Goal: Task Accomplishment & Management: Complete application form

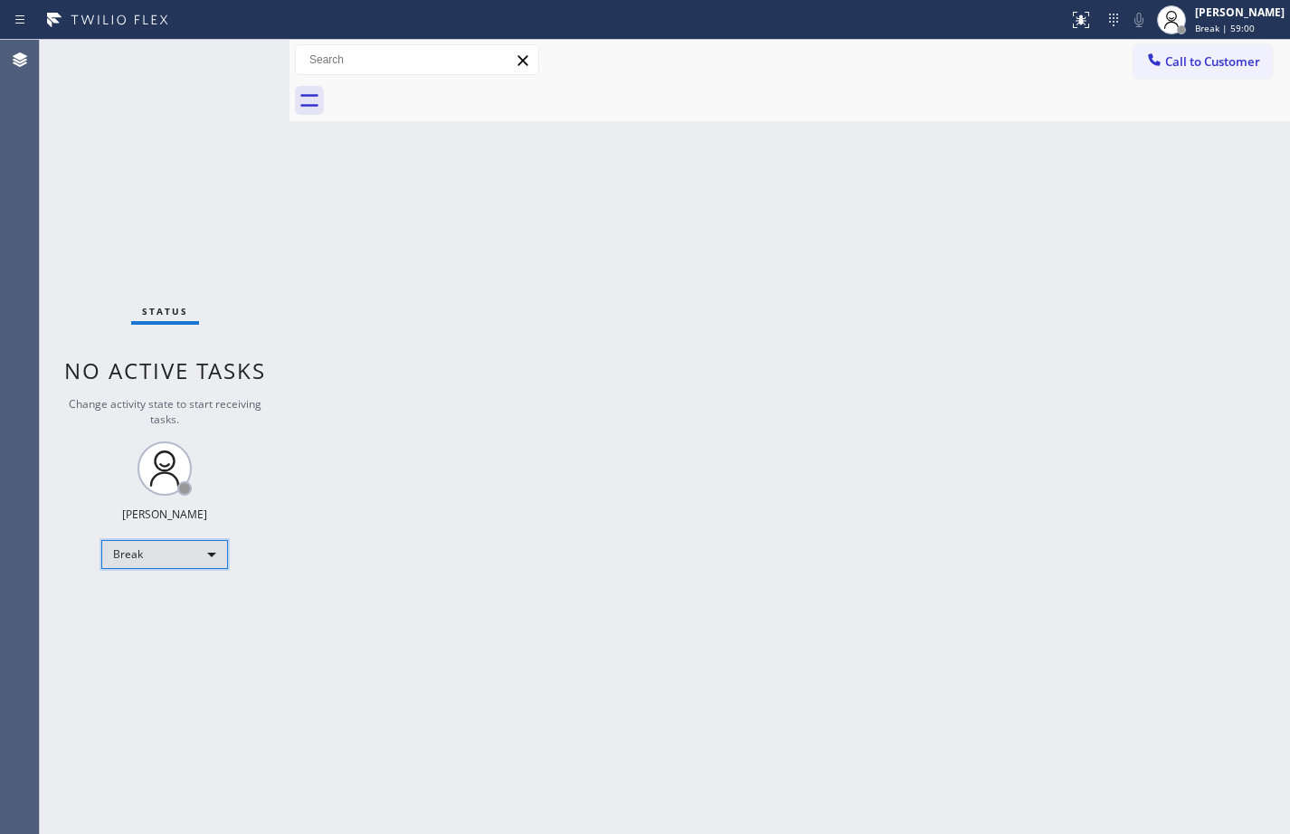
click at [202, 559] on div "Break" at bounding box center [164, 554] width 127 height 29
click at [191, 622] on li "Unavailable" at bounding box center [163, 625] width 123 height 22
click at [152, 544] on div "Unavailable" at bounding box center [164, 554] width 127 height 29
click at [148, 598] on li "Available" at bounding box center [163, 602] width 123 height 22
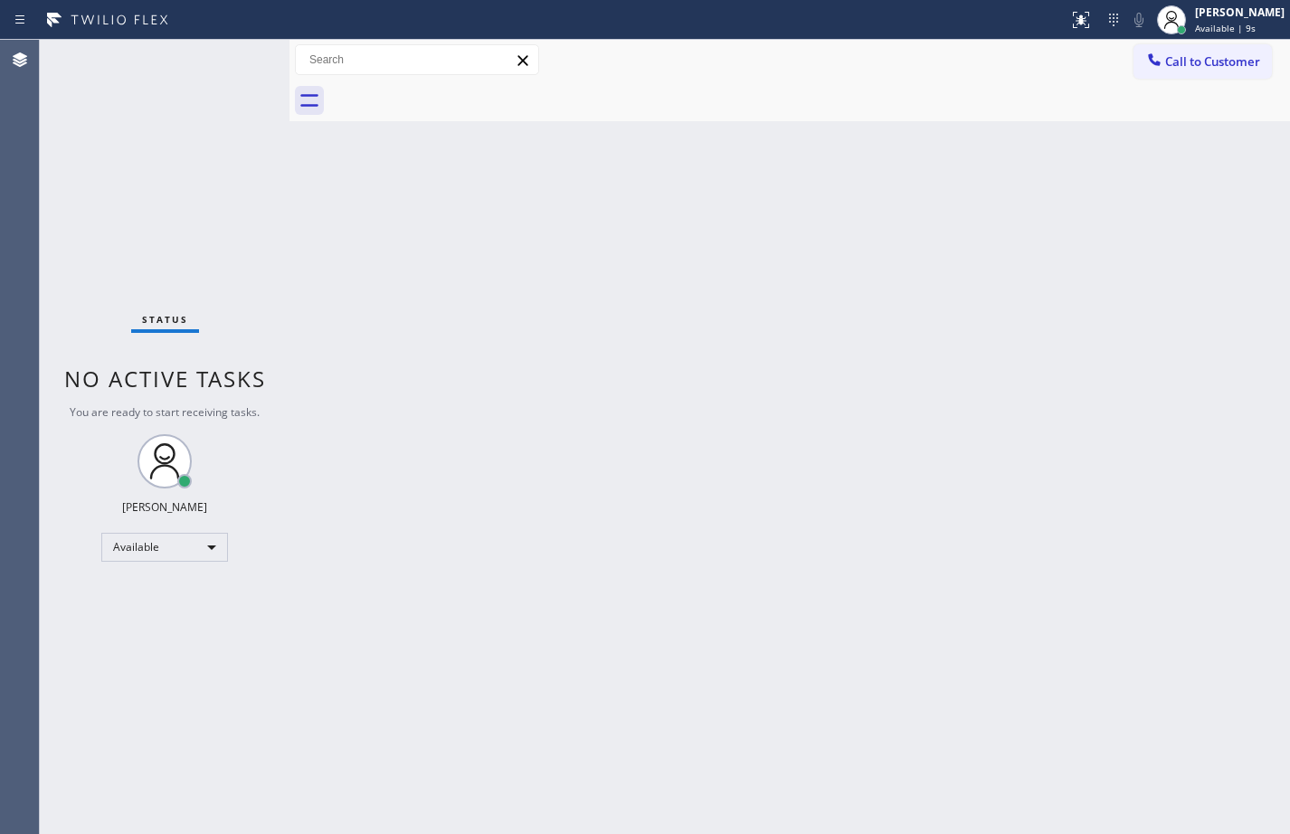
click at [781, 420] on div "Back to Dashboard Change Sender ID Customers Technicians Select a contact Outbo…" at bounding box center [789, 437] width 1000 height 794
click at [306, 281] on div "Back to Dashboard Change Sender ID Customers Technicians Select a contact Outbo…" at bounding box center [789, 437] width 1000 height 794
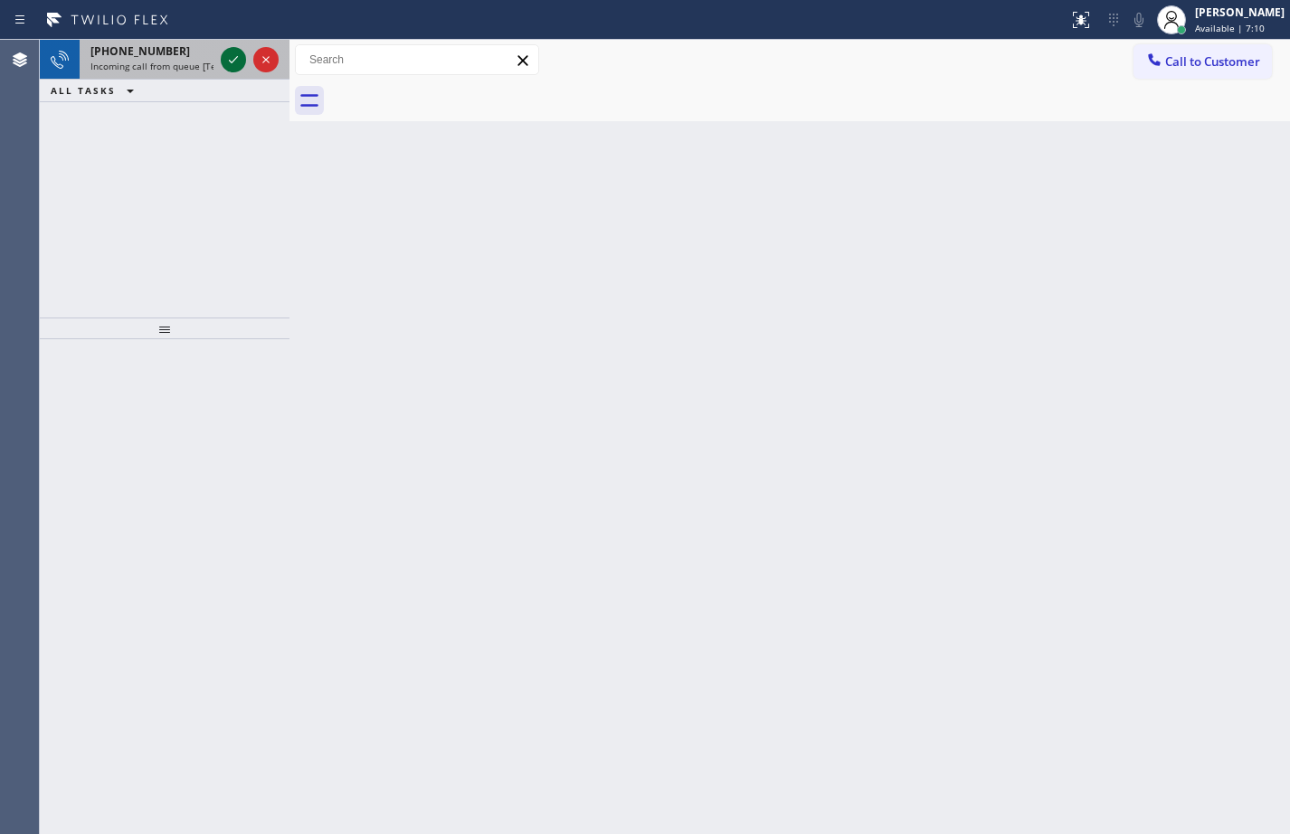
click at [241, 55] on icon at bounding box center [233, 60] width 22 height 22
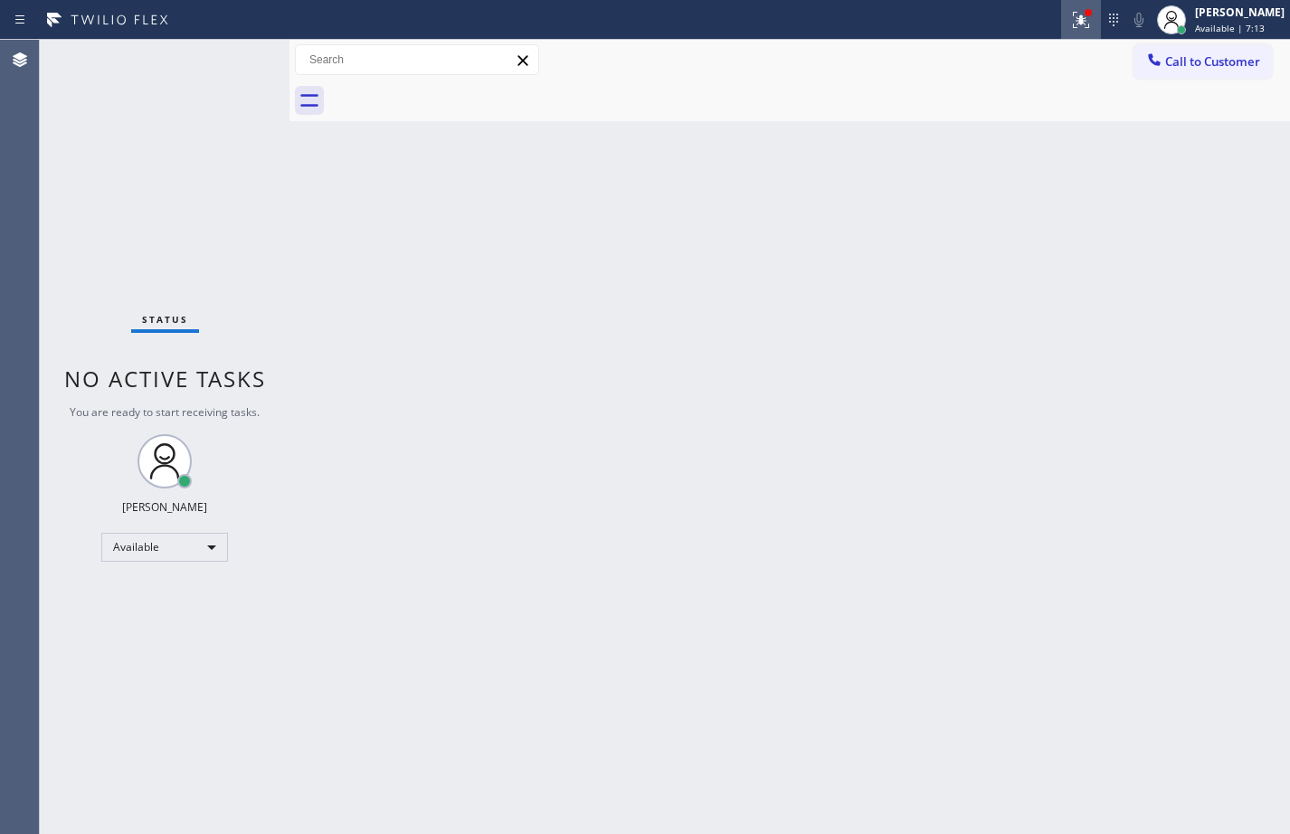
click at [1080, 20] on div at bounding box center [1081, 20] width 40 height 22
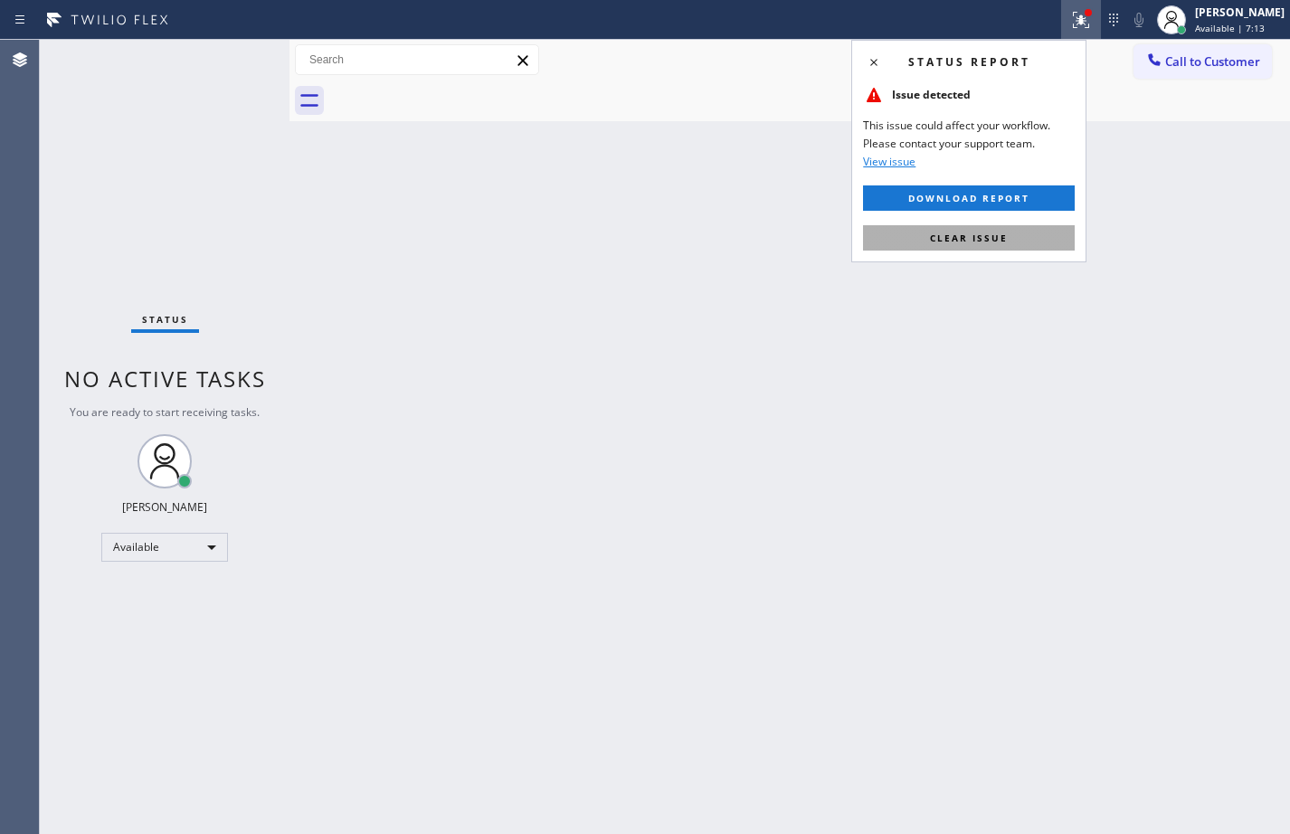
click at [1005, 241] on span "Clear issue" at bounding box center [969, 238] width 78 height 13
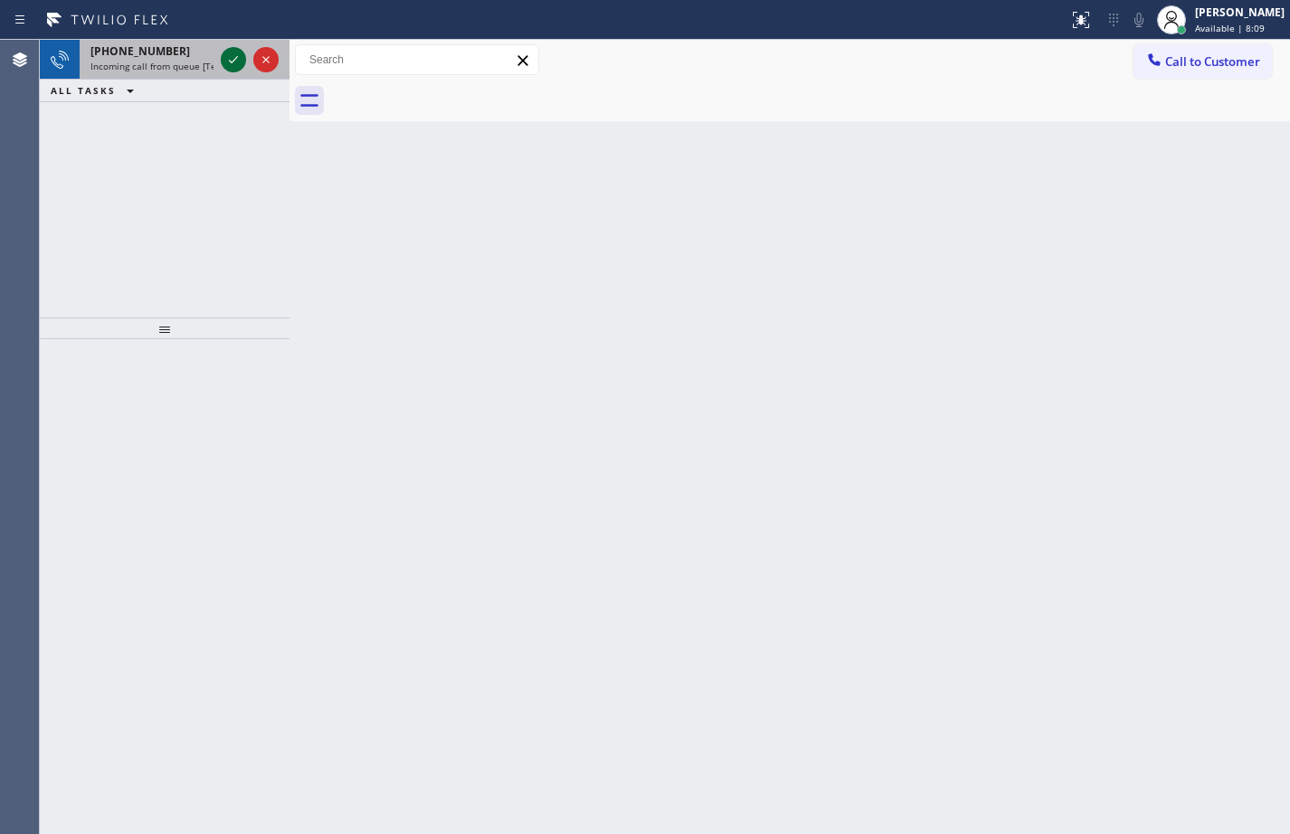
click at [238, 58] on icon at bounding box center [233, 60] width 22 height 22
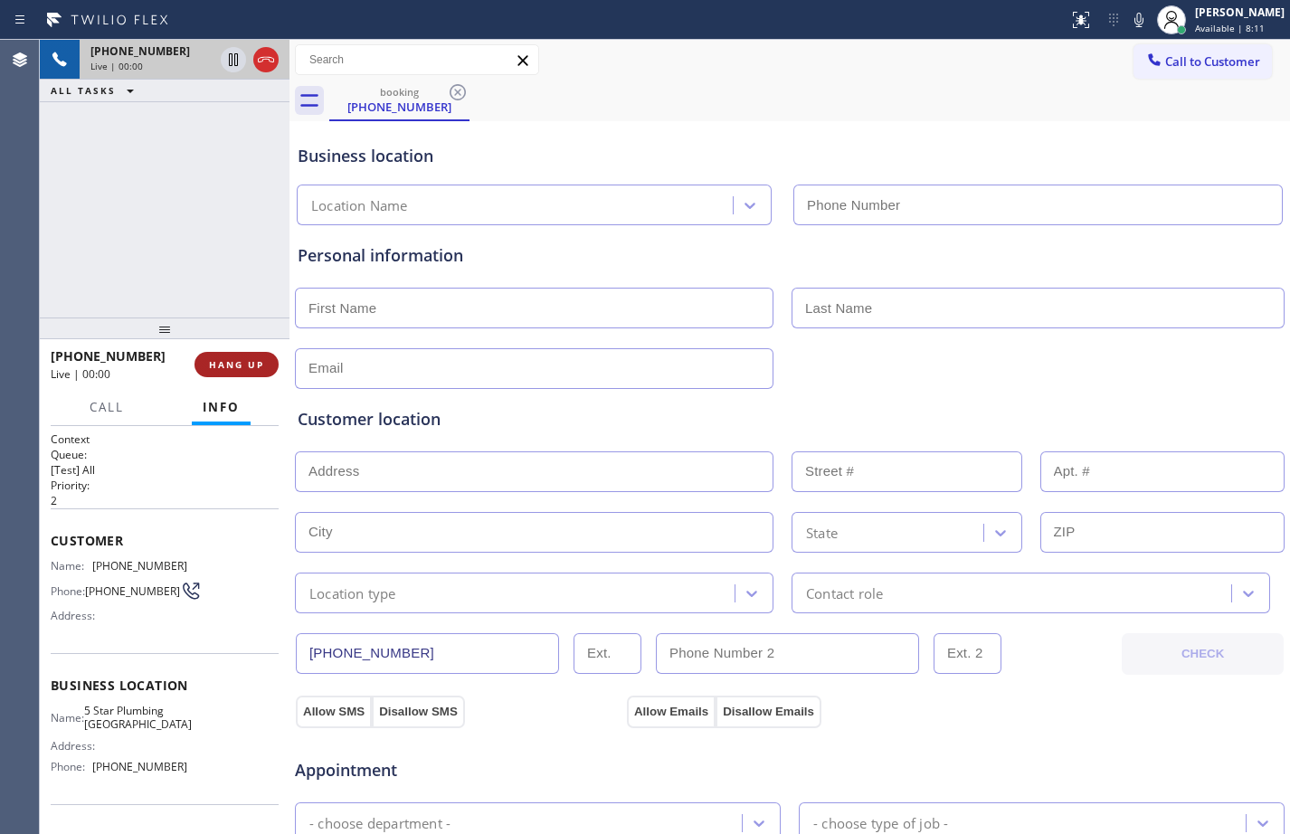
click at [243, 372] on button "HANG UP" at bounding box center [236, 364] width 84 height 25
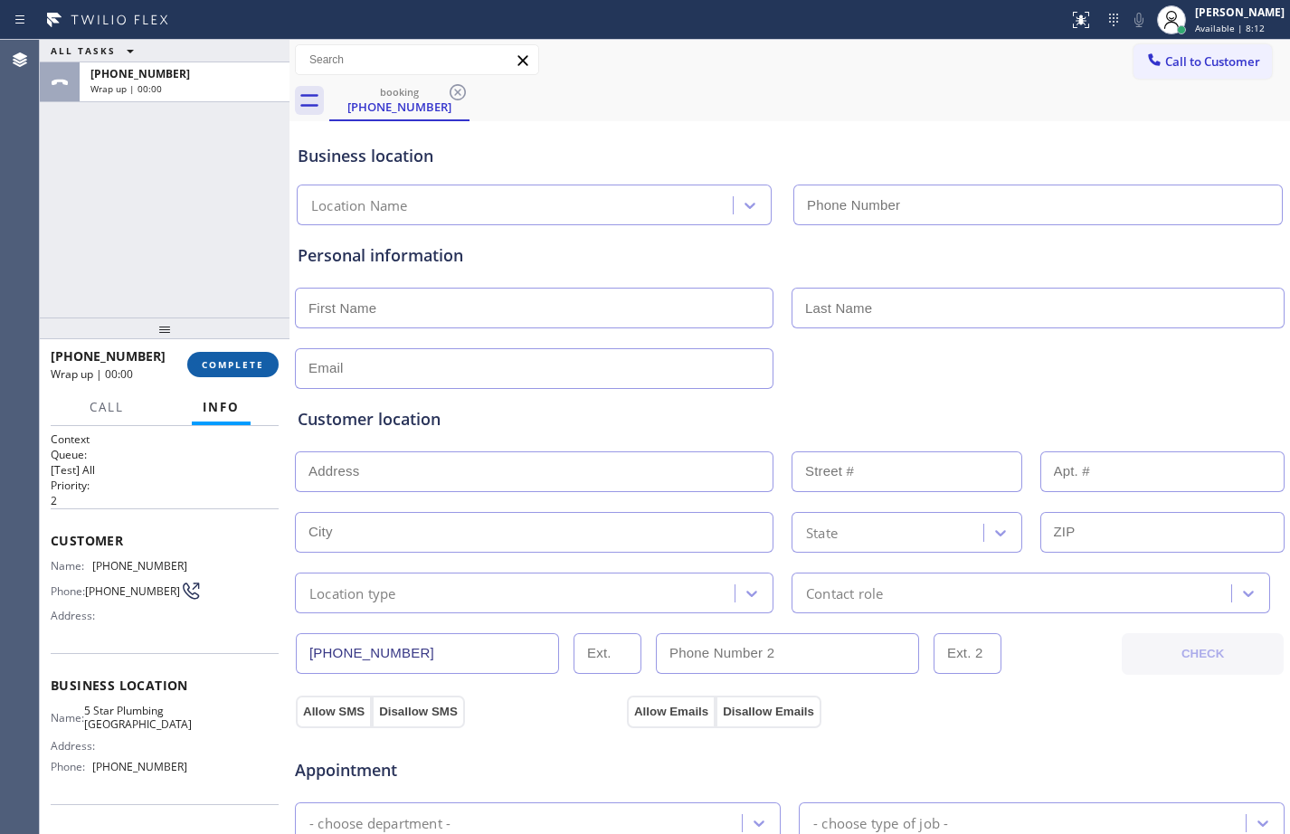
click at [243, 372] on button "COMPLETE" at bounding box center [232, 364] width 91 height 25
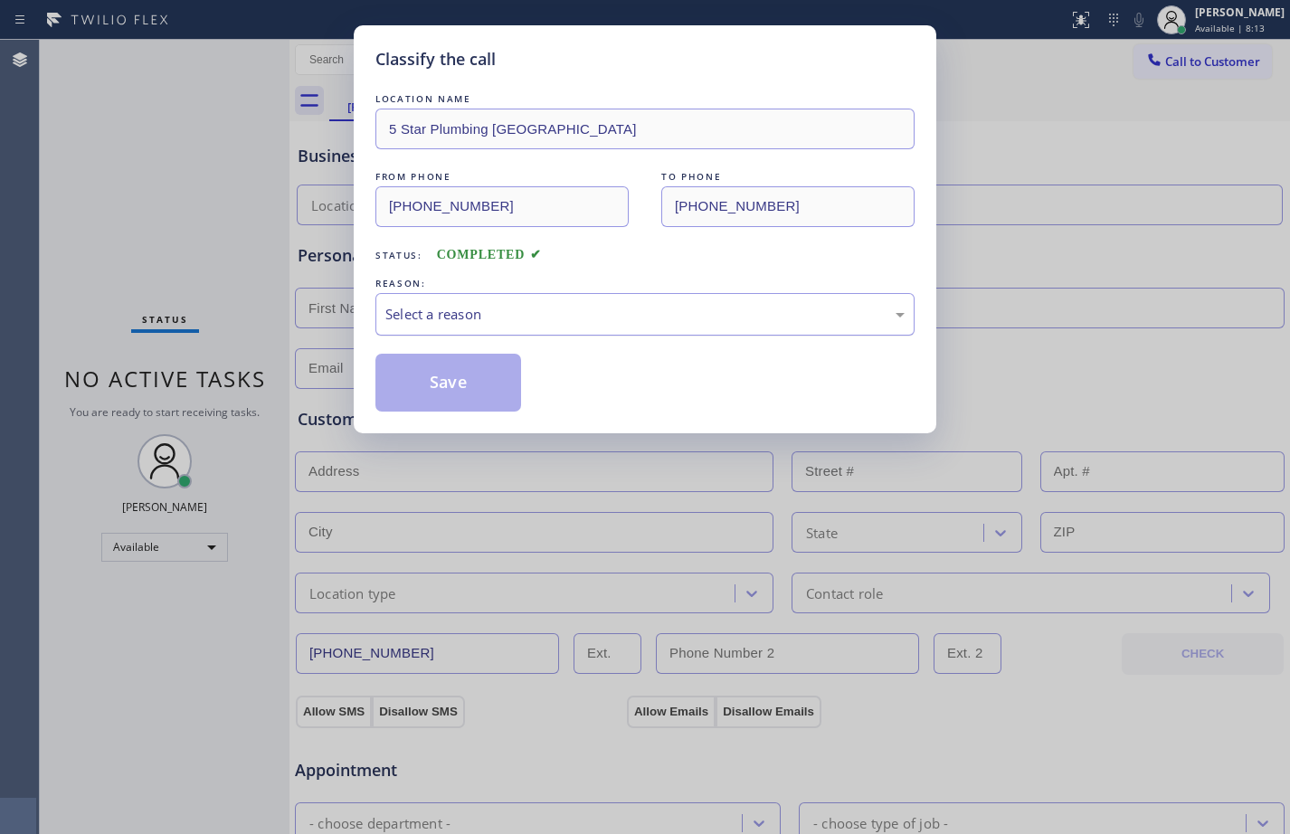
click at [430, 313] on div "Select a reason" at bounding box center [644, 314] width 519 height 21
click at [412, 388] on button "Save" at bounding box center [448, 383] width 146 height 58
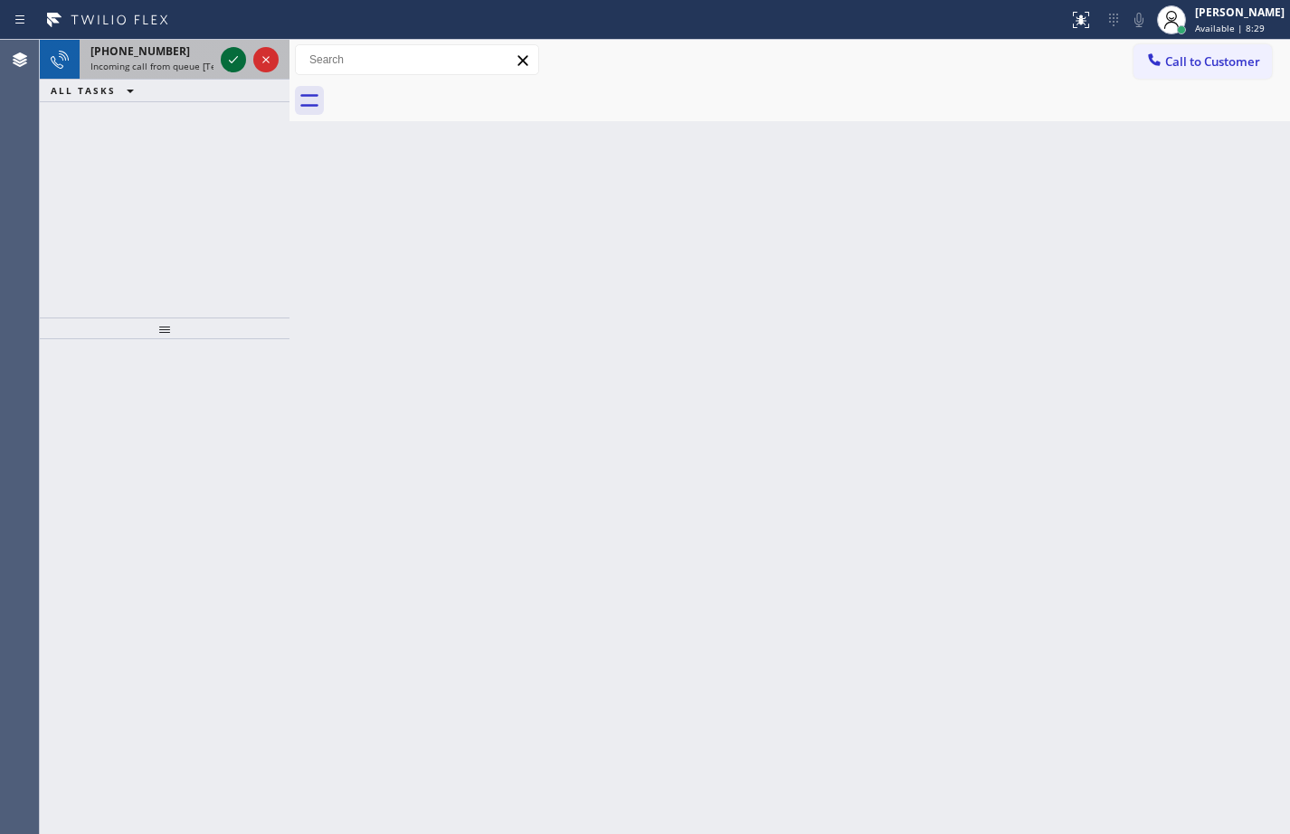
click at [232, 55] on icon at bounding box center [233, 60] width 22 height 22
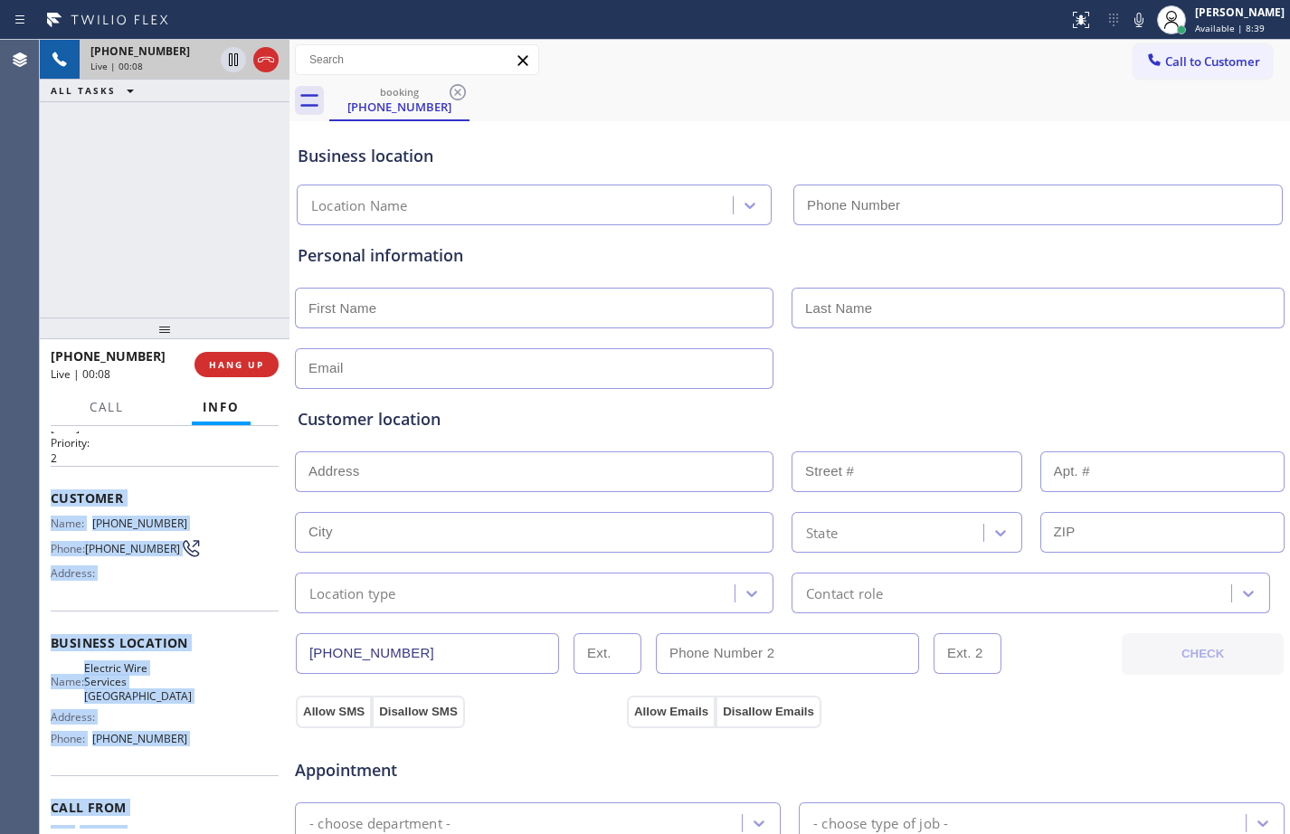
scroll to position [133, 0]
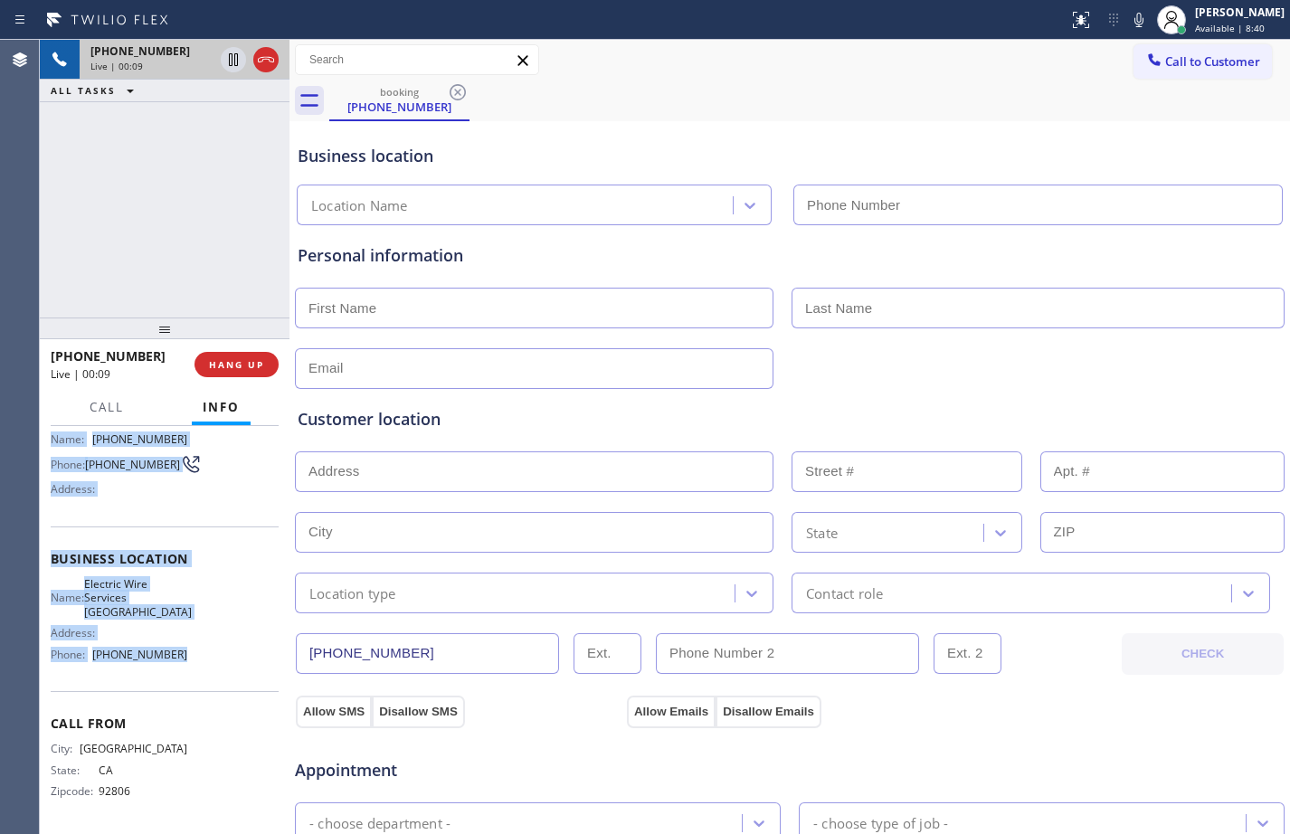
drag, startPoint x: 44, startPoint y: 541, endPoint x: 236, endPoint y: 668, distance: 230.3
click at [236, 668] on div "Context Queue: [Test] All Priority: 2 Customer Name: [PHONE_NUMBER] Phone: [PHO…" at bounding box center [165, 630] width 250 height 408
copy div "Customer Name: [PHONE_NUMBER] Phone: [PHONE_NUMBER] Address: Business location …"
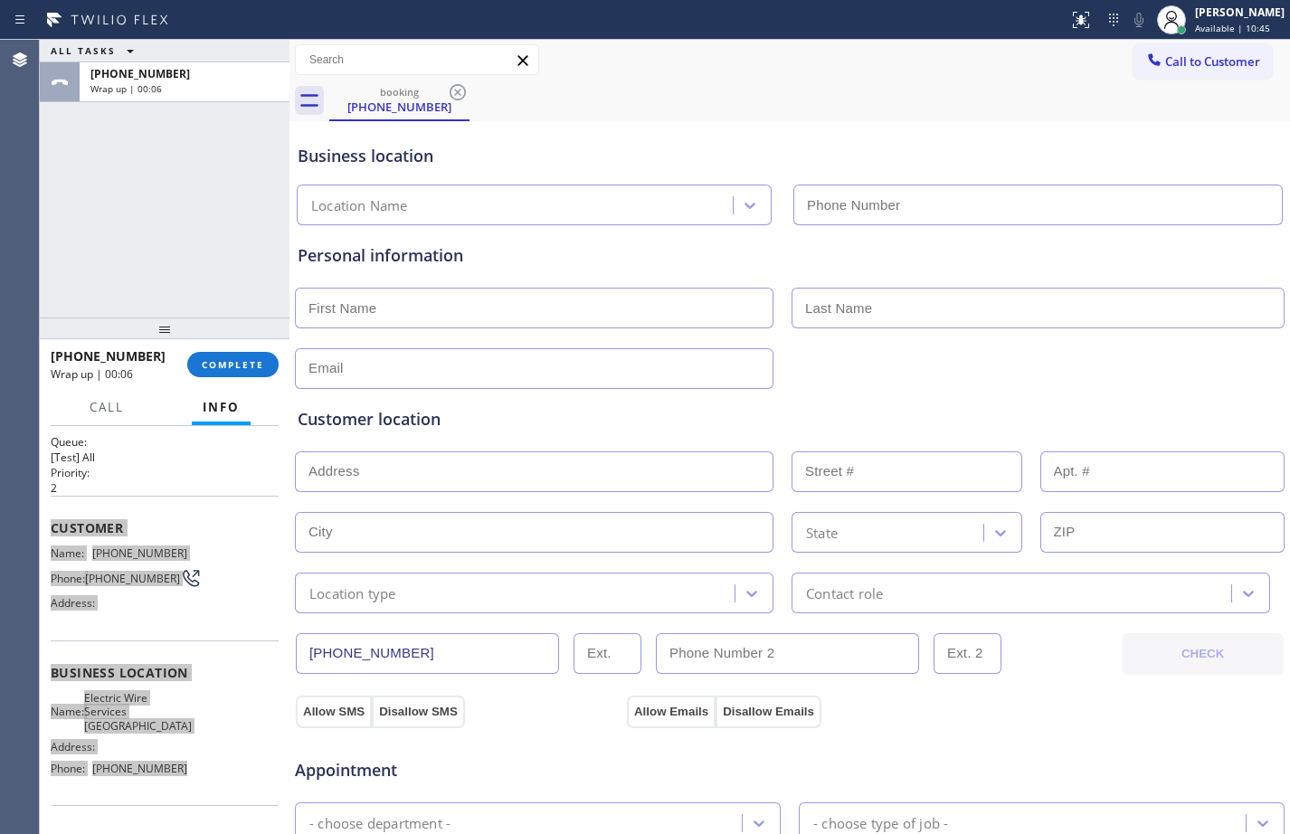
scroll to position [0, 0]
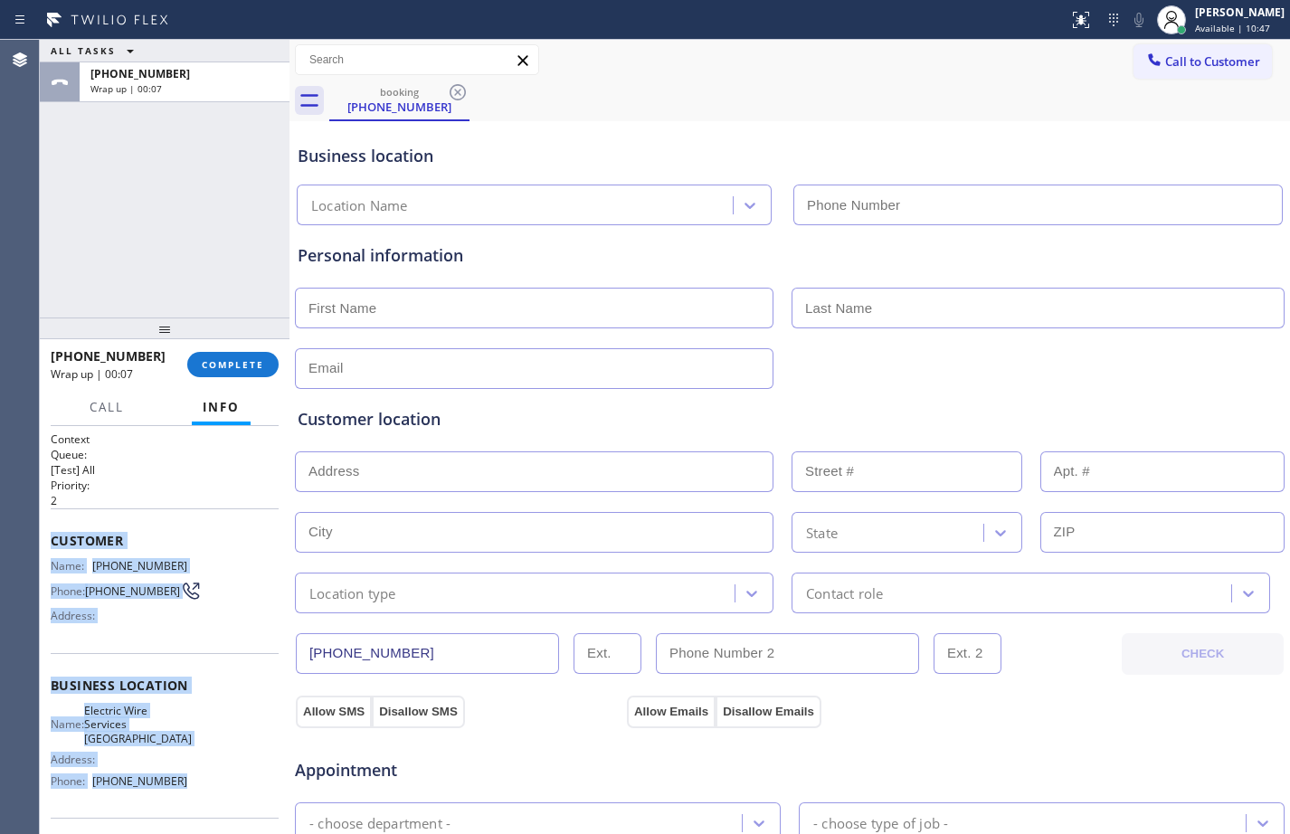
click at [204, 621] on div "Name: [PHONE_NUMBER] Phone: [PHONE_NUMBER] Address:" at bounding box center [165, 594] width 228 height 71
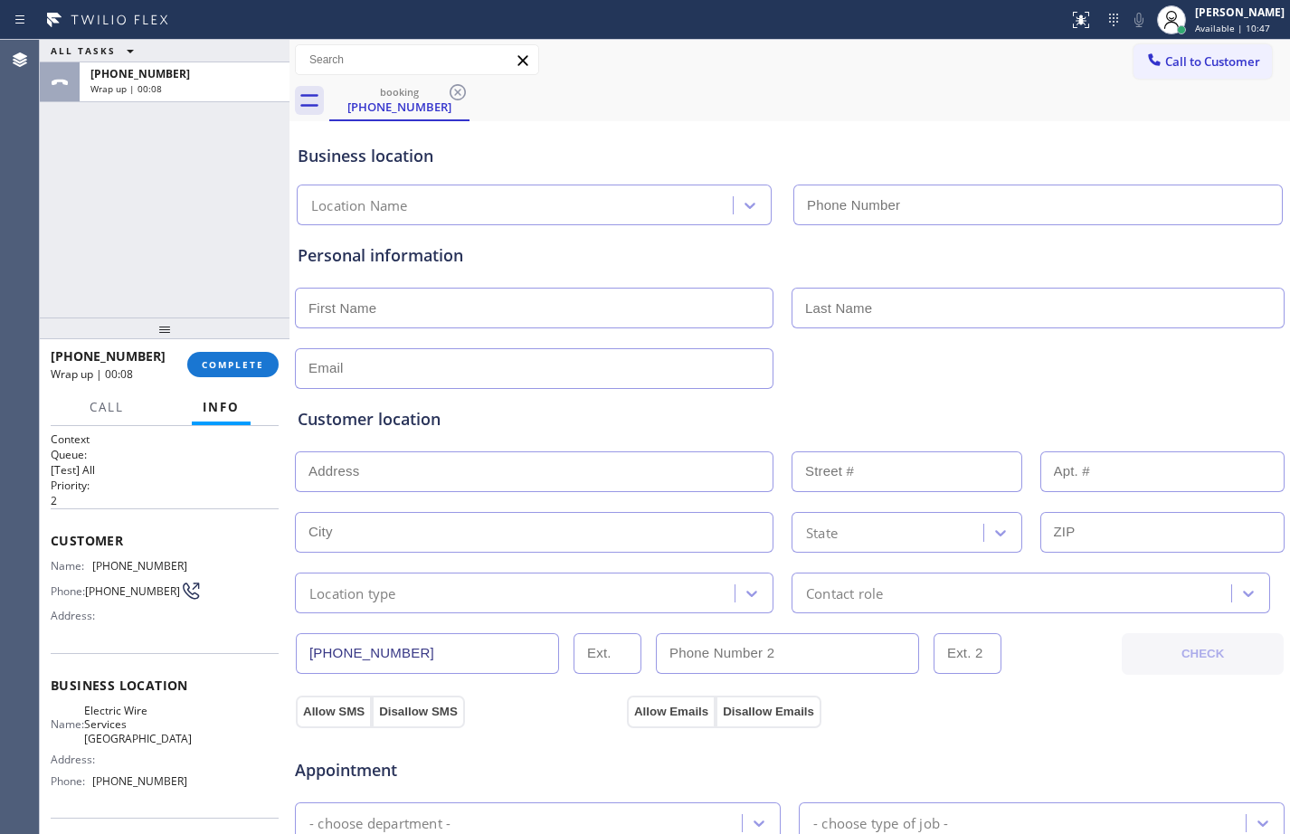
click at [143, 572] on span "[PHONE_NUMBER]" at bounding box center [139, 566] width 95 height 14
click at [139, 570] on span "[PHONE_NUMBER]" at bounding box center [139, 566] width 95 height 14
copy span "[PHONE_NUMBER]"
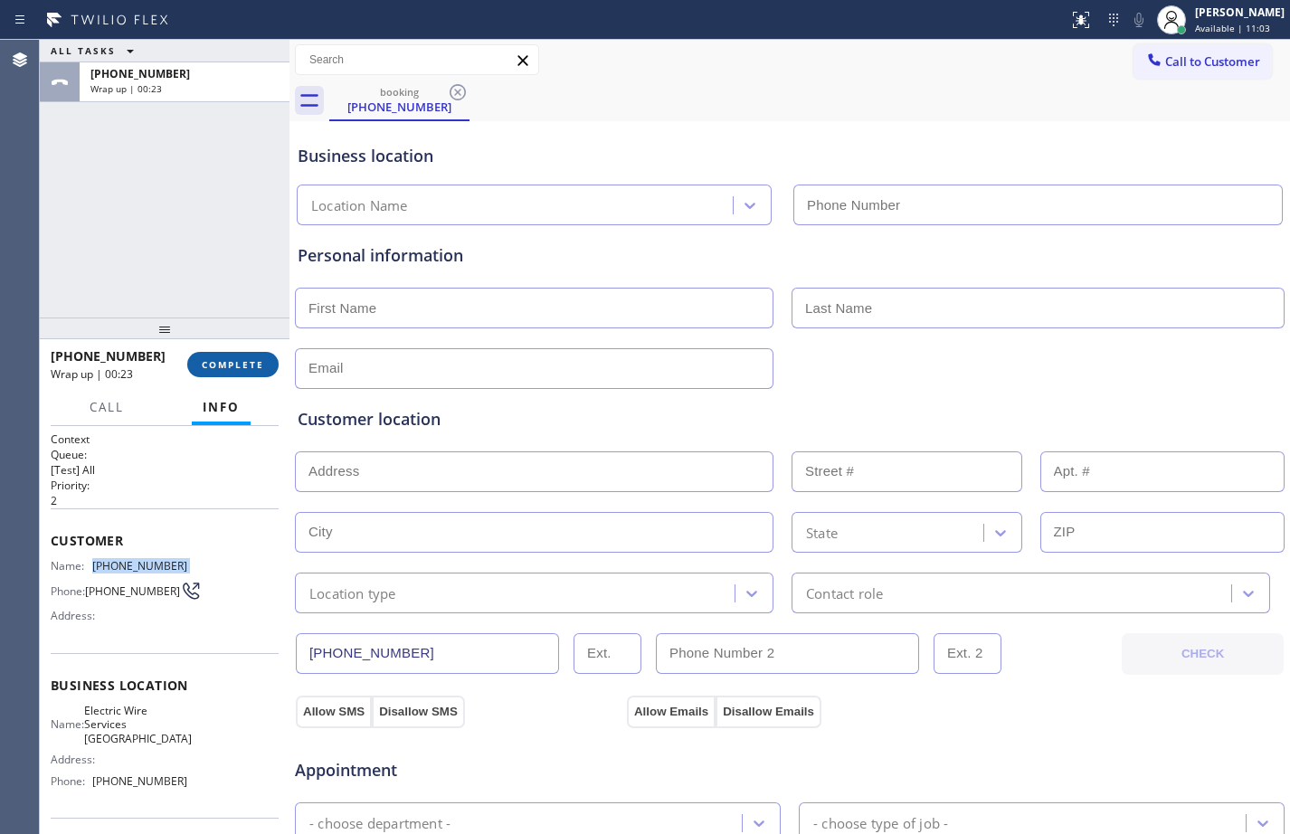
click at [244, 364] on span "COMPLETE" at bounding box center [233, 364] width 62 height 13
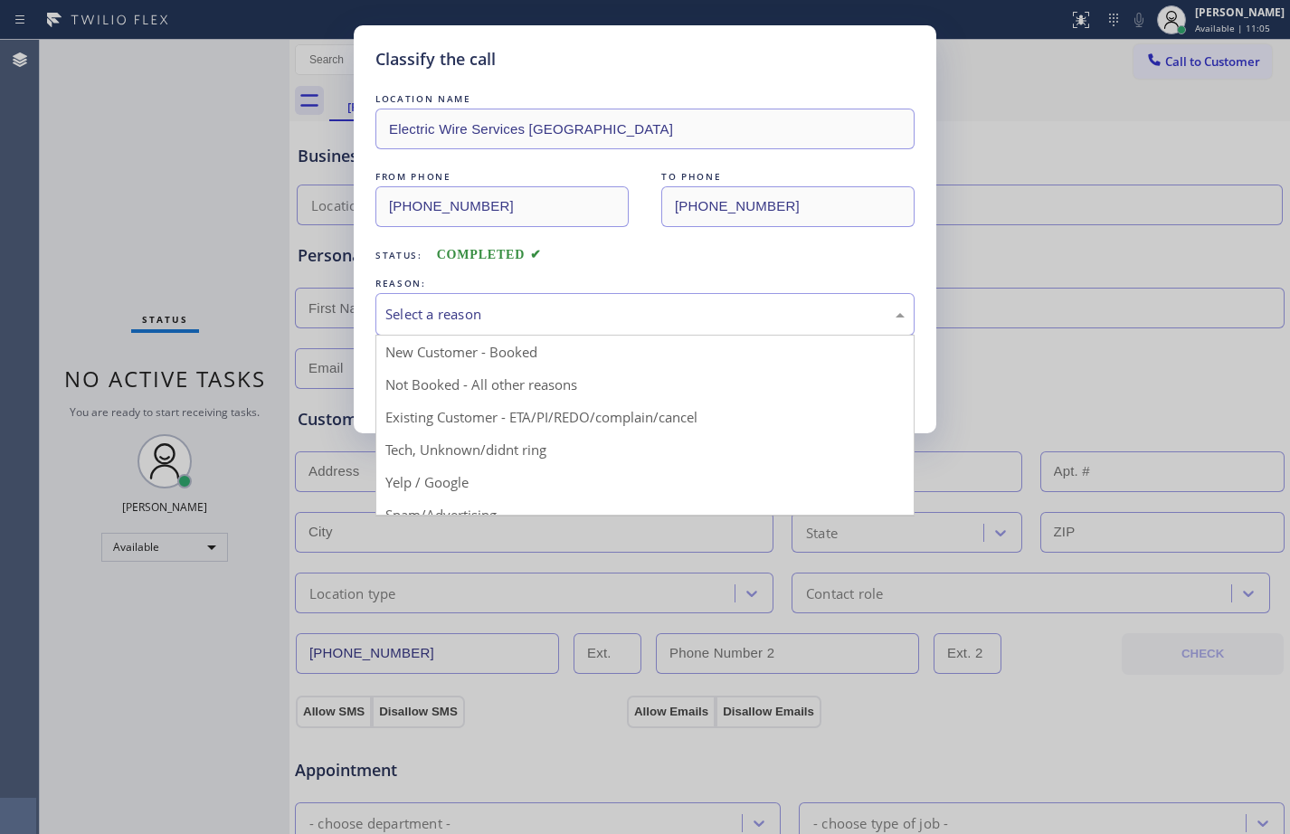
click at [615, 328] on div "Select a reason" at bounding box center [644, 314] width 539 height 43
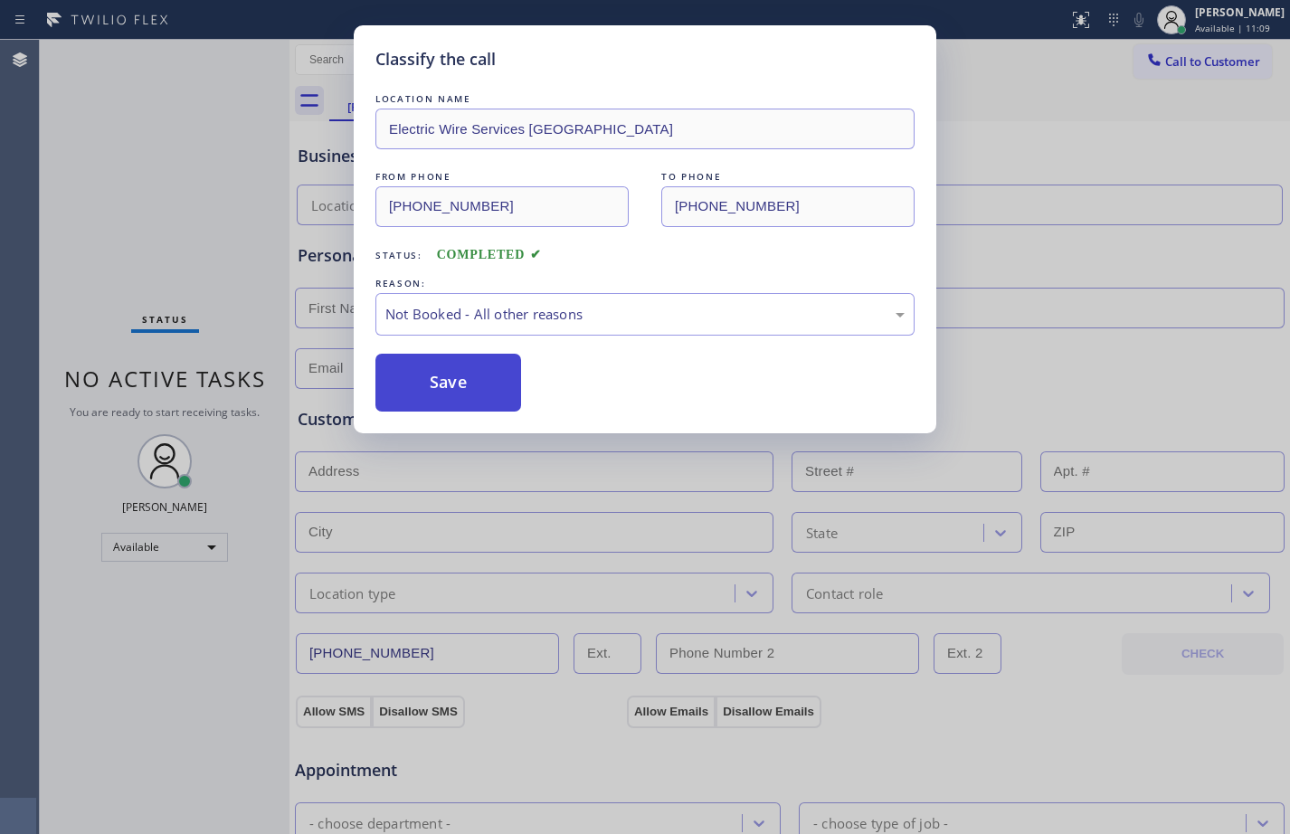
click at [432, 369] on button "Save" at bounding box center [448, 383] width 146 height 58
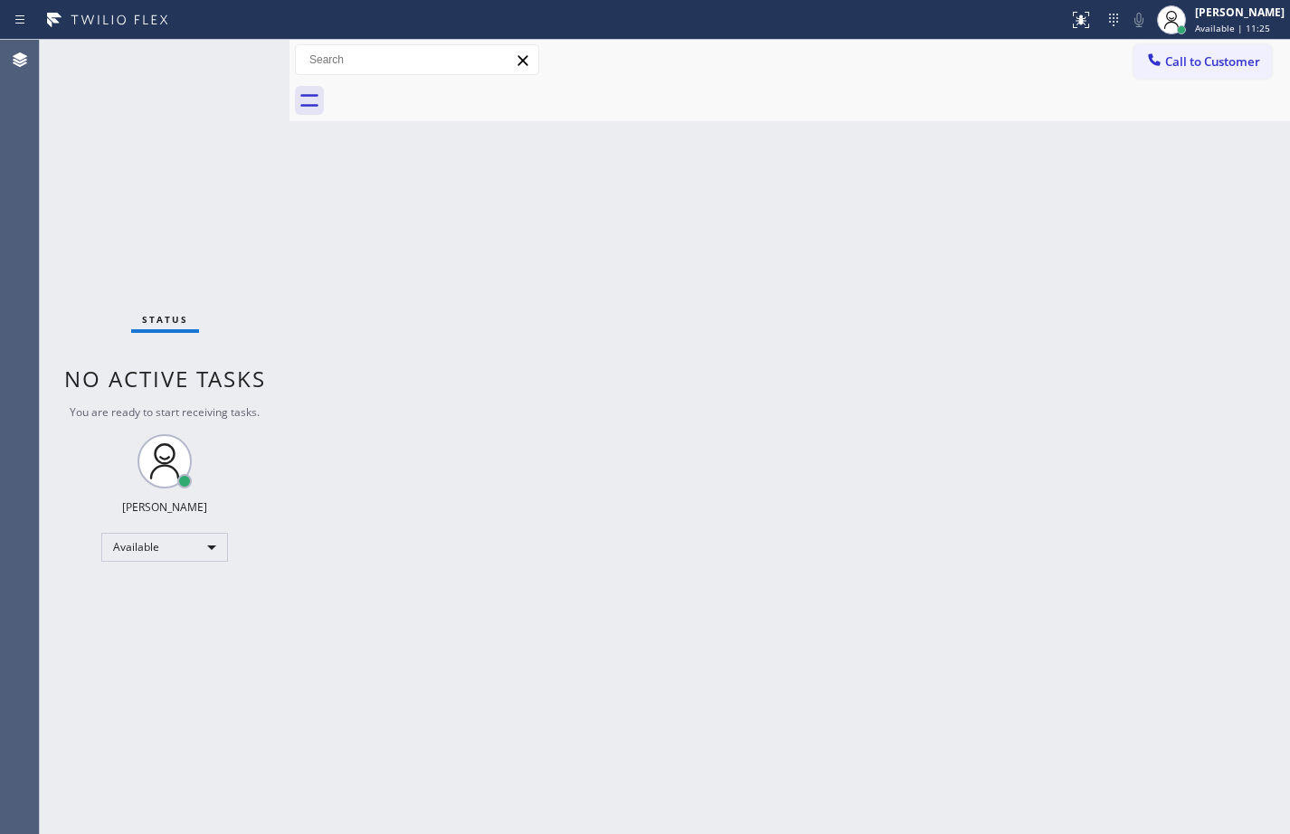
click at [325, 270] on div "Back to Dashboard Change Sender ID Customers Technicians Select a contact Outbo…" at bounding box center [789, 437] width 1000 height 794
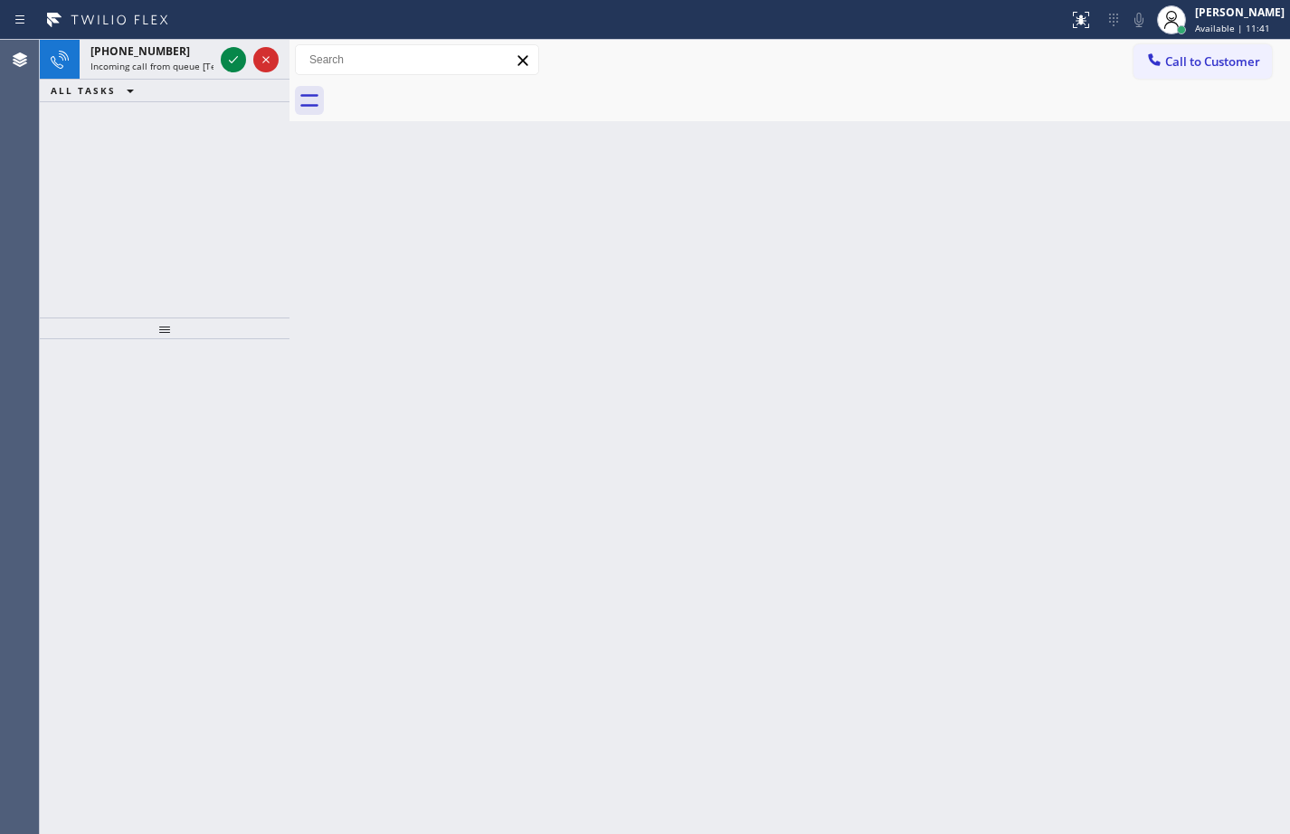
click at [137, 33] on icon at bounding box center [108, 19] width 136 height 29
click at [127, 59] on div "[PHONE_NUMBER] Incoming call from queue [Test] All" at bounding box center [148, 60] width 137 height 40
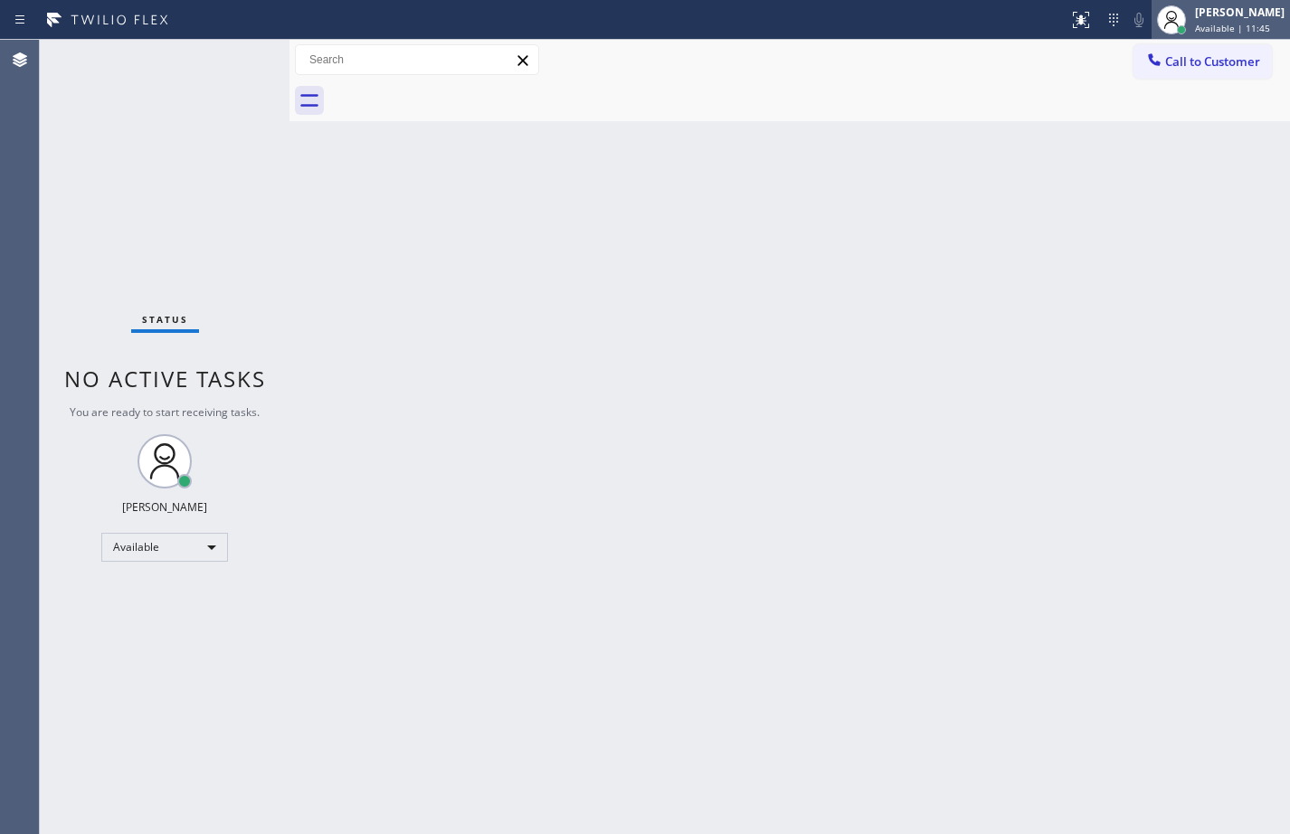
click at [1228, 18] on div "[PERSON_NAME]" at bounding box center [1240, 12] width 90 height 15
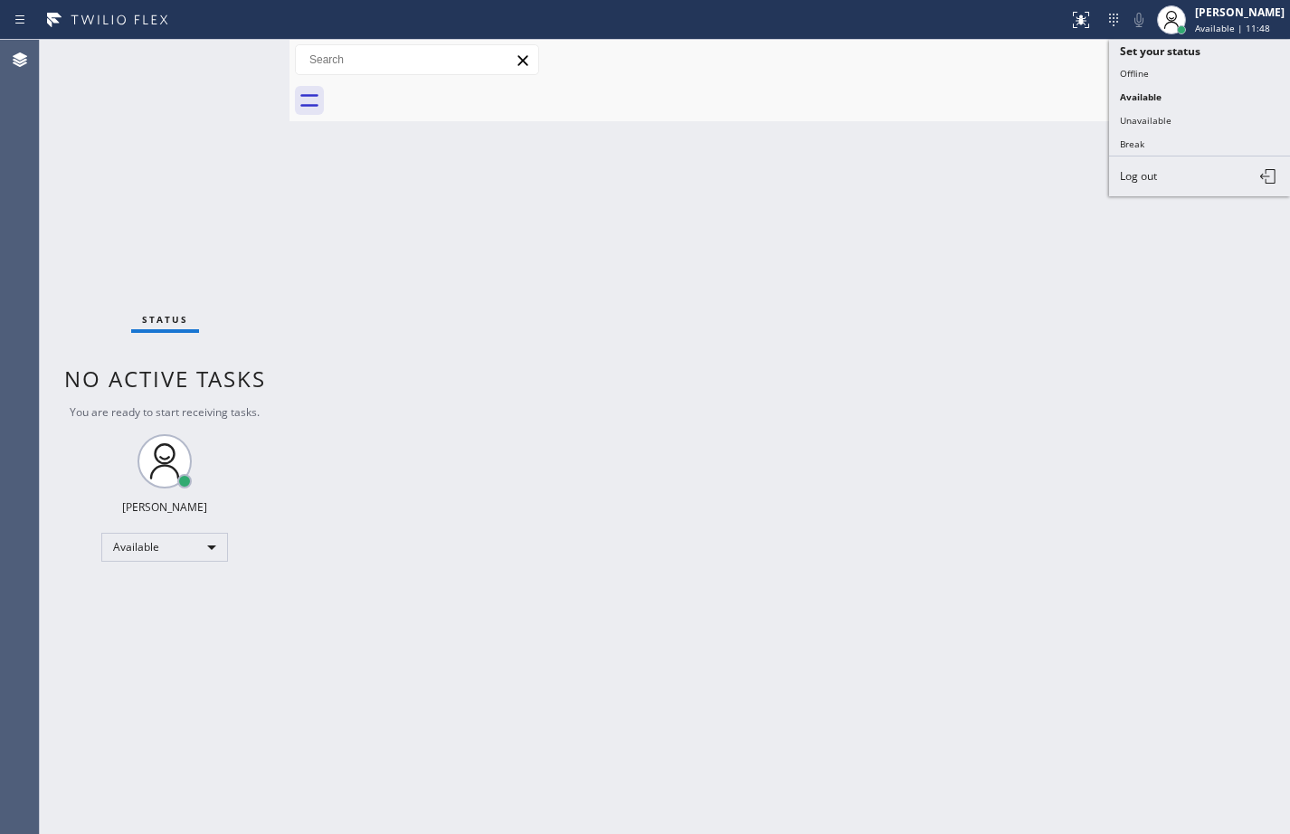
click at [841, 488] on div "Back to Dashboard Change Sender ID Customers Technicians Select a contact Outbo…" at bounding box center [789, 437] width 1000 height 794
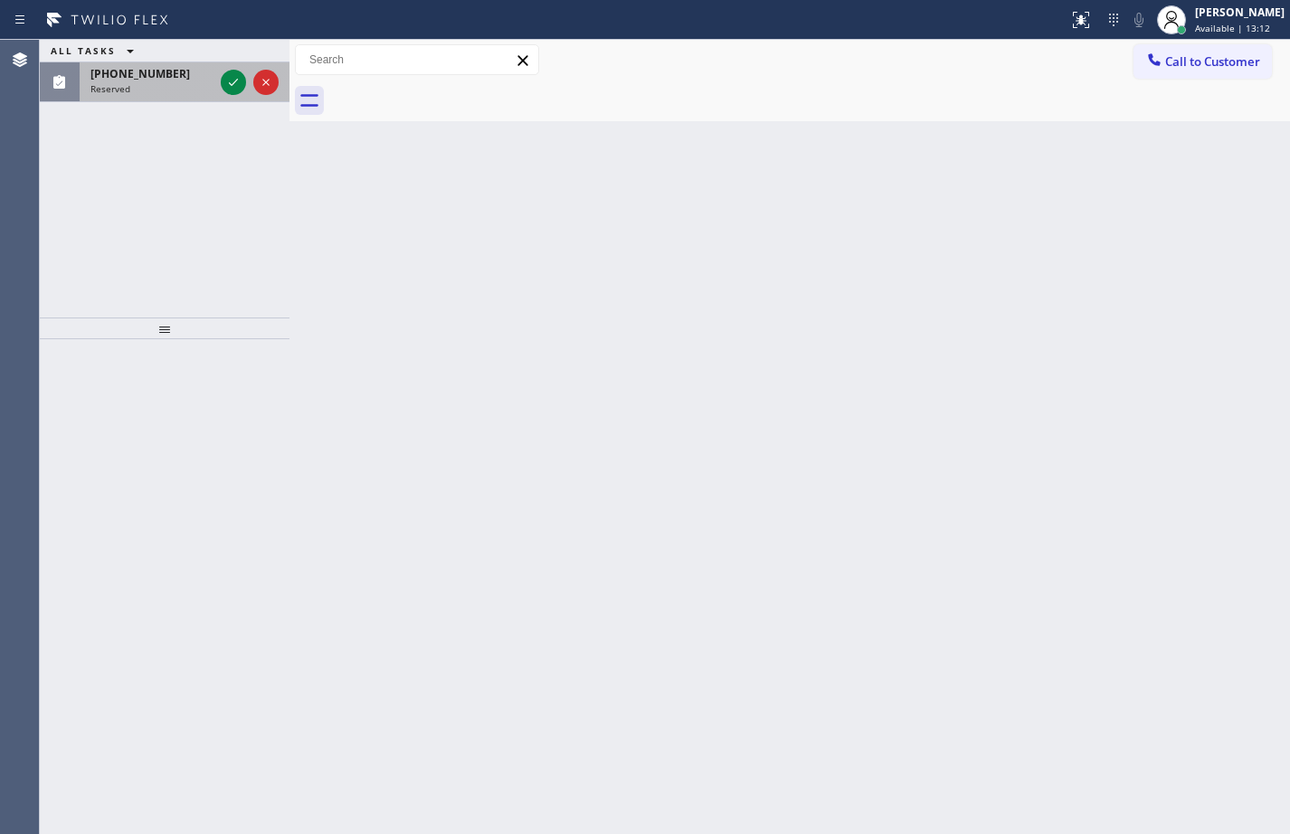
click at [113, 80] on span "[PHONE_NUMBER]" at bounding box center [139, 73] width 99 height 15
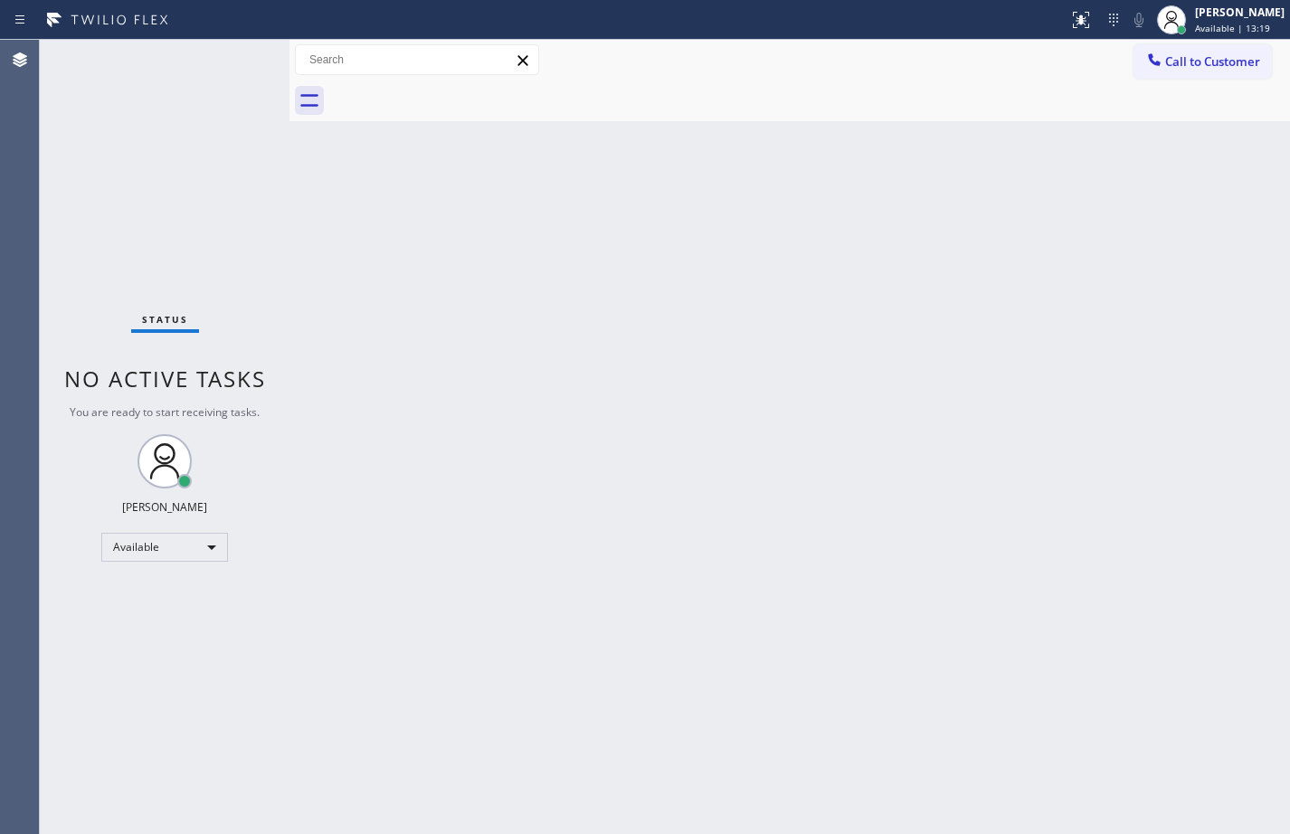
click at [184, 186] on div "Status No active tasks You are ready to start receiving tasks. [PERSON_NAME] Av…" at bounding box center [165, 437] width 250 height 794
click at [190, 549] on div "Available" at bounding box center [164, 547] width 127 height 29
click at [140, 618] on li "Unavailable" at bounding box center [163, 618] width 123 height 22
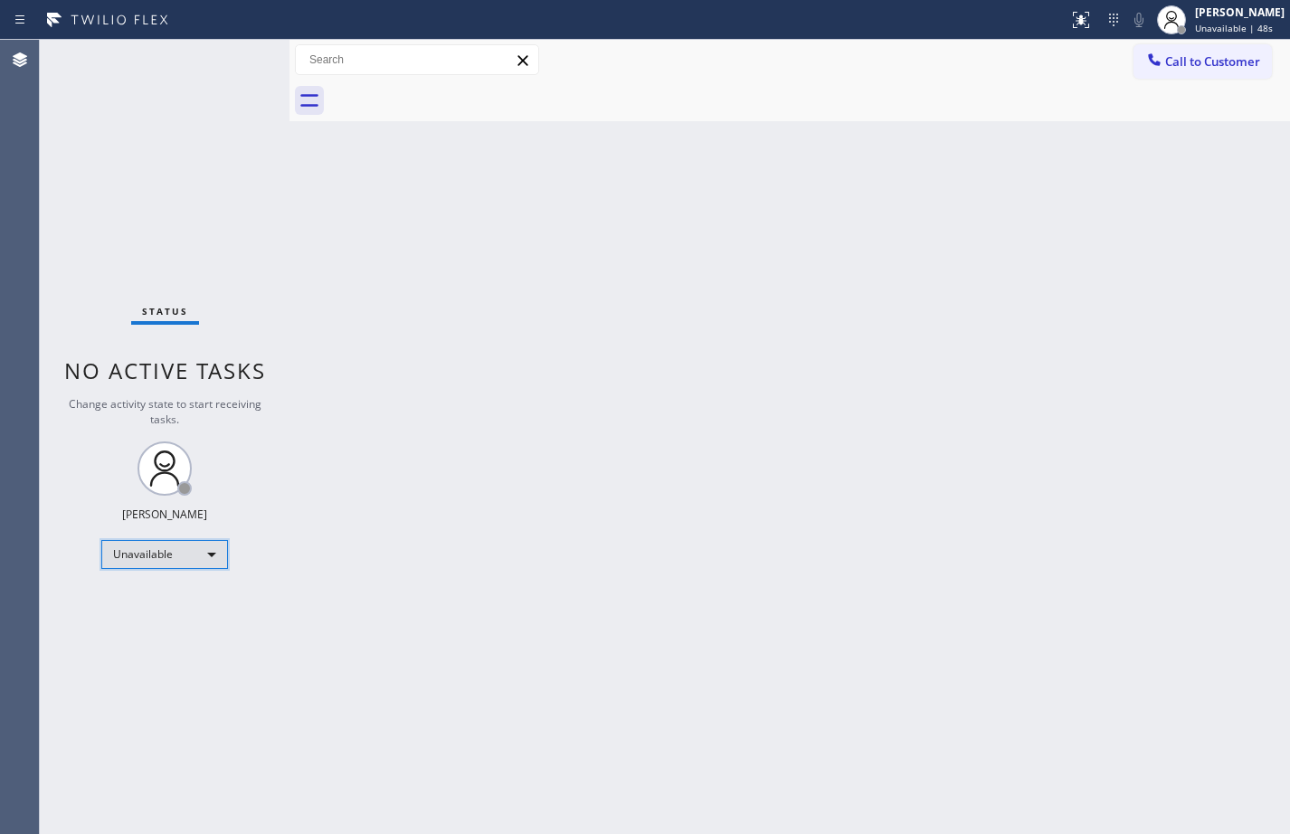
click at [156, 561] on div "Unavailable" at bounding box center [164, 554] width 127 height 29
click at [168, 598] on li "Available" at bounding box center [163, 602] width 123 height 22
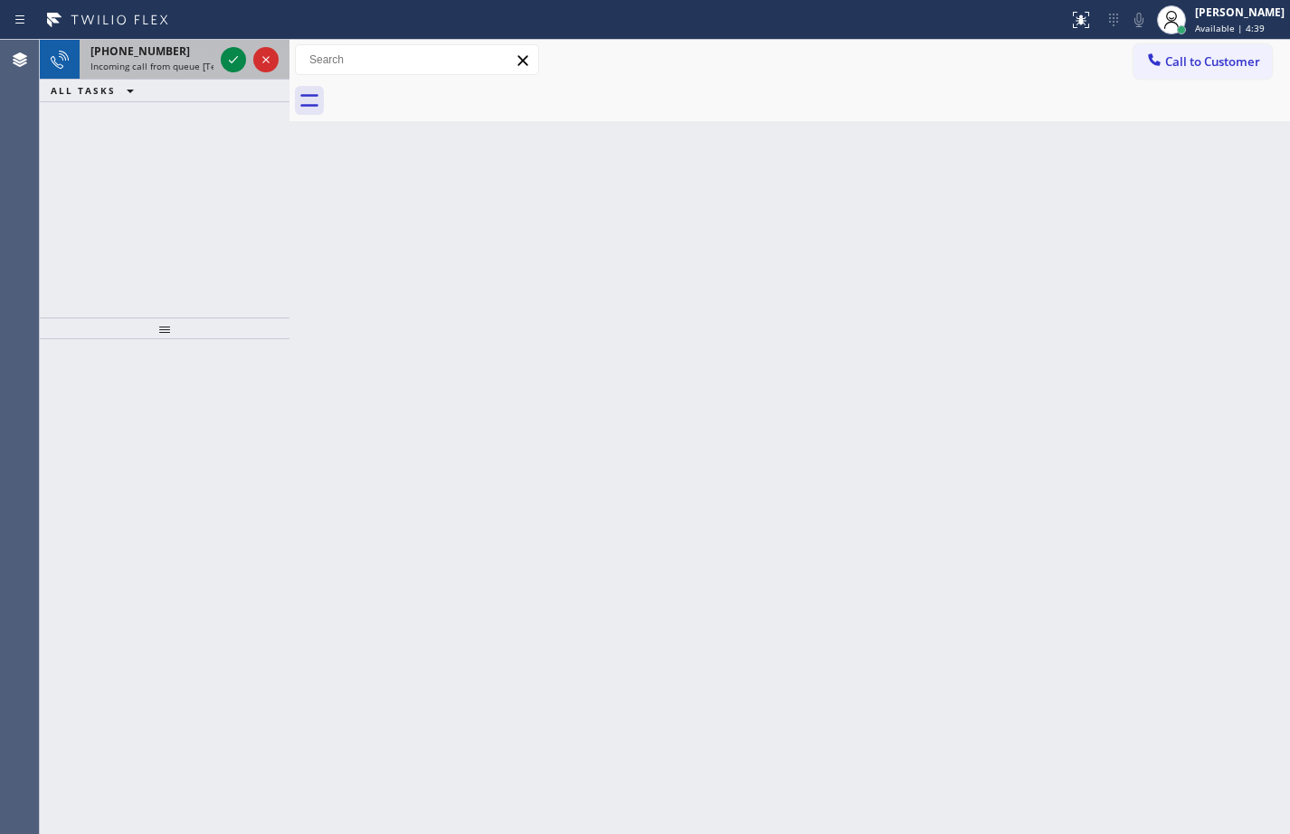
drag, startPoint x: 176, startPoint y: 69, endPoint x: 201, endPoint y: 66, distance: 24.6
click at [176, 69] on span "Incoming call from queue [Test] All" at bounding box center [165, 66] width 150 height 13
click at [230, 70] on icon at bounding box center [233, 60] width 22 height 22
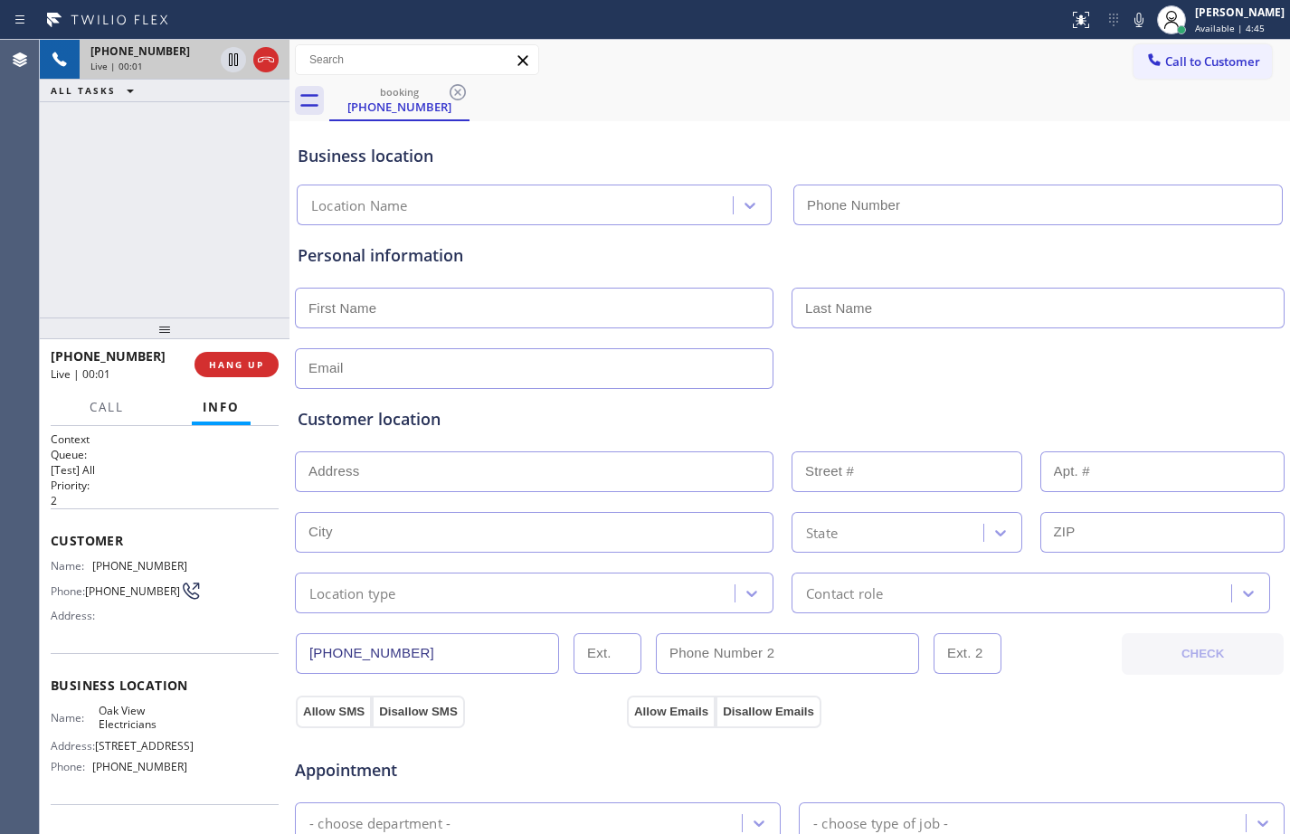
click at [239, 351] on div "[PHONE_NUMBER] Live | 00:01 HANG UP" at bounding box center [165, 364] width 228 height 47
click at [241, 356] on button "HANG UP" at bounding box center [236, 364] width 84 height 25
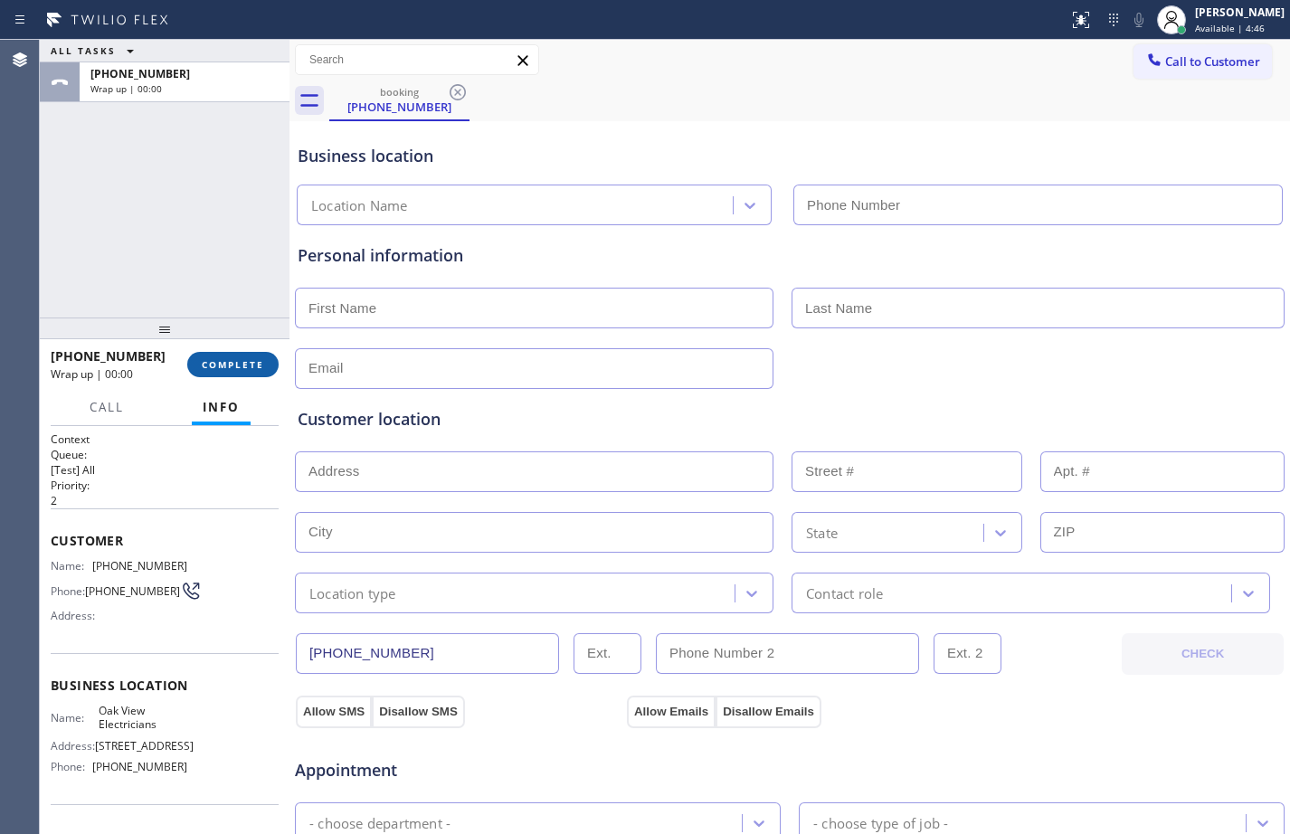
click at [245, 362] on span "COMPLETE" at bounding box center [233, 364] width 62 height 13
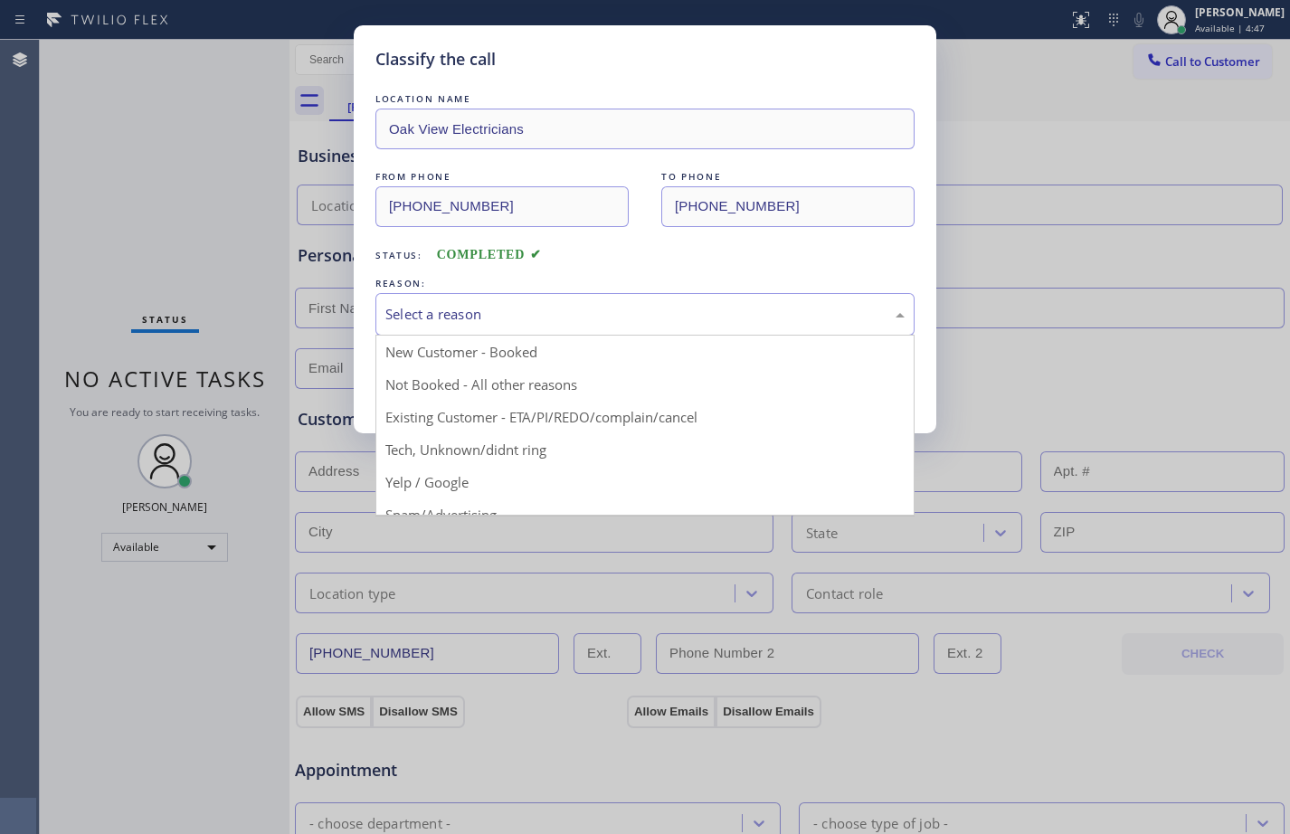
click at [537, 301] on div "Select a reason" at bounding box center [644, 314] width 539 height 43
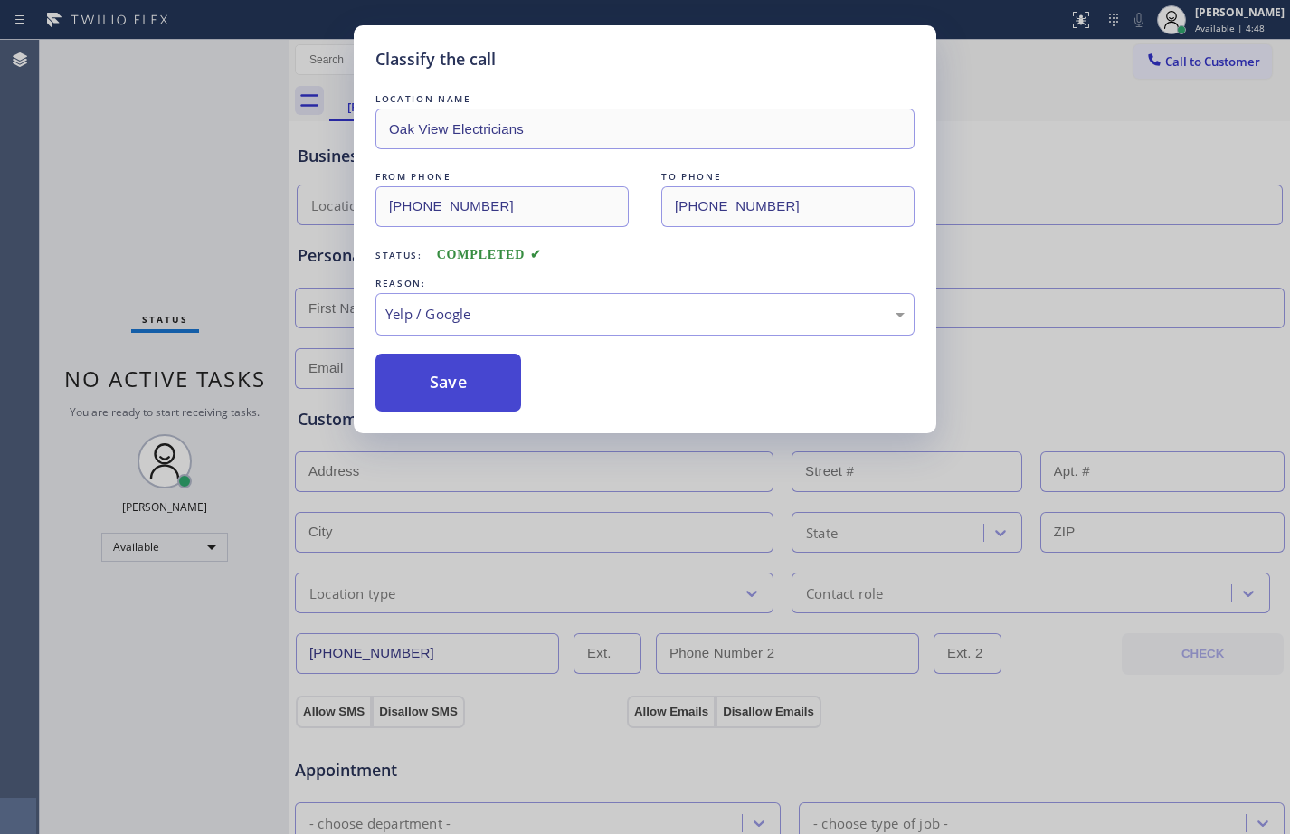
click at [433, 367] on button "Save" at bounding box center [448, 383] width 146 height 58
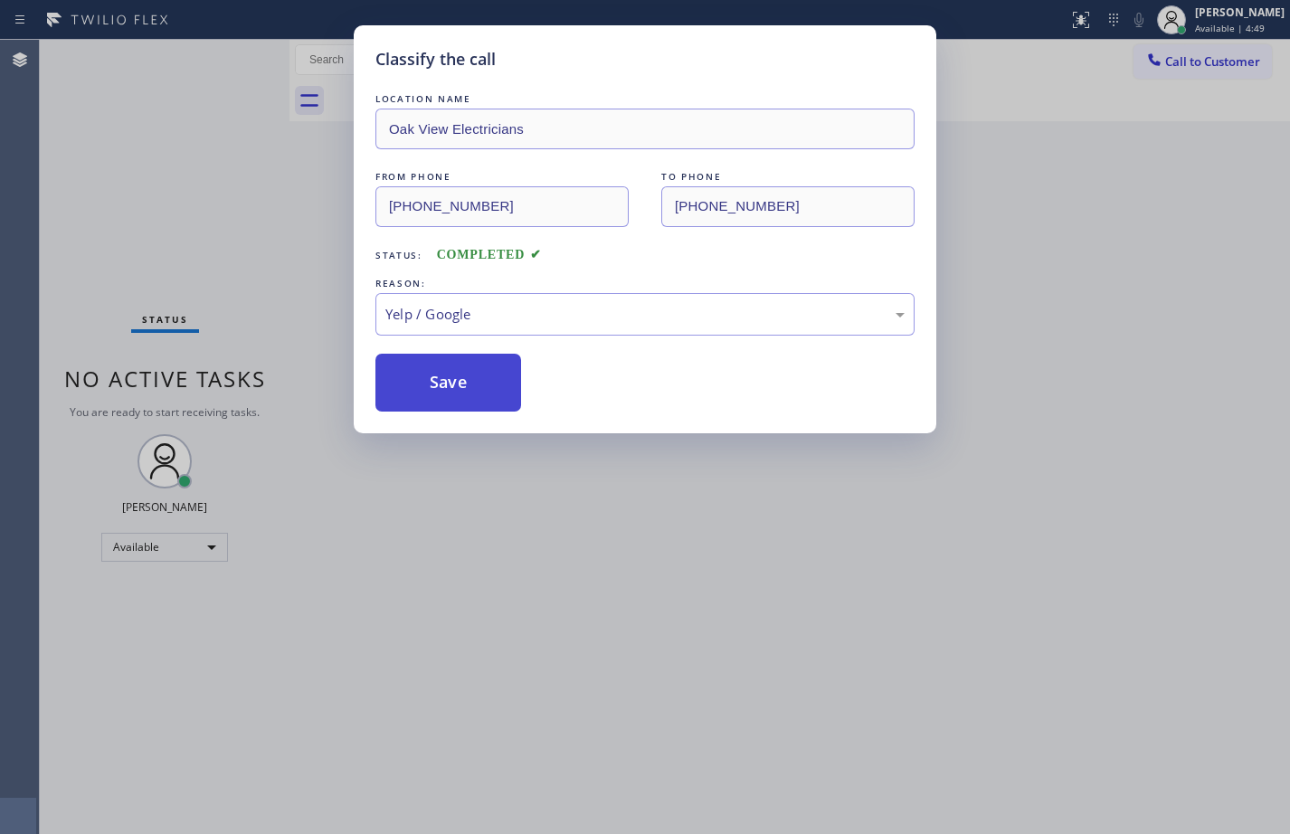
click at [435, 373] on button "Save" at bounding box center [448, 383] width 146 height 58
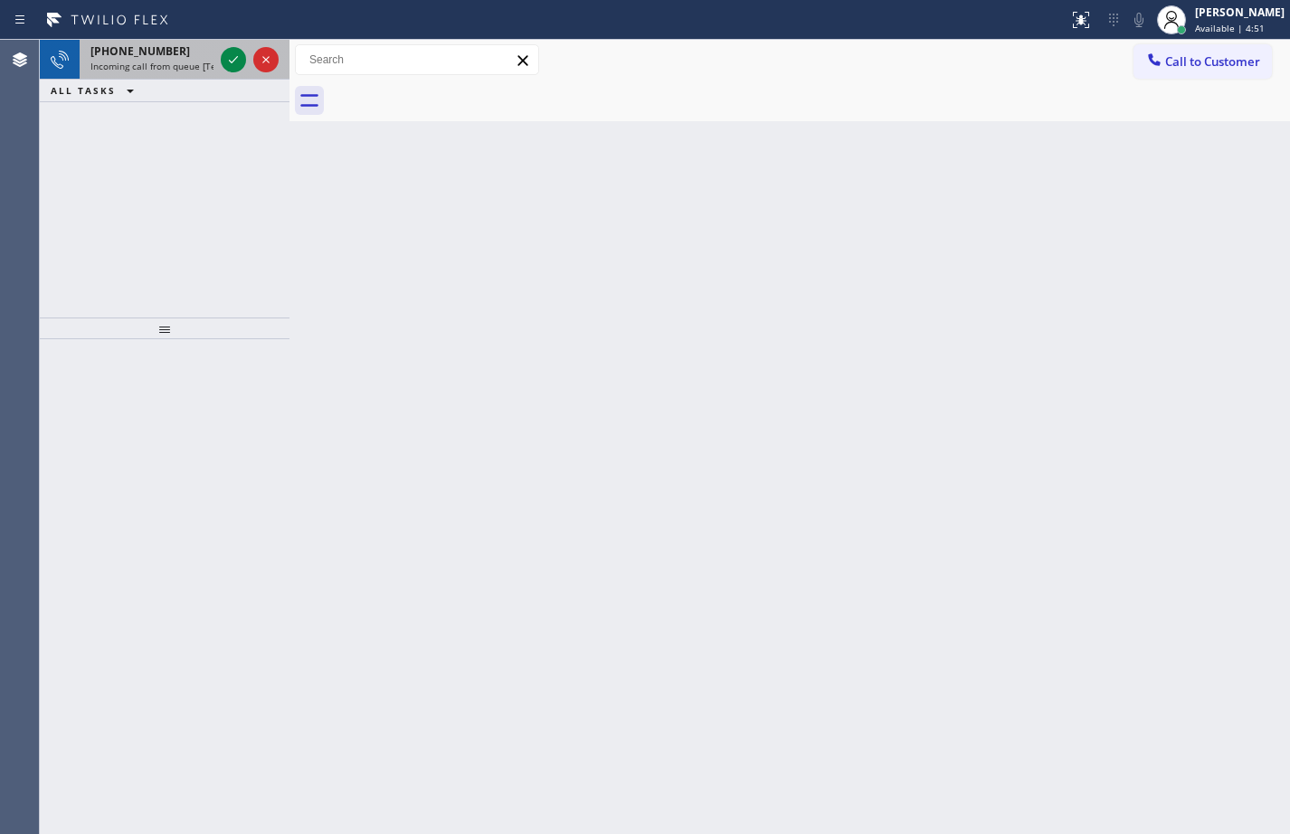
click at [139, 52] on span "[PHONE_NUMBER]" at bounding box center [139, 50] width 99 height 15
click at [240, 61] on icon at bounding box center [233, 60] width 22 height 22
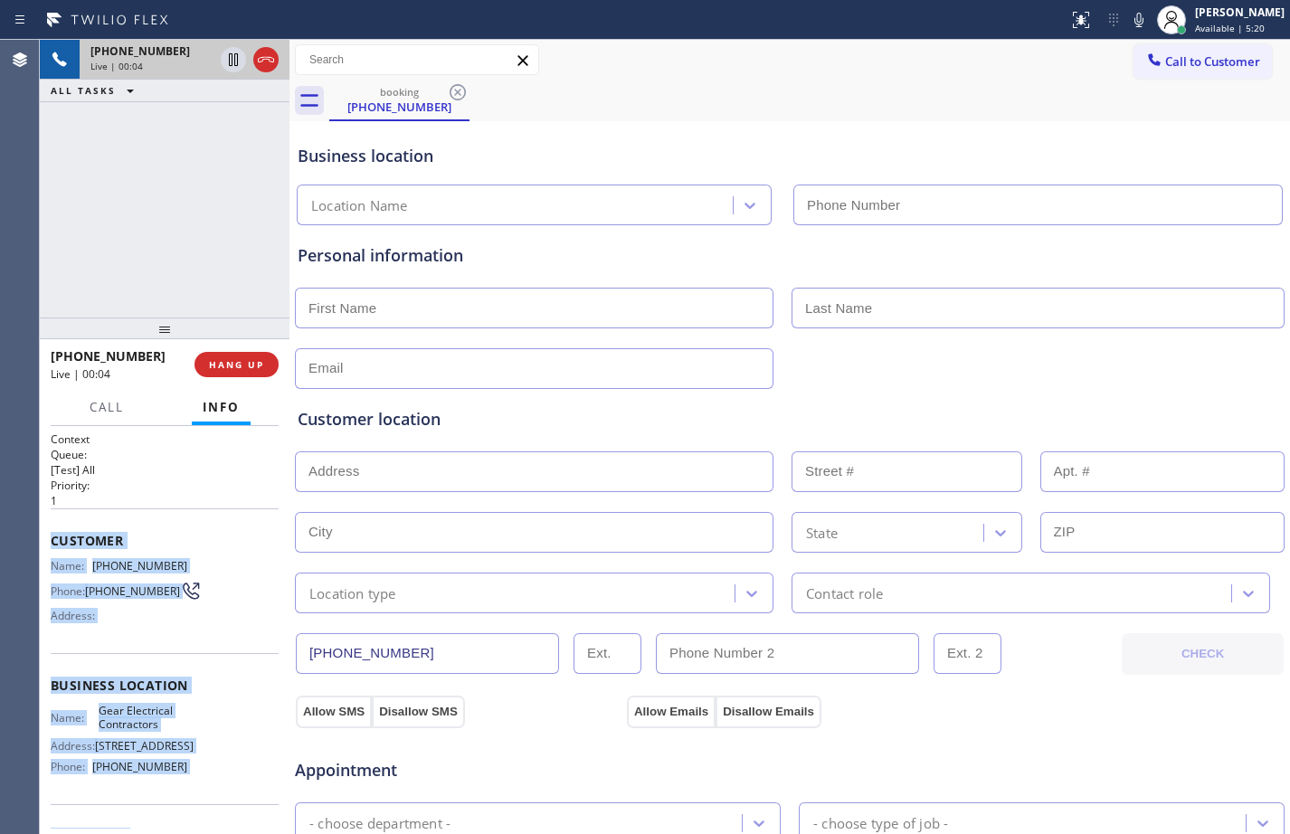
scroll to position [161, 0]
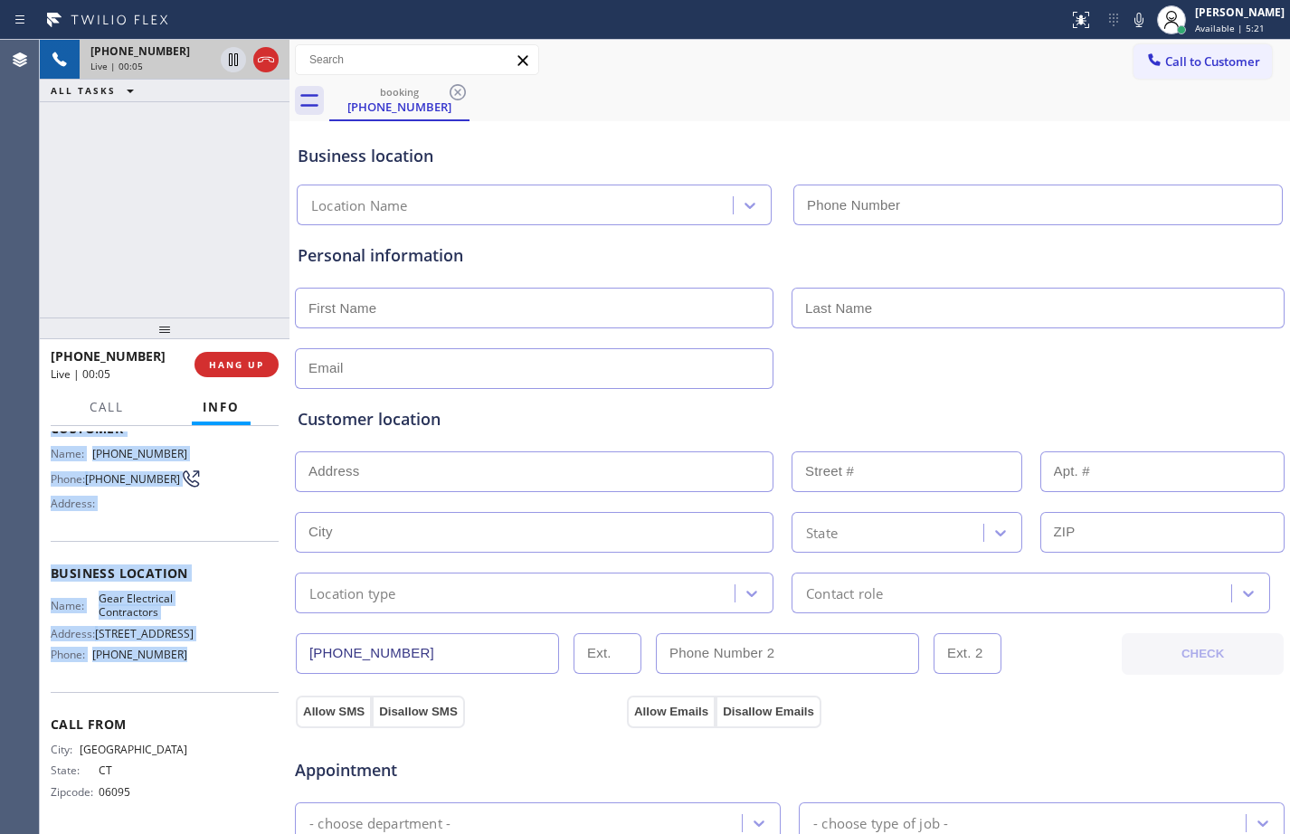
drag, startPoint x: 52, startPoint y: 544, endPoint x: 188, endPoint y: 681, distance: 193.1
click at [188, 681] on div "Context Queue: [Test] All Priority: 1 Customer Name: [PHONE_NUMBER] Phone: [PHO…" at bounding box center [165, 573] width 228 height 509
copy div "Customer Name: [PHONE_NUMBER] Phone: [PHONE_NUMBER] Address: Business location …"
drag, startPoint x: 236, startPoint y: 56, endPoint x: 454, endPoint y: 62, distance: 218.1
click at [236, 56] on icon at bounding box center [233, 60] width 22 height 22
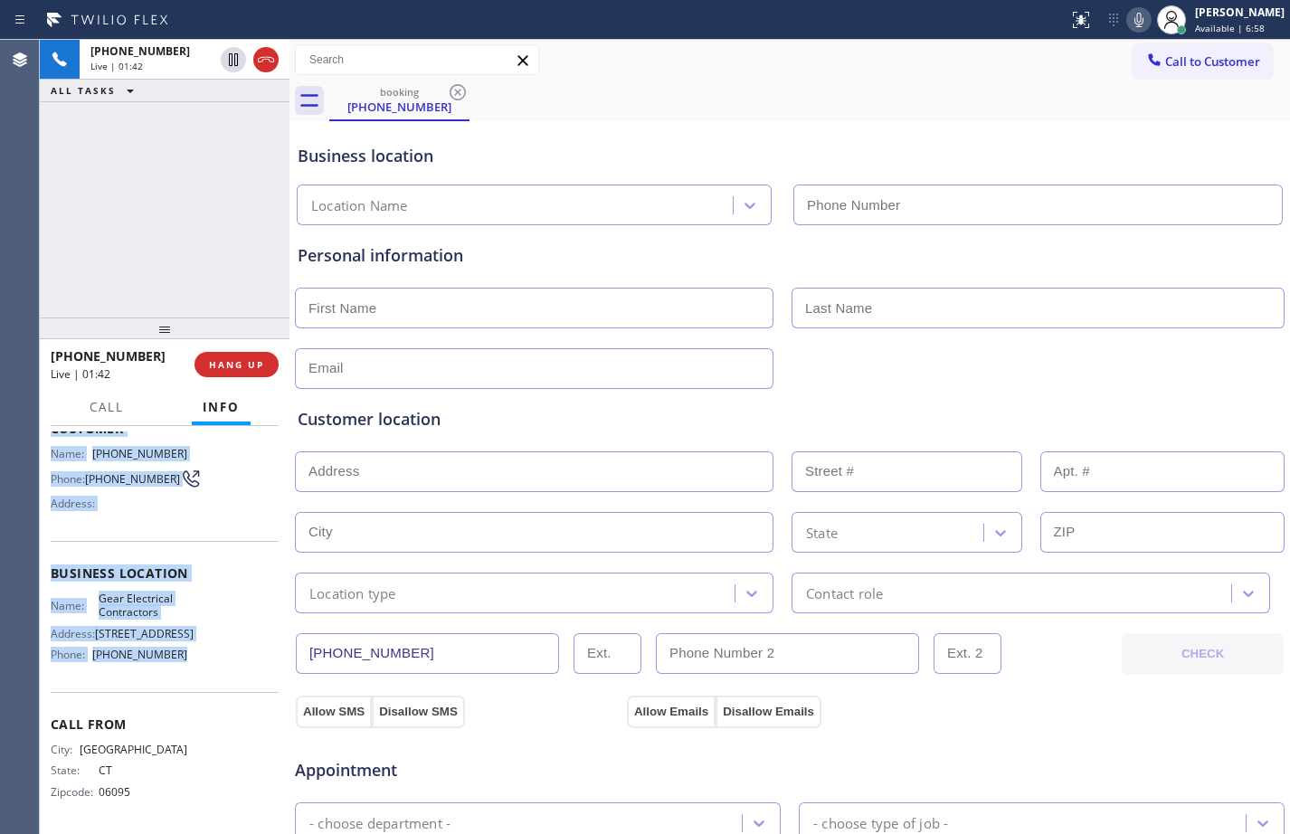
click at [1130, 18] on icon at bounding box center [1139, 20] width 22 height 22
click at [231, 67] on icon at bounding box center [233, 60] width 22 height 22
click at [1128, 15] on icon at bounding box center [1139, 20] width 22 height 22
click at [236, 67] on icon at bounding box center [233, 60] width 22 height 22
click at [1136, 14] on div at bounding box center [1138, 20] width 25 height 22
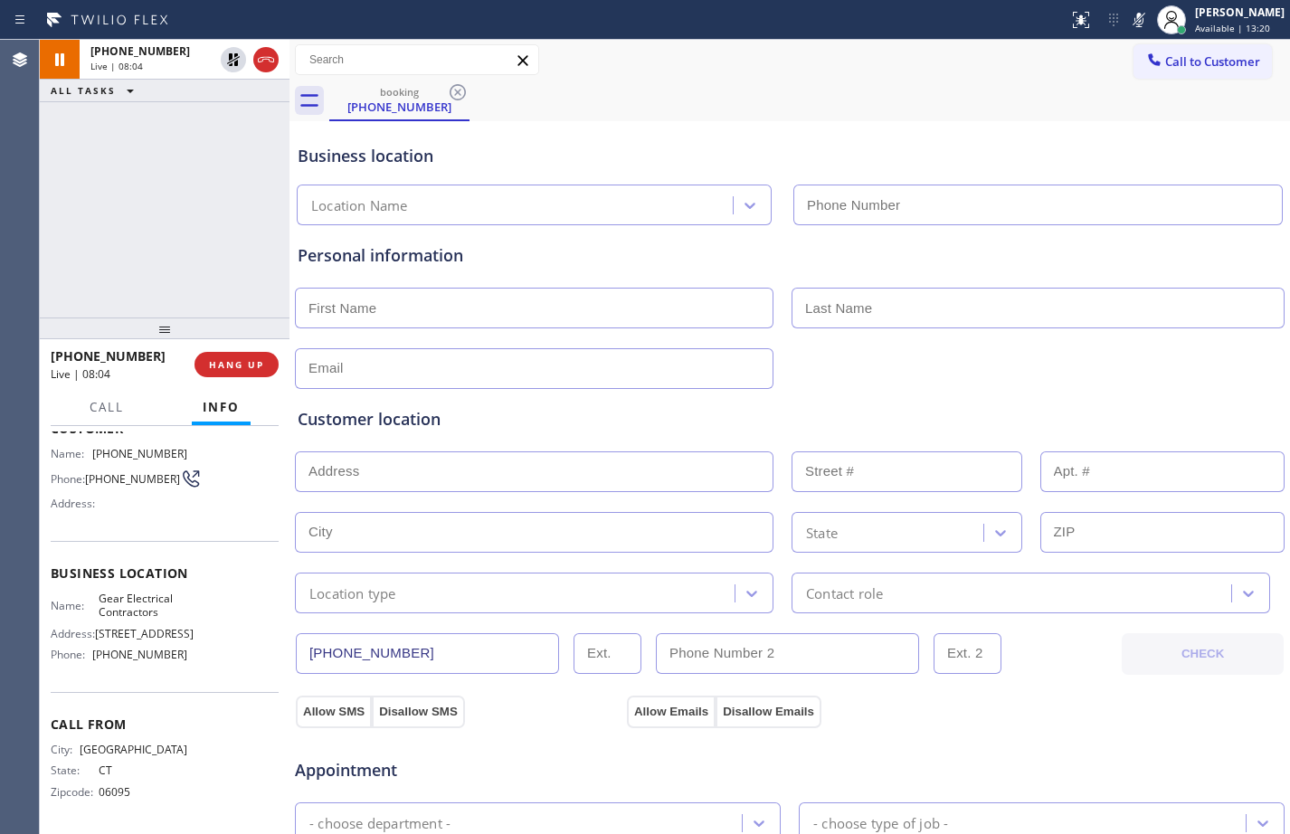
click at [236, 196] on div "[PHONE_NUMBER] Live | 08:04 ALL TASKS ALL TASKS ACTIVE TASKS TASKS IN WRAP UP" at bounding box center [165, 179] width 250 height 278
click at [231, 55] on icon at bounding box center [233, 59] width 13 height 13
click at [1128, 21] on icon at bounding box center [1139, 20] width 22 height 22
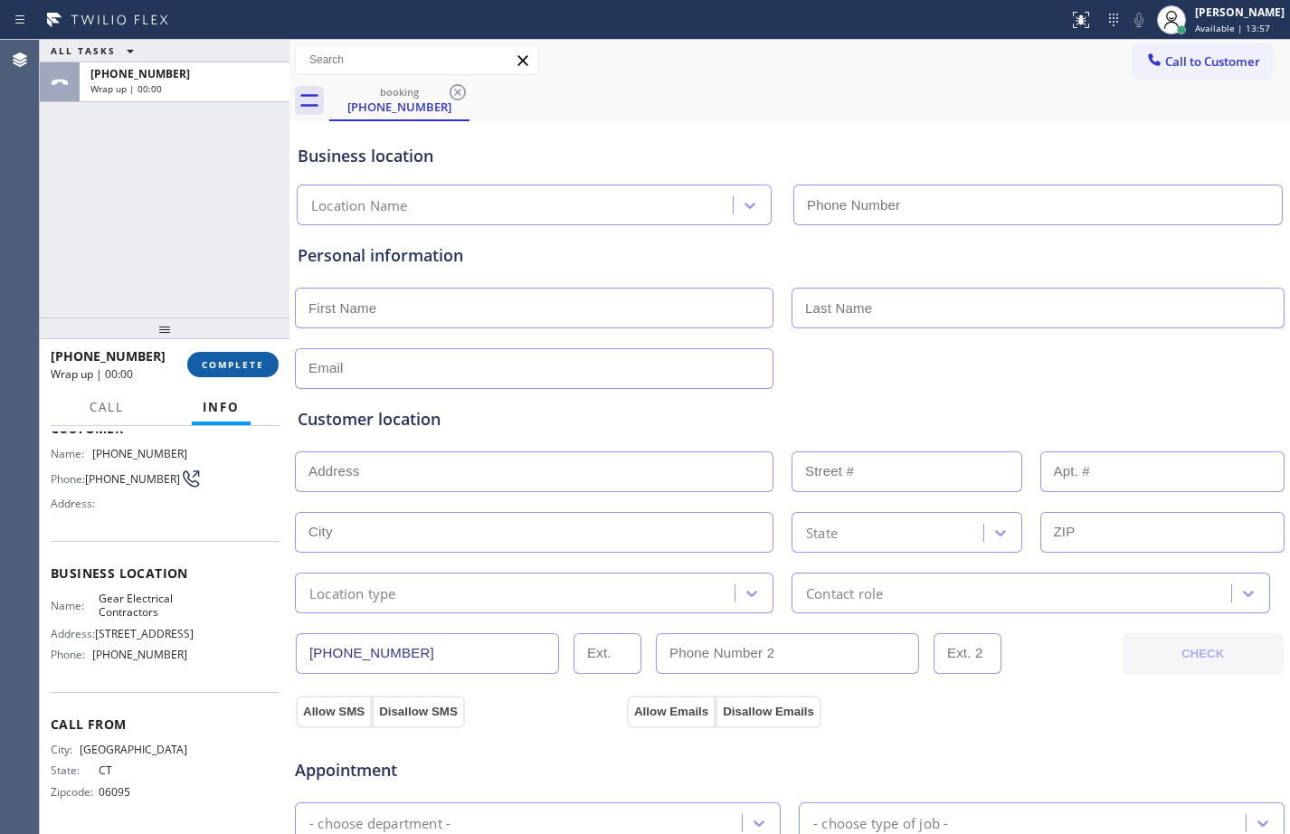
click at [236, 364] on span "COMPLETE" at bounding box center [233, 364] width 62 height 13
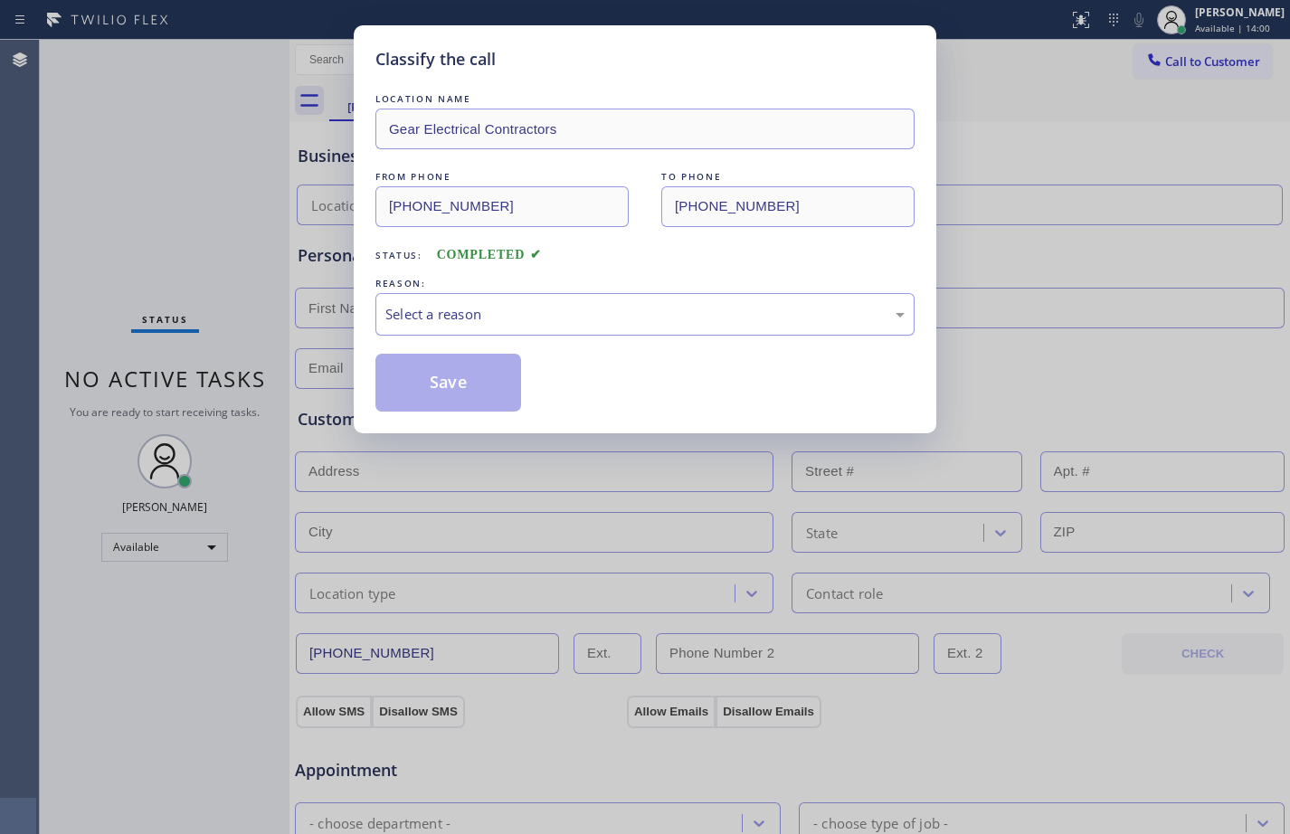
click at [645, 313] on div "Select a reason" at bounding box center [644, 314] width 519 height 21
click at [464, 387] on button "Save" at bounding box center [448, 383] width 146 height 58
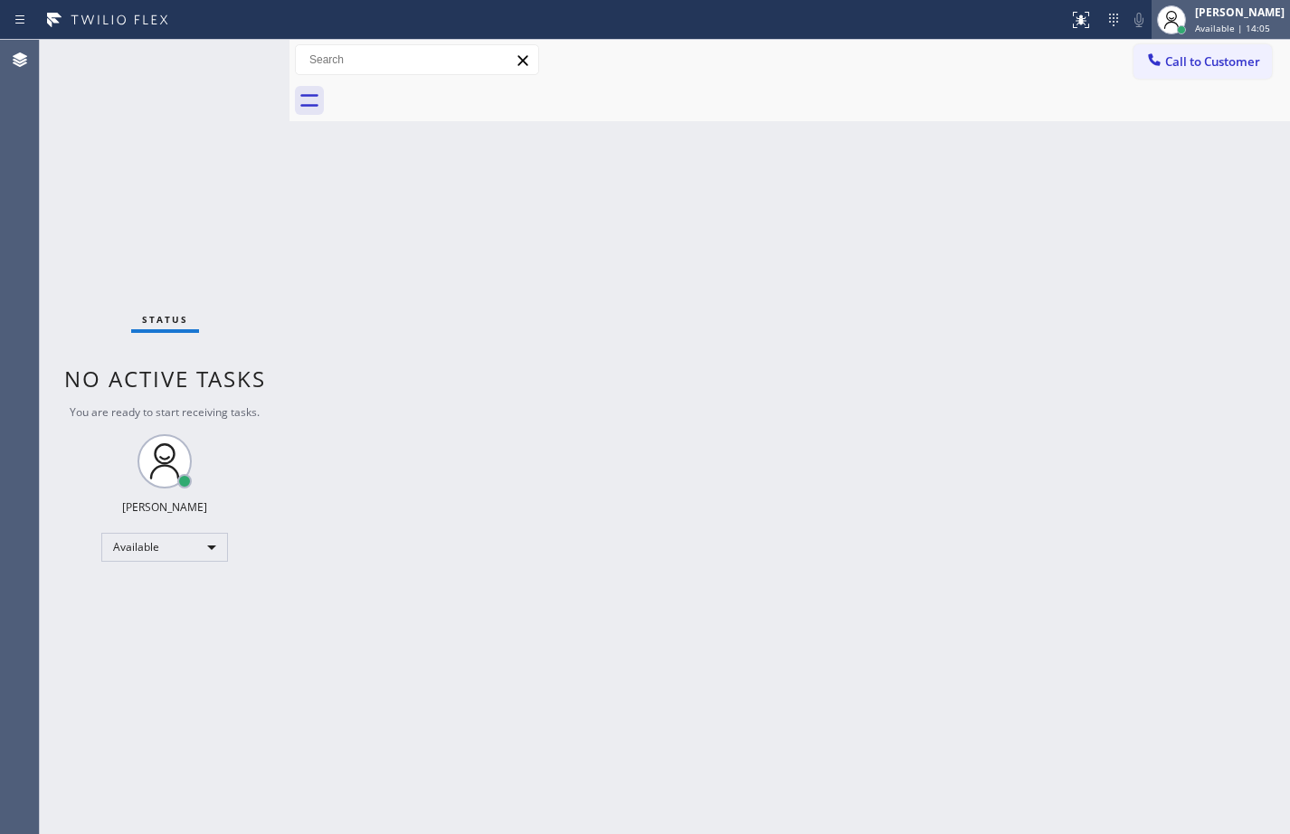
click at [1244, 11] on div "[PERSON_NAME]" at bounding box center [1240, 12] width 90 height 15
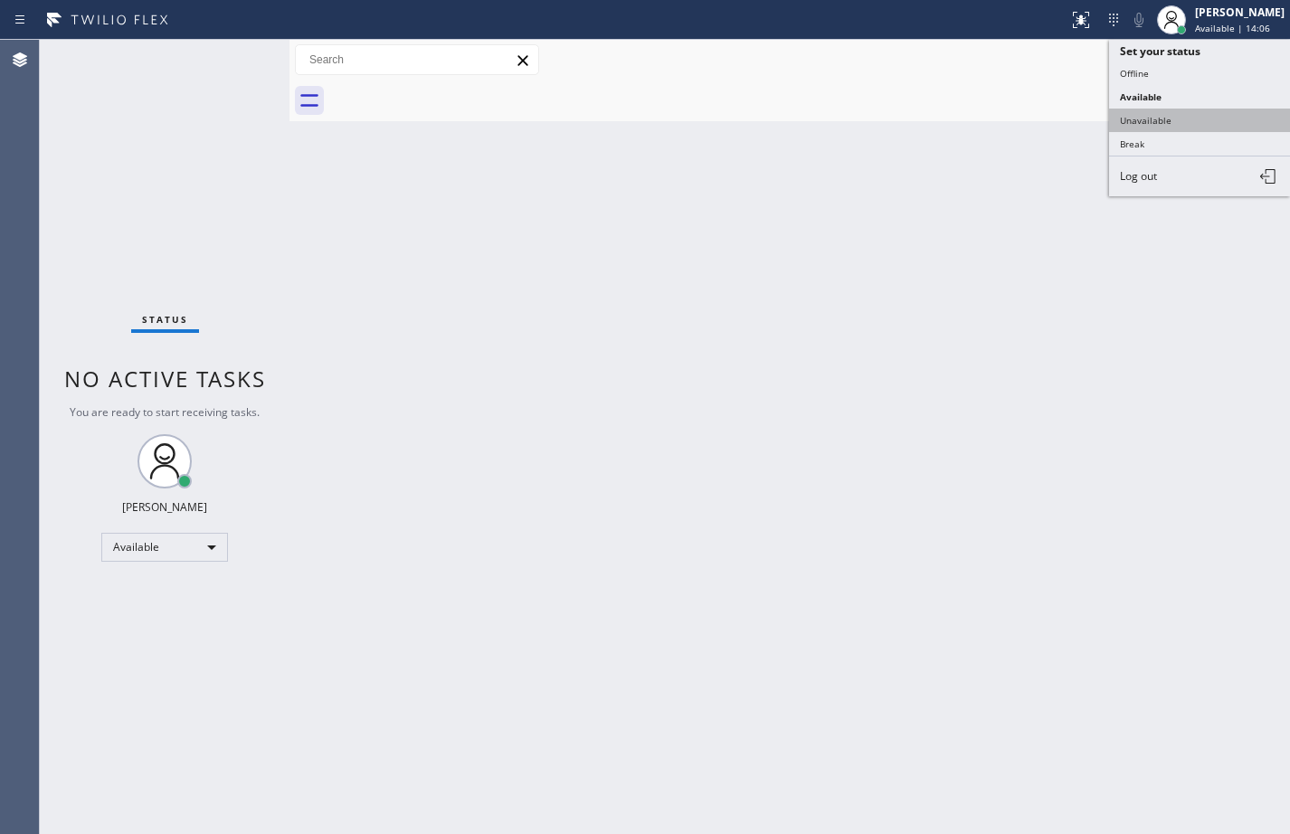
click at [1176, 121] on button "Unavailable" at bounding box center [1199, 121] width 181 height 24
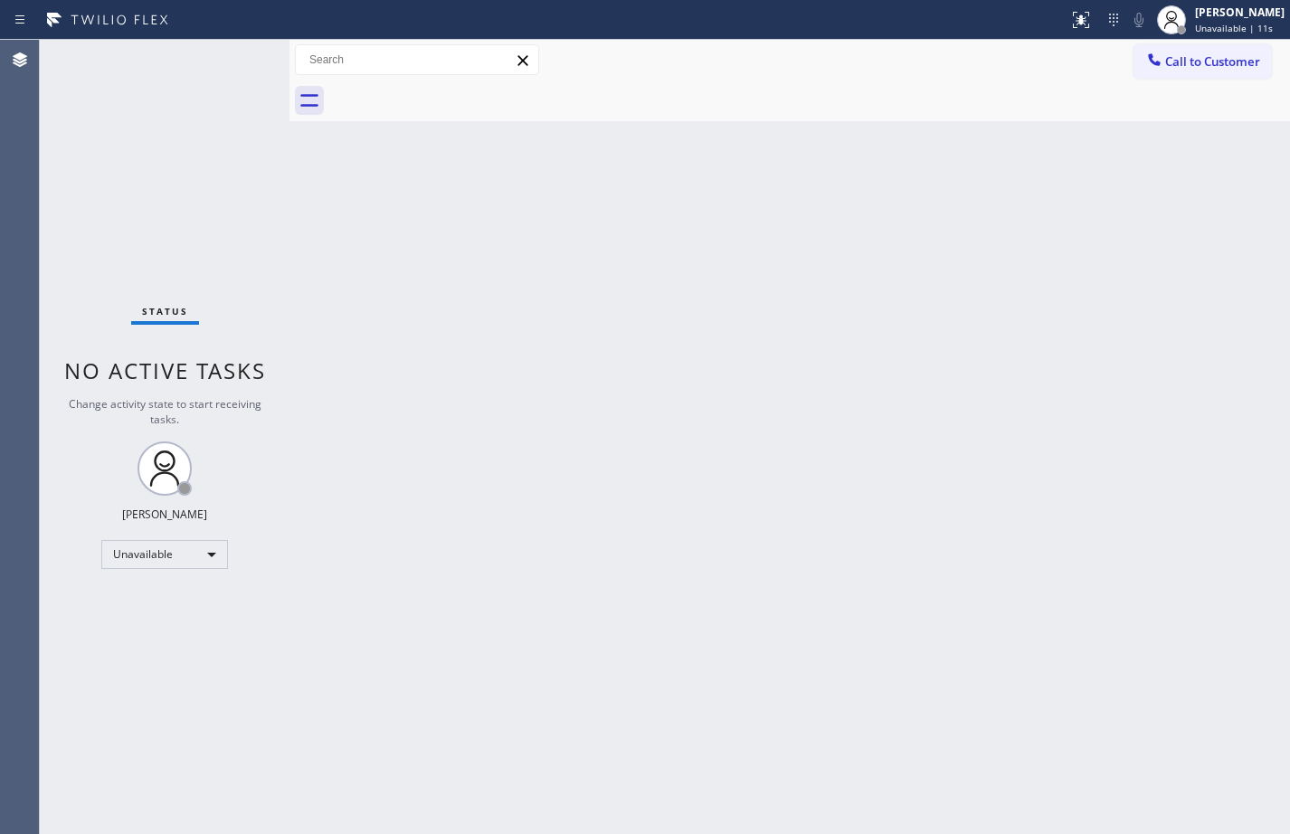
click at [151, 200] on div "Status No active tasks Change activity state to start receiving tasks. [PERSON_…" at bounding box center [165, 437] width 250 height 794
click at [1184, 54] on span "Call to Customer" at bounding box center [1212, 61] width 95 height 16
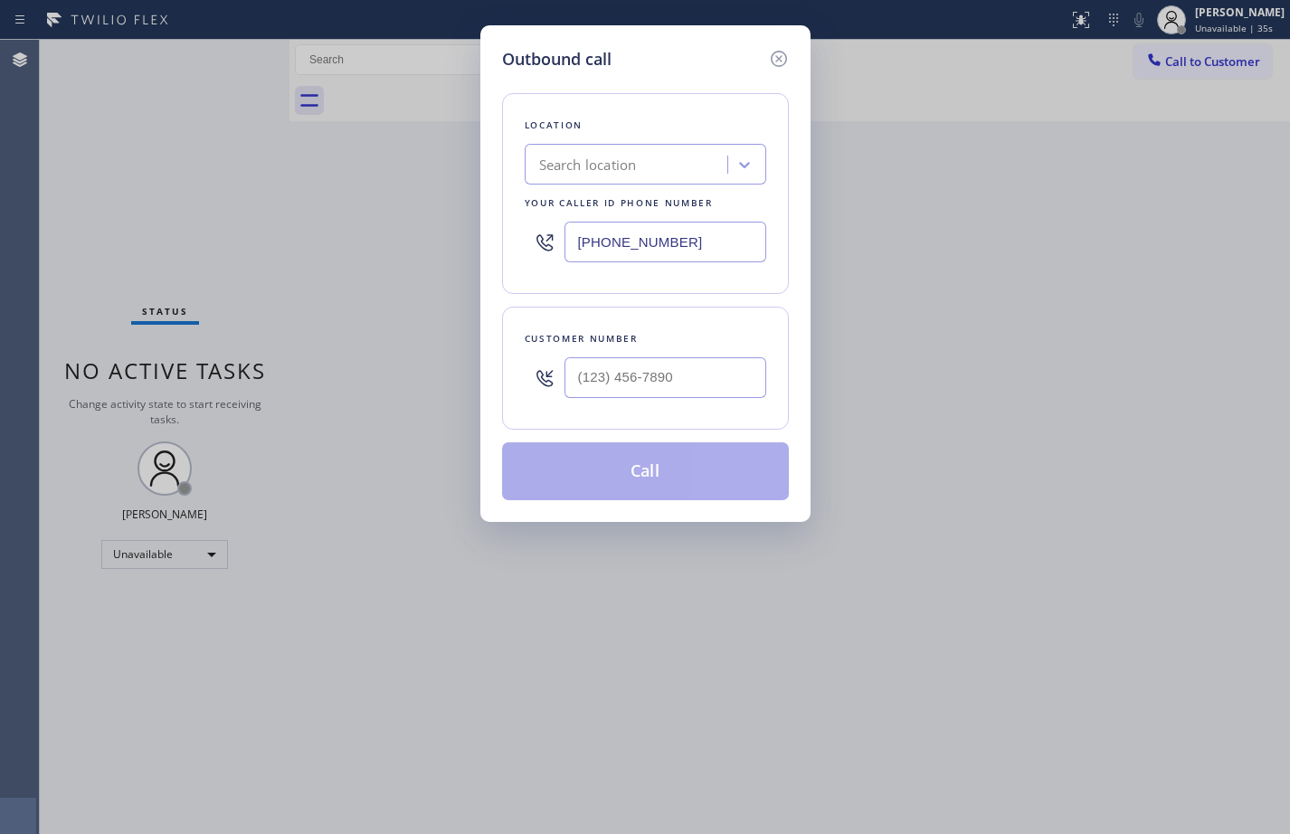
drag, startPoint x: 696, startPoint y: 251, endPoint x: 271, endPoint y: 240, distance: 425.2
click at [272, 240] on div "Outbound call Location Search location Your caller id phone number [PHONE_NUMBE…" at bounding box center [645, 417] width 1290 height 834
paste input "817) 904-5397"
type input "[PHONE_NUMBER]"
click at [673, 386] on input "(___) ___-____" at bounding box center [665, 377] width 202 height 41
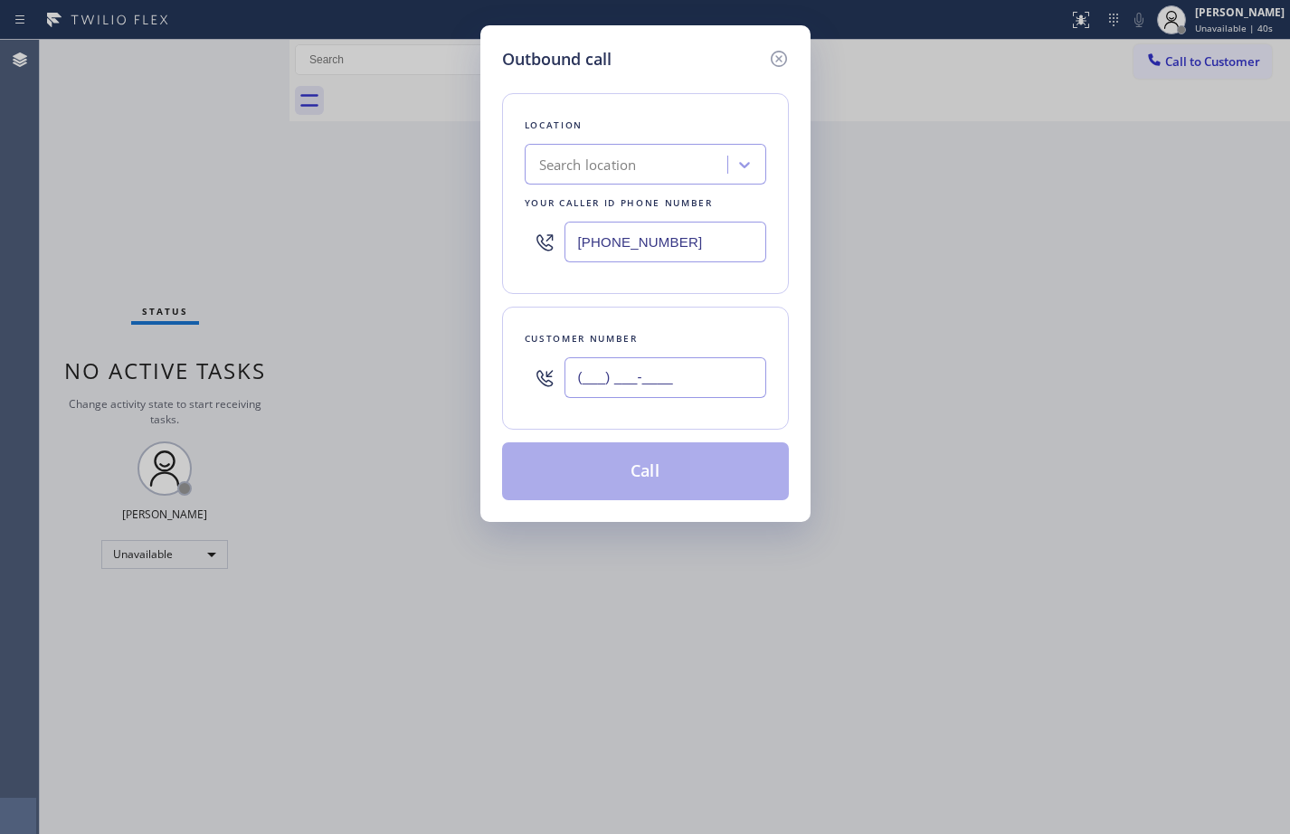
paste input "860) 990-3482"
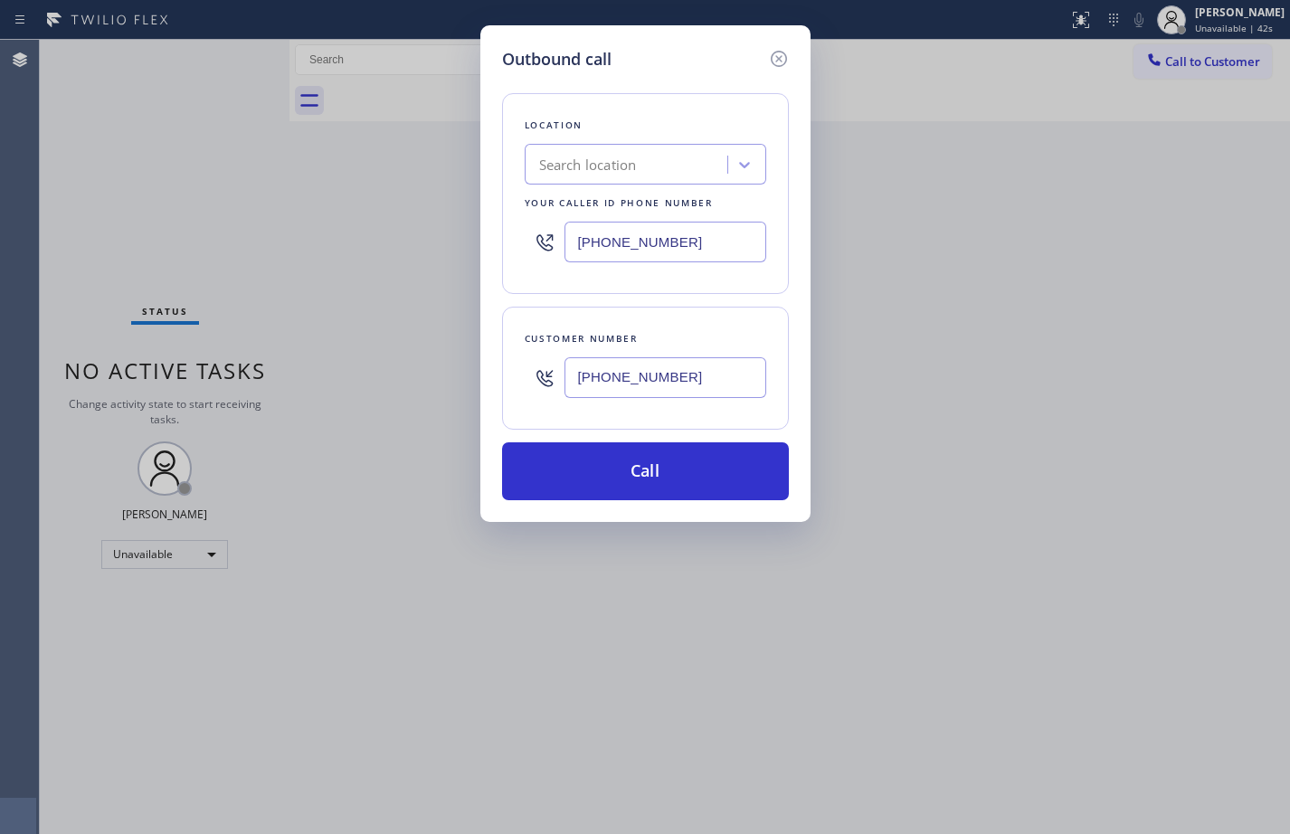
type input "[PHONE_NUMBER]"
click at [682, 465] on button "Call" at bounding box center [645, 471] width 287 height 58
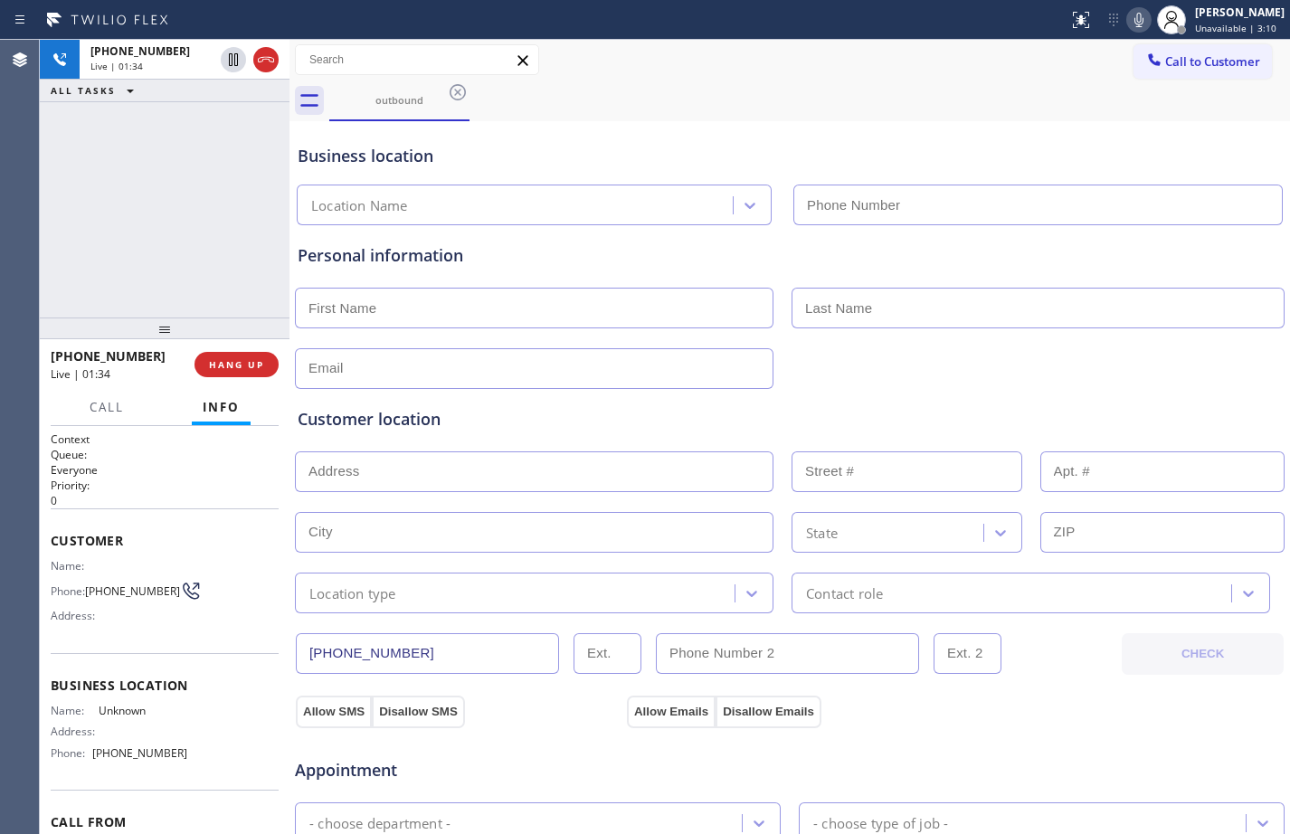
click at [115, 273] on div "[PHONE_NUMBER] Live | 01:34 ALL TASKS ALL TASKS ACTIVE TASKS TASKS IN WRAP UP" at bounding box center [165, 179] width 250 height 278
click at [128, 260] on div "[PHONE_NUMBER] Live | 02:38 ALL TASKS ALL TASKS ACTIVE TASKS TASKS IN WRAP UP" at bounding box center [165, 179] width 250 height 278
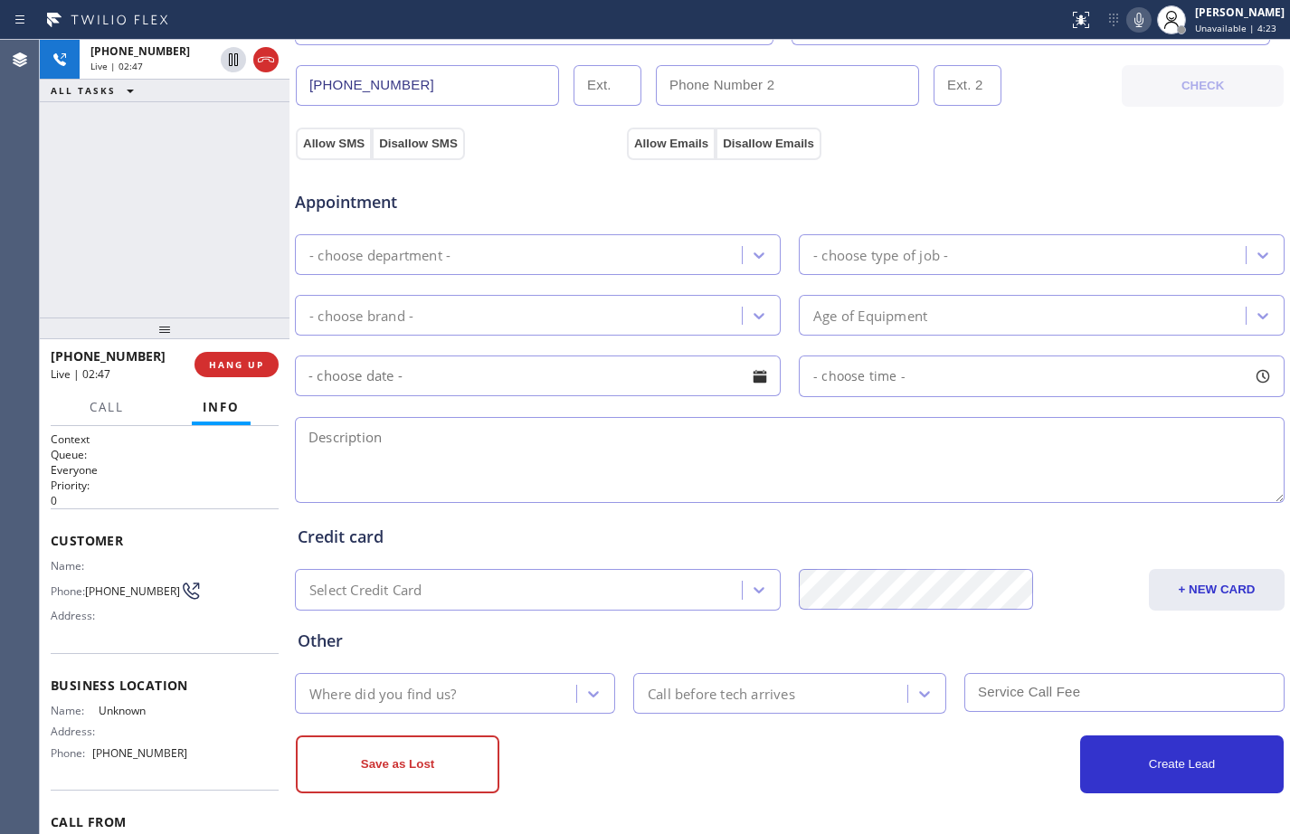
click at [1134, 26] on icon at bounding box center [1138, 20] width 9 height 14
click at [194, 234] on div "[PHONE_NUMBER] Live | 02:51 ALL TASKS ALL TASKS ACTIVE TASKS TASKS IN WRAP UP" at bounding box center [165, 179] width 250 height 278
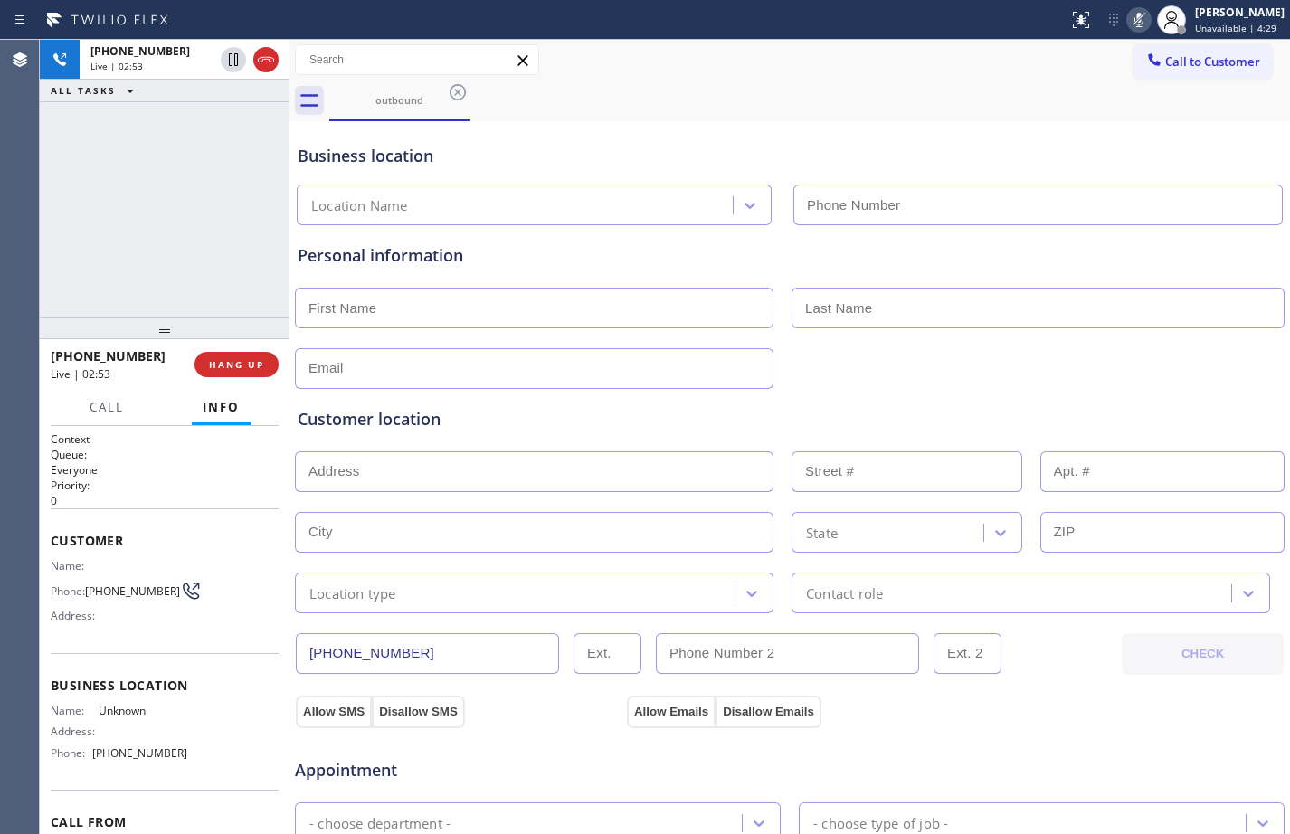
click at [412, 297] on input "text" at bounding box center [534, 308] width 478 height 41
paste input "[PERSON_NAME]"
type input "[PERSON_NAME]"
click at [927, 308] on input "text" at bounding box center [1037, 308] width 493 height 41
paste input "[PERSON_NAME]"
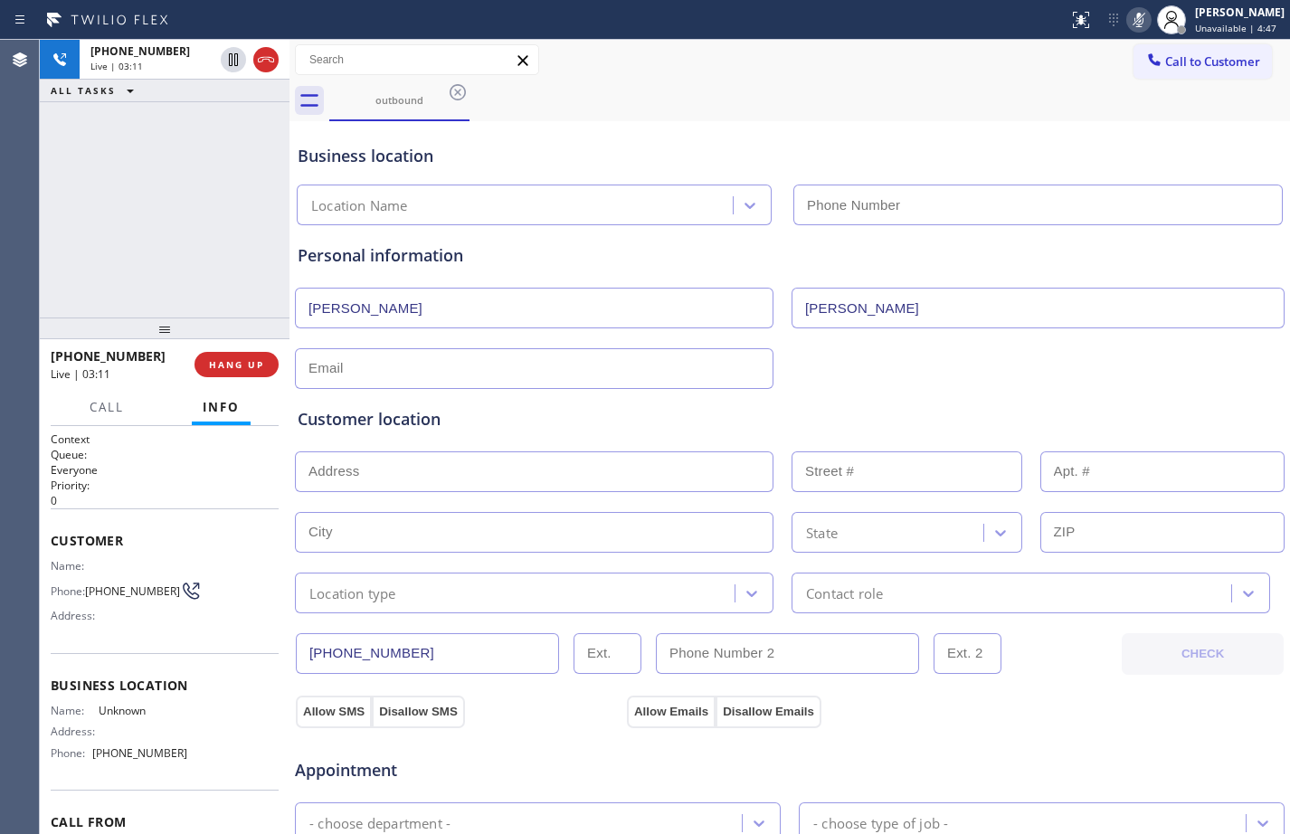
type input "[PERSON_NAME]"
click at [1128, 16] on icon at bounding box center [1139, 20] width 22 height 22
click at [167, 238] on div "[PHONE_NUMBER] Live | 03:48 ALL TASKS ALL TASKS ACTIVE TASKS TASKS IN WRAP UP" at bounding box center [165, 179] width 250 height 278
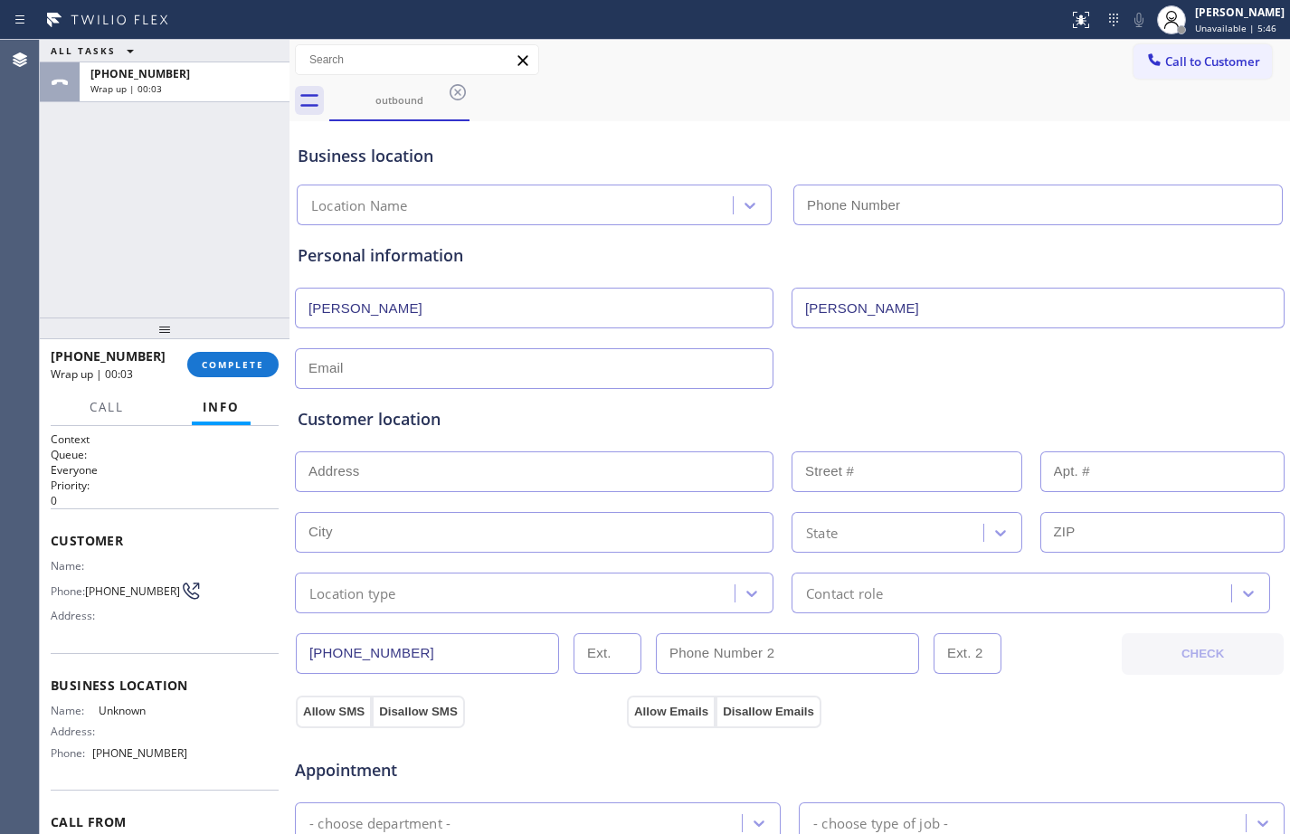
click at [526, 372] on input "text" at bounding box center [534, 368] width 478 height 41
paste input "[PERSON_NAME][EMAIL_ADDRESS][PERSON_NAME][DOMAIN_NAME]"
type input "[PERSON_NAME][EMAIL_ADDRESS][PERSON_NAME][DOMAIN_NAME]"
click at [512, 474] on input "text" at bounding box center [534, 471] width 478 height 41
paste input "[STREET_ADDRESS]"
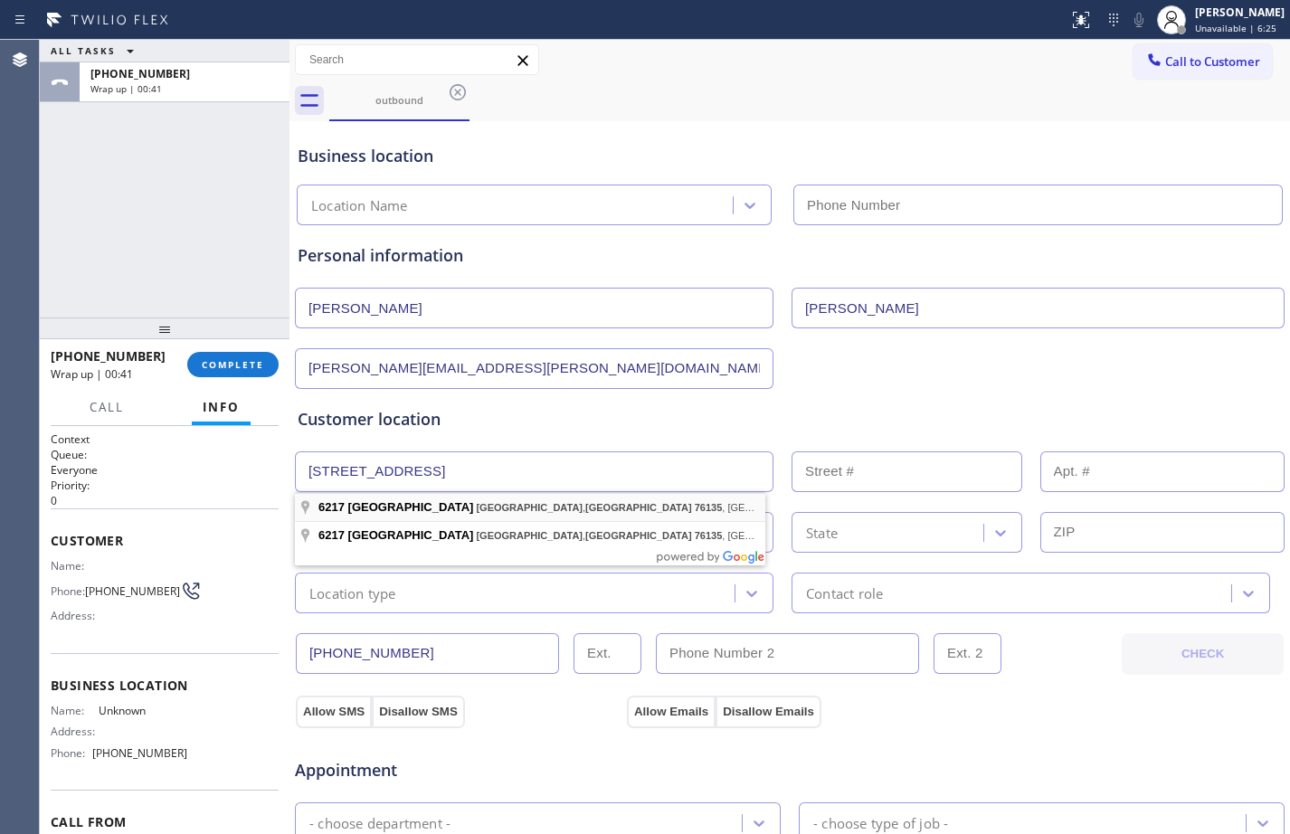
type input "[STREET_ADDRESS]"
type input "6217"
type input "[GEOGRAPHIC_DATA]"
type input "76135"
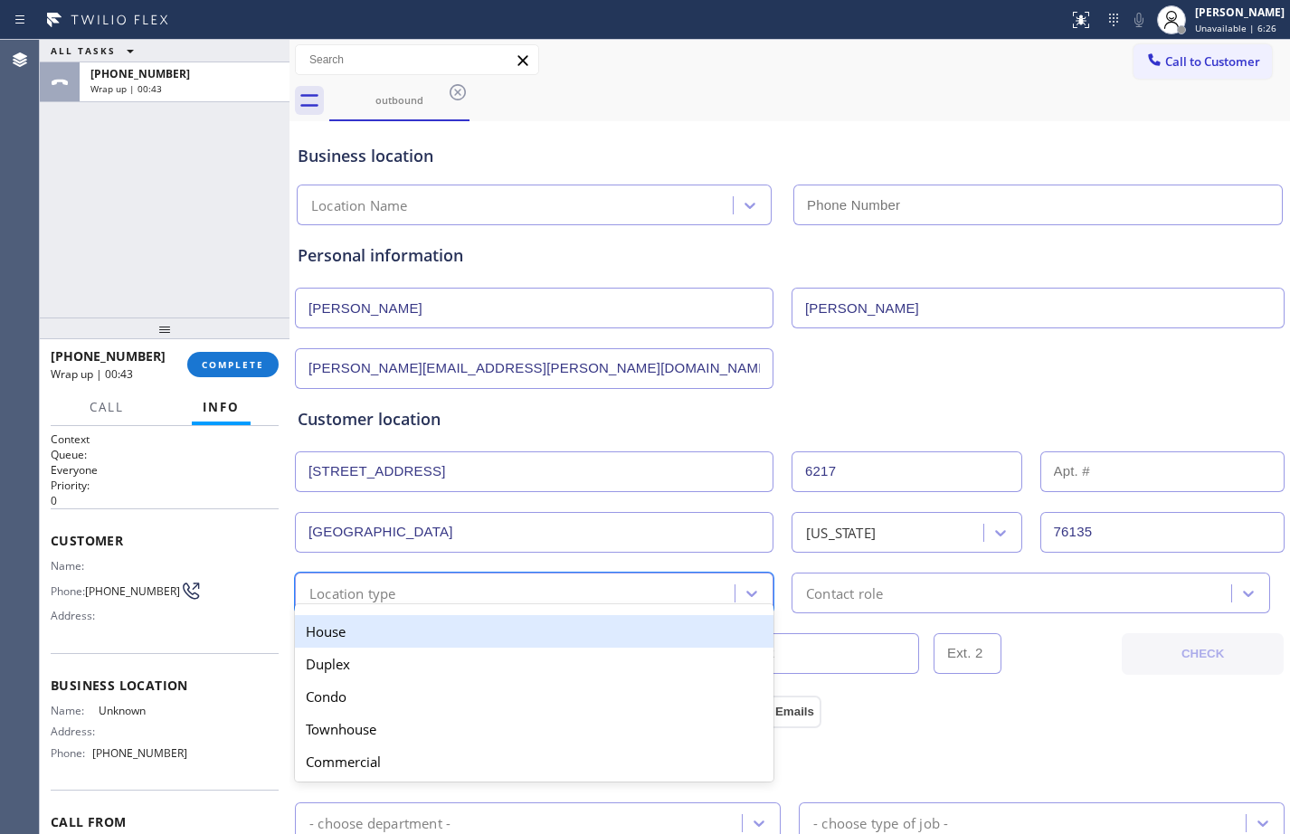
click at [415, 591] on div "Location type" at bounding box center [517, 593] width 434 height 32
click at [419, 633] on div "House" at bounding box center [534, 631] width 478 height 33
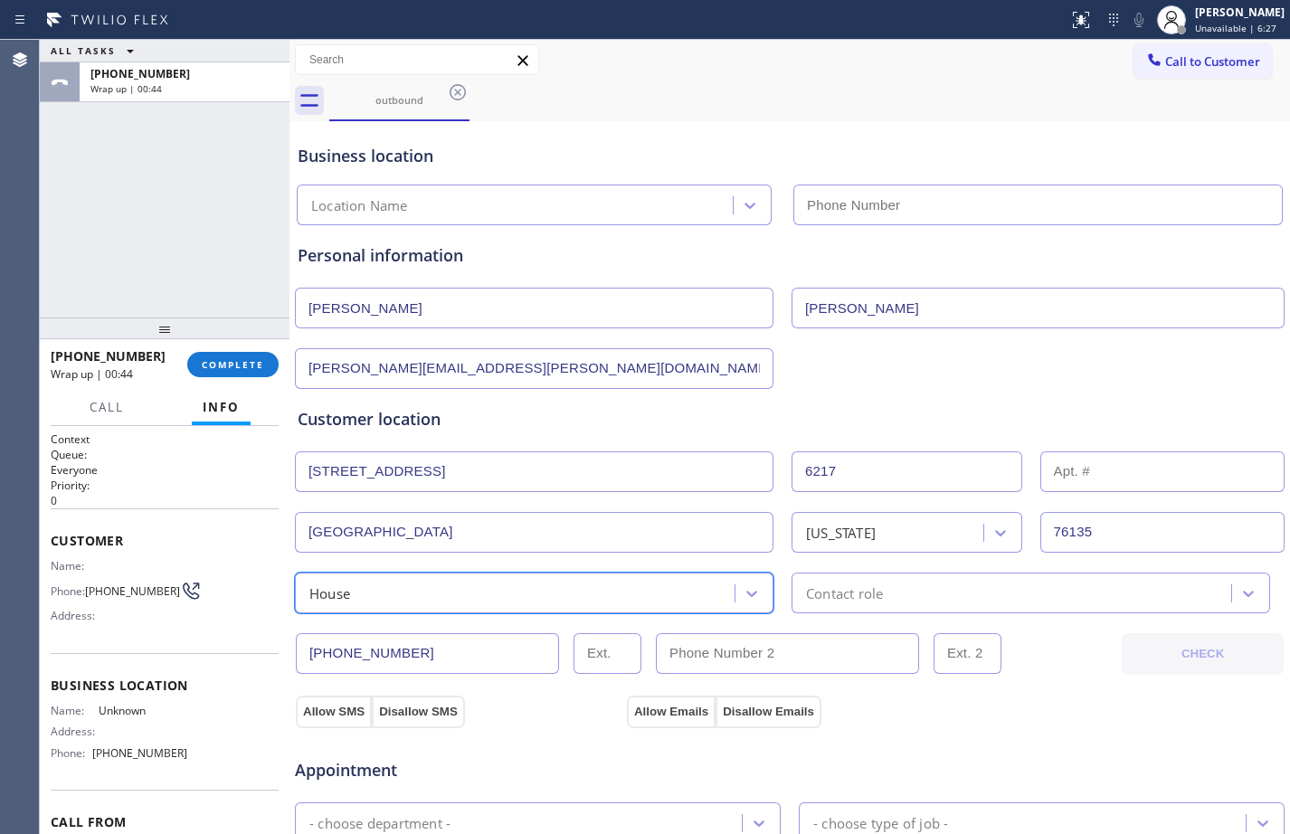
click at [860, 596] on div "Contact role" at bounding box center [844, 592] width 77 height 21
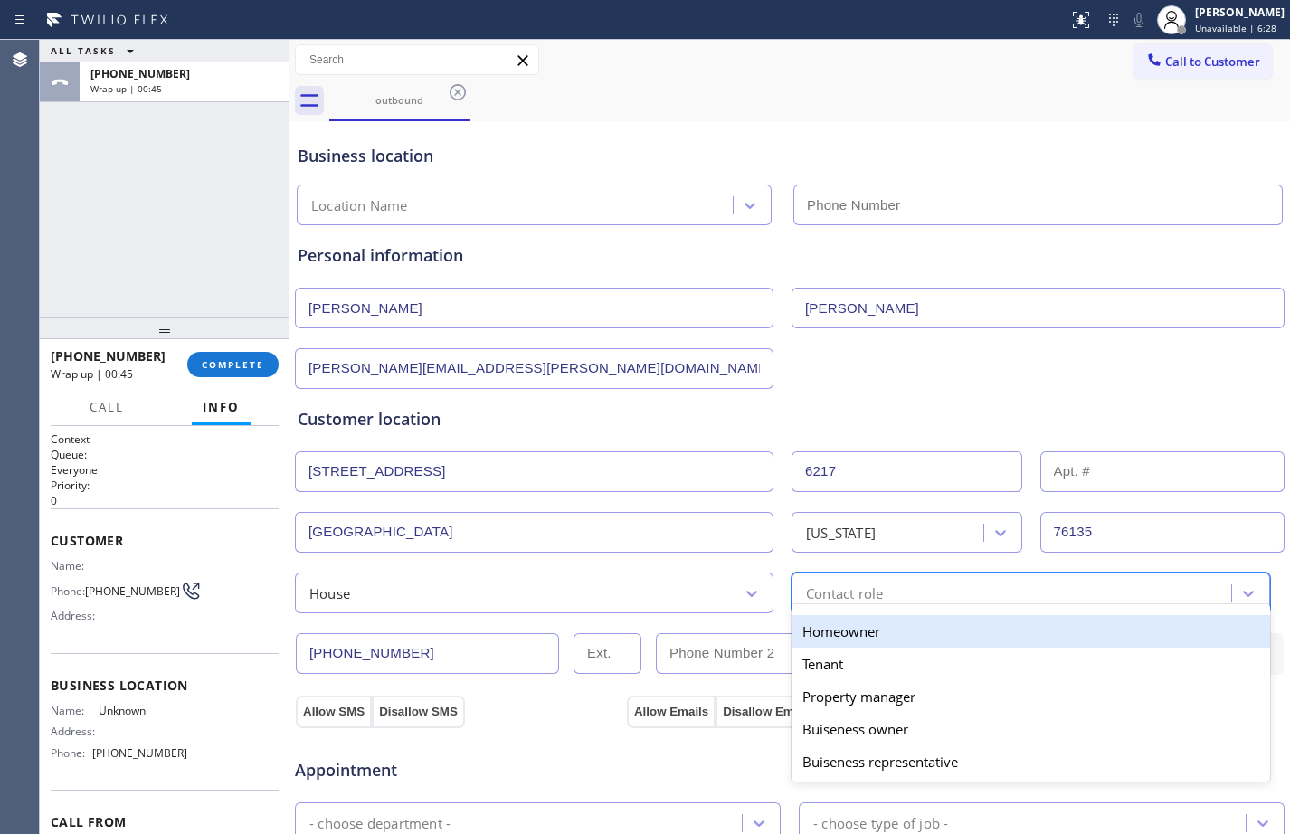
click at [808, 643] on div "Homeowner" at bounding box center [1030, 631] width 478 height 33
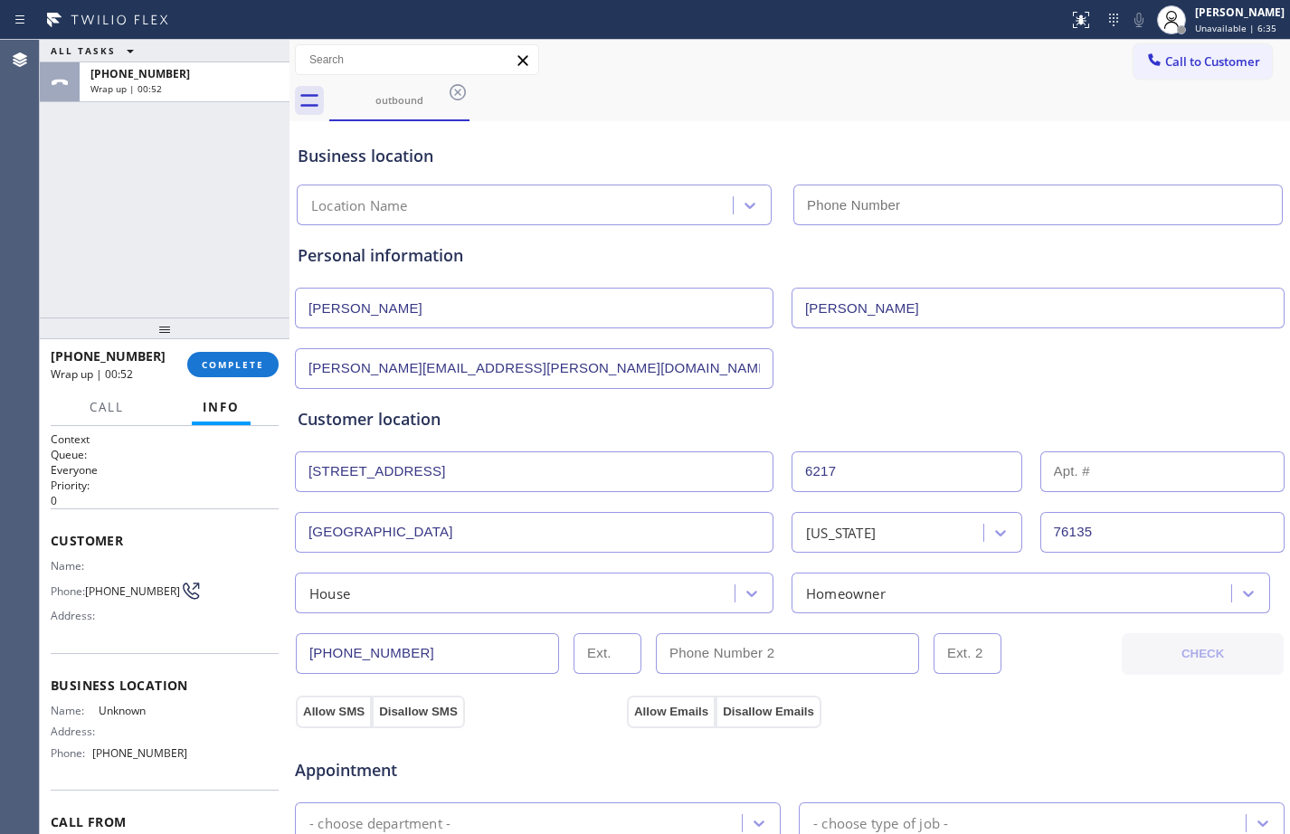
click at [88, 291] on div "ALL TASKS ALL TASKS ACTIVE TASKS TASKS IN WRAP UP [PHONE_NUMBER] Wrap up | 00:52" at bounding box center [165, 179] width 250 height 278
click at [665, 714] on button "Allow Emails" at bounding box center [671, 711] width 89 height 33
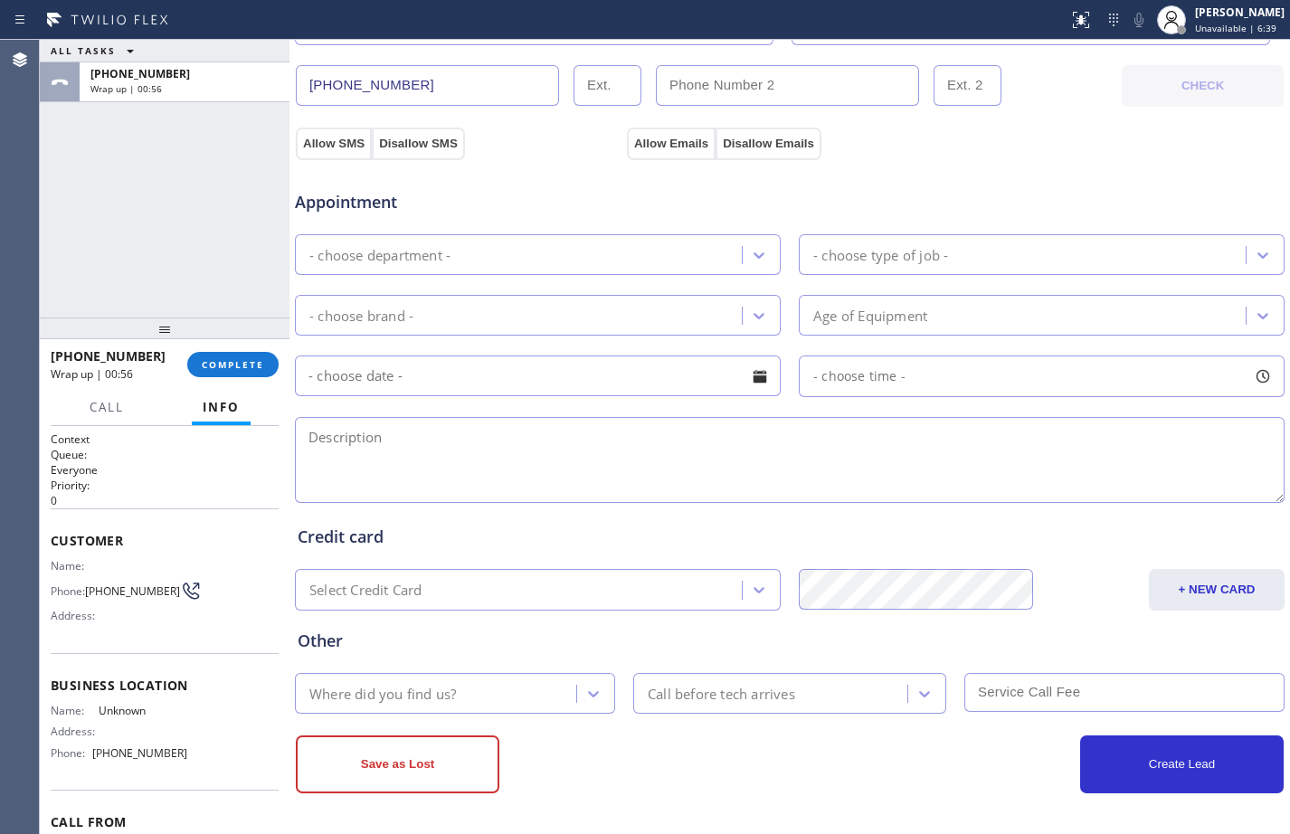
click at [523, 263] on div "- choose department -" at bounding box center [520, 255] width 441 height 32
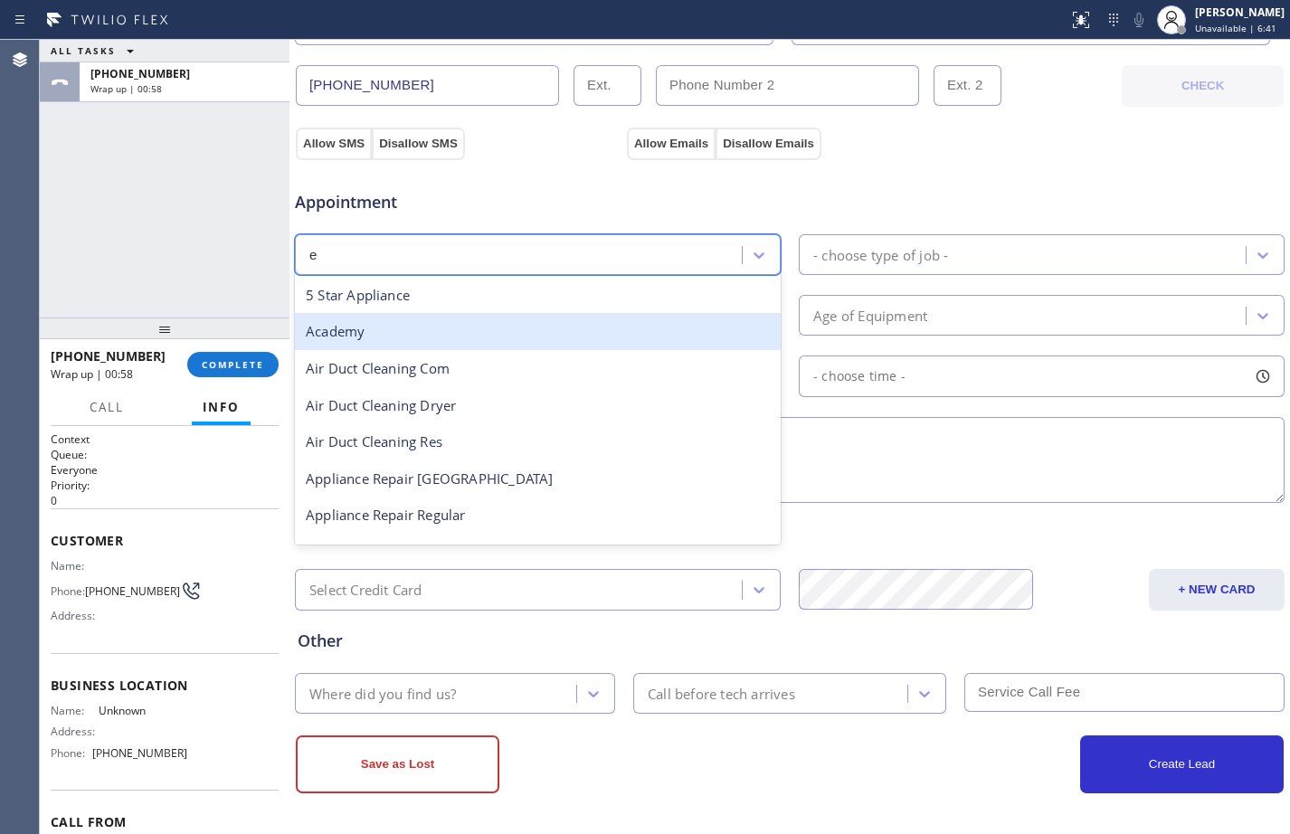
type input "el"
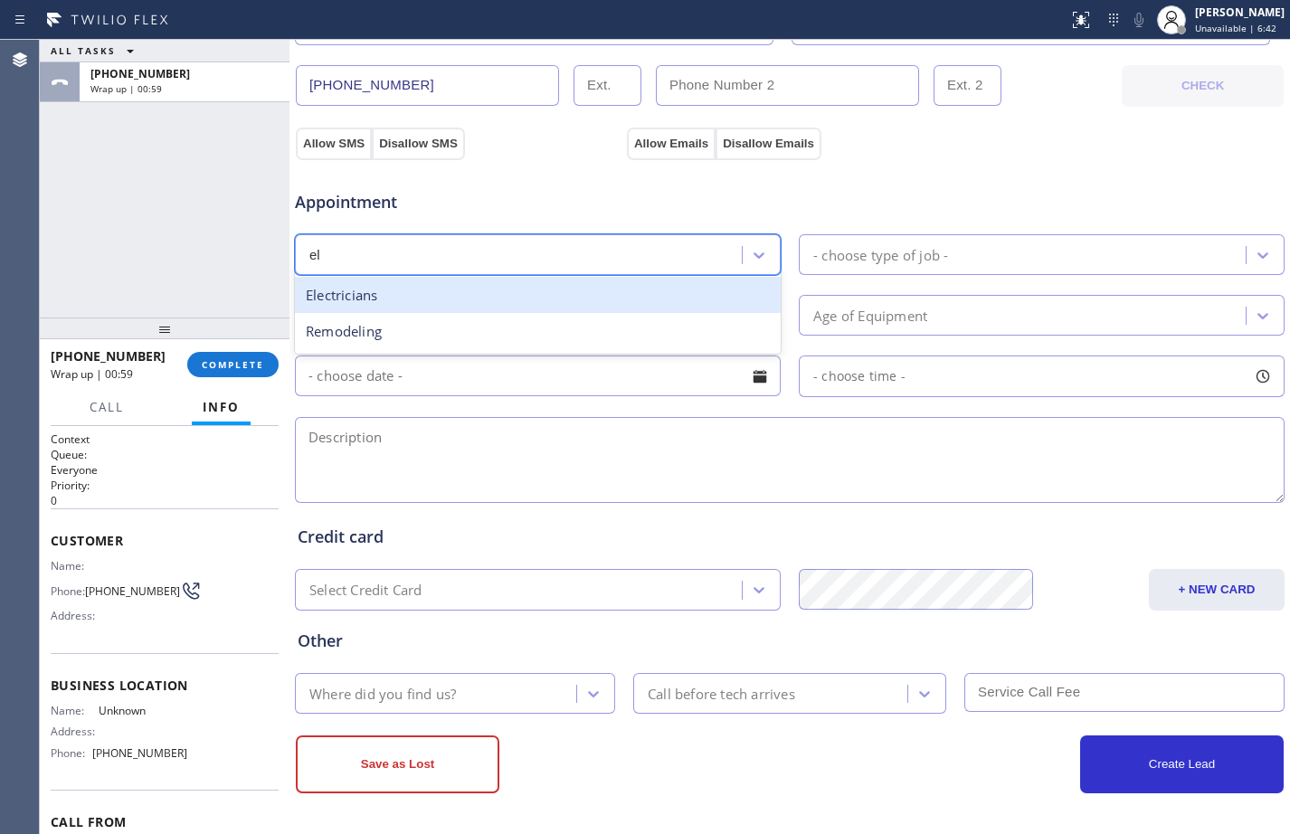
drag, startPoint x: 438, startPoint y: 296, endPoint x: 548, endPoint y: 288, distance: 110.6
click at [439, 297] on div "Electricians" at bounding box center [538, 295] width 486 height 37
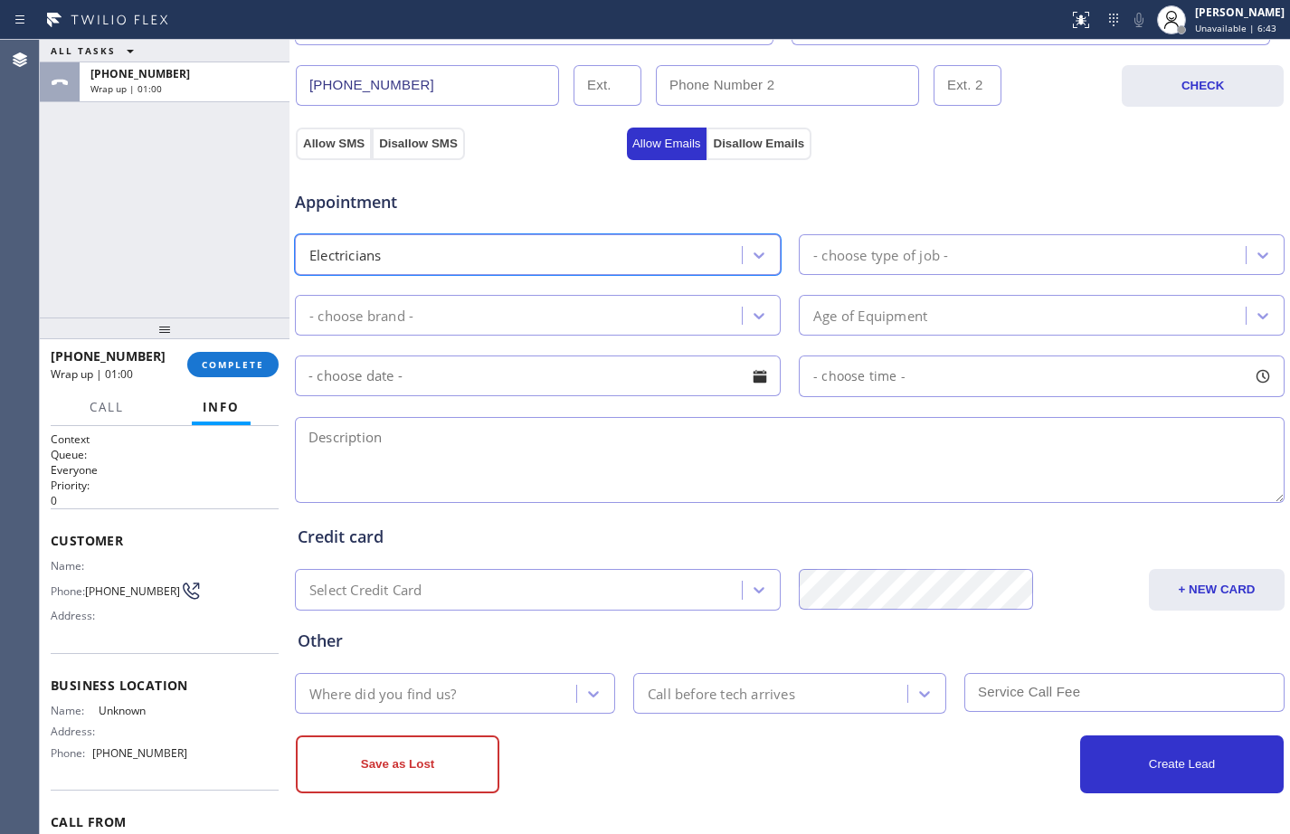
click at [827, 252] on div "- choose type of job -" at bounding box center [880, 254] width 135 height 21
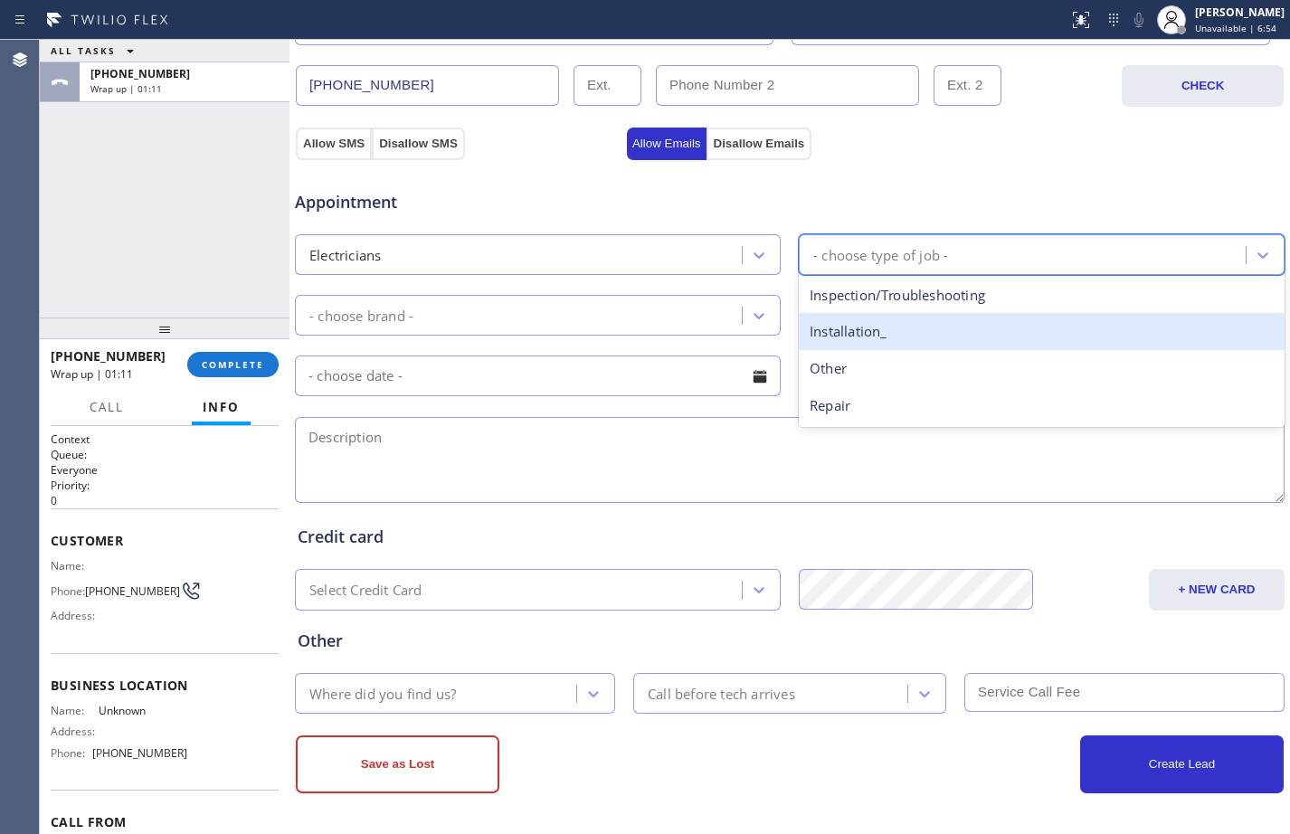
click at [843, 326] on div "Installation_" at bounding box center [1042, 331] width 486 height 37
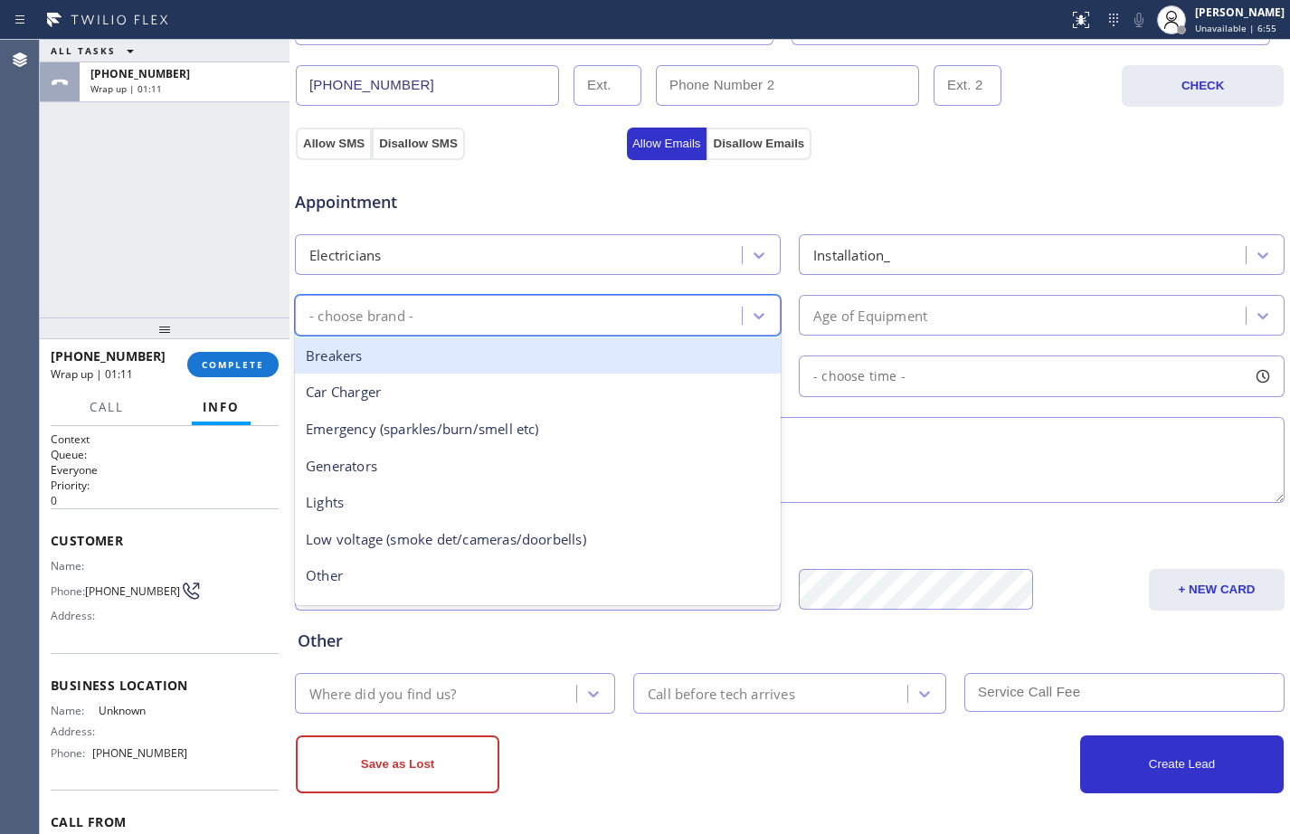
click at [676, 330] on div "- choose brand -" at bounding box center [520, 315] width 441 height 32
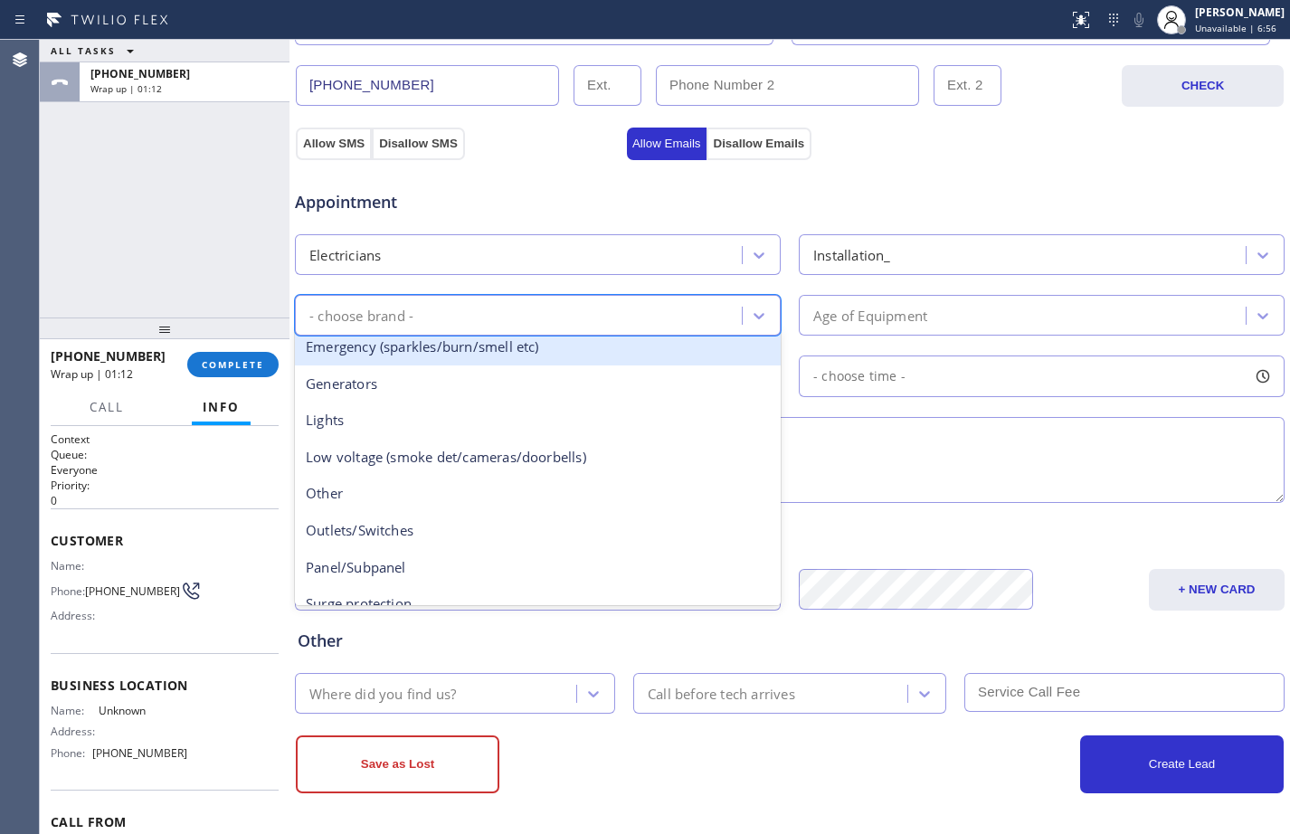
scroll to position [139, 0]
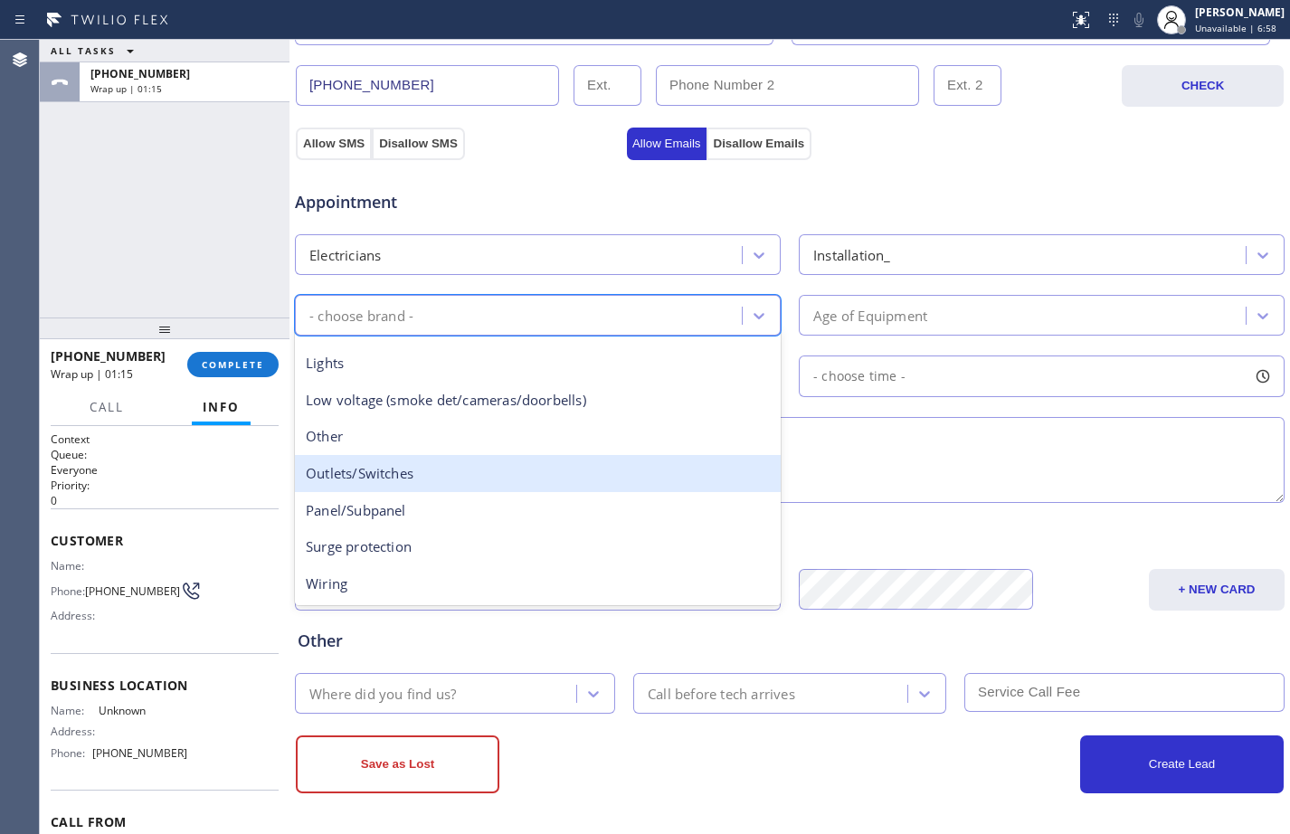
click at [379, 487] on div "Outlets/Switches" at bounding box center [538, 473] width 486 height 37
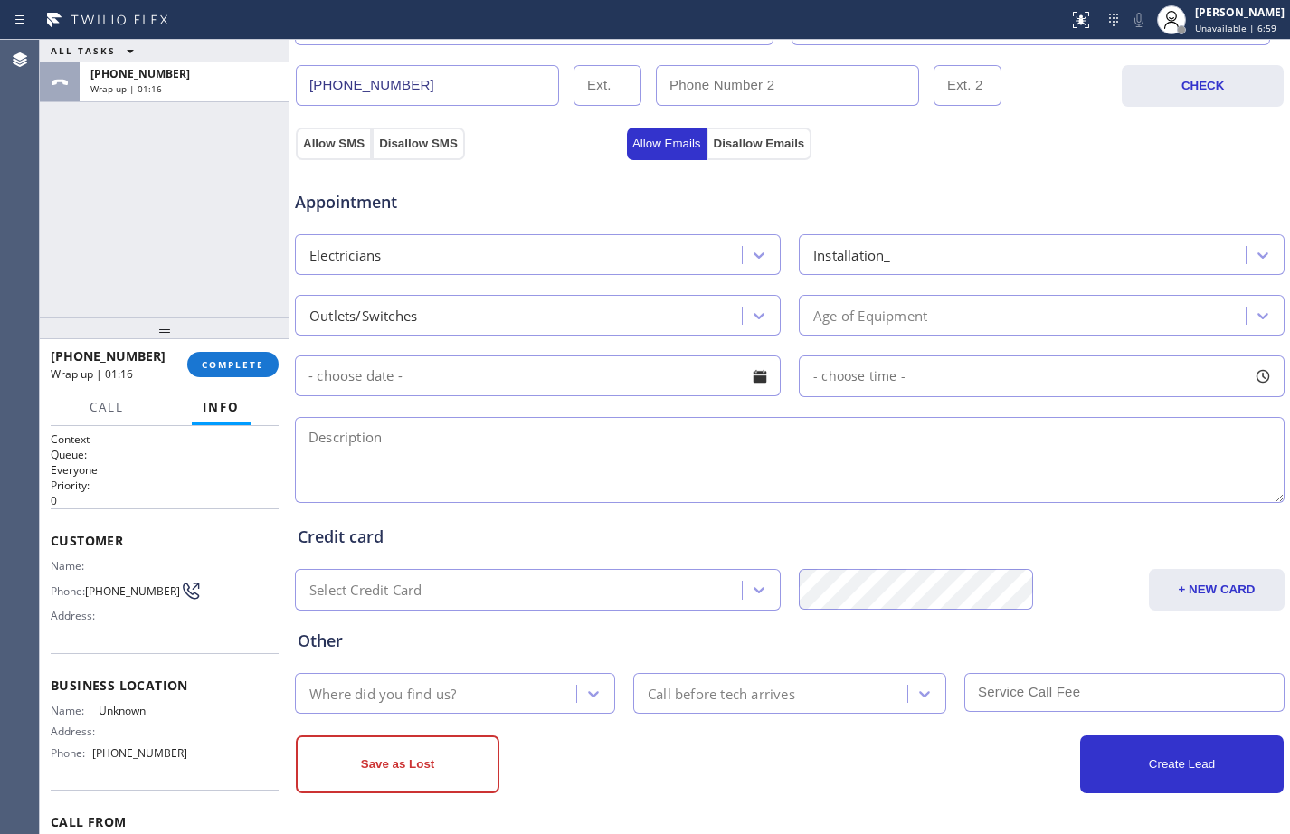
click at [649, 373] on input "text" at bounding box center [538, 375] width 486 height 41
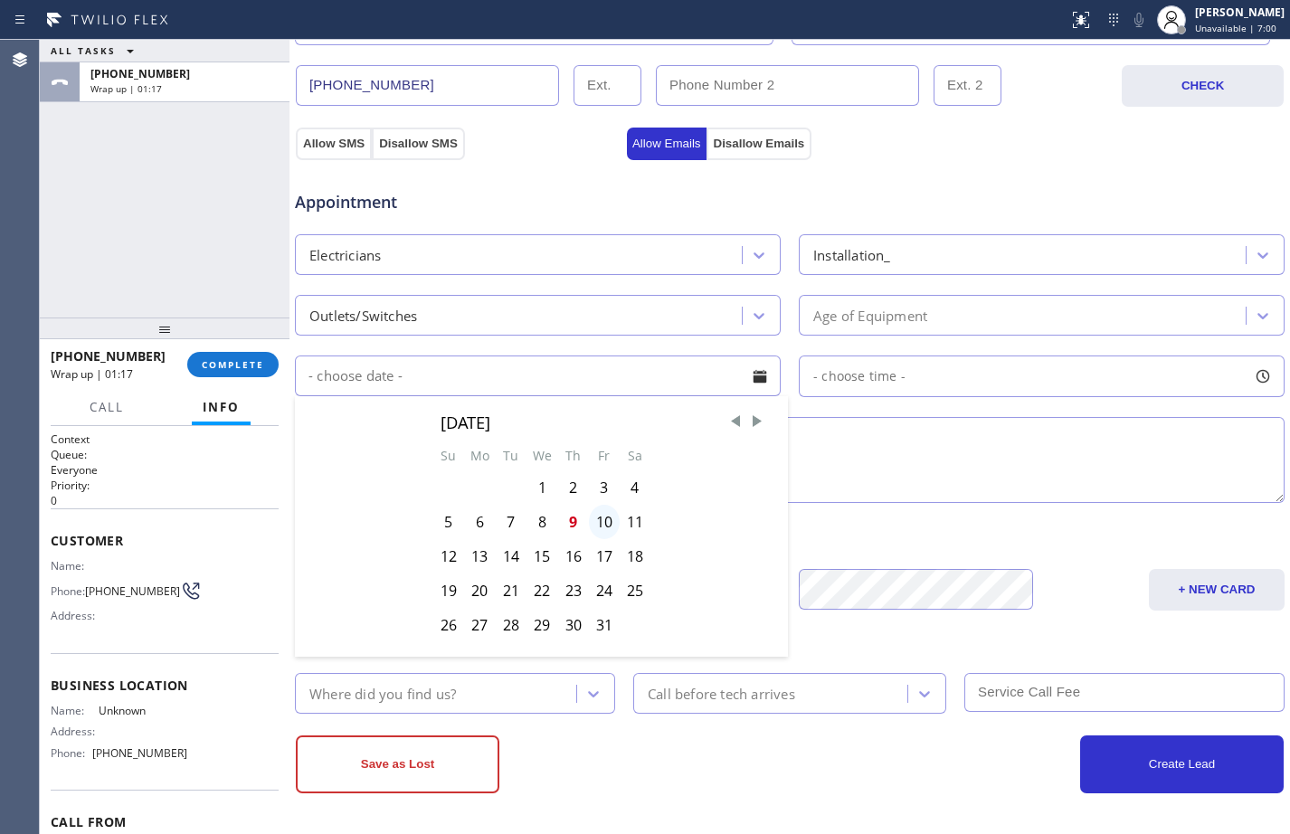
click at [607, 522] on div "10" at bounding box center [604, 522] width 31 height 34
type input "[DATE]"
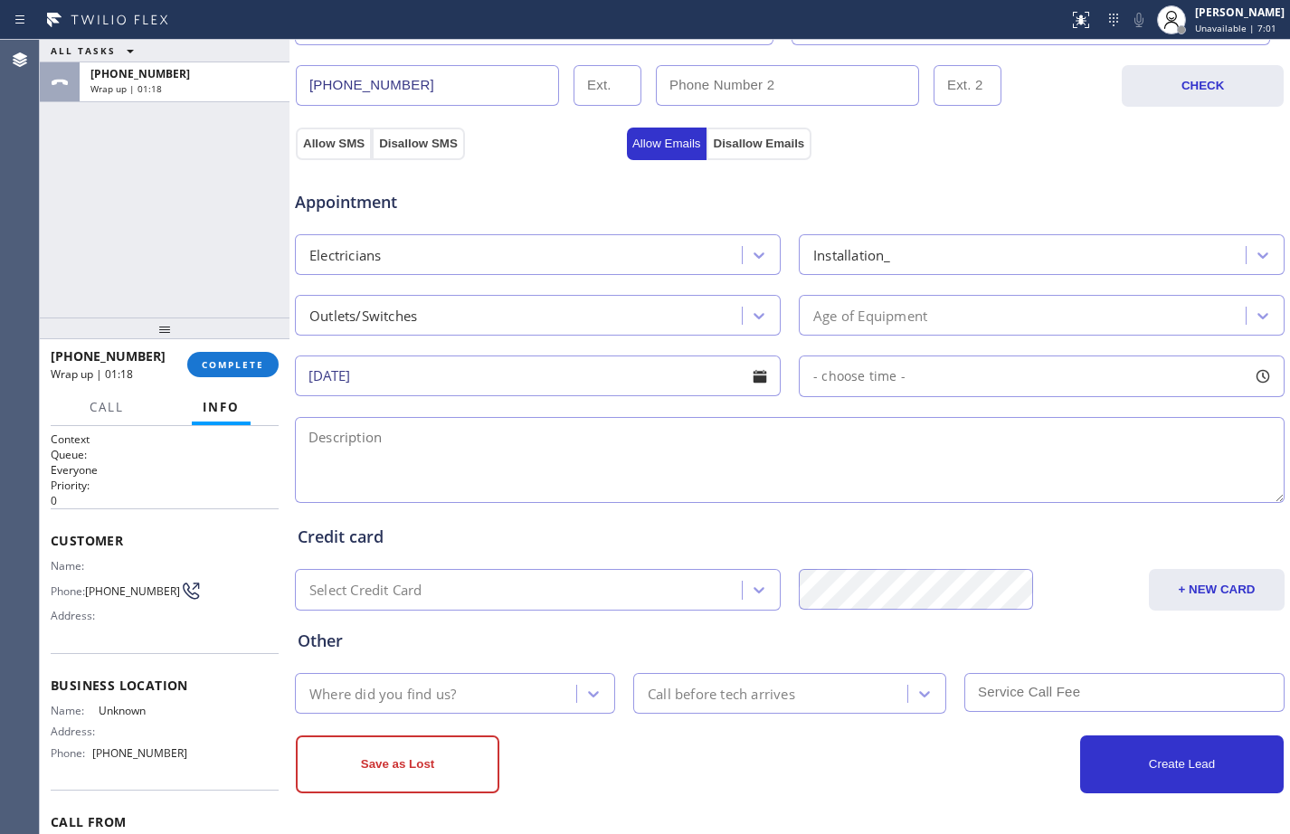
click at [833, 393] on div "- choose time -" at bounding box center [1042, 376] width 486 height 42
drag, startPoint x: 817, startPoint y: 480, endPoint x: 941, endPoint y: 489, distance: 125.1
click at [945, 489] on div at bounding box center [956, 487] width 22 height 38
drag, startPoint x: 805, startPoint y: 486, endPoint x: 836, endPoint y: 490, distance: 31.1
click at [840, 490] on div at bounding box center [851, 487] width 22 height 38
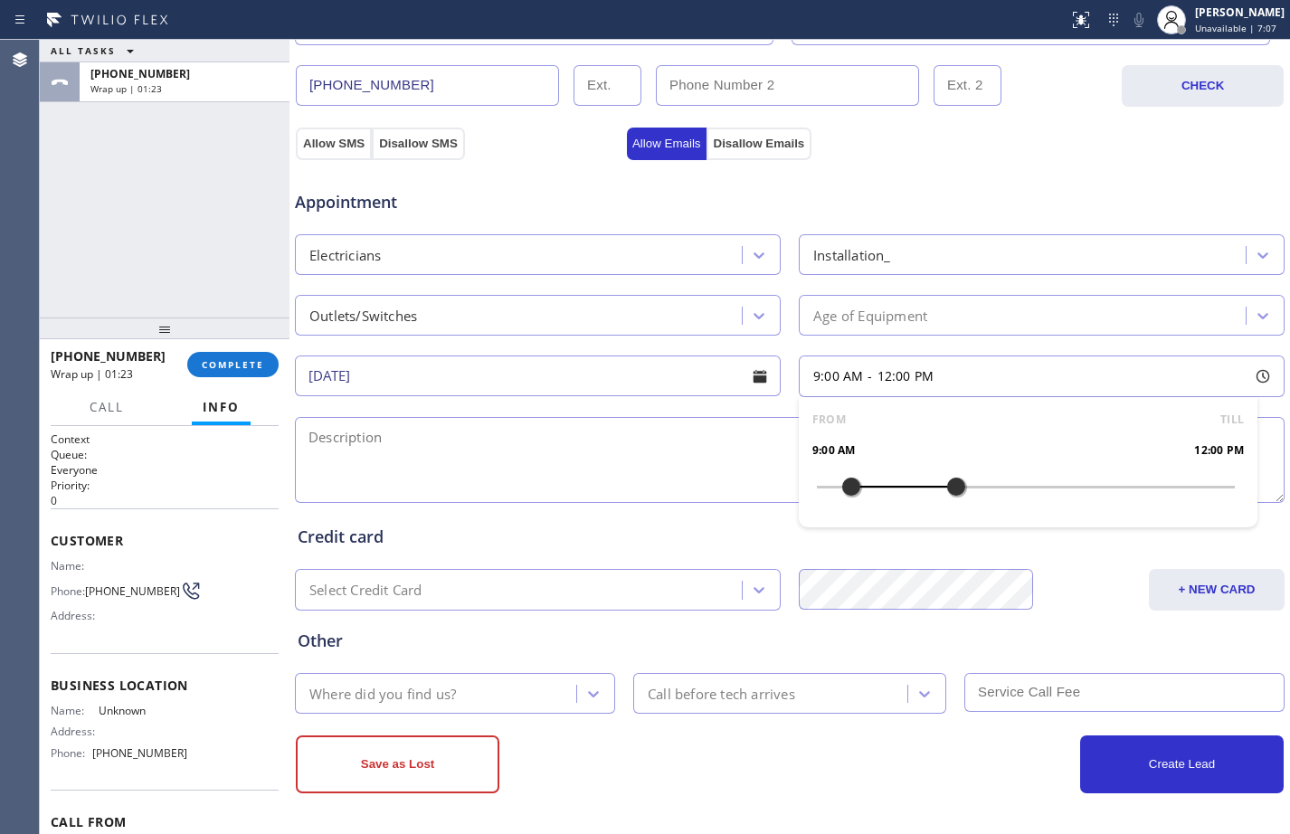
click at [680, 460] on textarea at bounding box center [789, 460] width 989 height 86
click at [616, 429] on textarea "9-12/$150/" at bounding box center [789, 460] width 989 height 86
paste textarea "need a couple of diff. electric jobs at my house/ a couple of new outlet to put…"
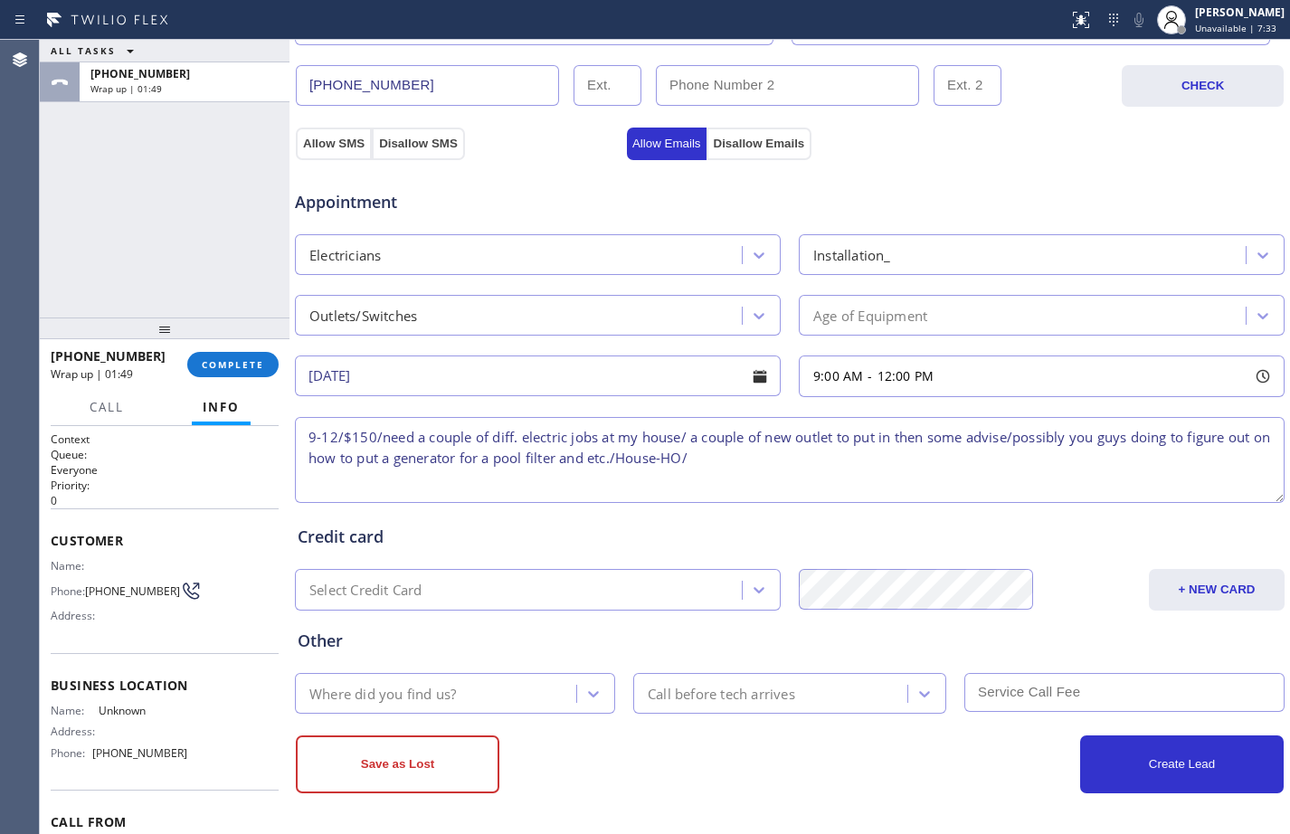
paste textarea "[STREET_ADDRESS]"
click at [815, 455] on textarea "9-12/$150/need a couple of diff. electric jobs at my house/ a couple of new out…" at bounding box center [789, 460] width 989 height 86
click at [1003, 456] on textarea "9-12/$150/need a couple of diff. electric jobs at my house/ a couple of new out…" at bounding box center [789, 460] width 989 height 86
click at [1083, 458] on textarea "9-12/$150/need a couple of diff. electric jobs at my house/ a couple of new out…" at bounding box center [789, 460] width 989 height 86
paste textarea "Gear Electrical Contractors"
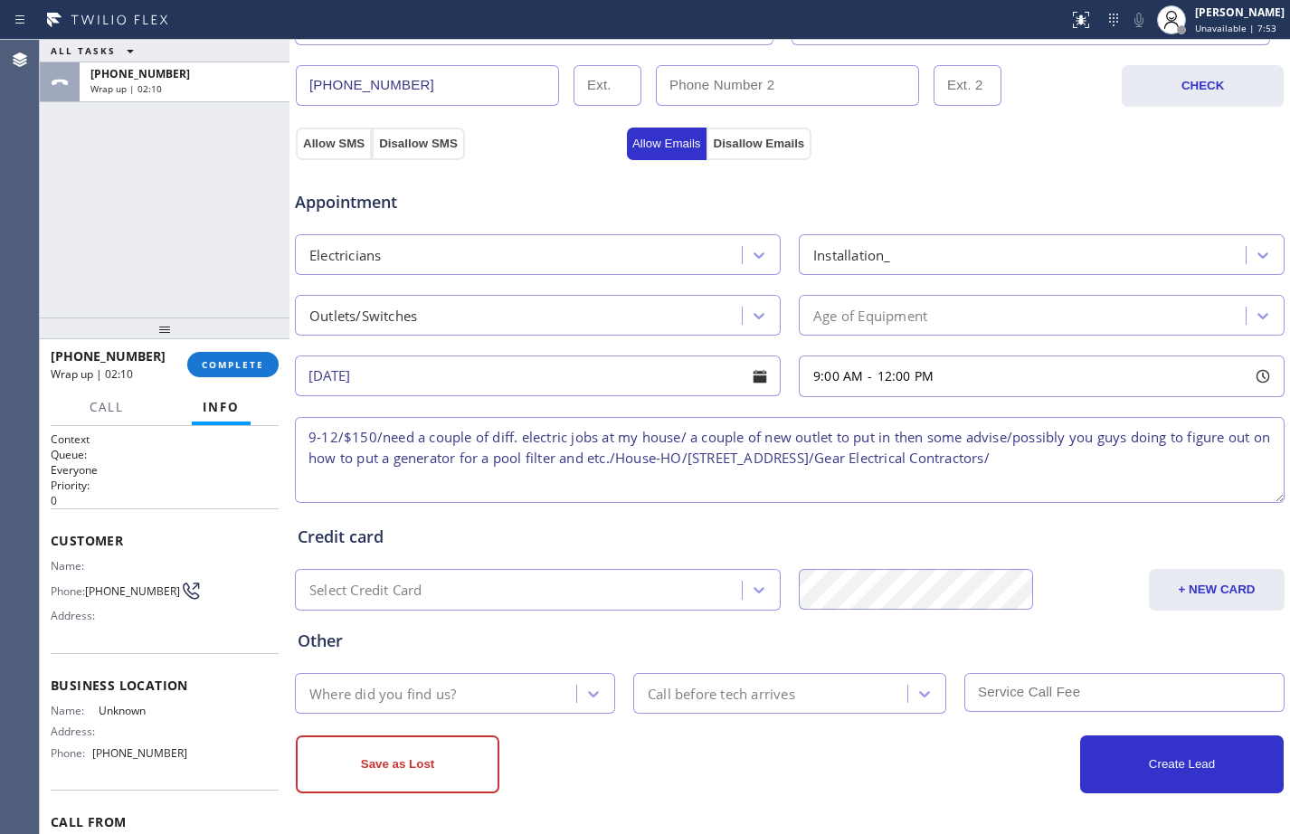
paste textarea "Please call customer 30 minutes prior to arrival"
type textarea "9-12/$150/need a couple of diff. electric jobs at my house/ a couple of new out…"
click at [509, 700] on div "Where did you find us?" at bounding box center [438, 693] width 276 height 32
type input "goo"
click at [615, 487] on textarea "9-12/$150/need a couple of diff. electric jobs at my house/ a couple of new out…" at bounding box center [789, 460] width 989 height 86
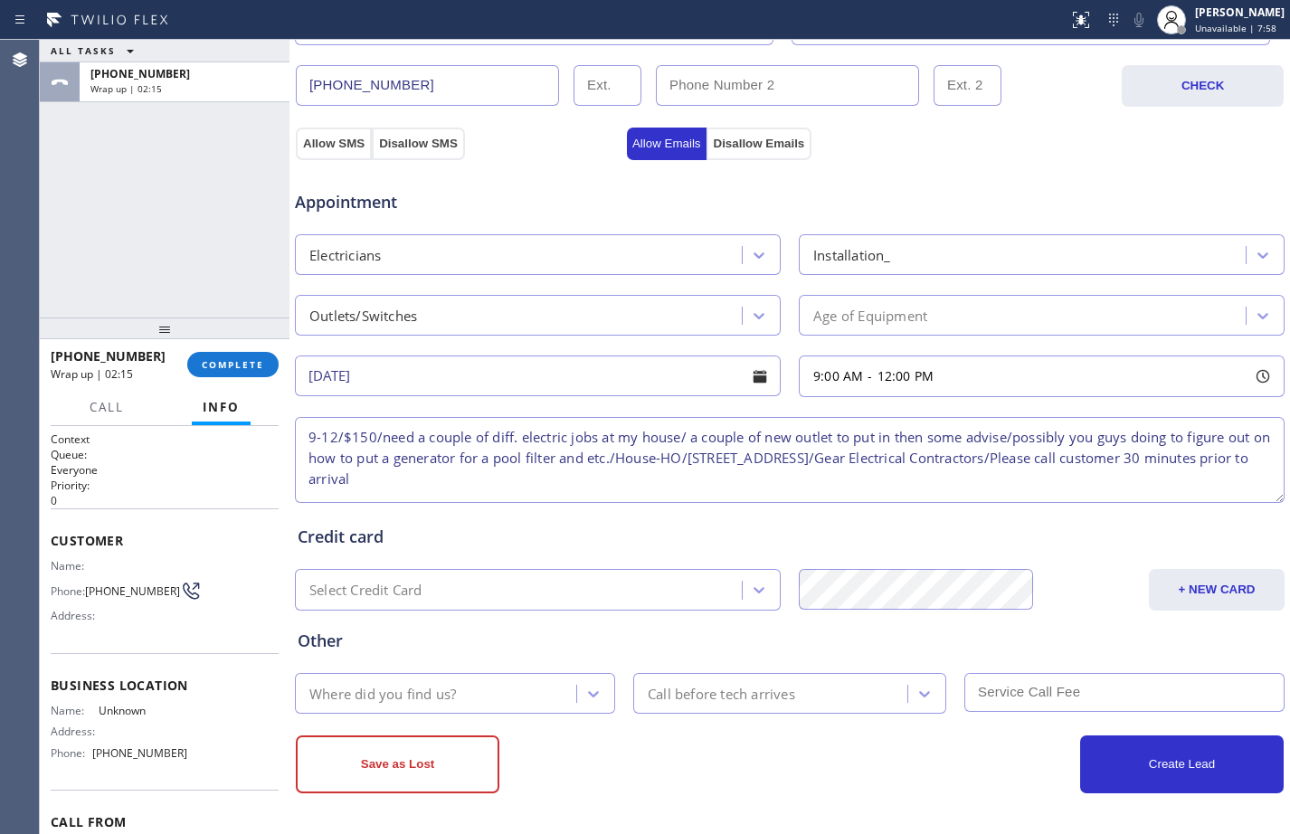
drag, startPoint x: 615, startPoint y: 487, endPoint x: 304, endPoint y: 445, distance: 314.0
click at [304, 445] on textarea "9-12/$150/need a couple of diff. electric jobs at my house/ a couple of new out…" at bounding box center [789, 460] width 989 height 86
click at [211, 369] on span "COMPLETE" at bounding box center [233, 364] width 62 height 13
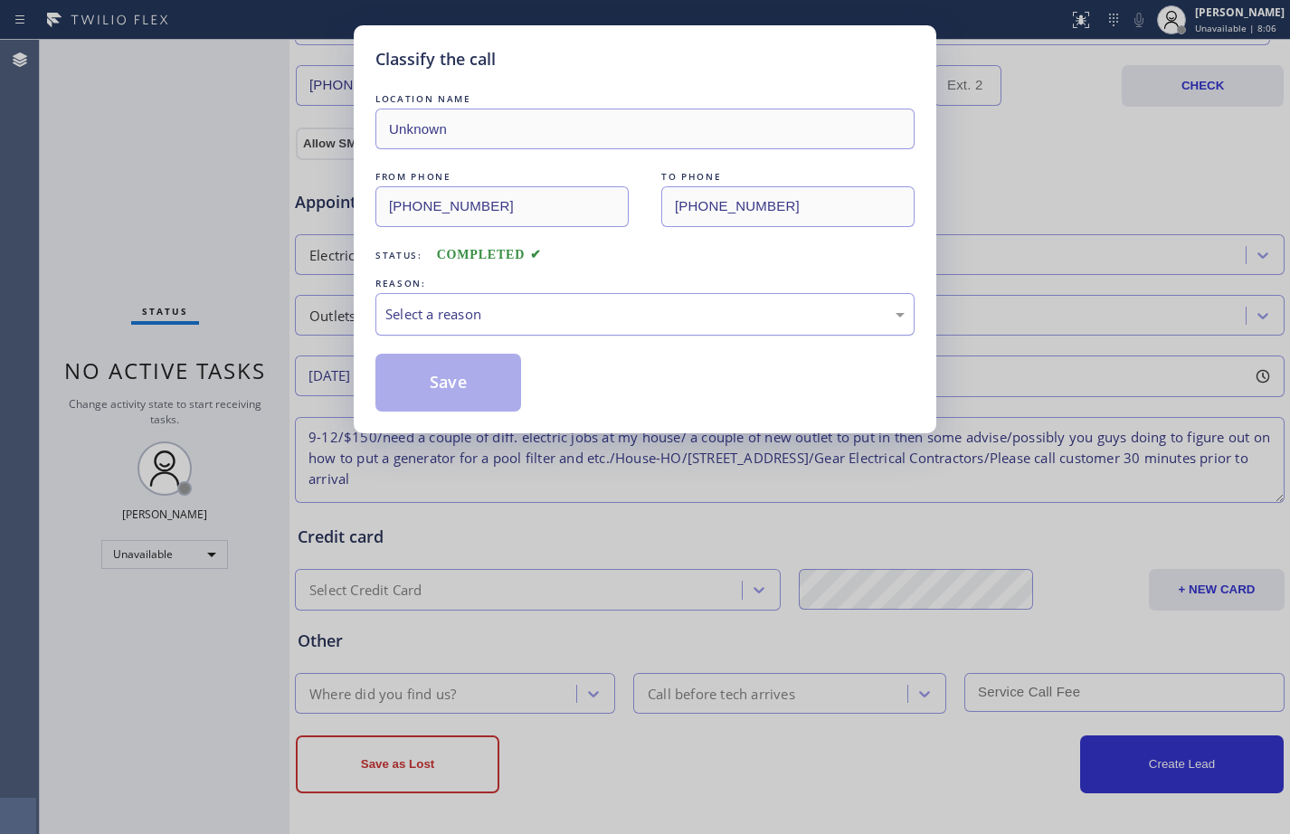
click at [563, 305] on div "Select a reason" at bounding box center [644, 314] width 519 height 21
click at [487, 376] on button "Save" at bounding box center [448, 383] width 146 height 58
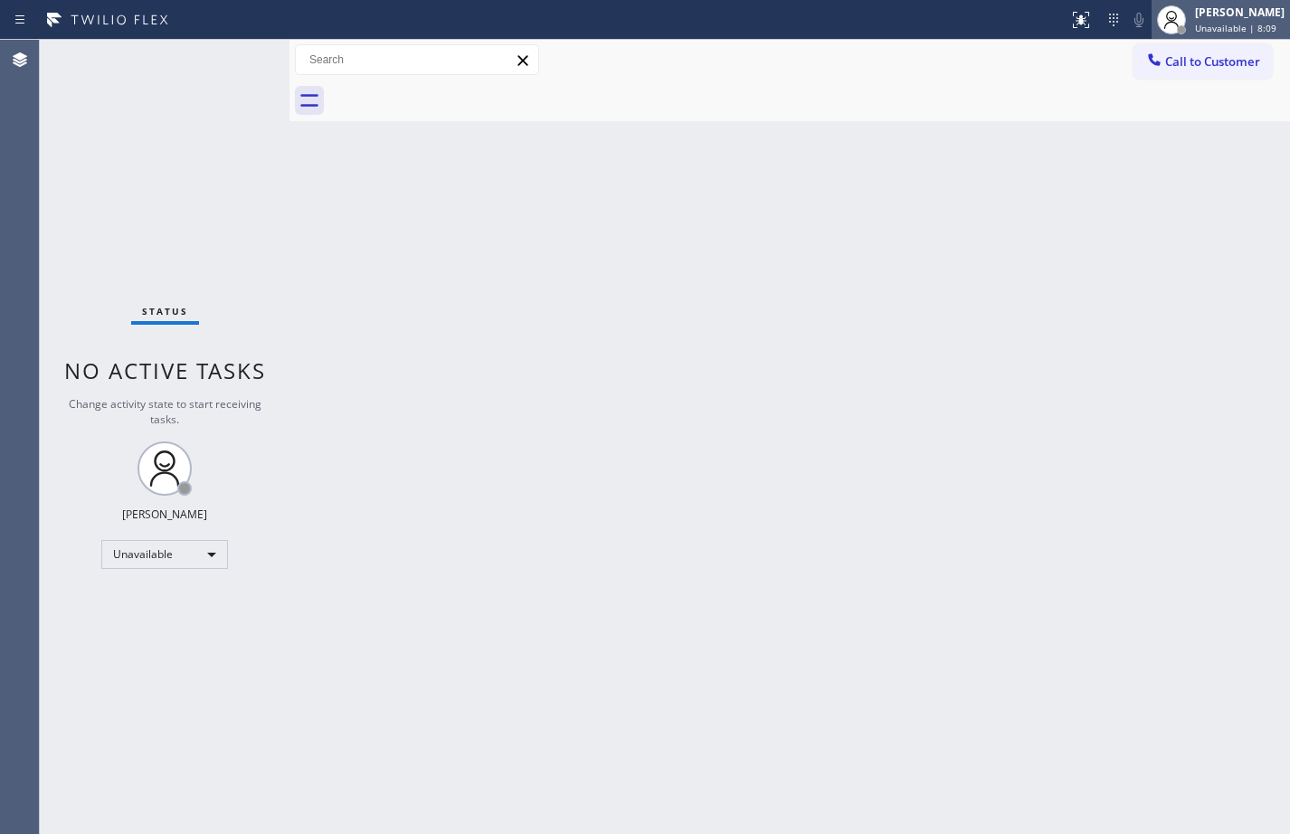
click at [1191, 14] on div "[PERSON_NAME] Unavailable | 8:09" at bounding box center [1240, 20] width 99 height 32
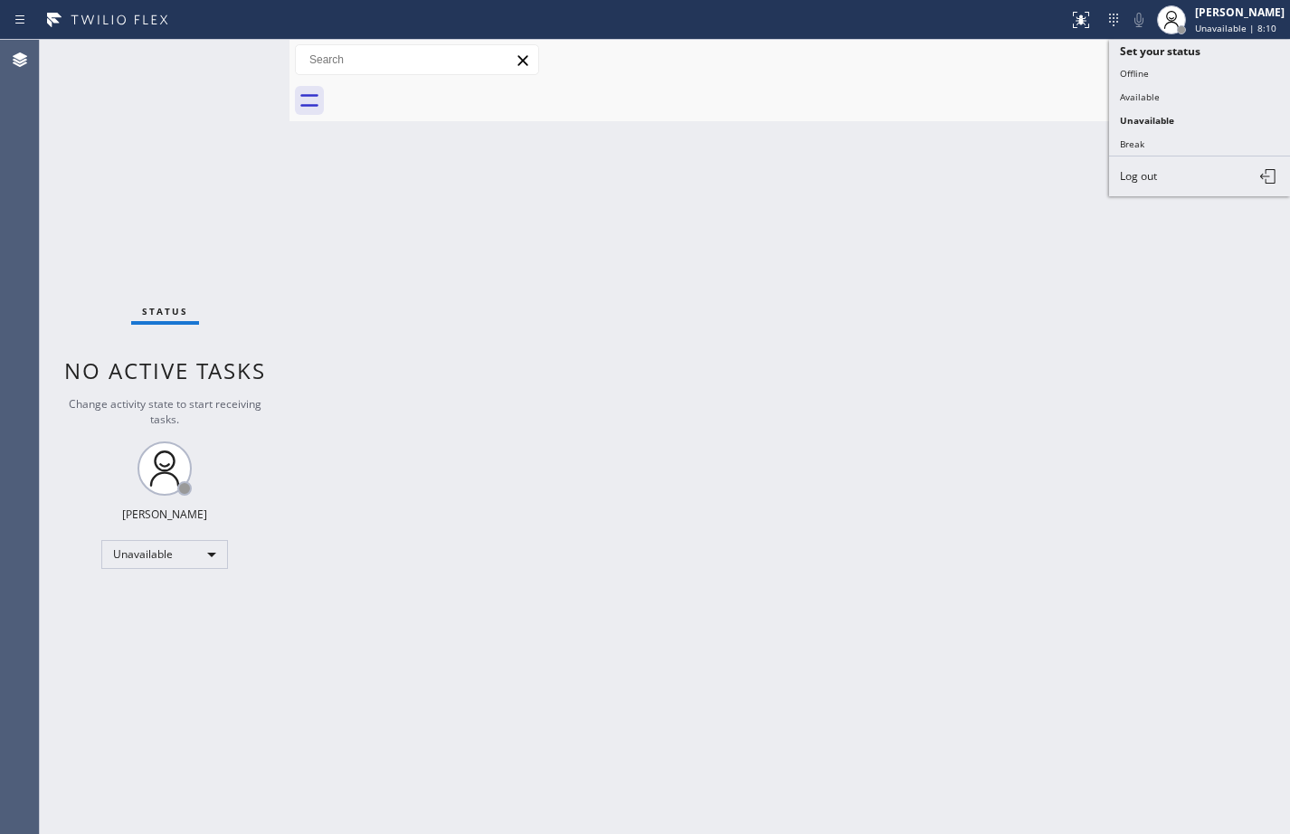
click at [1044, 228] on div "Back to Dashboard Change Sender ID Customers Technicians Select a contact Outbo…" at bounding box center [789, 437] width 1000 height 794
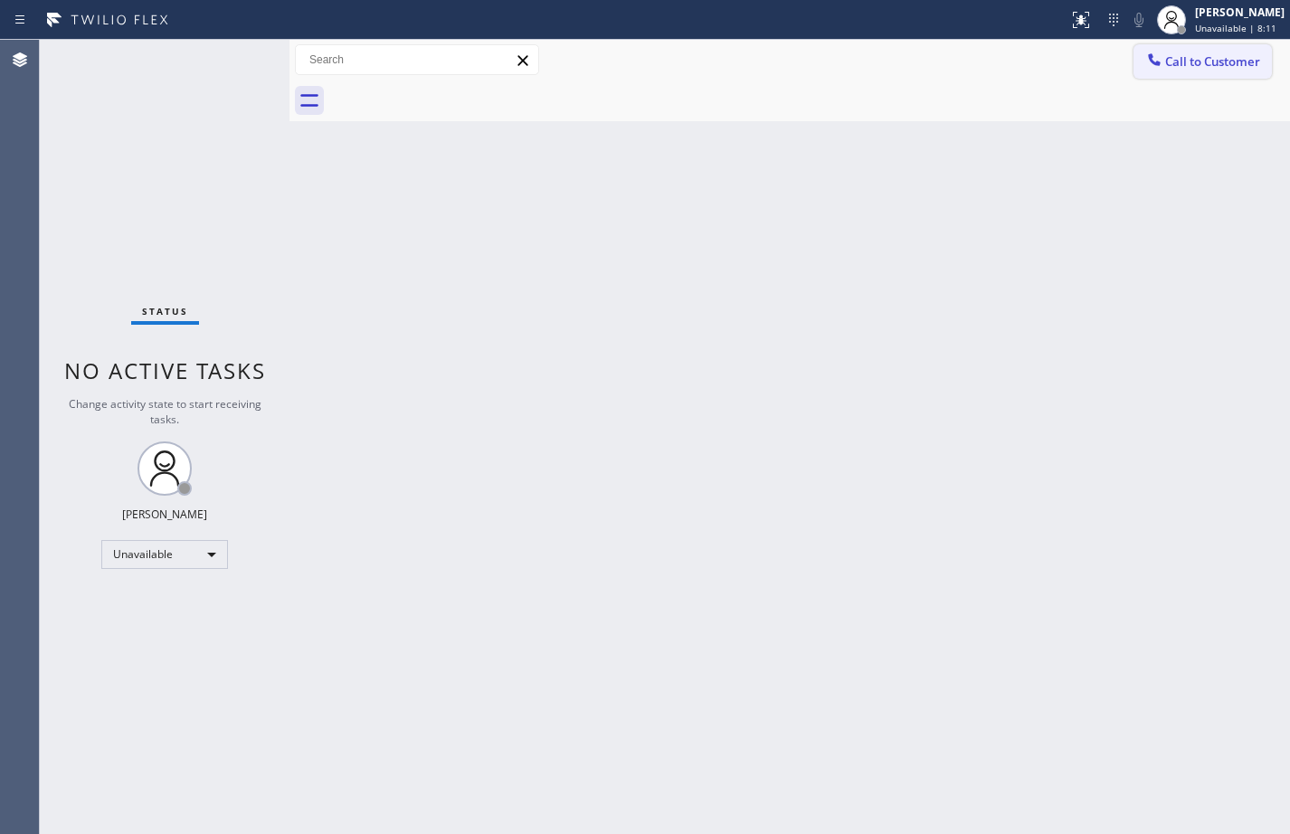
click at [1206, 69] on span "Call to Customer" at bounding box center [1212, 61] width 95 height 16
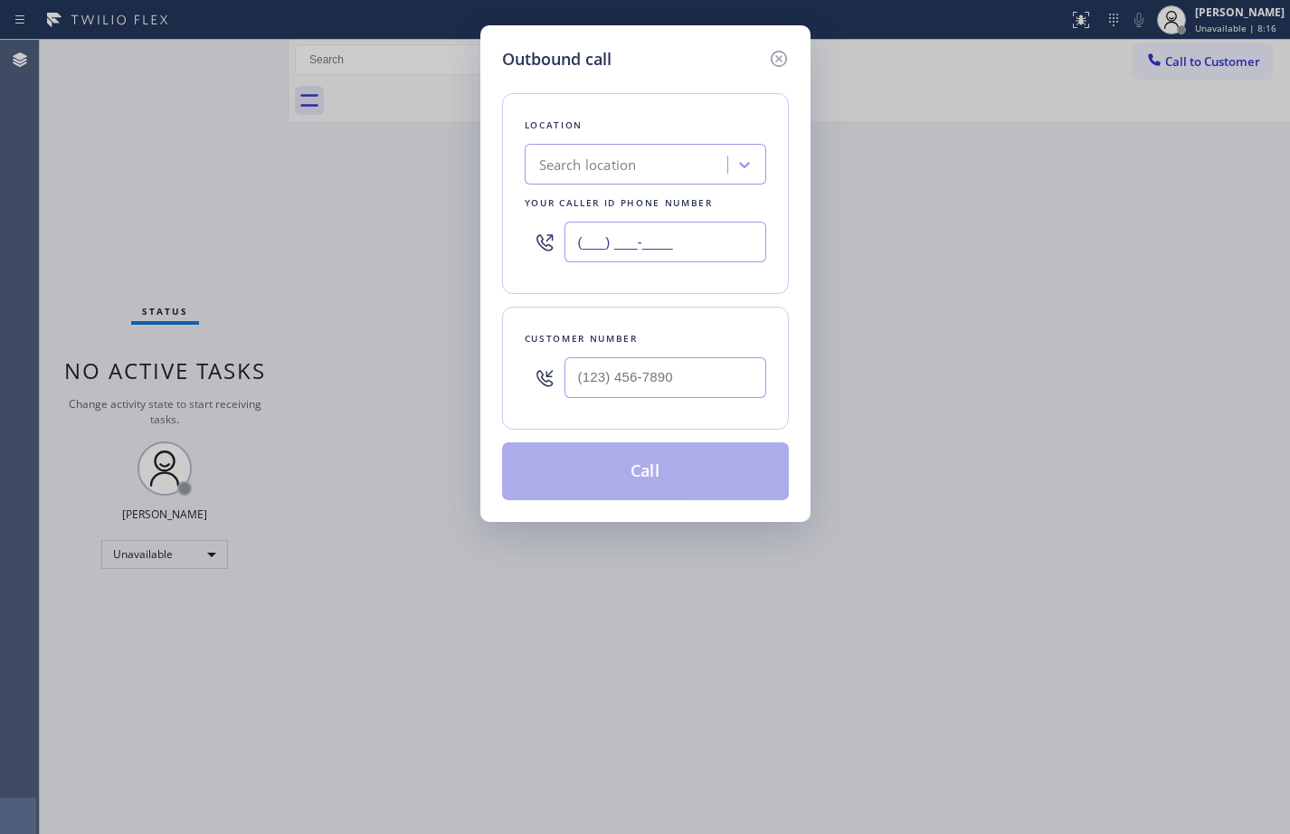
click at [635, 241] on input "(___) ___-____" at bounding box center [665, 242] width 202 height 41
paste input "817) 904-5397"
type input "[PHONE_NUMBER]"
click at [643, 373] on input "(___) ___-____" at bounding box center [665, 377] width 202 height 41
paste input "860) 990-3482"
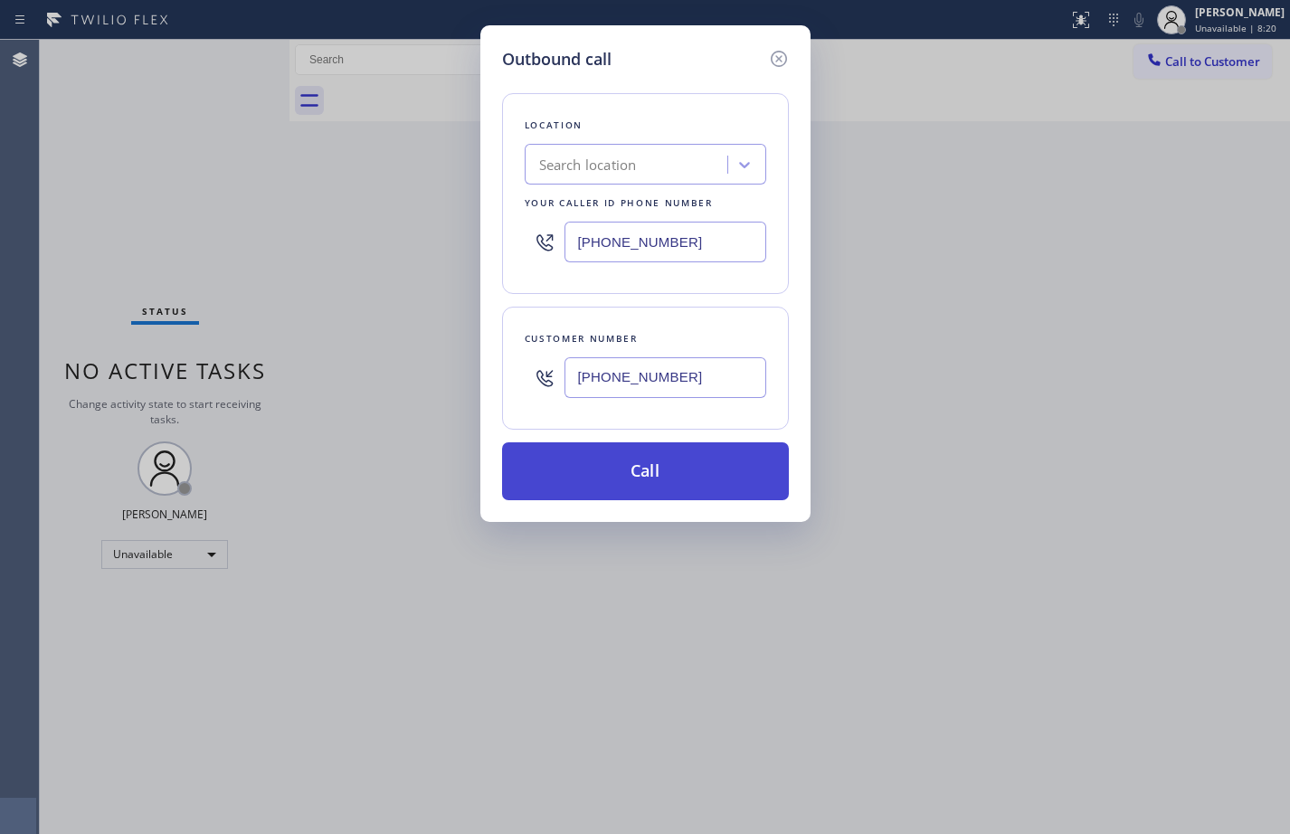
type input "[PHONE_NUMBER]"
click at [655, 455] on button "Call" at bounding box center [645, 471] width 287 height 58
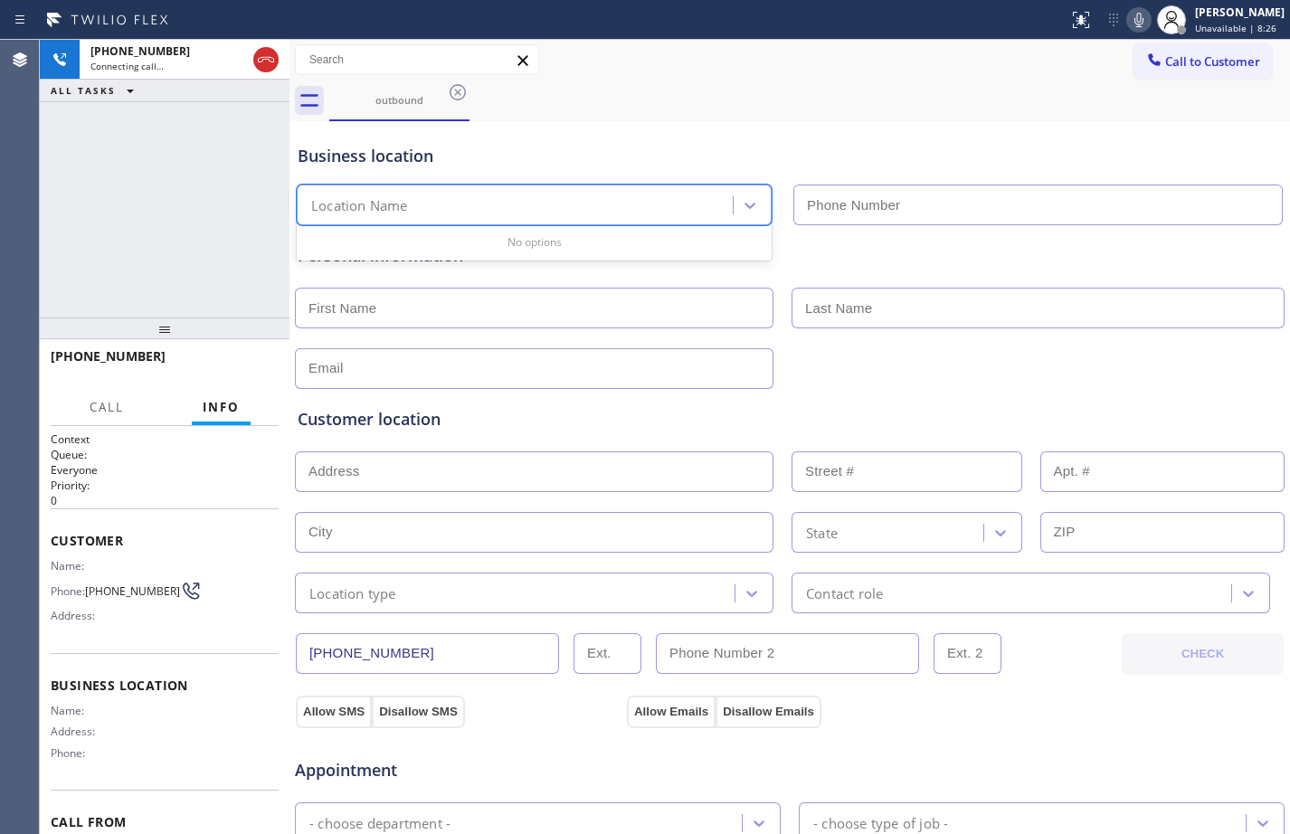
click at [614, 208] on div "Location Name" at bounding box center [517, 206] width 430 height 32
click at [516, 316] on input "text" at bounding box center [534, 308] width 478 height 41
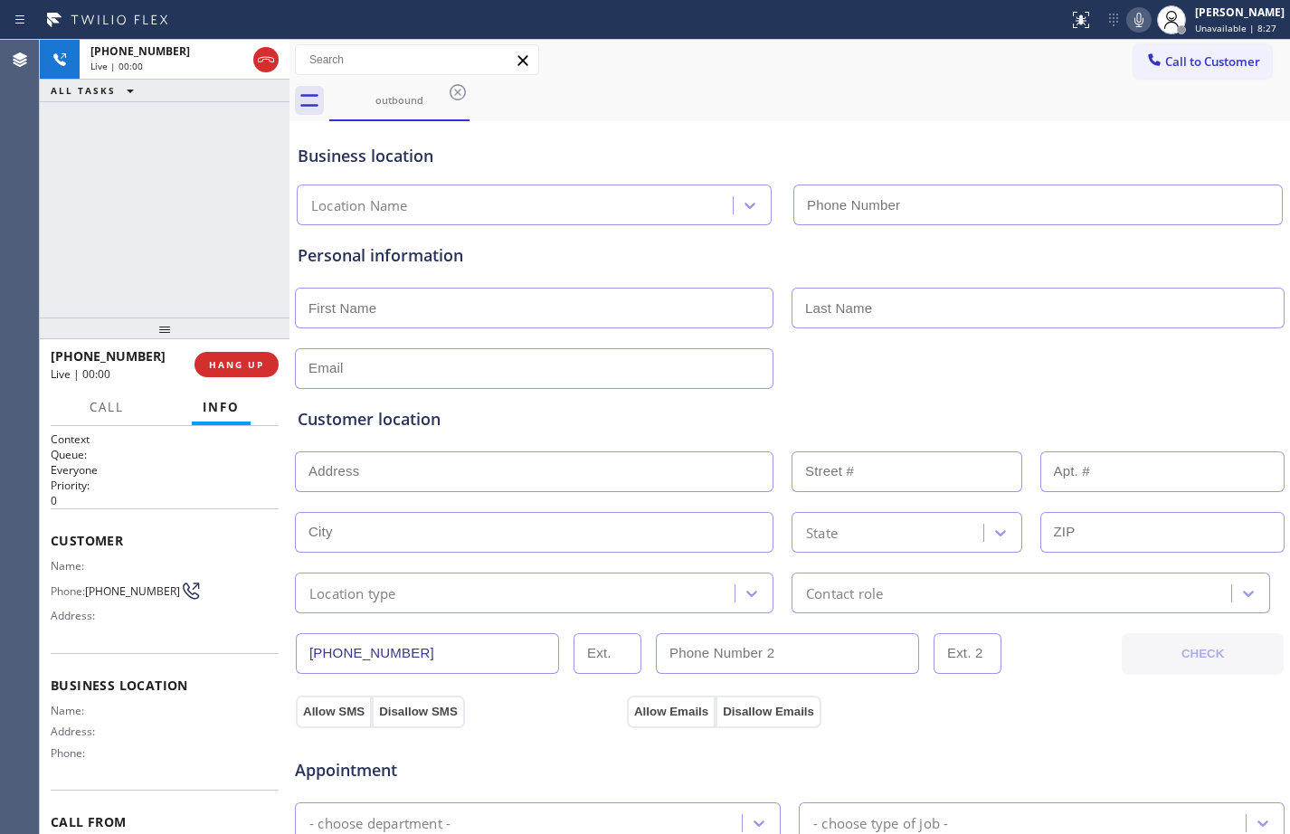
paste input "[PERSON_NAME]"
type input "[PERSON_NAME]"
click at [238, 365] on span "HANG UP" at bounding box center [236, 364] width 55 height 13
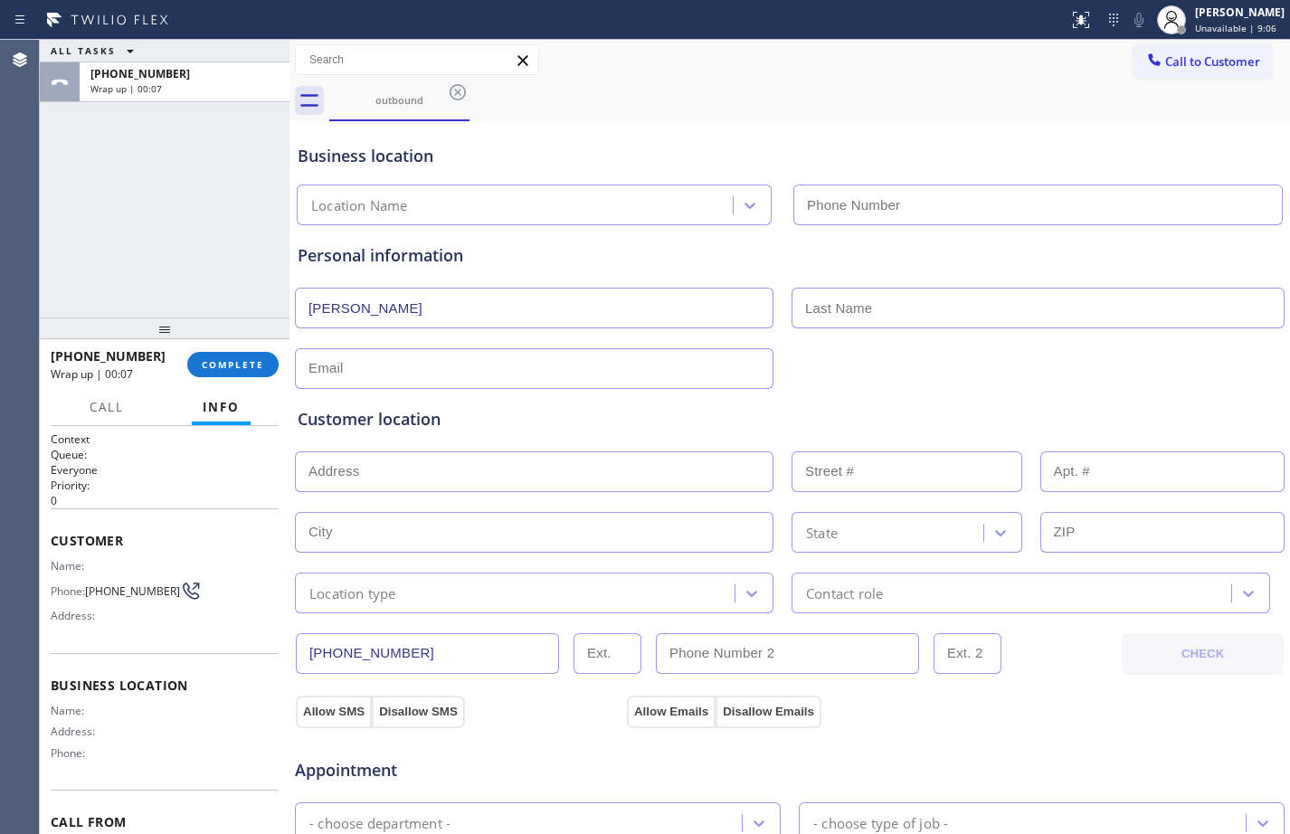
click at [941, 303] on input "text" at bounding box center [1037, 308] width 493 height 41
paste input "[PERSON_NAME]"
type input "[PERSON_NAME]"
click at [553, 364] on input "text" at bounding box center [534, 368] width 478 height 41
paste input "[PERSON_NAME][EMAIL_ADDRESS][PERSON_NAME][DOMAIN_NAME]"
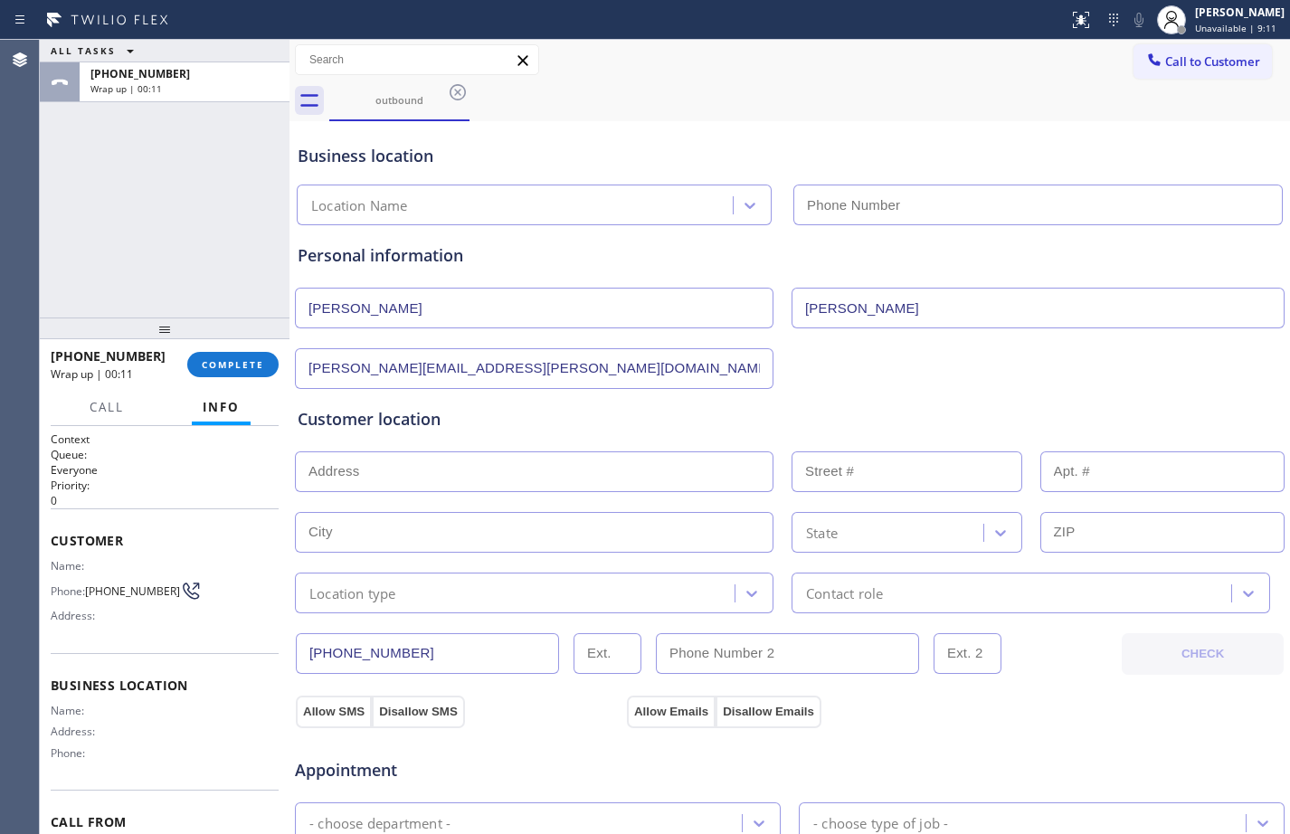
type input "[PERSON_NAME][EMAIL_ADDRESS][PERSON_NAME][DOMAIN_NAME]"
click at [370, 470] on input "text" at bounding box center [534, 471] width 478 height 41
paste input "[STREET_ADDRESS]"
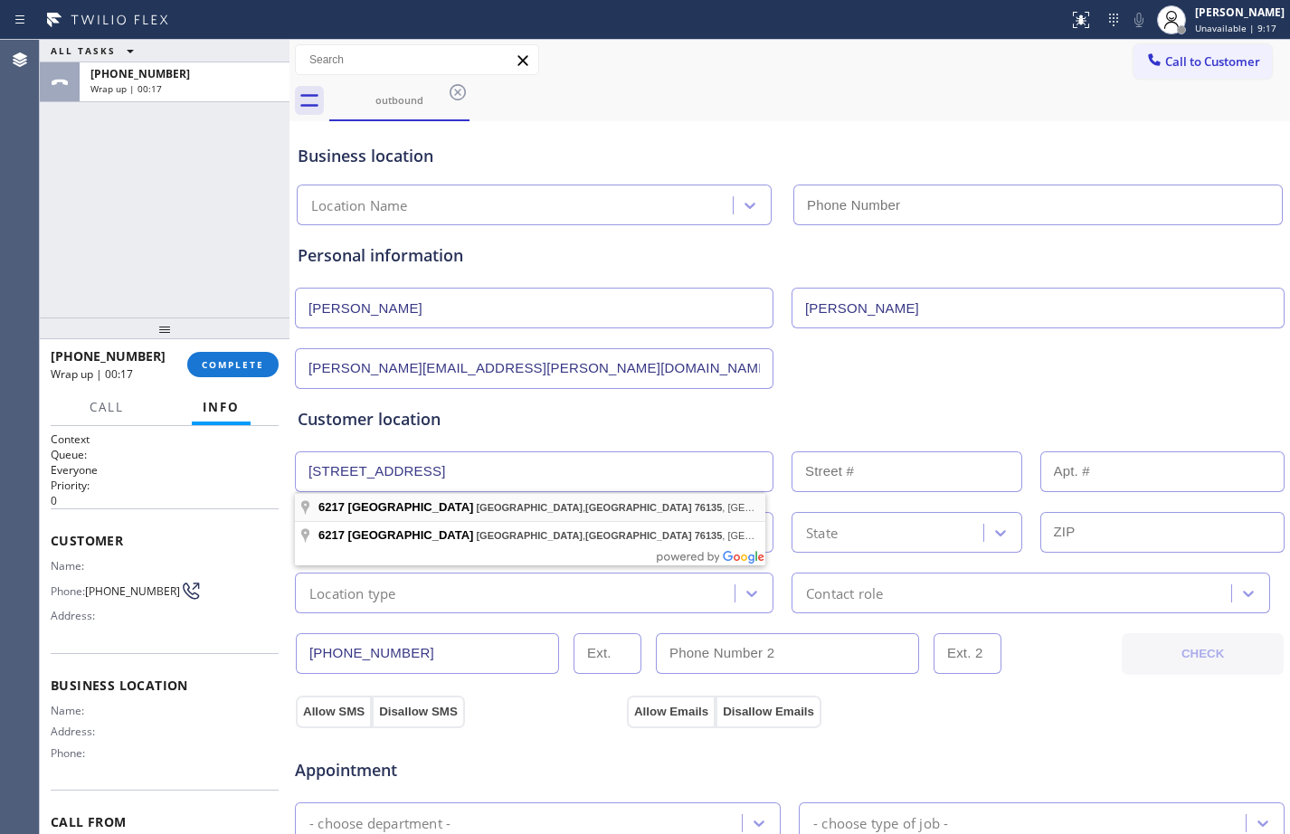
type input "[STREET_ADDRESS]"
type input "6217"
type input "[GEOGRAPHIC_DATA]"
type input "76135"
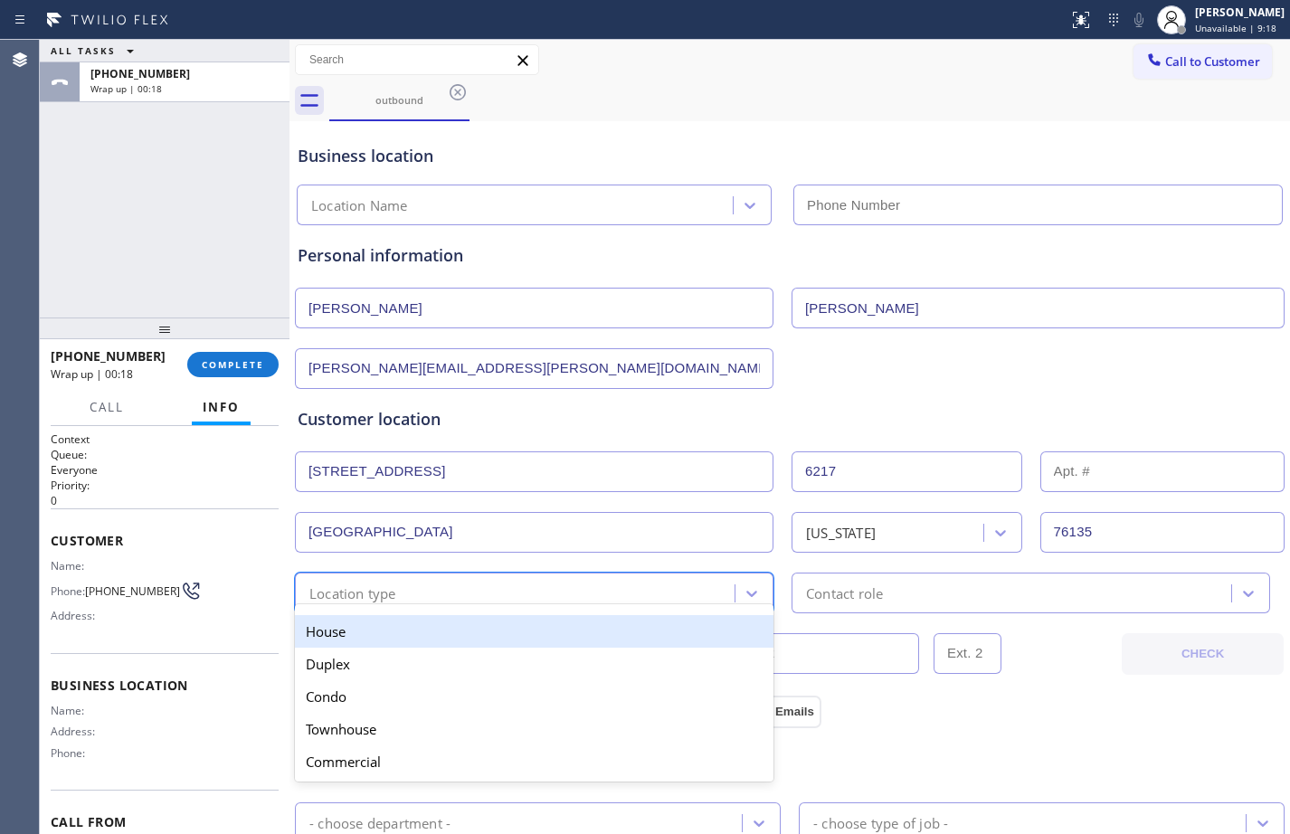
click at [397, 597] on div "Location type" at bounding box center [517, 593] width 434 height 32
click at [373, 636] on div "House" at bounding box center [534, 631] width 478 height 33
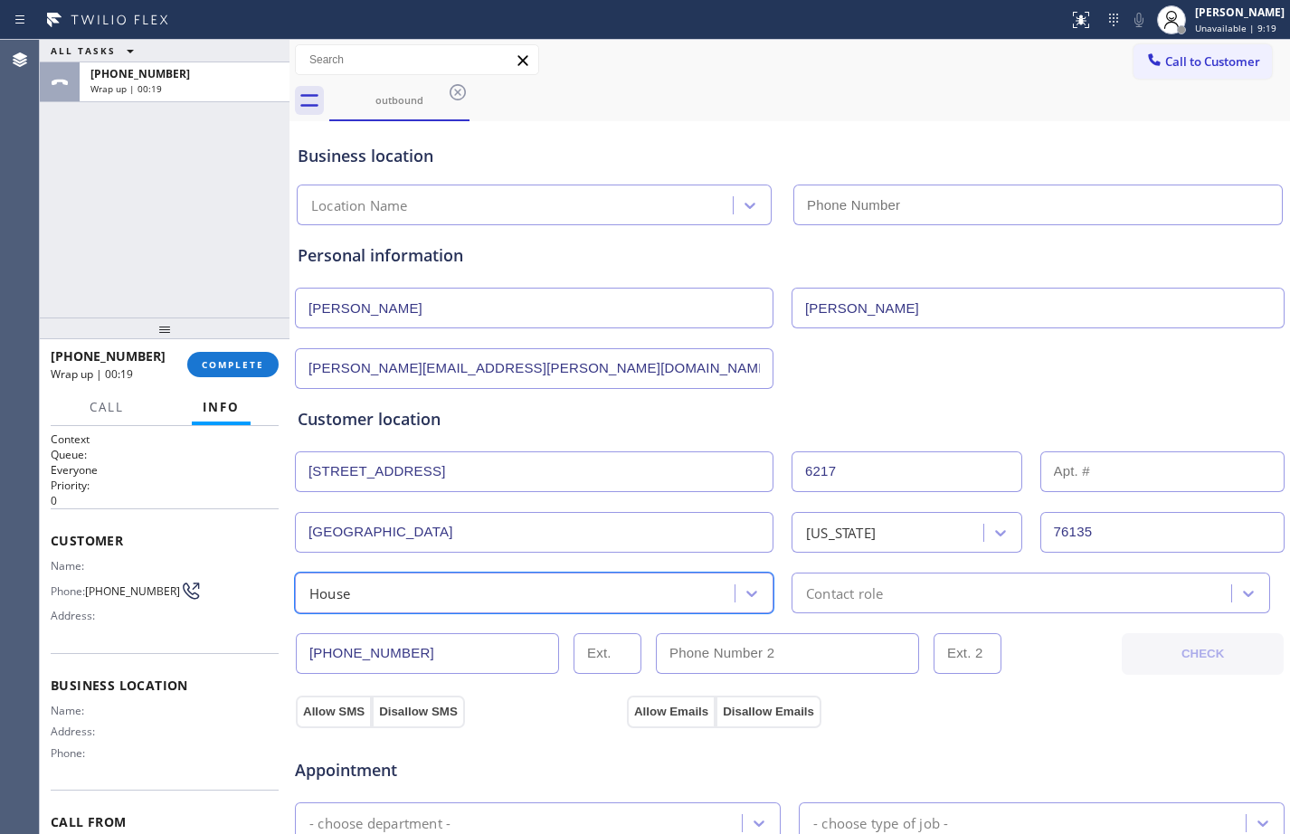
click at [938, 591] on div "Contact role" at bounding box center [1014, 593] width 434 height 32
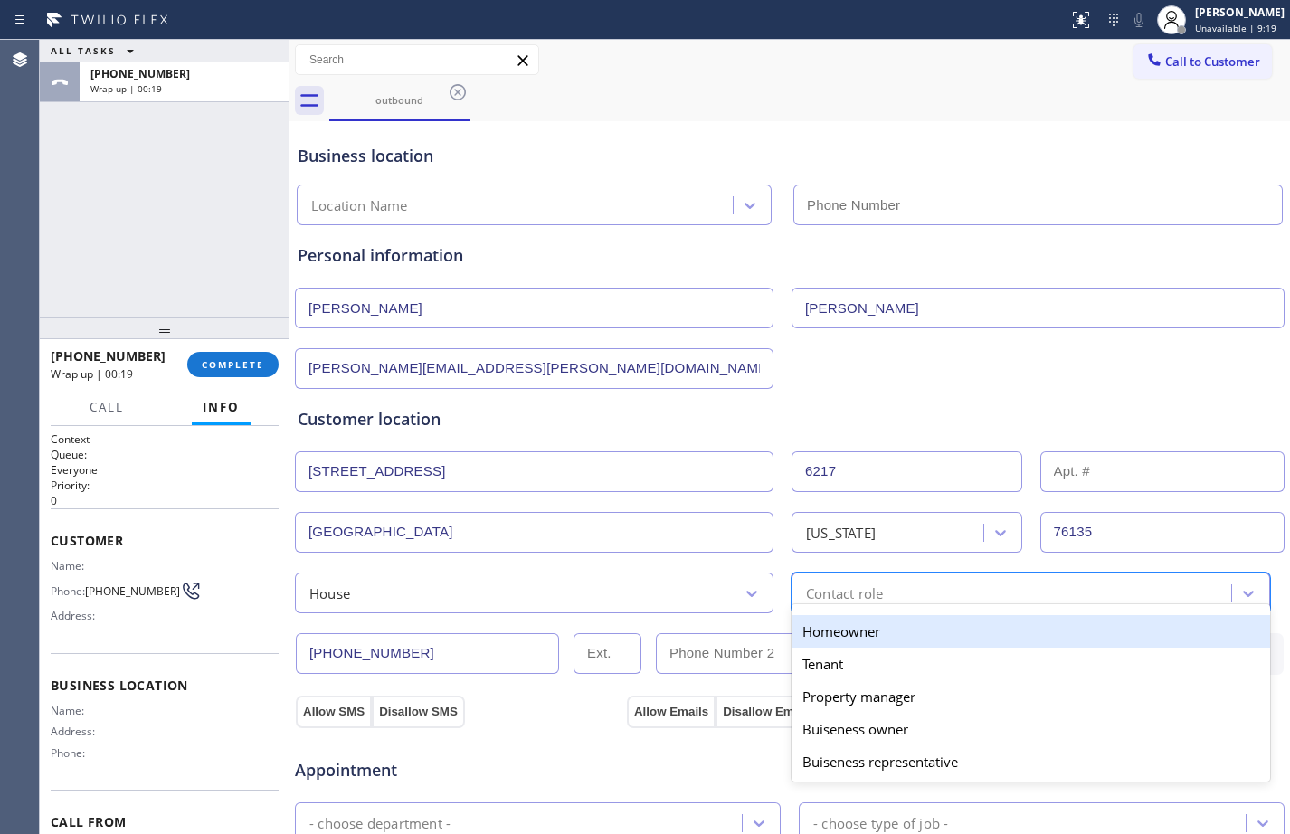
click at [829, 626] on div "Homeowner" at bounding box center [1030, 631] width 478 height 33
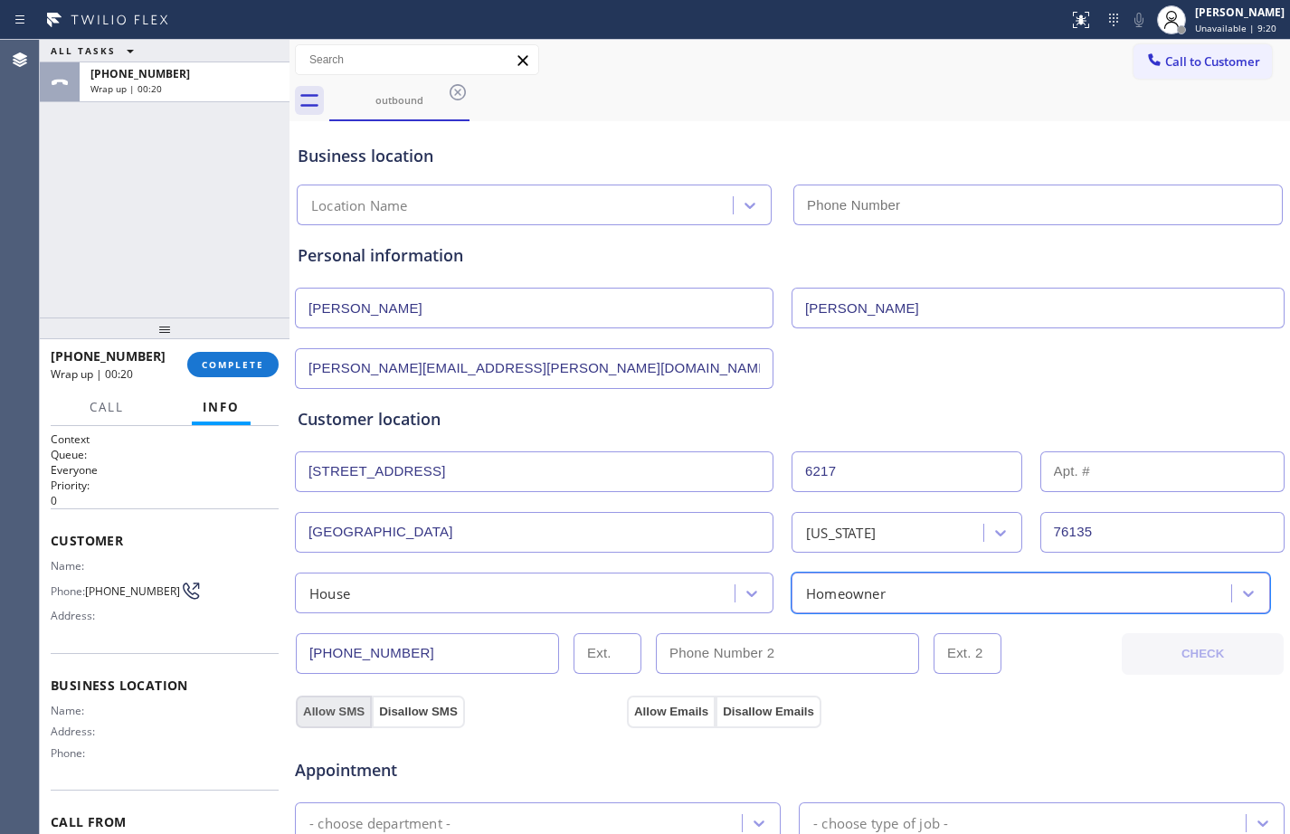
click at [324, 716] on button "Allow SMS" at bounding box center [334, 711] width 76 height 33
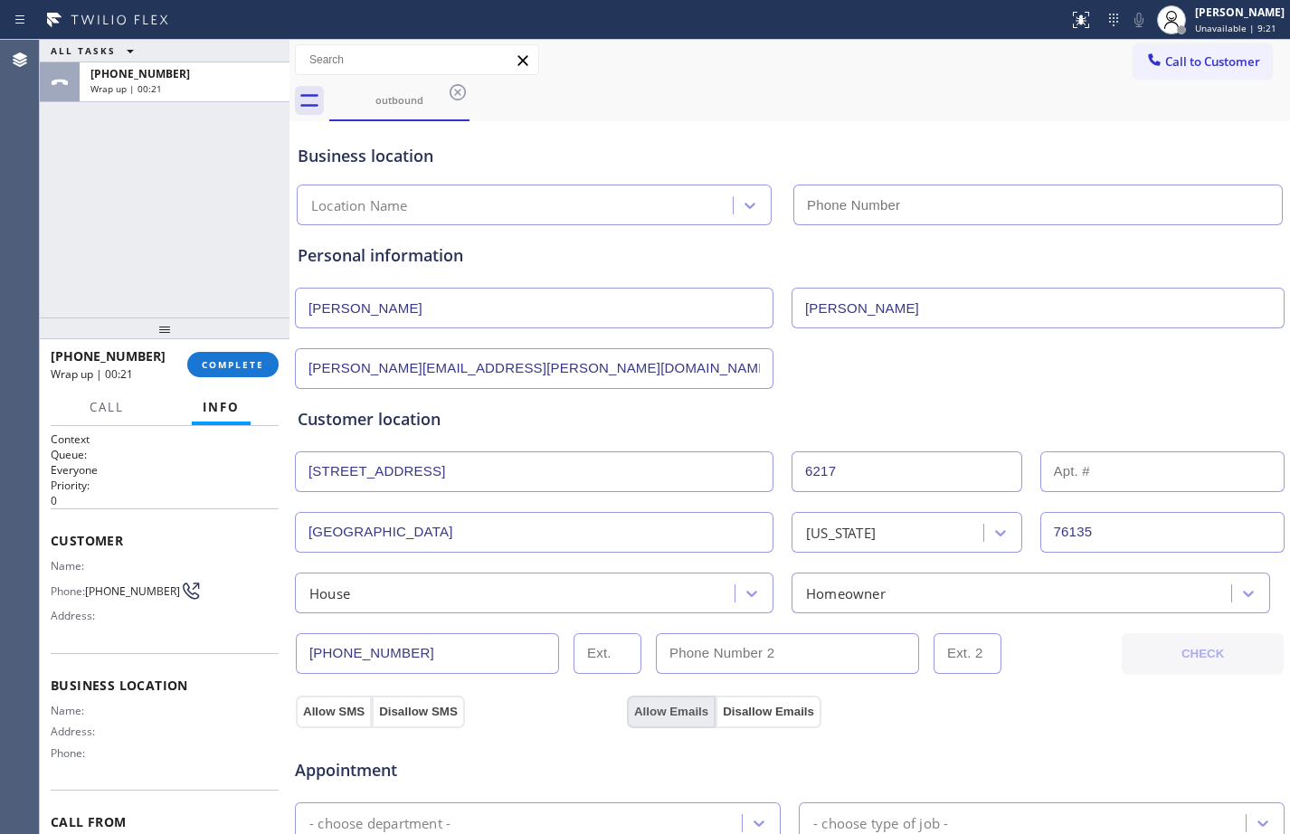
click at [666, 712] on button "Allow Emails" at bounding box center [671, 711] width 89 height 33
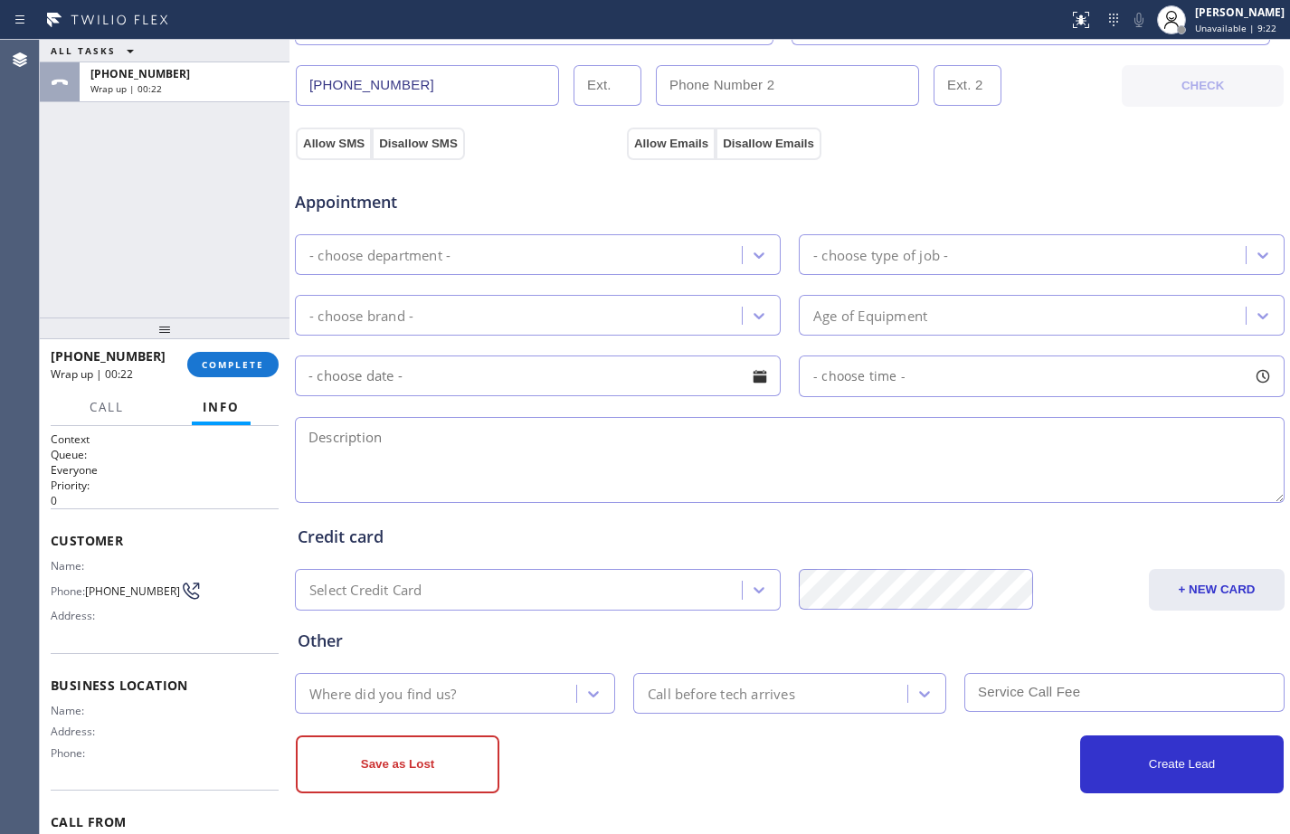
click at [466, 269] on div "- choose department -" at bounding box center [520, 255] width 441 height 32
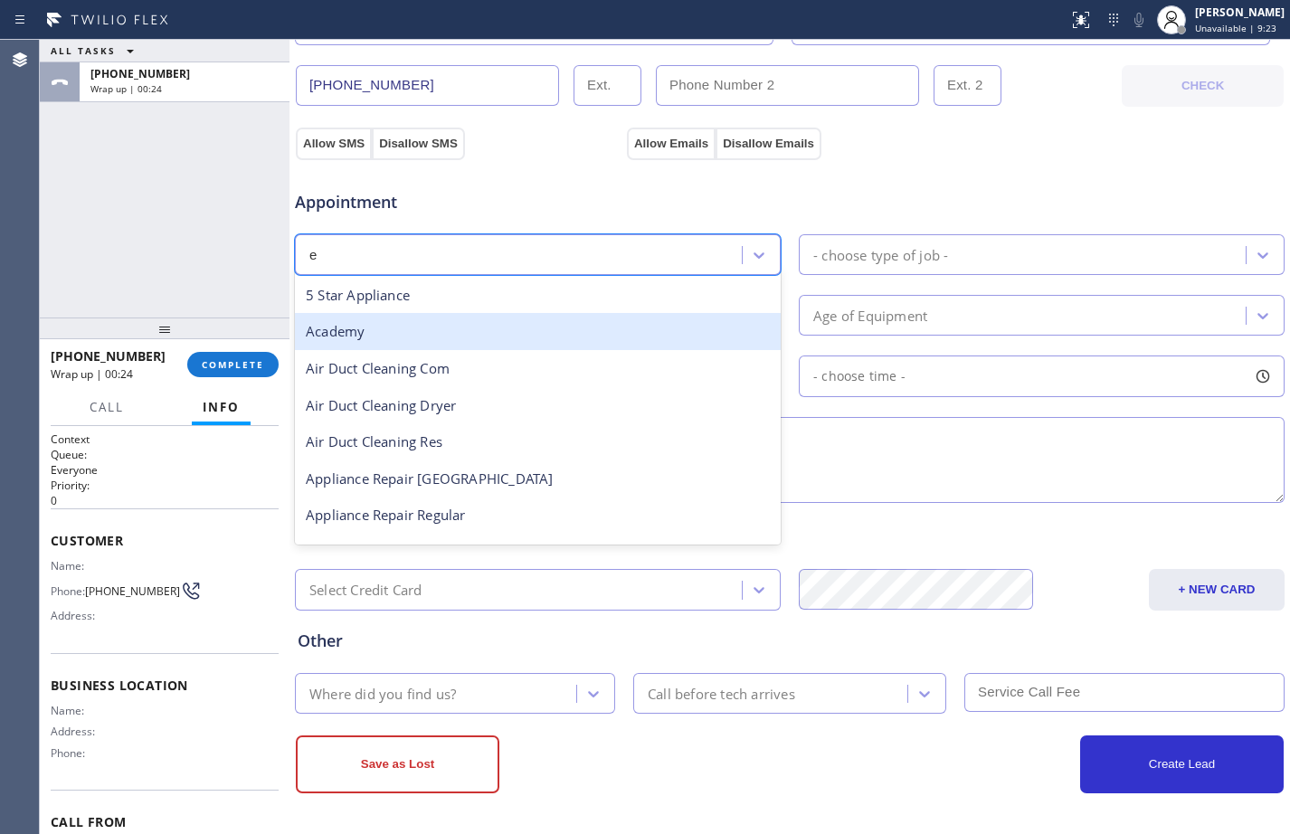
type input "el"
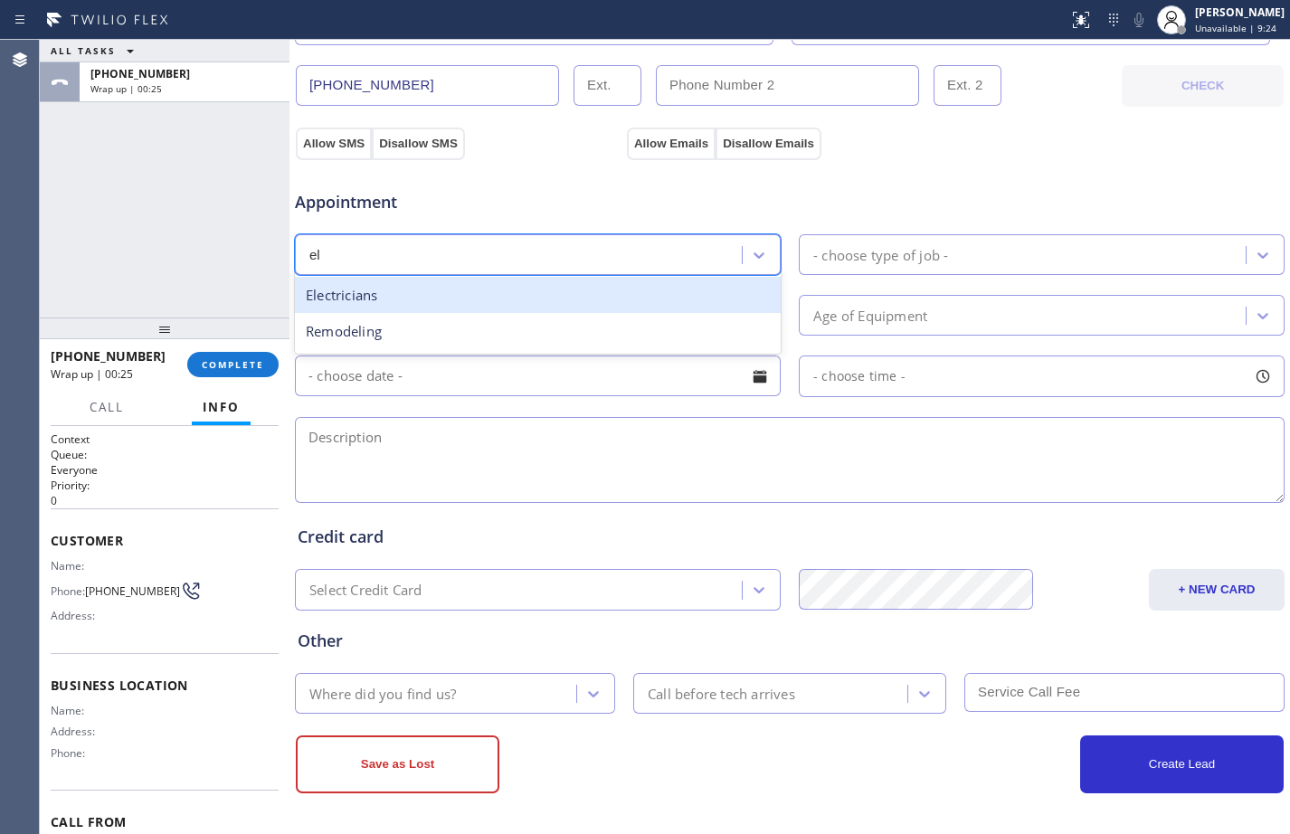
click at [442, 296] on div "Electricians" at bounding box center [538, 295] width 486 height 37
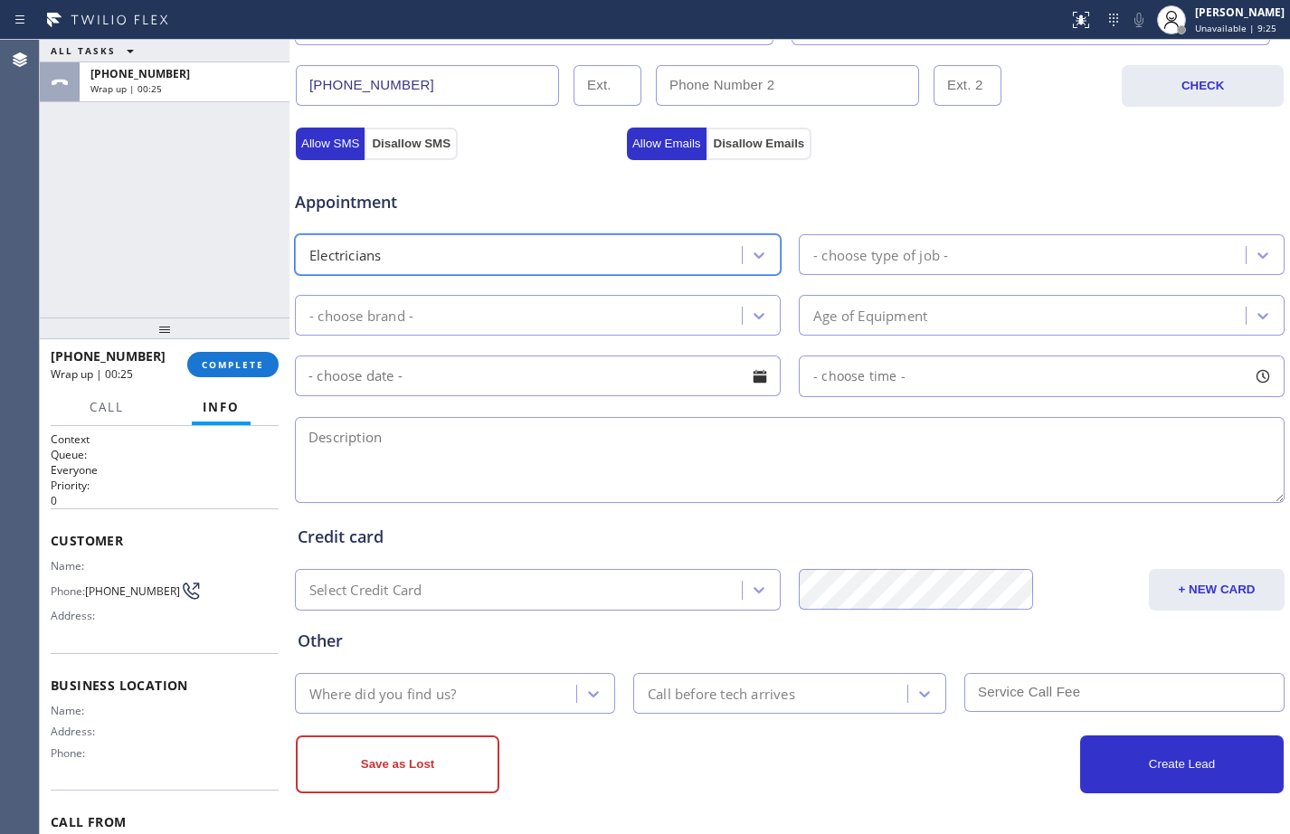
click at [865, 259] on div "- choose type of job -" at bounding box center [880, 254] width 135 height 21
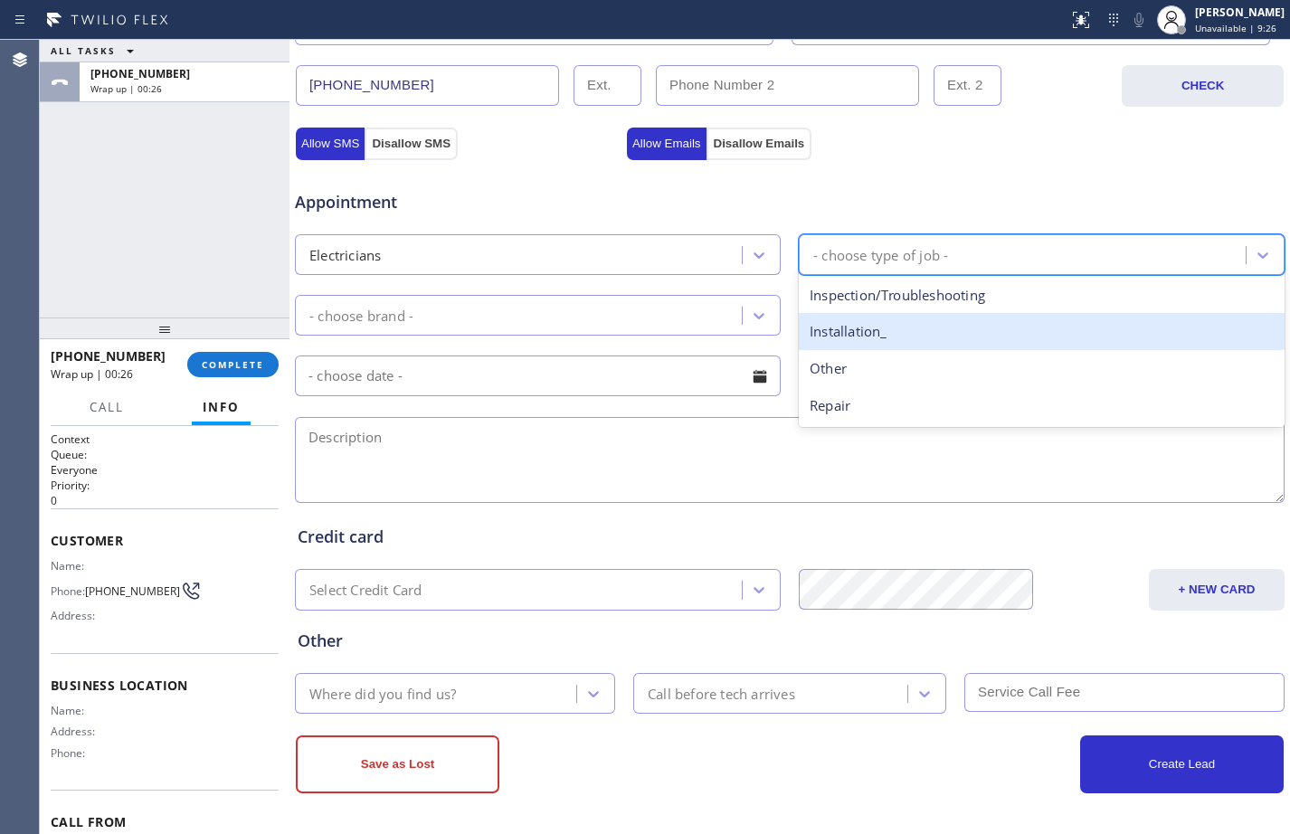
click at [871, 341] on div "Installation_" at bounding box center [1042, 331] width 486 height 37
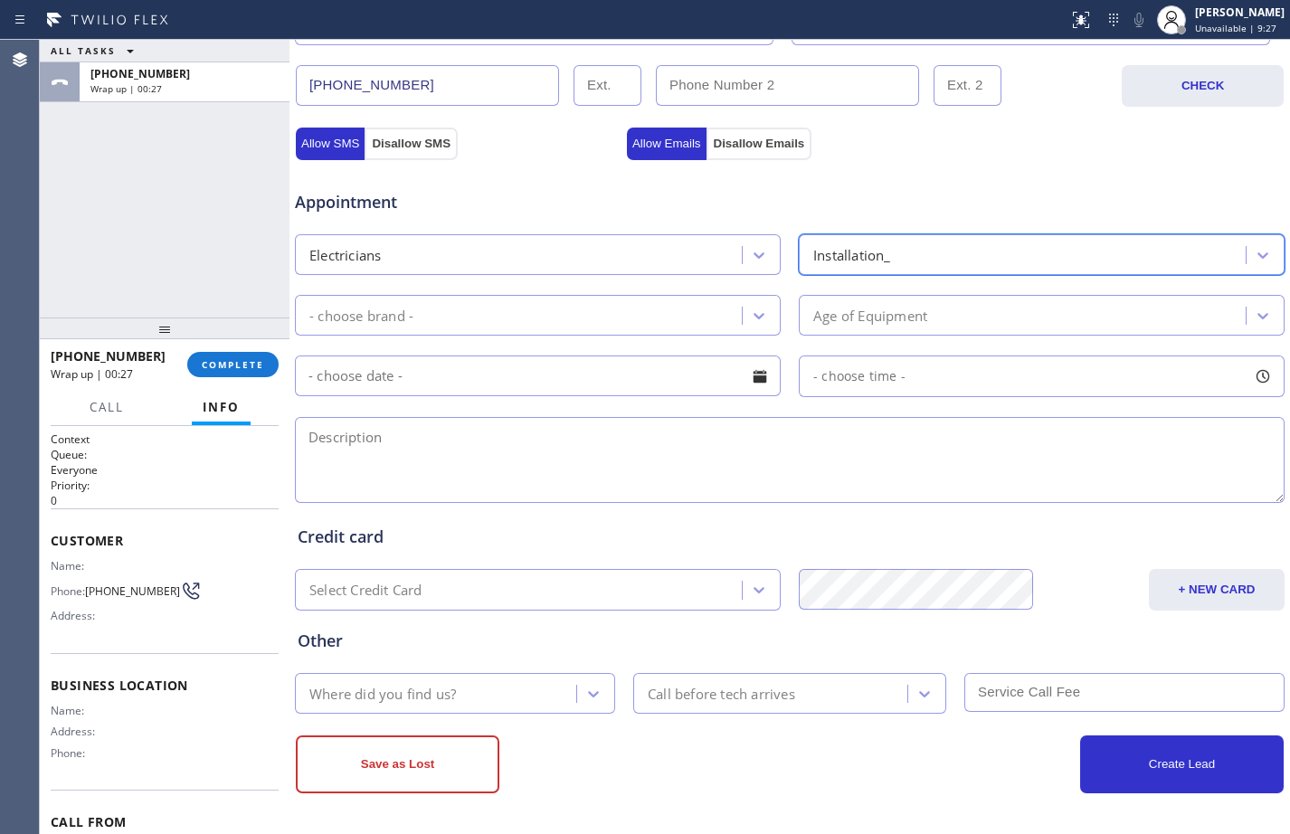
click at [615, 302] on div "- choose brand -" at bounding box center [520, 315] width 441 height 32
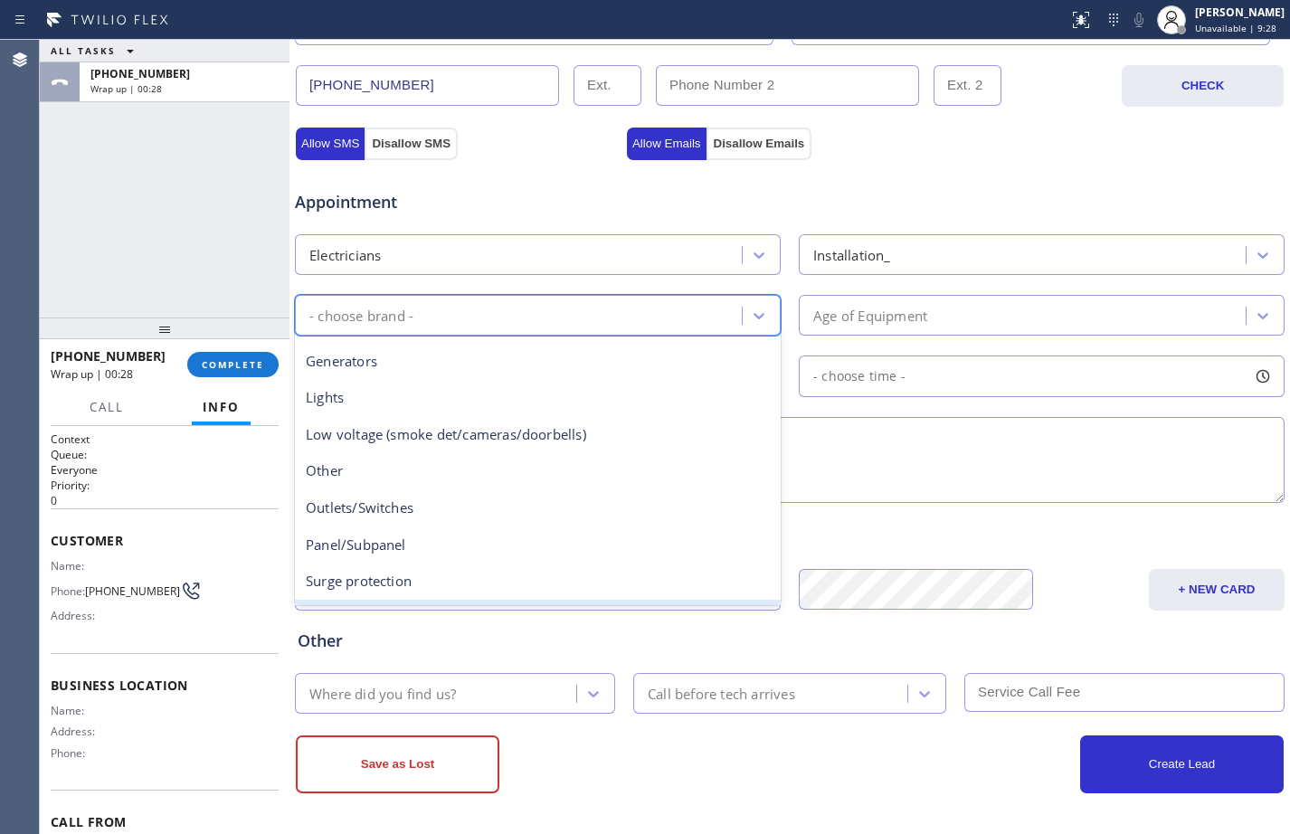
scroll to position [139, 0]
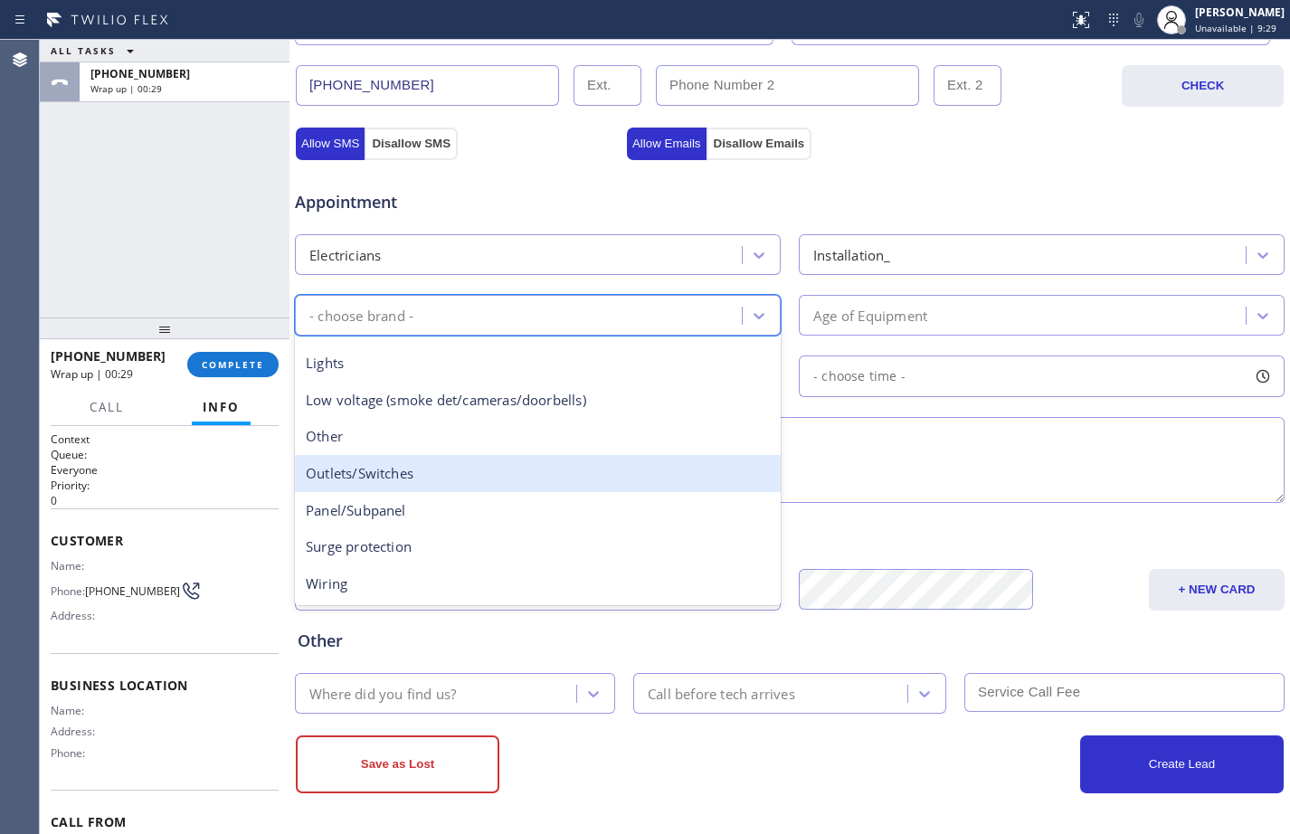
click at [406, 474] on div "Outlets/Switches" at bounding box center [538, 473] width 486 height 37
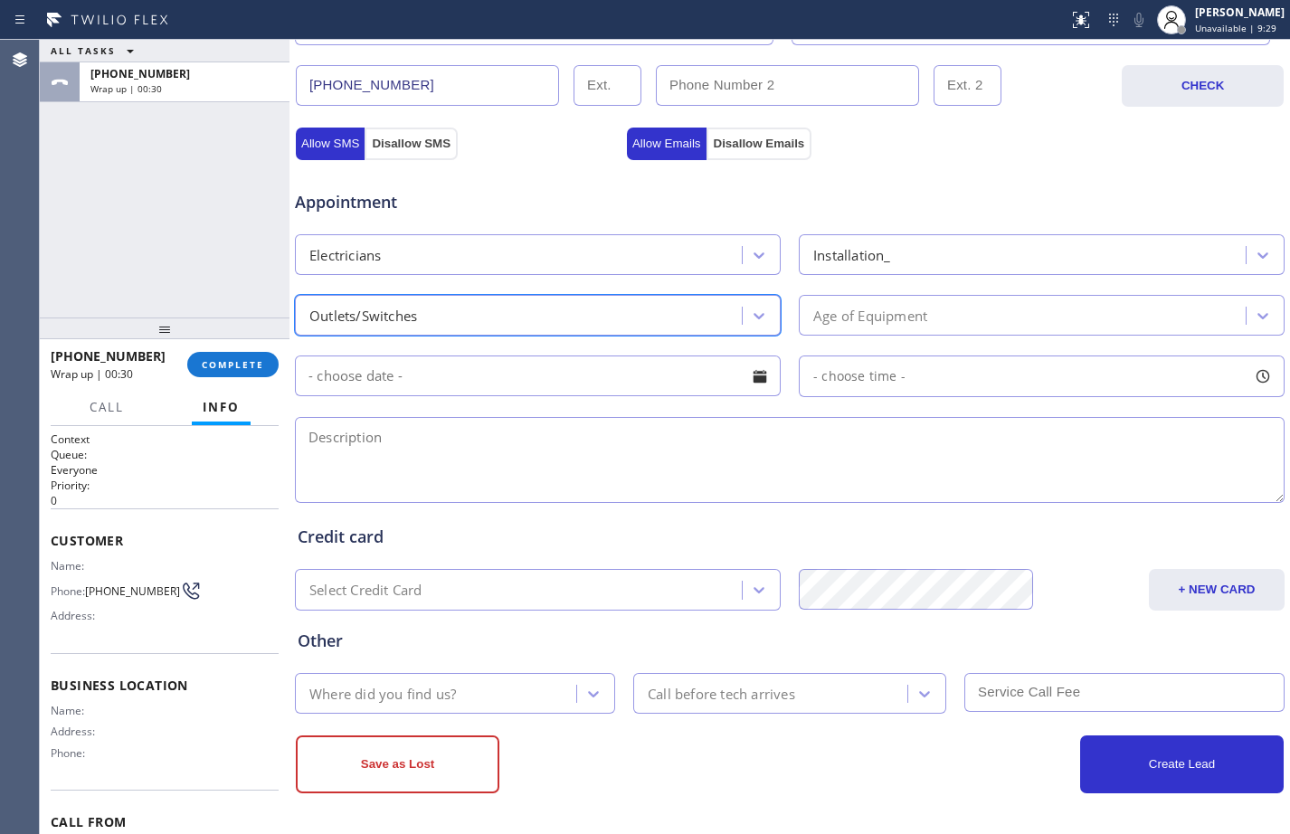
click at [969, 321] on div "Age of Equipment" at bounding box center [1024, 315] width 441 height 32
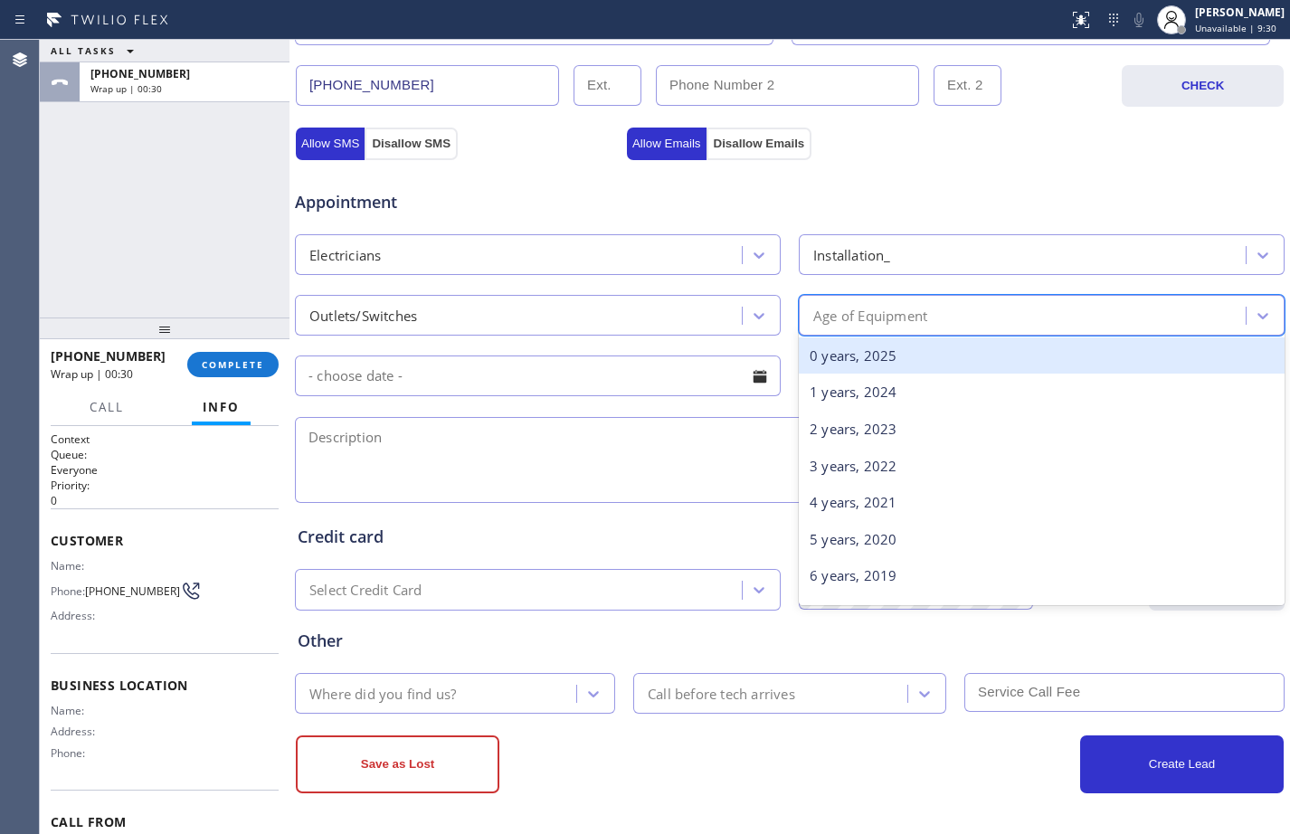
click at [880, 355] on div "0 years, 2025" at bounding box center [1042, 355] width 486 height 37
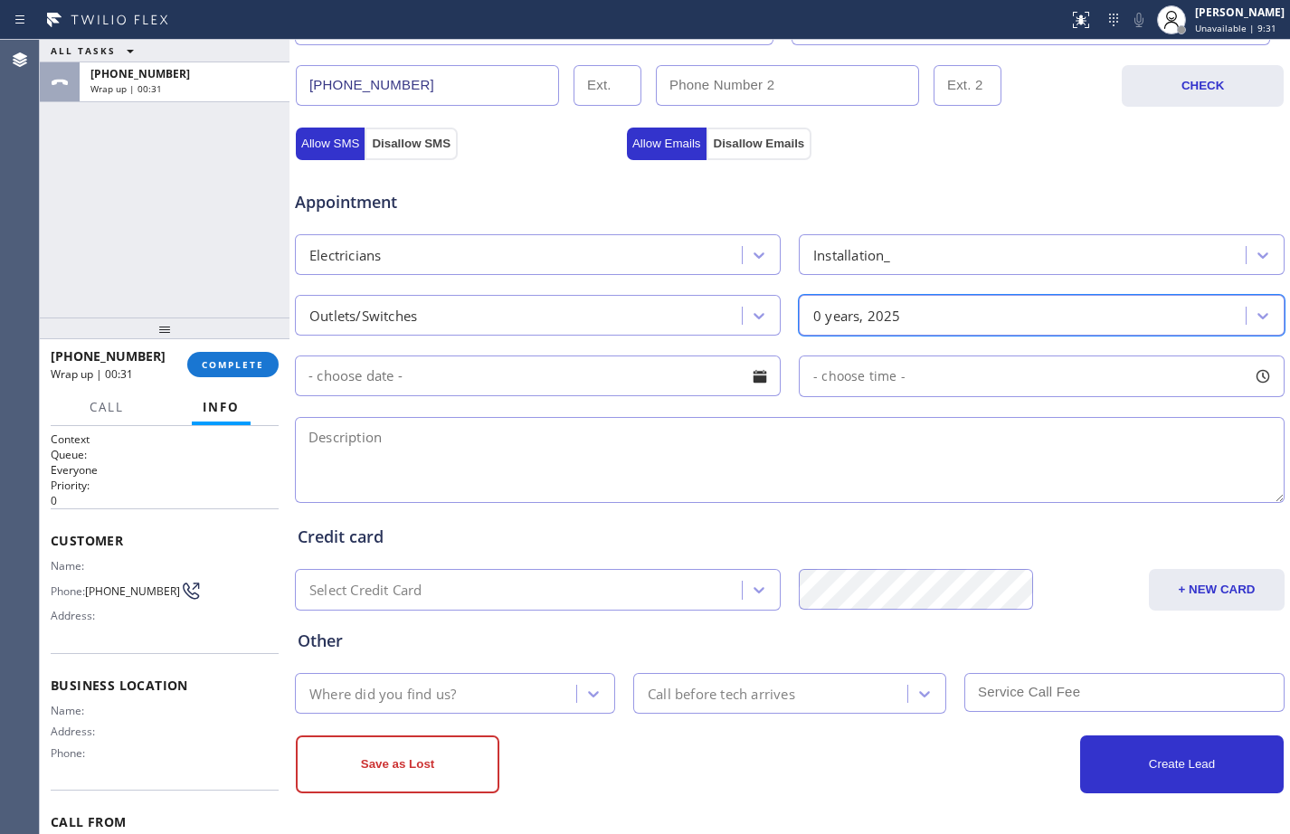
click at [576, 378] on input "text" at bounding box center [538, 375] width 486 height 41
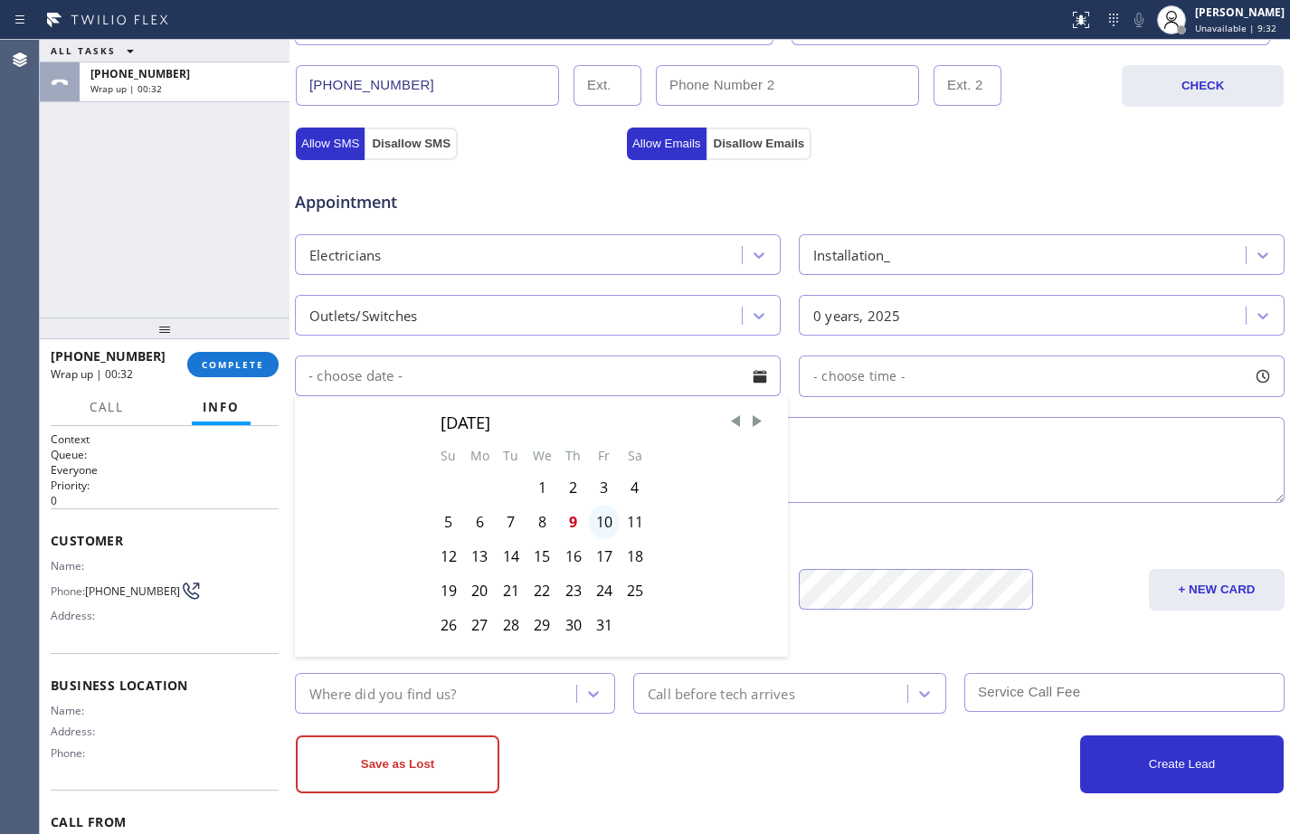
click at [601, 524] on div "10" at bounding box center [604, 522] width 31 height 34
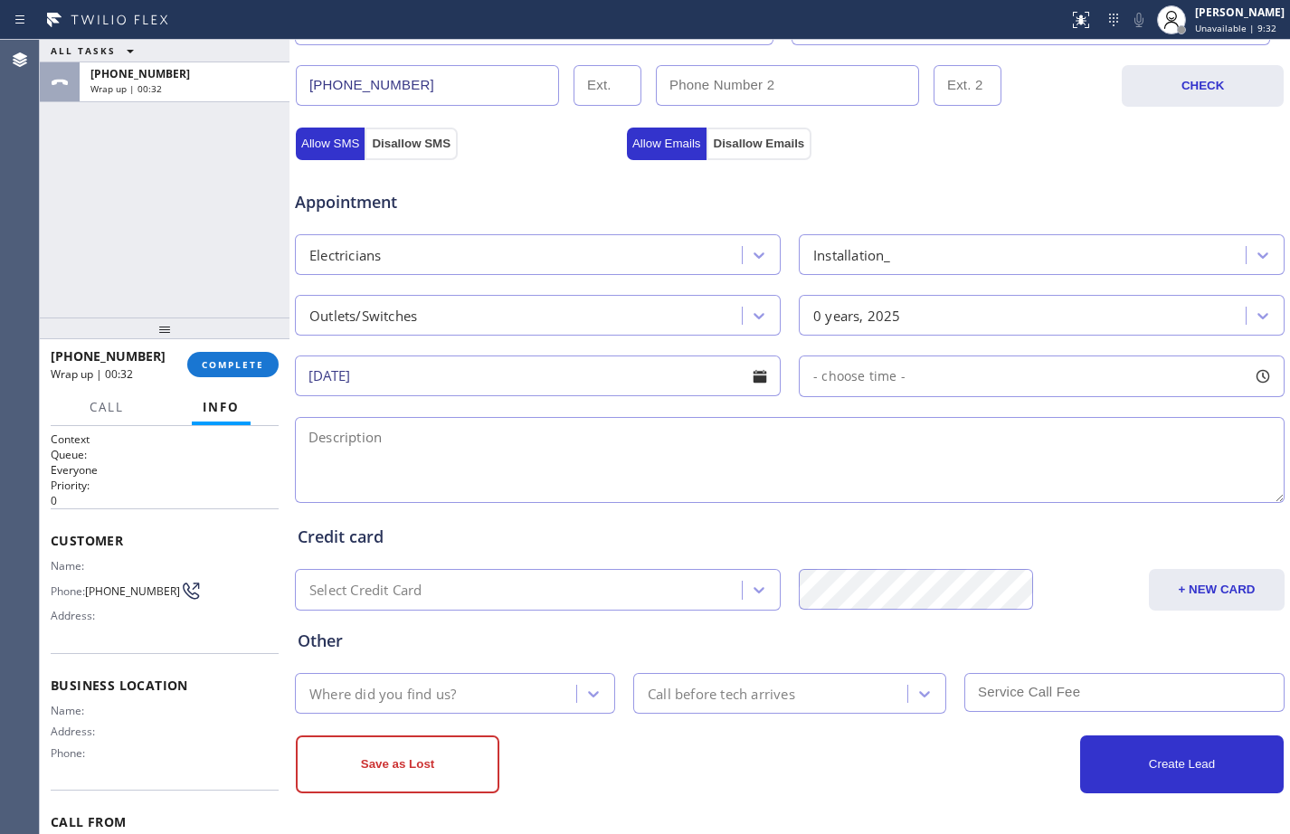
type input "[DATE]"
click at [863, 375] on span "- choose time -" at bounding box center [859, 375] width 92 height 17
drag, startPoint x: 811, startPoint y: 481, endPoint x: 948, endPoint y: 481, distance: 136.6
click at [948, 481] on div at bounding box center [956, 487] width 22 height 38
drag, startPoint x: 816, startPoint y: 481, endPoint x: 837, endPoint y: 487, distance: 21.5
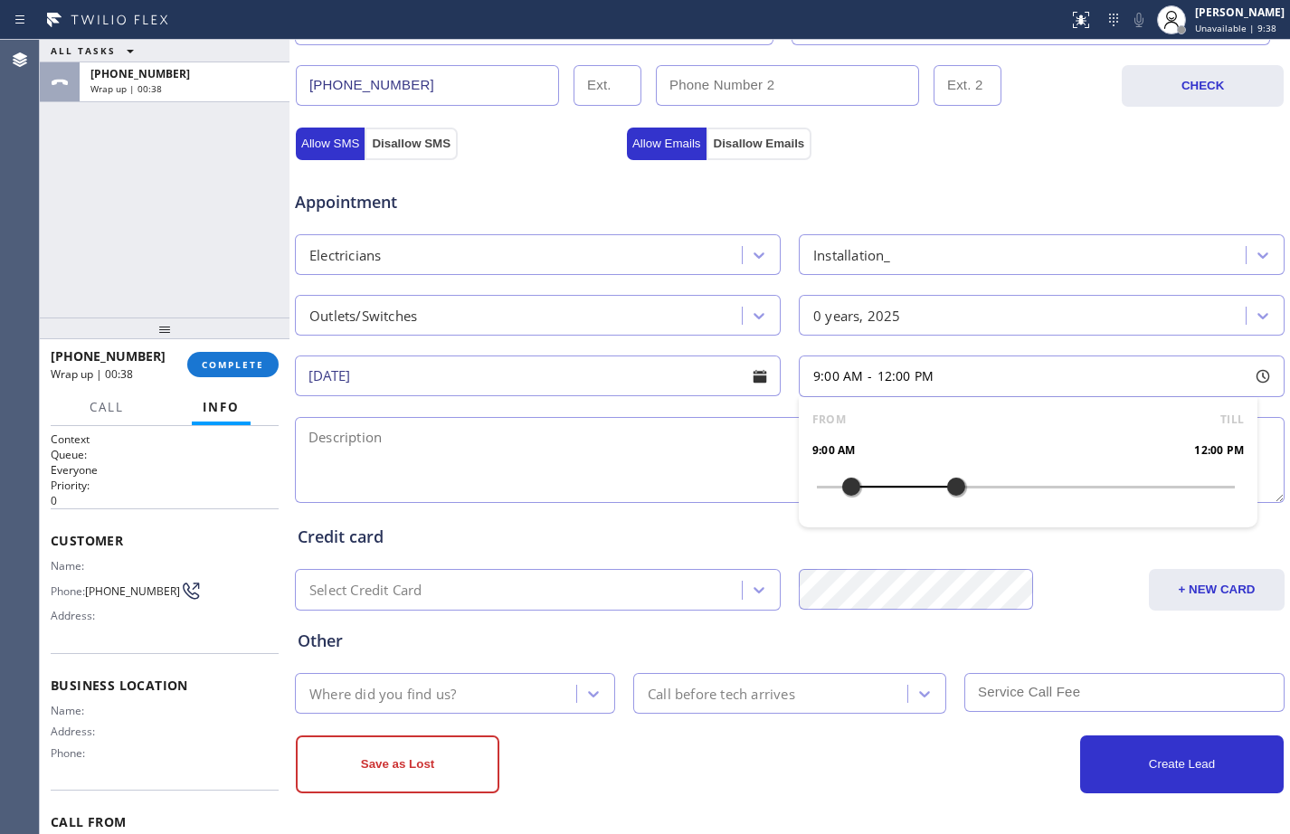
click at [840, 487] on div at bounding box center [851, 487] width 22 height 38
click at [652, 468] on textarea at bounding box center [789, 460] width 989 height 86
type textarea "9-12/$150/"
drag, startPoint x: 393, startPoint y: 456, endPoint x: 228, endPoint y: 470, distance: 166.1
click at [228, 470] on div "ALL TASKS ALL TASKS ACTIVE TASKS TASKS IN WRAP UP [PHONE_NUMBER] Wrap up | 00:4…" at bounding box center [665, 437] width 1250 height 794
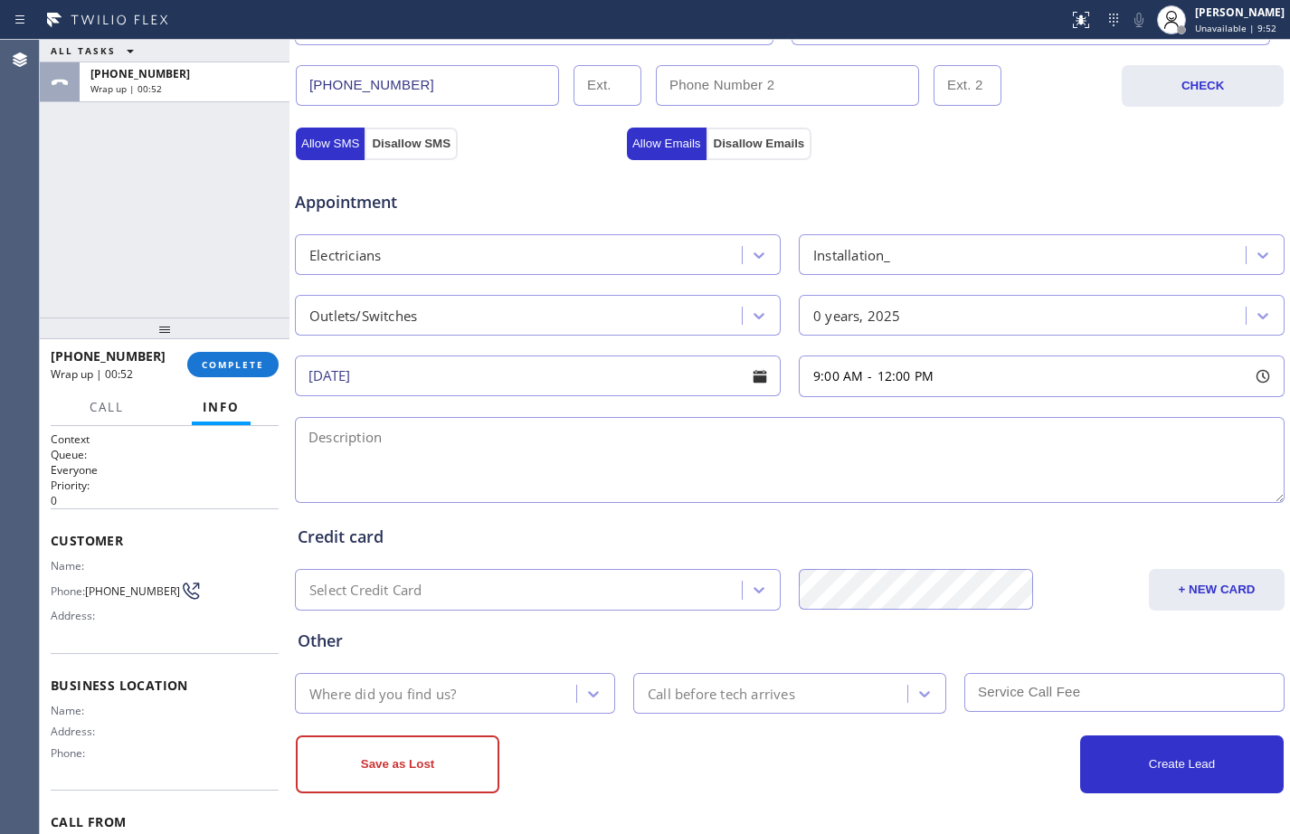
click at [620, 444] on textarea at bounding box center [789, 460] width 989 height 86
paste textarea "9-12/$150/need a couple of diff. electric jobs at my house/ a couple of new out…"
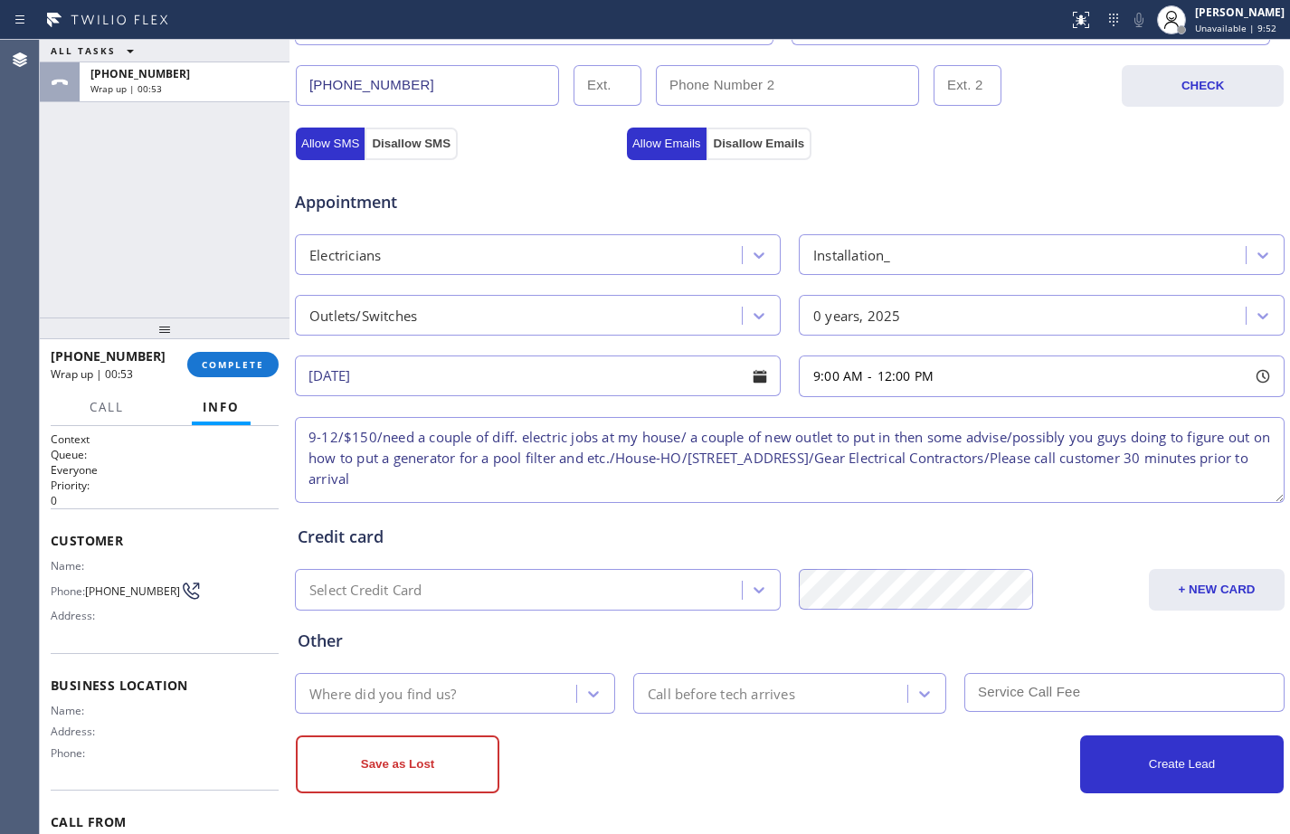
scroll to position [7, 0]
type textarea "9-12/$150/need a couple of diff. electric jobs at my house/ a couple of new out…"
click at [454, 703] on div "Where did you find us?" at bounding box center [382, 693] width 147 height 21
type input "goo"
click at [204, 351] on div "[PHONE_NUMBER] Wrap up | 00:57 COMPLETE" at bounding box center [165, 364] width 228 height 47
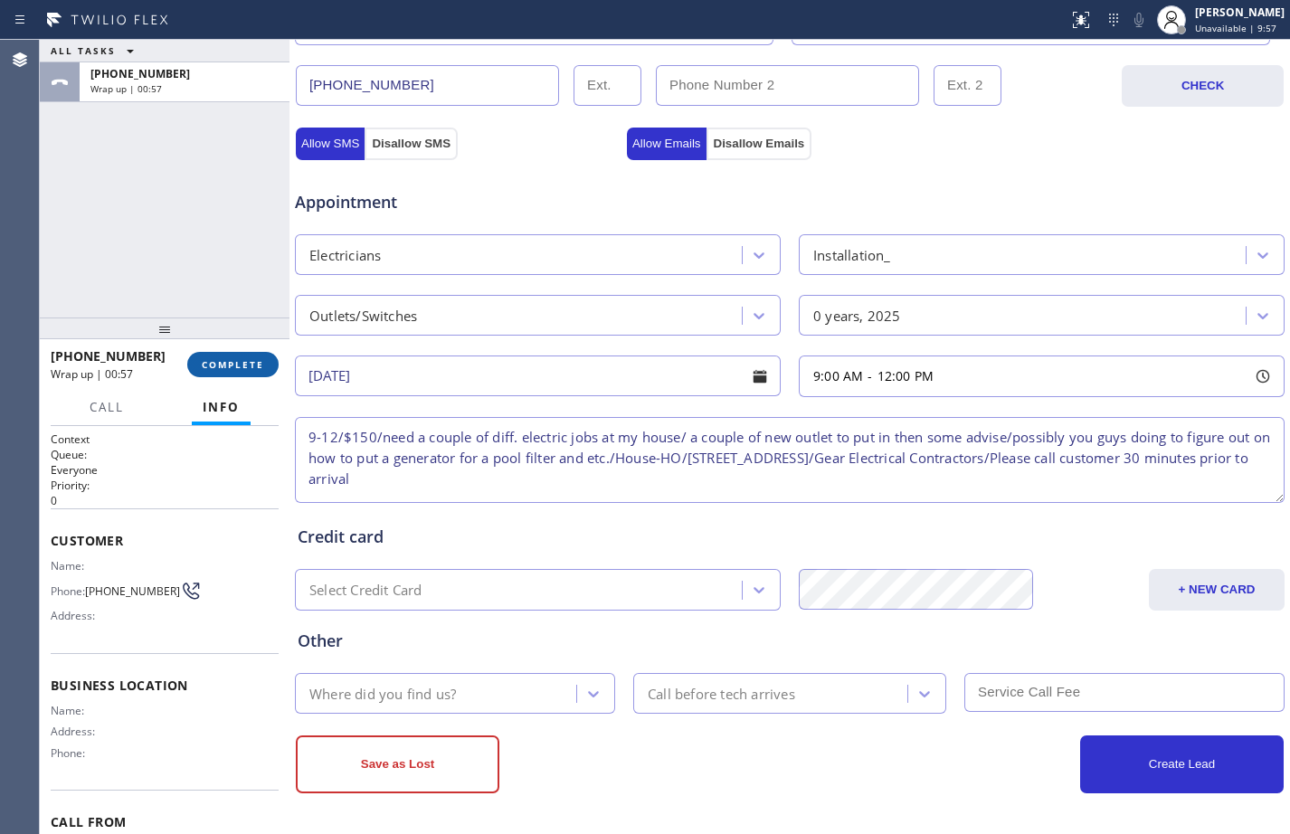
click at [204, 363] on span "COMPLETE" at bounding box center [233, 364] width 62 height 13
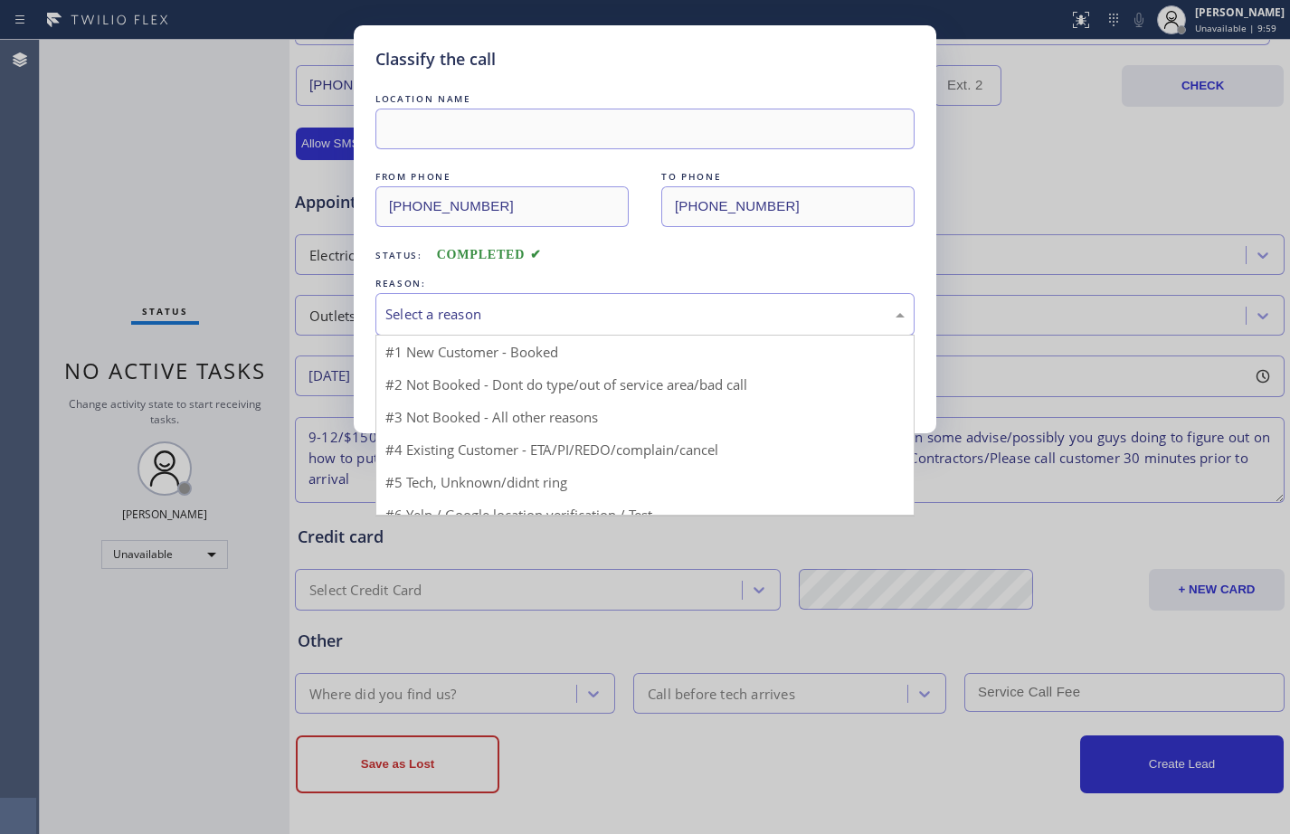
click at [478, 310] on div "Select a reason" at bounding box center [644, 314] width 519 height 21
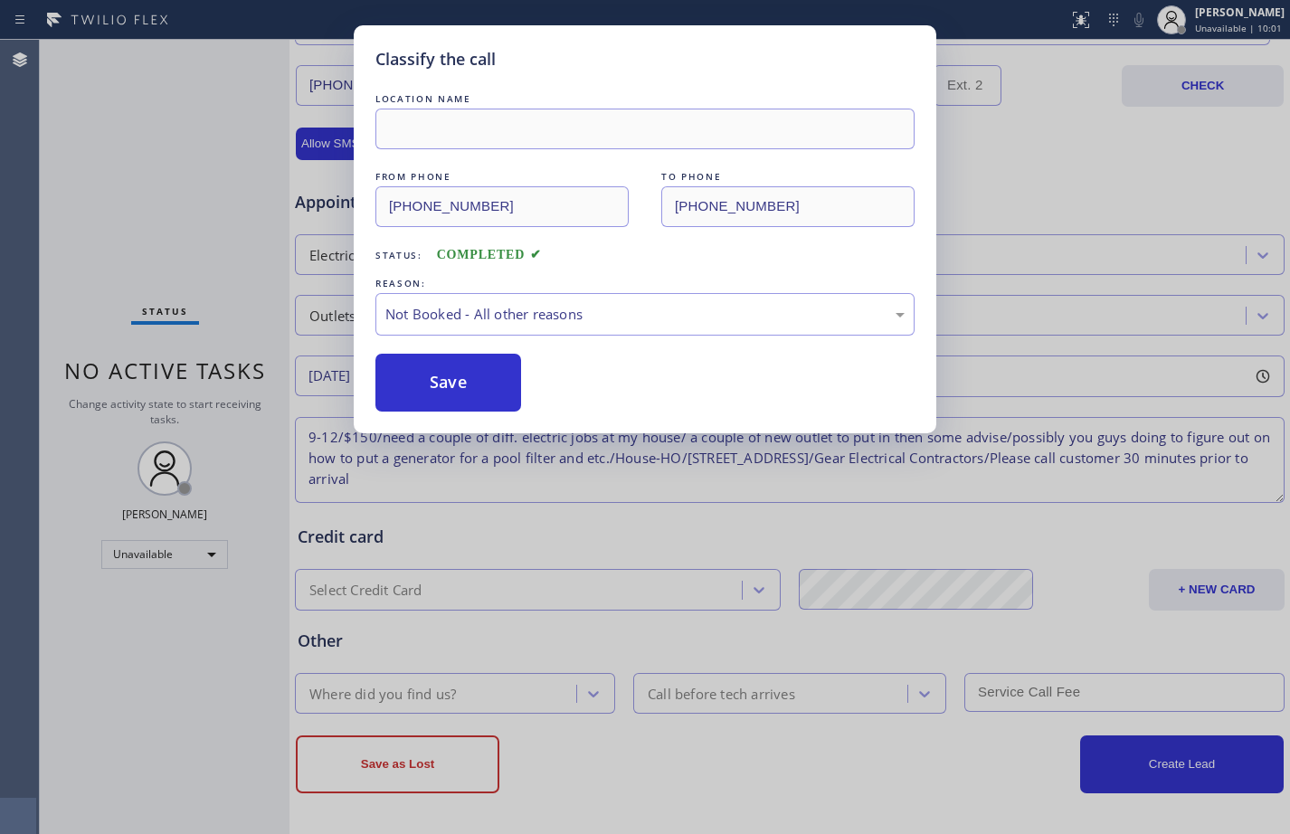
click at [440, 376] on button "Save" at bounding box center [448, 383] width 146 height 58
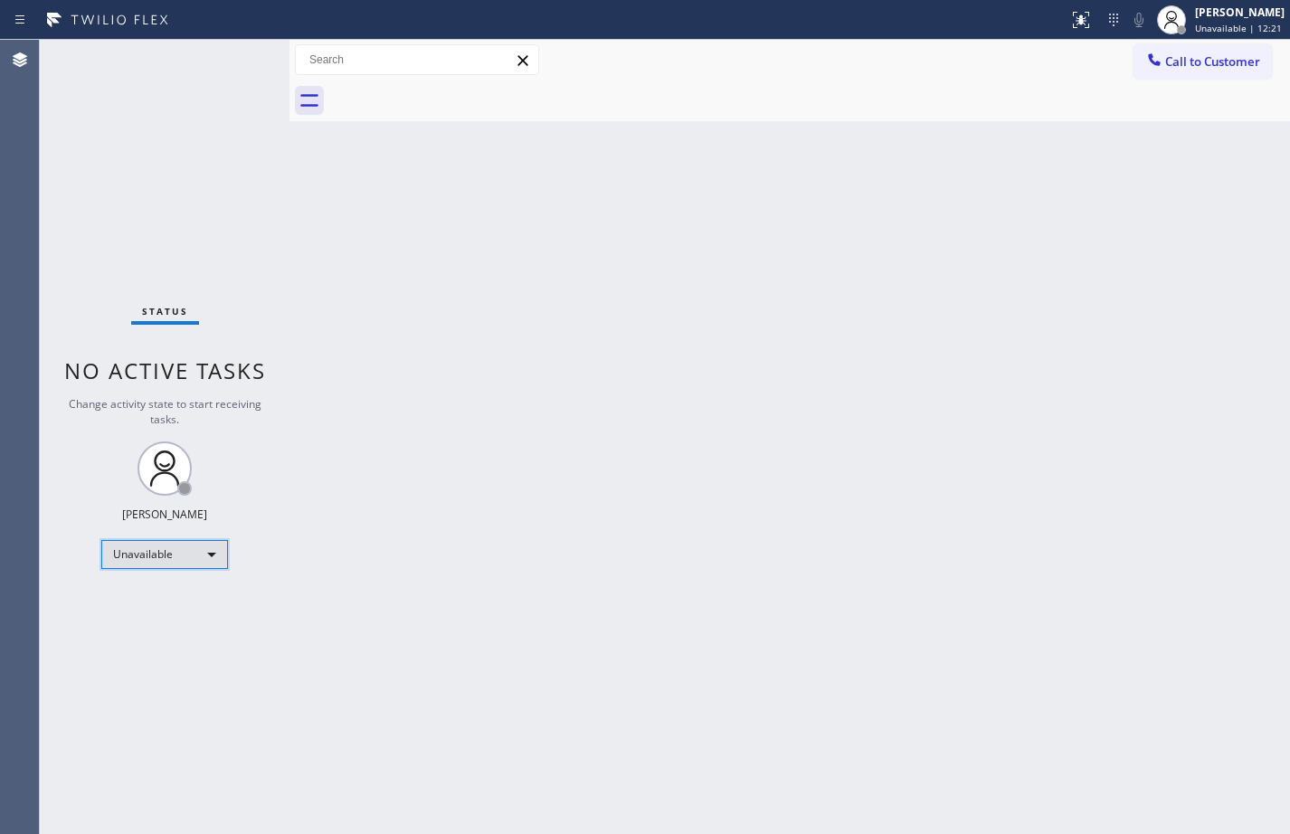
click at [175, 549] on div "Unavailable" at bounding box center [164, 554] width 127 height 29
click at [175, 604] on li "Available" at bounding box center [163, 602] width 123 height 22
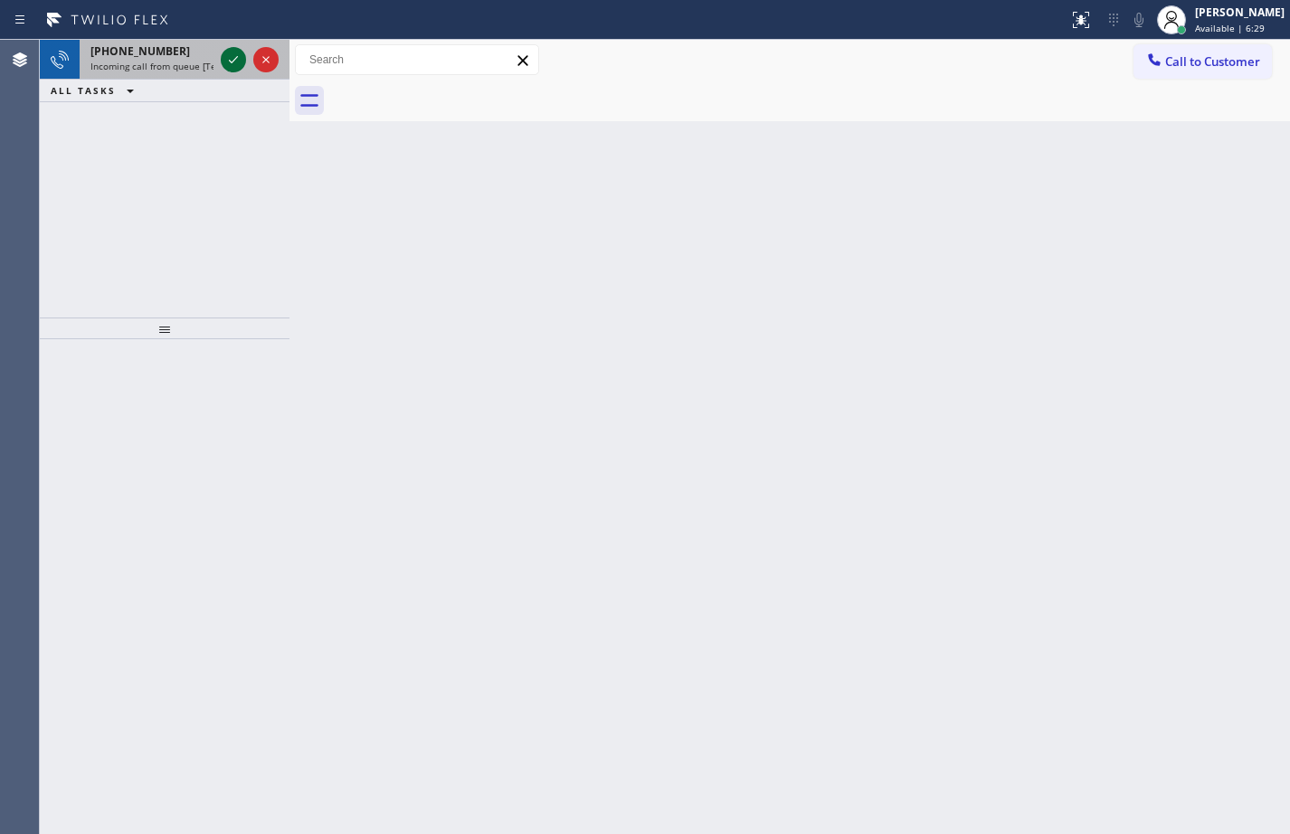
click at [232, 61] on icon at bounding box center [233, 59] width 9 height 7
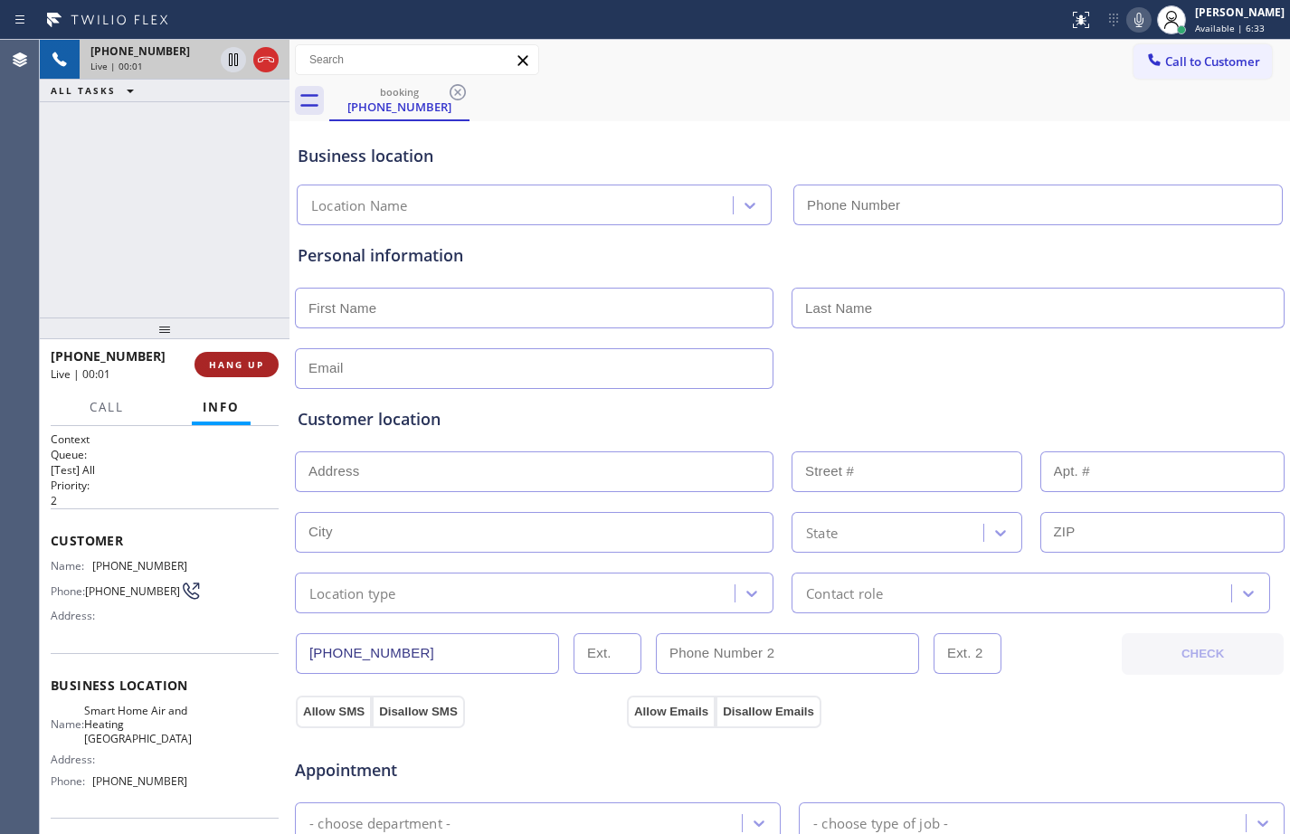
click at [236, 373] on button "HANG UP" at bounding box center [236, 364] width 84 height 25
click at [241, 367] on span "HANG UP" at bounding box center [236, 364] width 55 height 13
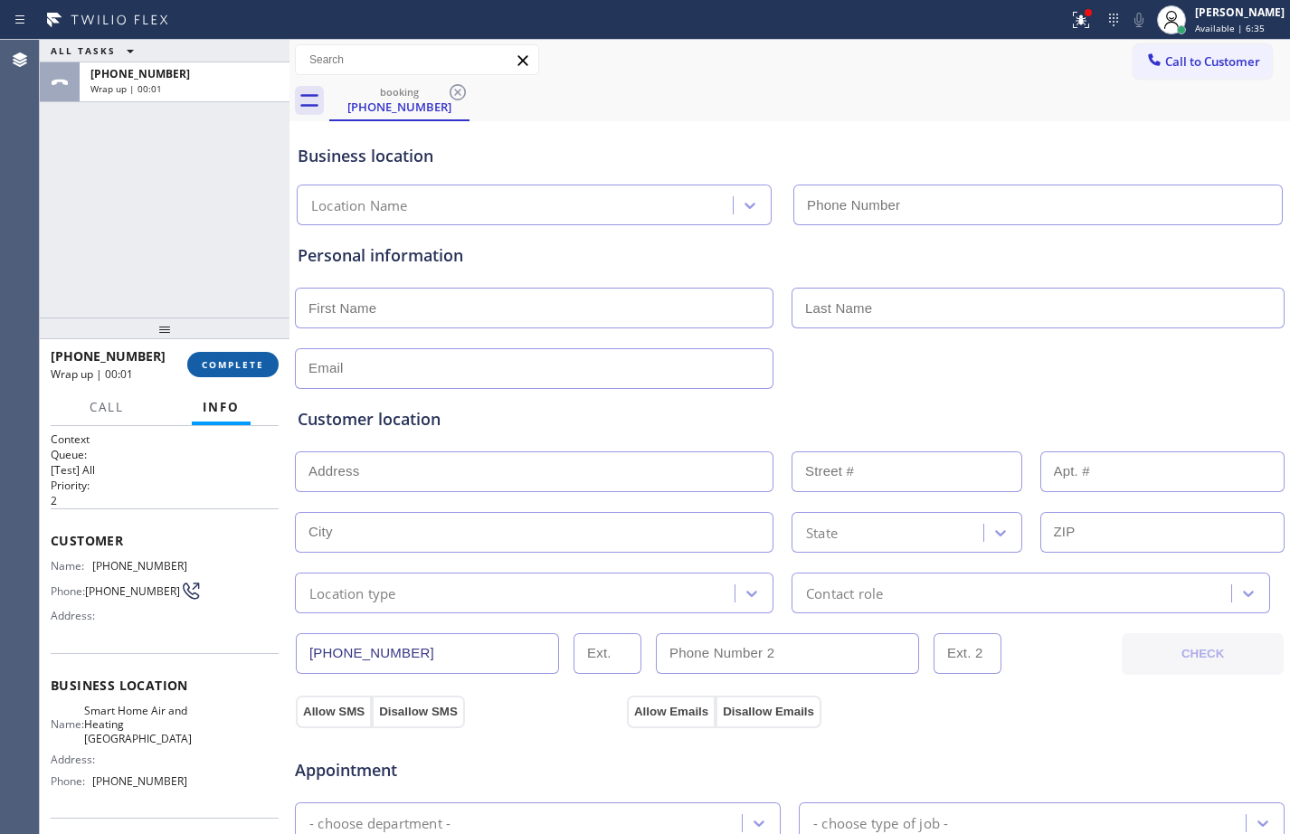
click at [241, 367] on span "COMPLETE" at bounding box center [233, 364] width 62 height 13
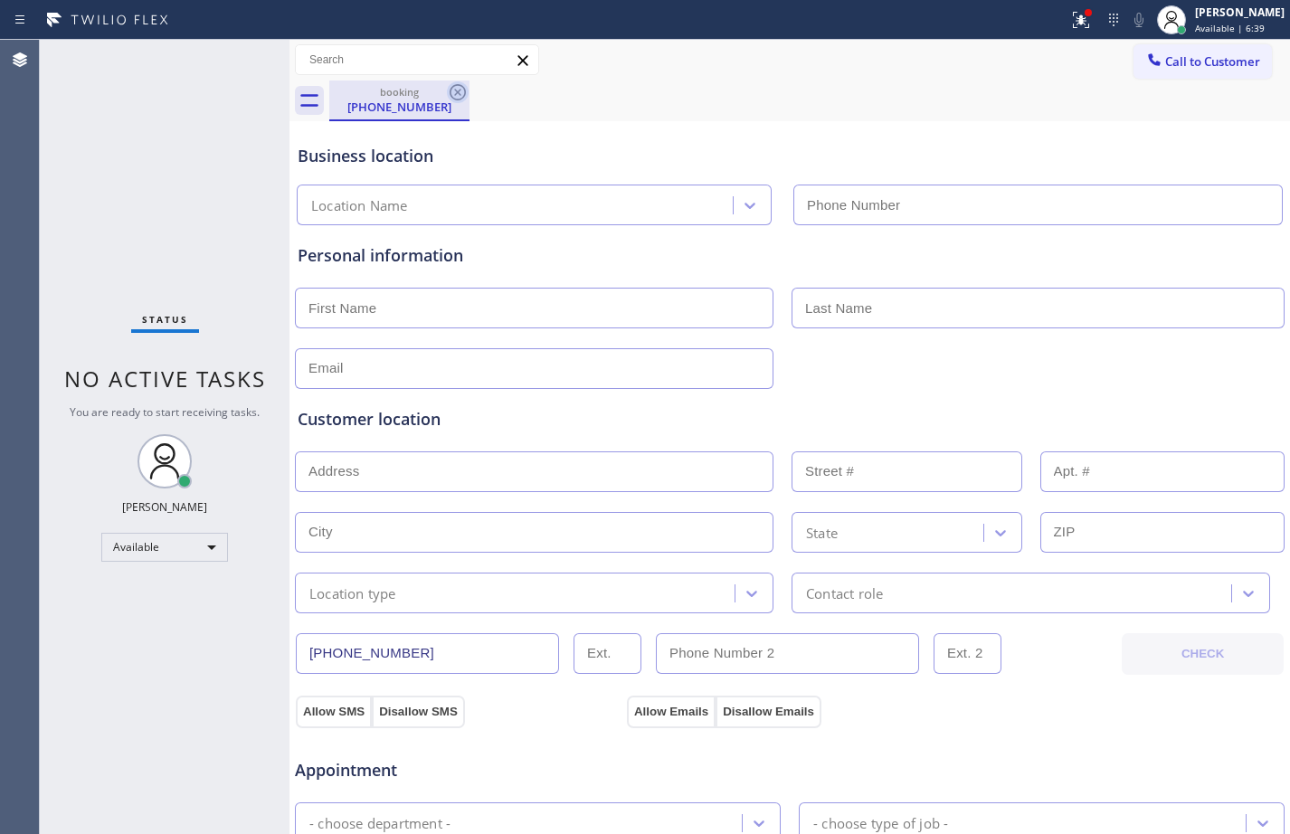
click at [460, 88] on icon at bounding box center [458, 92] width 22 height 22
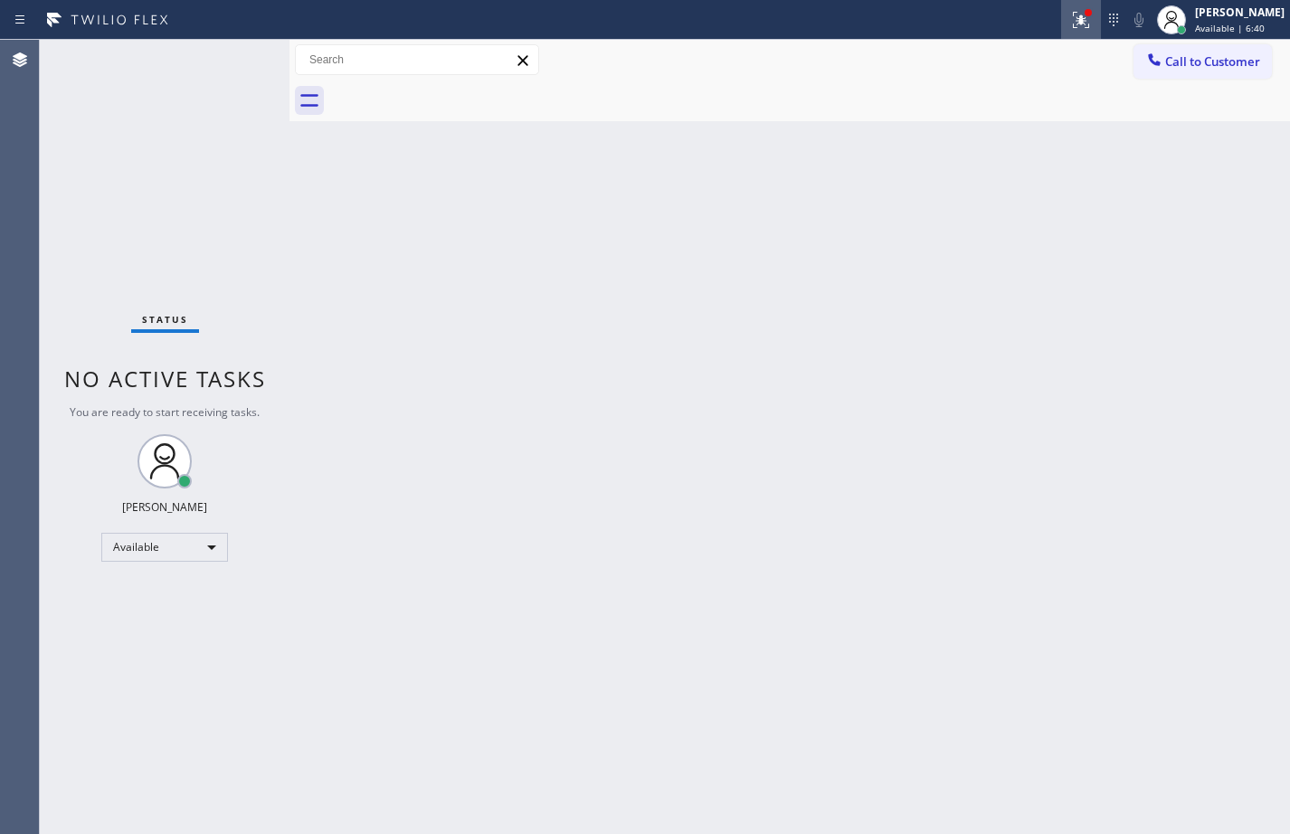
click at [1073, 35] on button at bounding box center [1081, 20] width 40 height 40
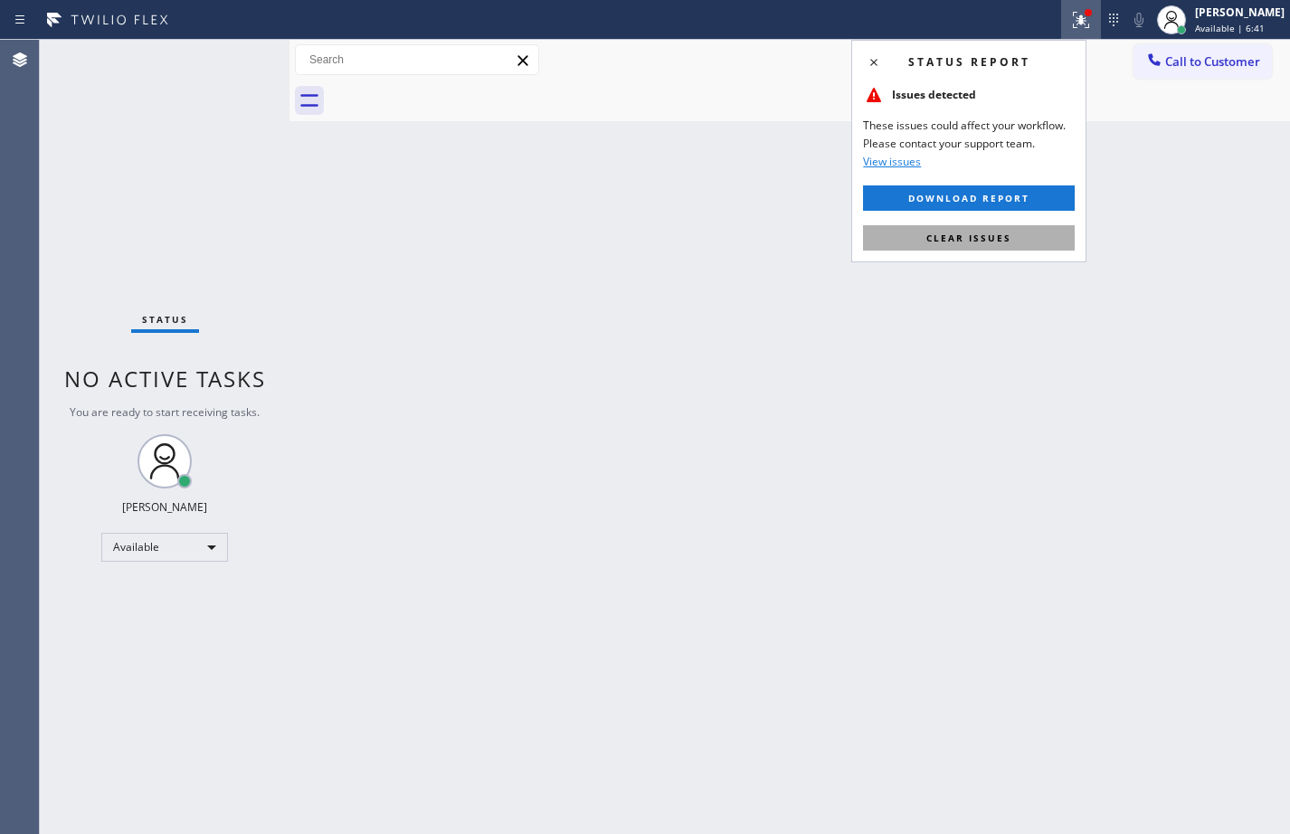
click at [1021, 240] on button "Clear issues" at bounding box center [969, 237] width 212 height 25
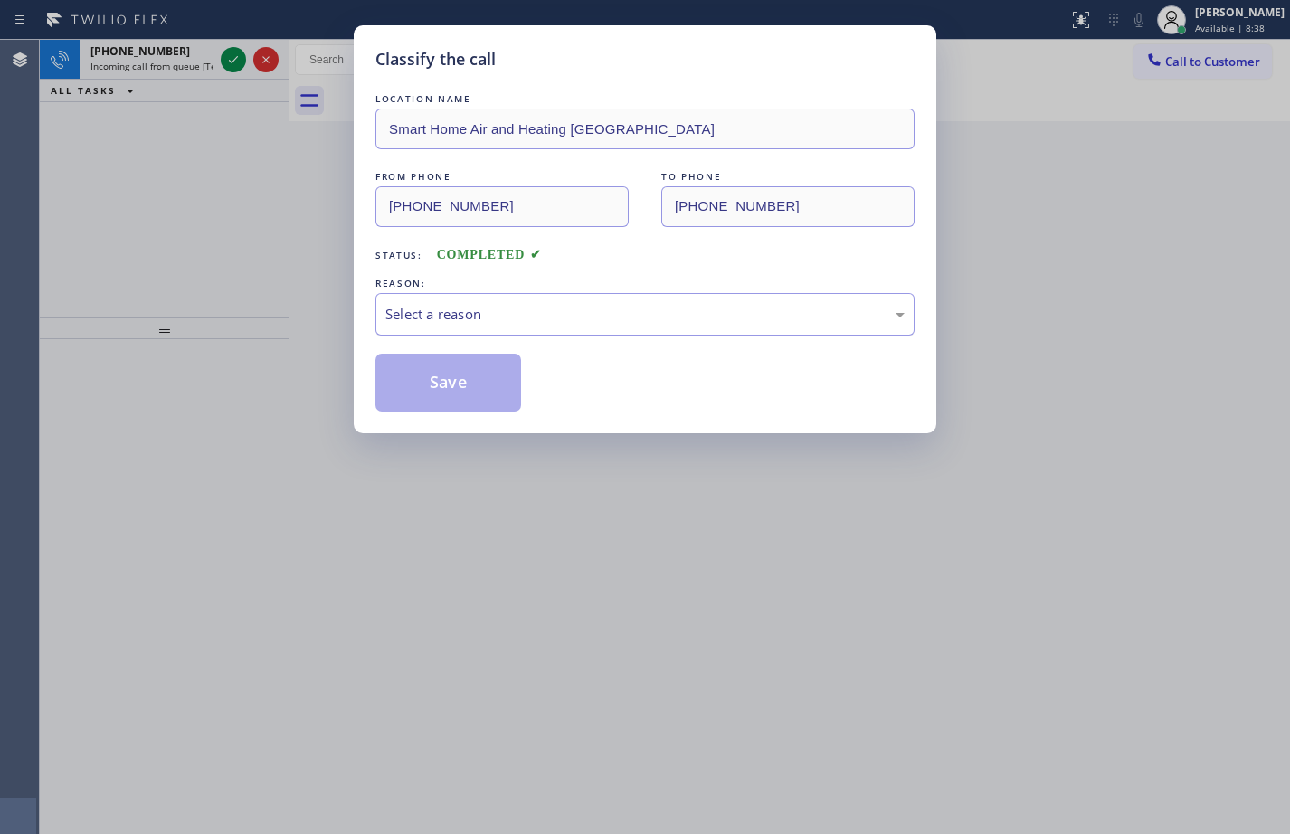
click at [678, 297] on div "Select a reason" at bounding box center [644, 314] width 539 height 43
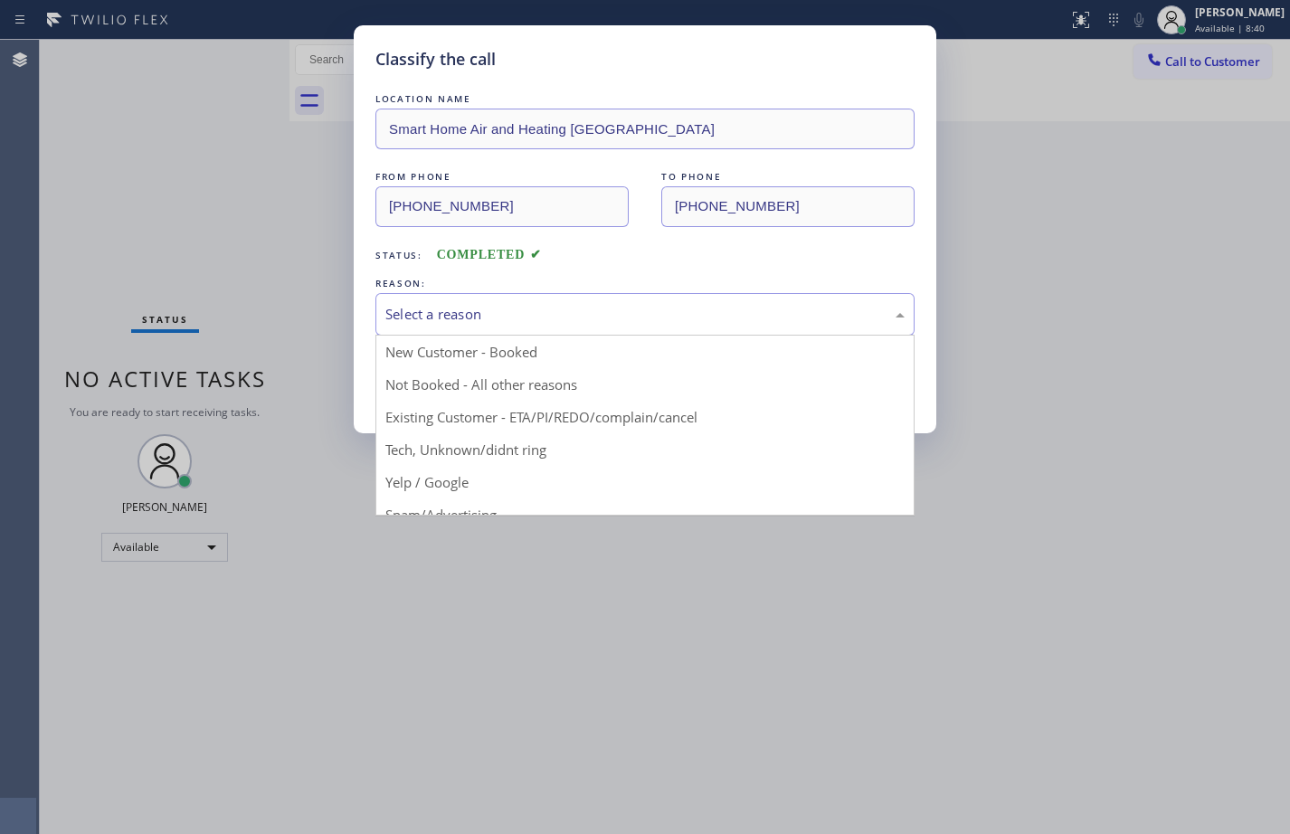
drag, startPoint x: 497, startPoint y: 508, endPoint x: 489, endPoint y: 495, distance: 15.4
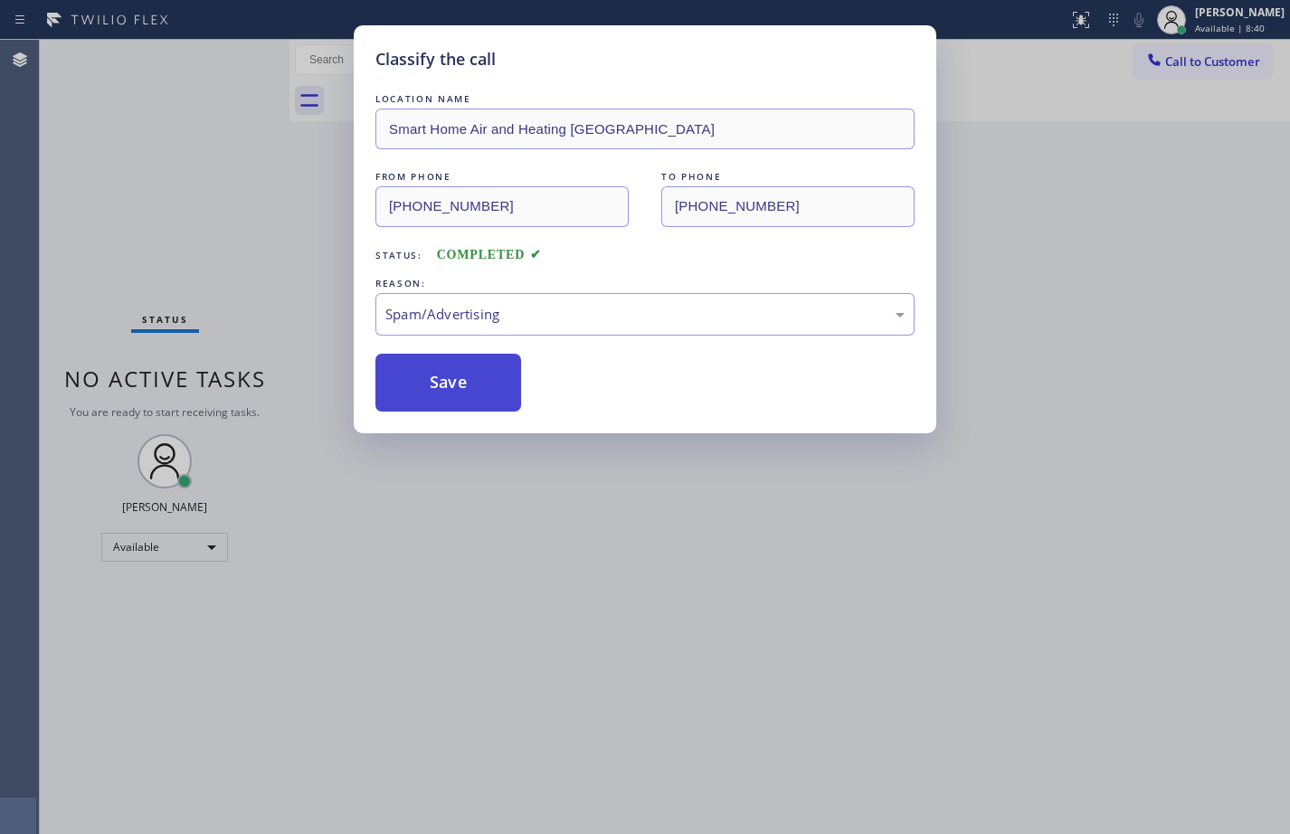
click at [459, 393] on button "Save" at bounding box center [448, 383] width 146 height 58
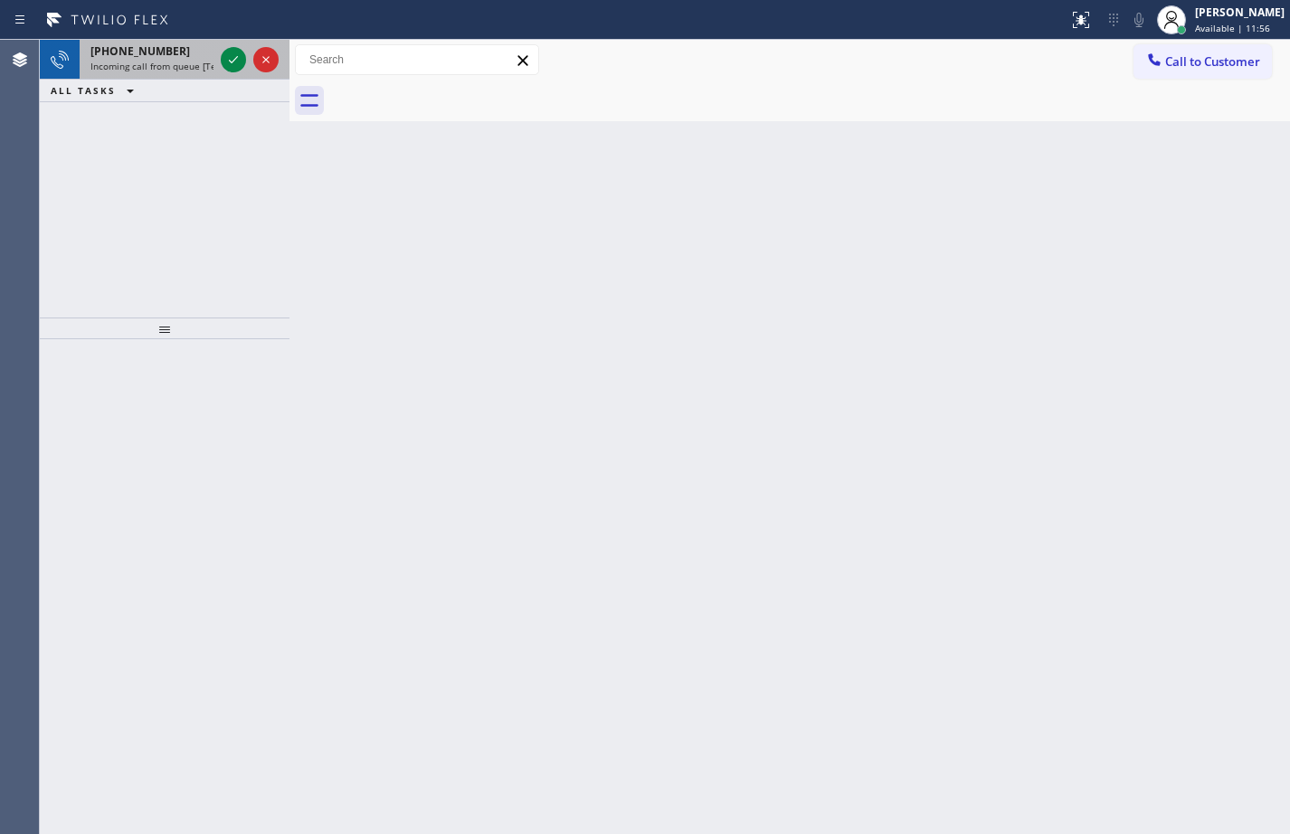
click at [228, 46] on div at bounding box center [249, 60] width 65 height 40
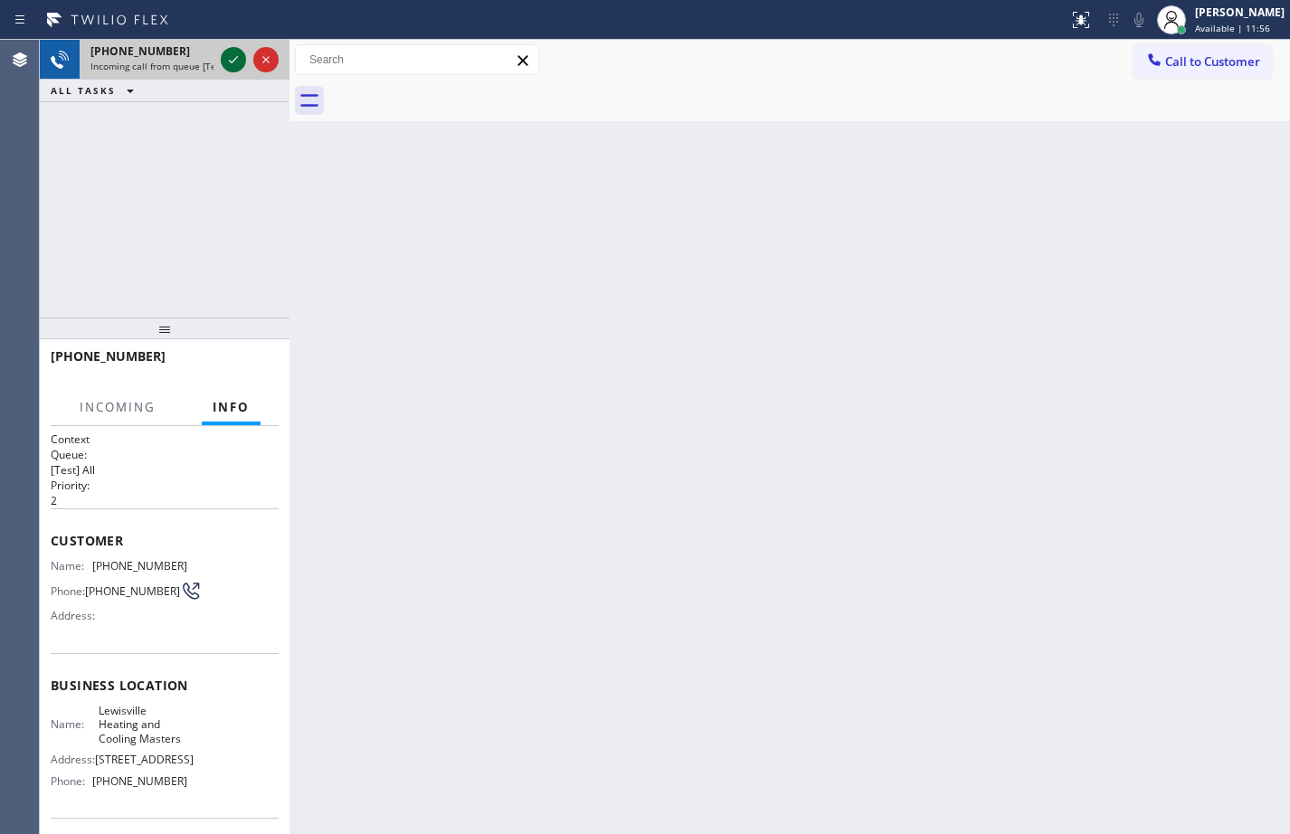
click at [229, 47] on button at bounding box center [233, 59] width 25 height 25
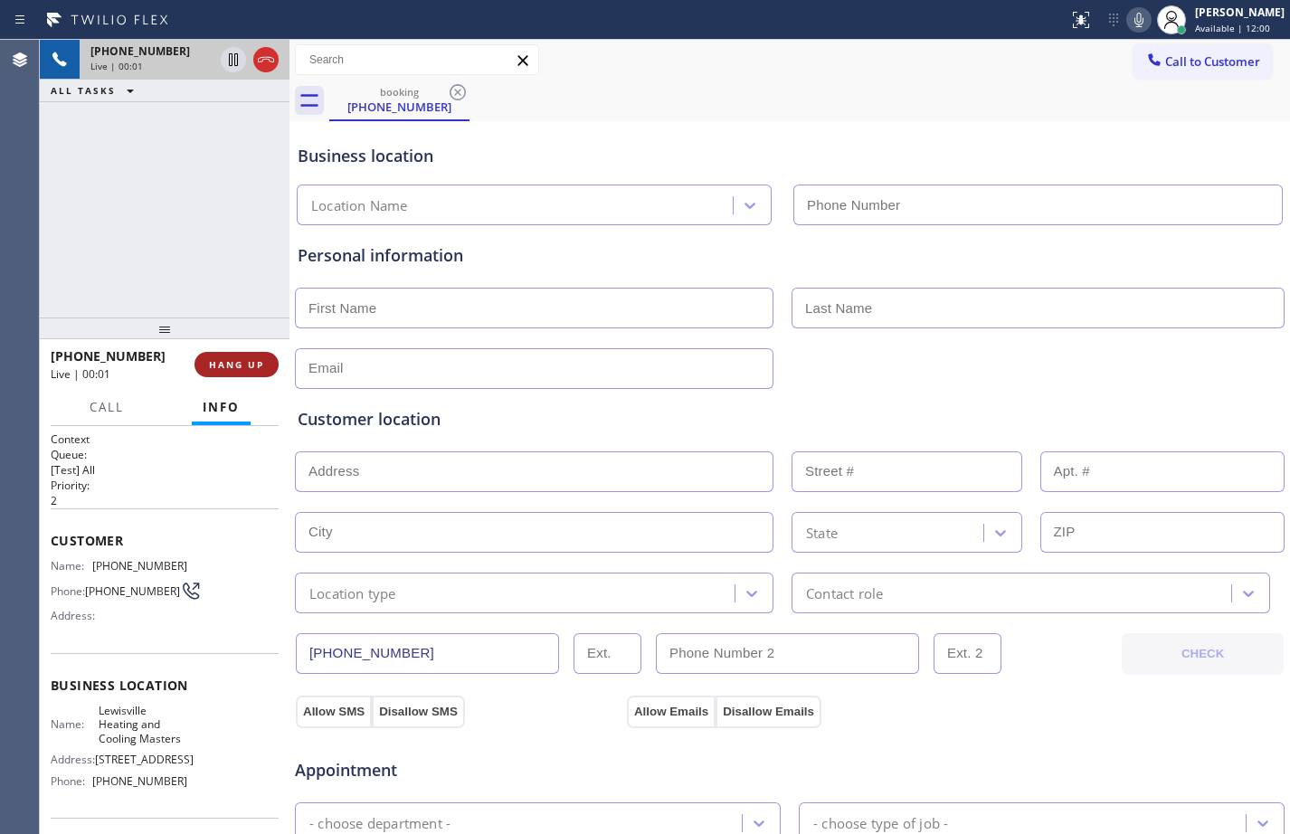
click at [236, 354] on button "HANG UP" at bounding box center [236, 364] width 84 height 25
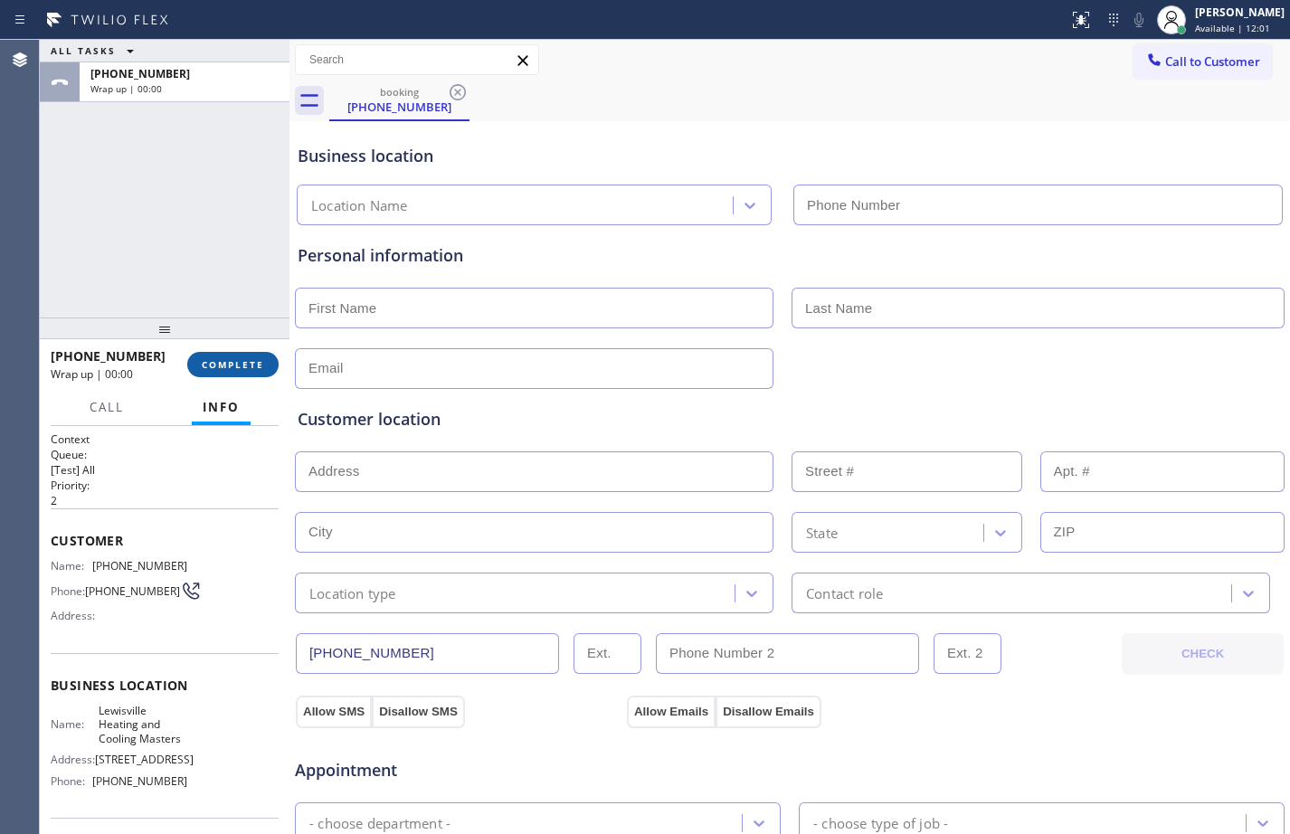
click at [233, 369] on span "COMPLETE" at bounding box center [233, 364] width 62 height 13
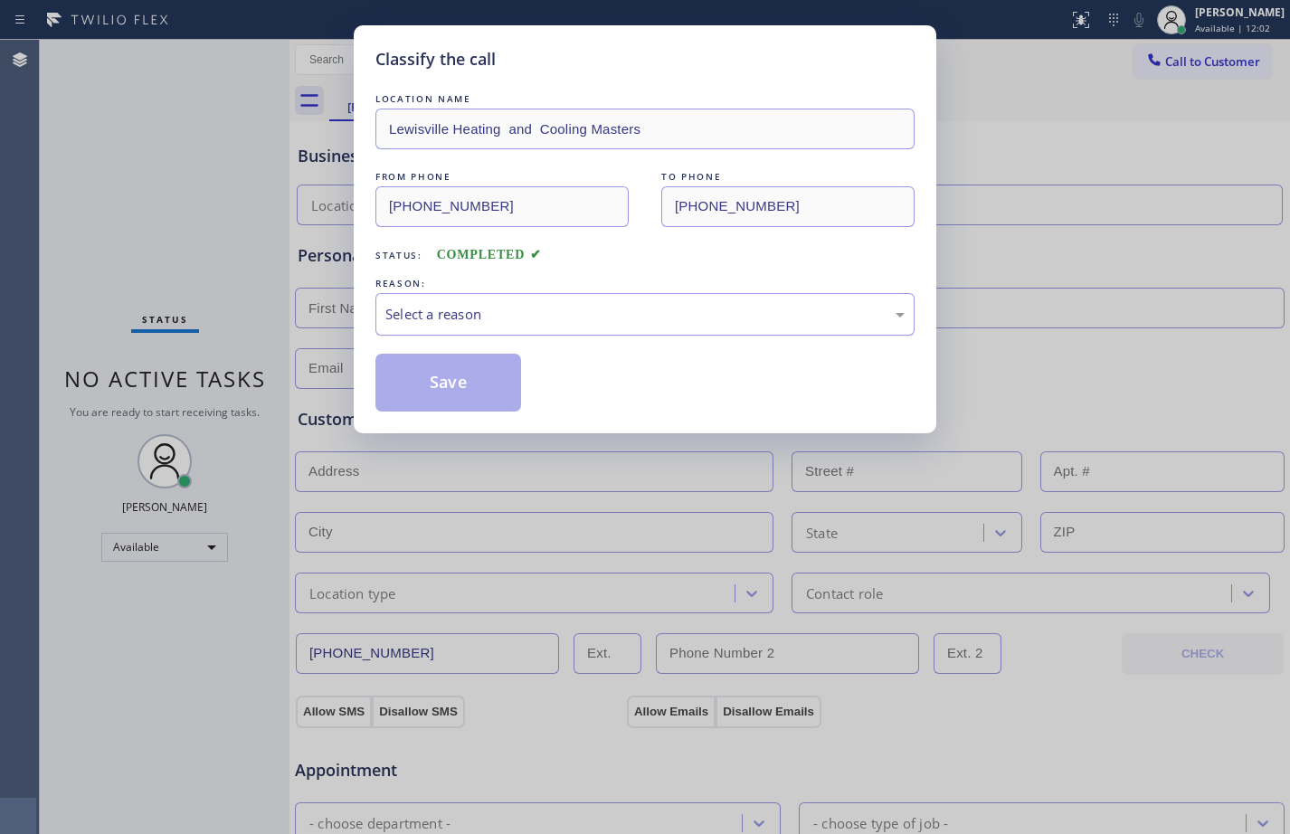
click at [649, 328] on div "Select a reason" at bounding box center [644, 314] width 539 height 43
click at [461, 391] on button "Save" at bounding box center [448, 383] width 146 height 58
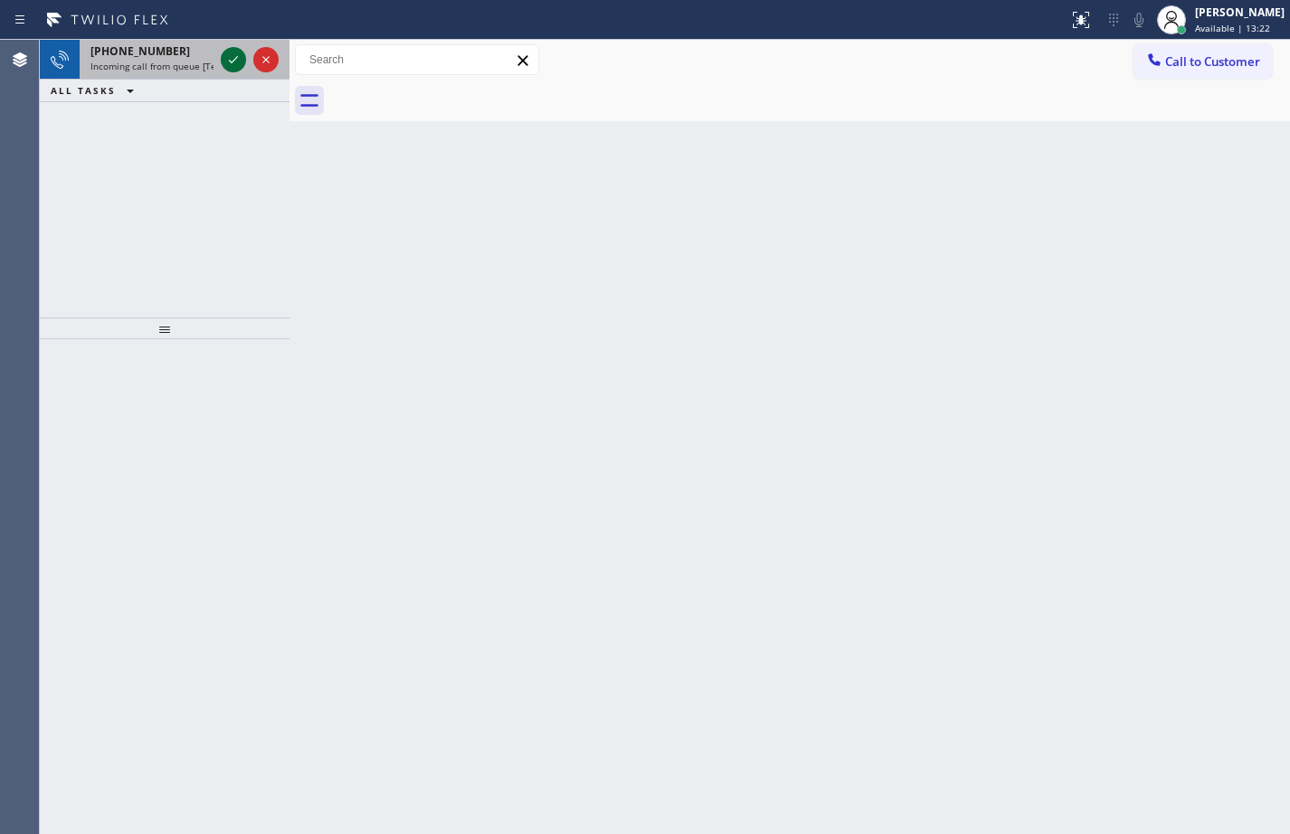
click at [229, 61] on icon at bounding box center [233, 60] width 22 height 22
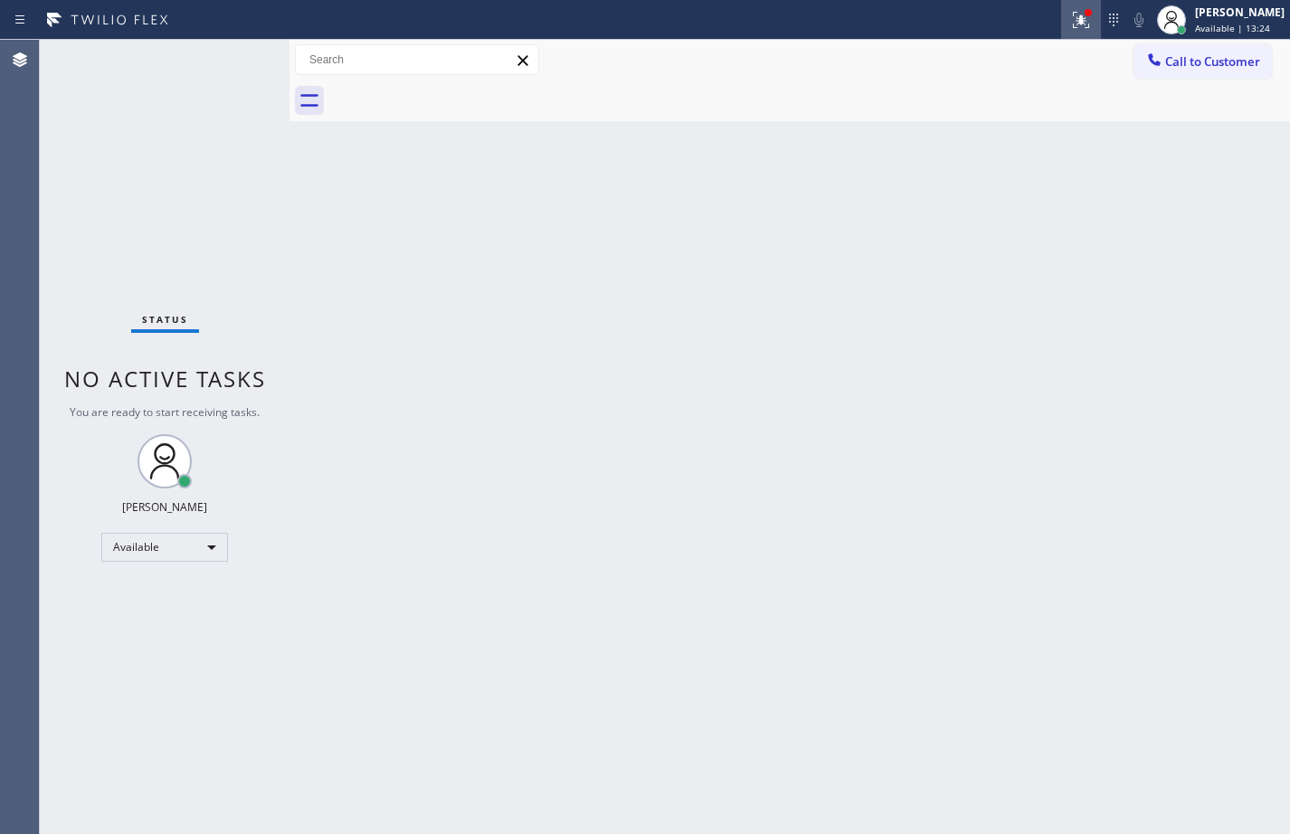
click at [1070, 23] on icon at bounding box center [1081, 20] width 22 height 22
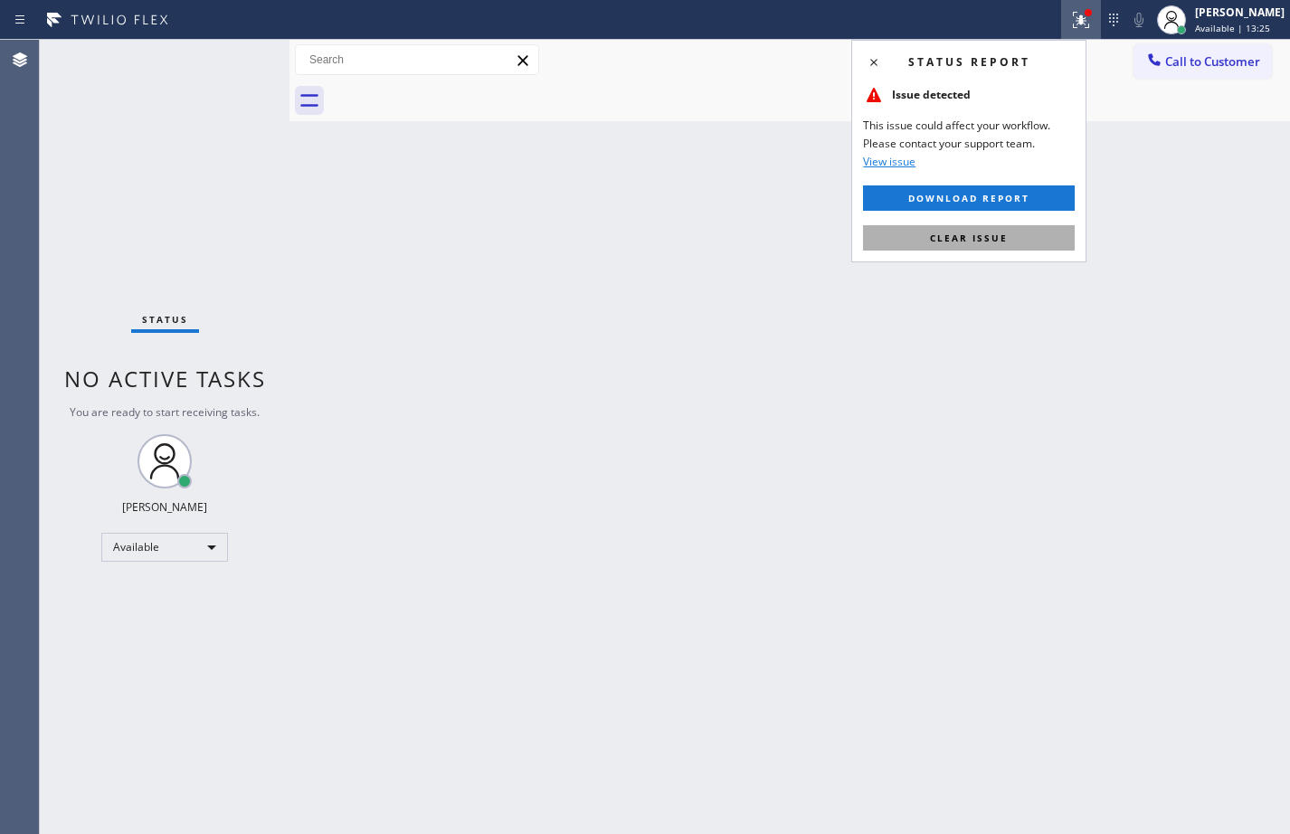
click at [1007, 241] on button "Clear issue" at bounding box center [969, 237] width 212 height 25
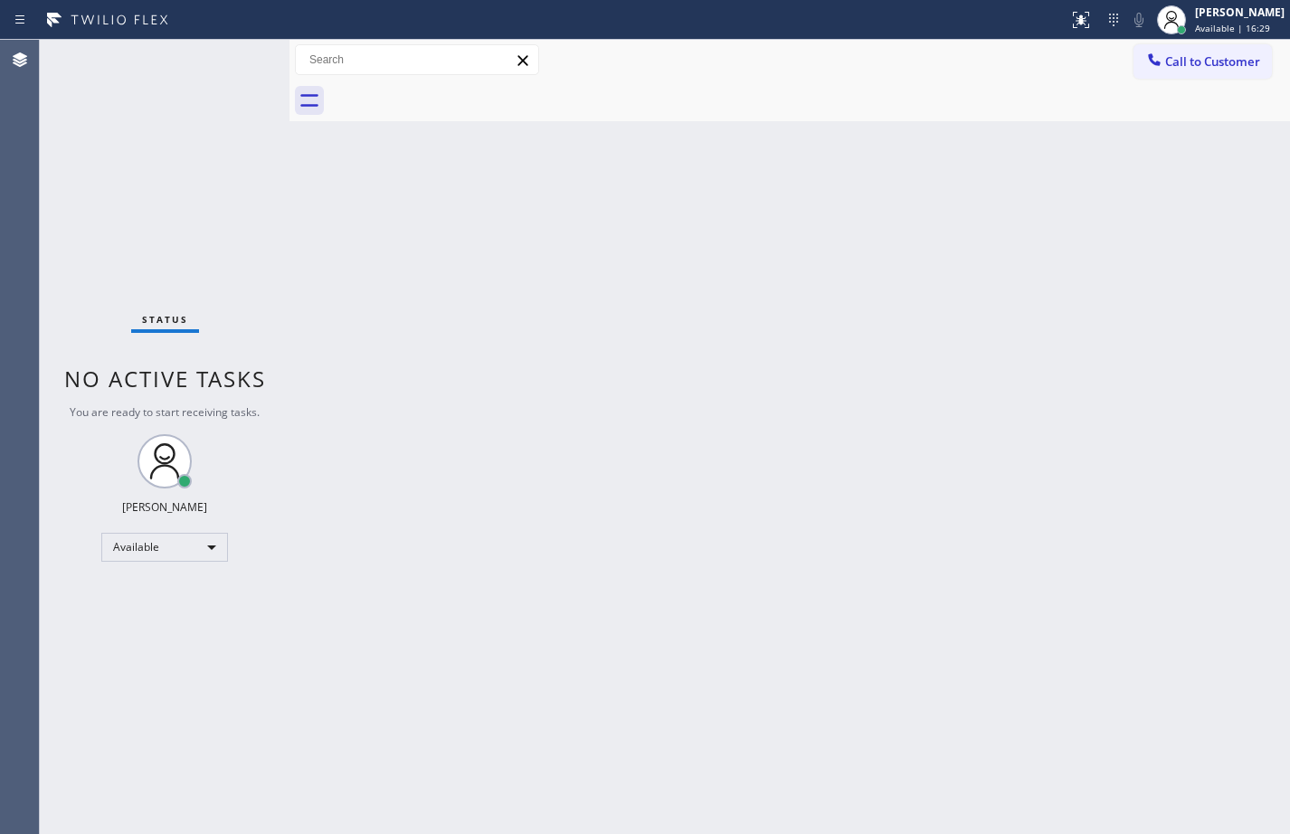
click at [241, 199] on div "Status No active tasks You are ready to start receiving tasks. [PERSON_NAME] Av…" at bounding box center [165, 437] width 250 height 794
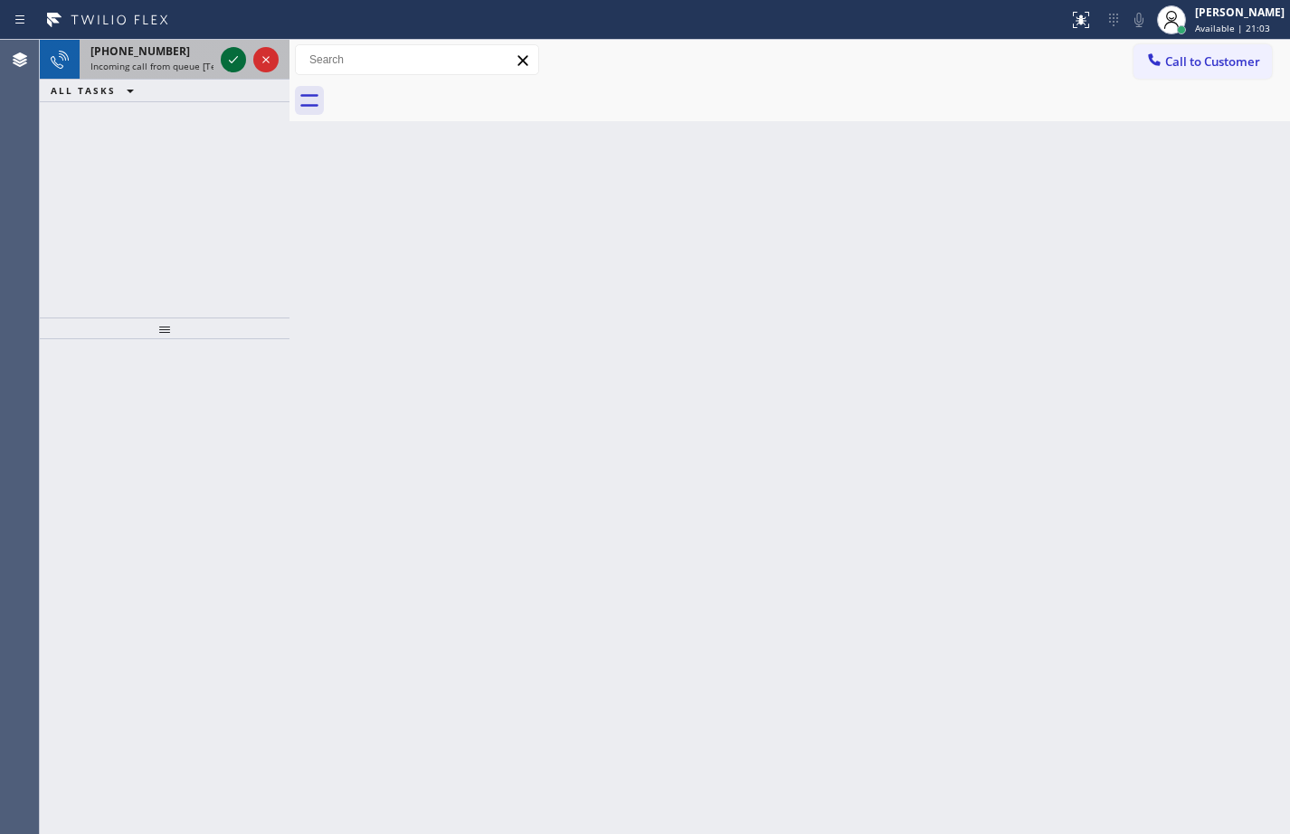
click at [232, 61] on icon at bounding box center [233, 59] width 9 height 7
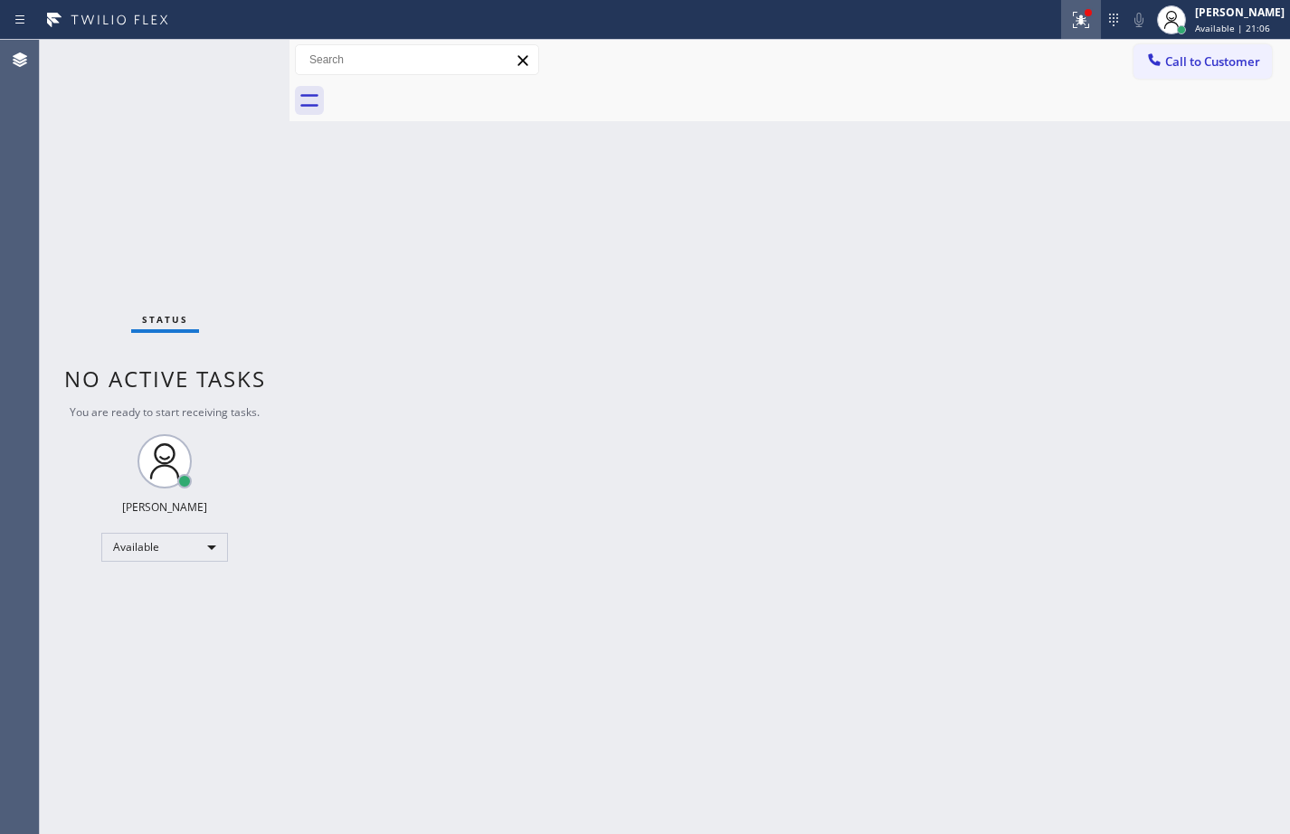
click at [1061, 23] on div at bounding box center [1081, 20] width 40 height 22
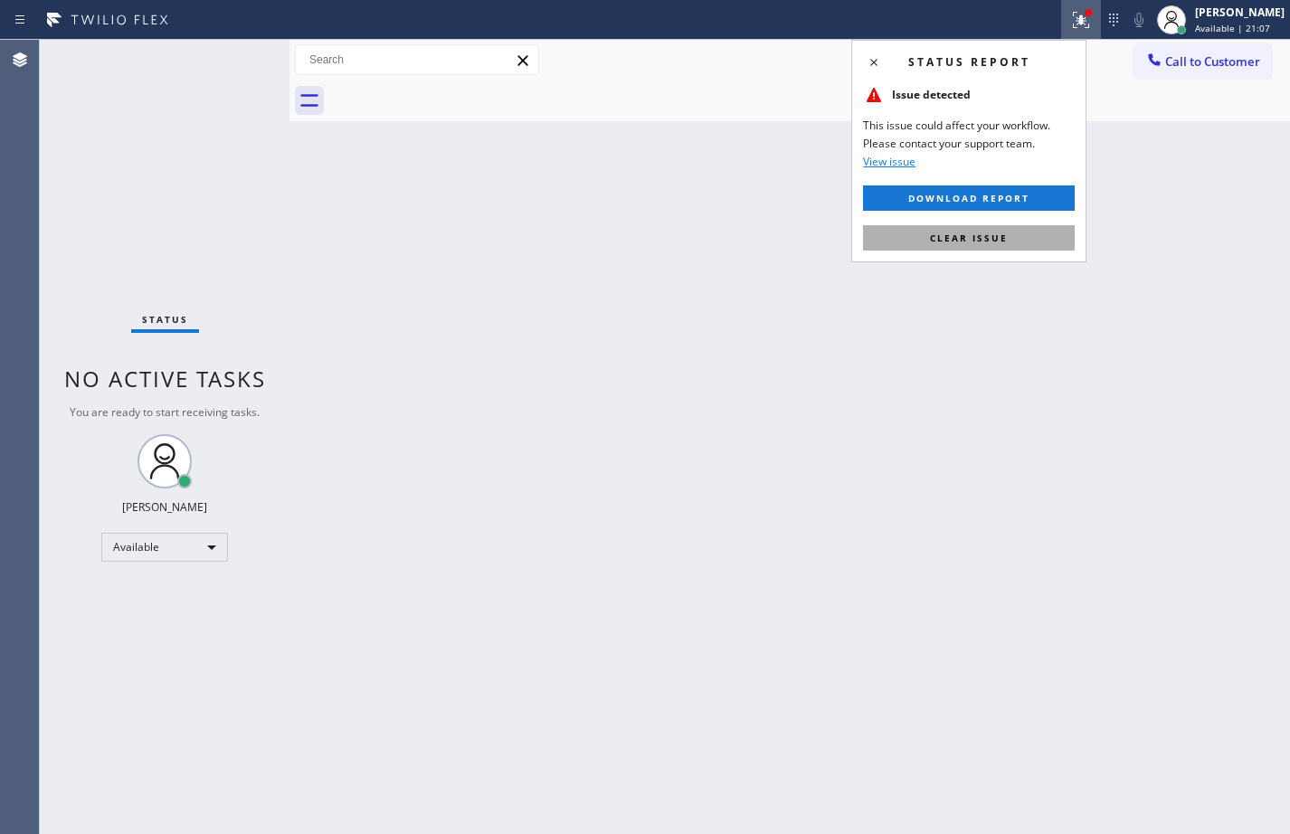
click at [1014, 225] on button "Clear issue" at bounding box center [969, 237] width 212 height 25
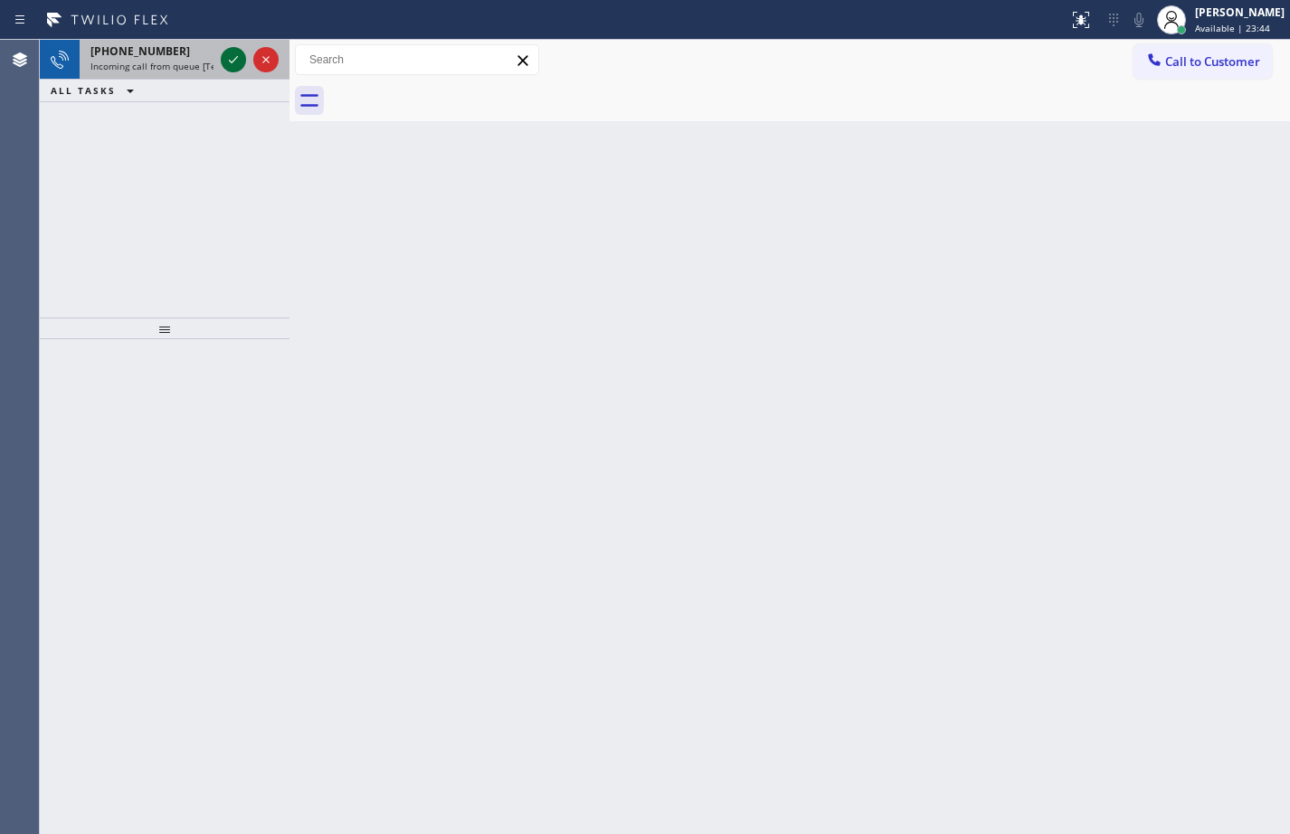
click at [233, 68] on icon at bounding box center [233, 60] width 22 height 22
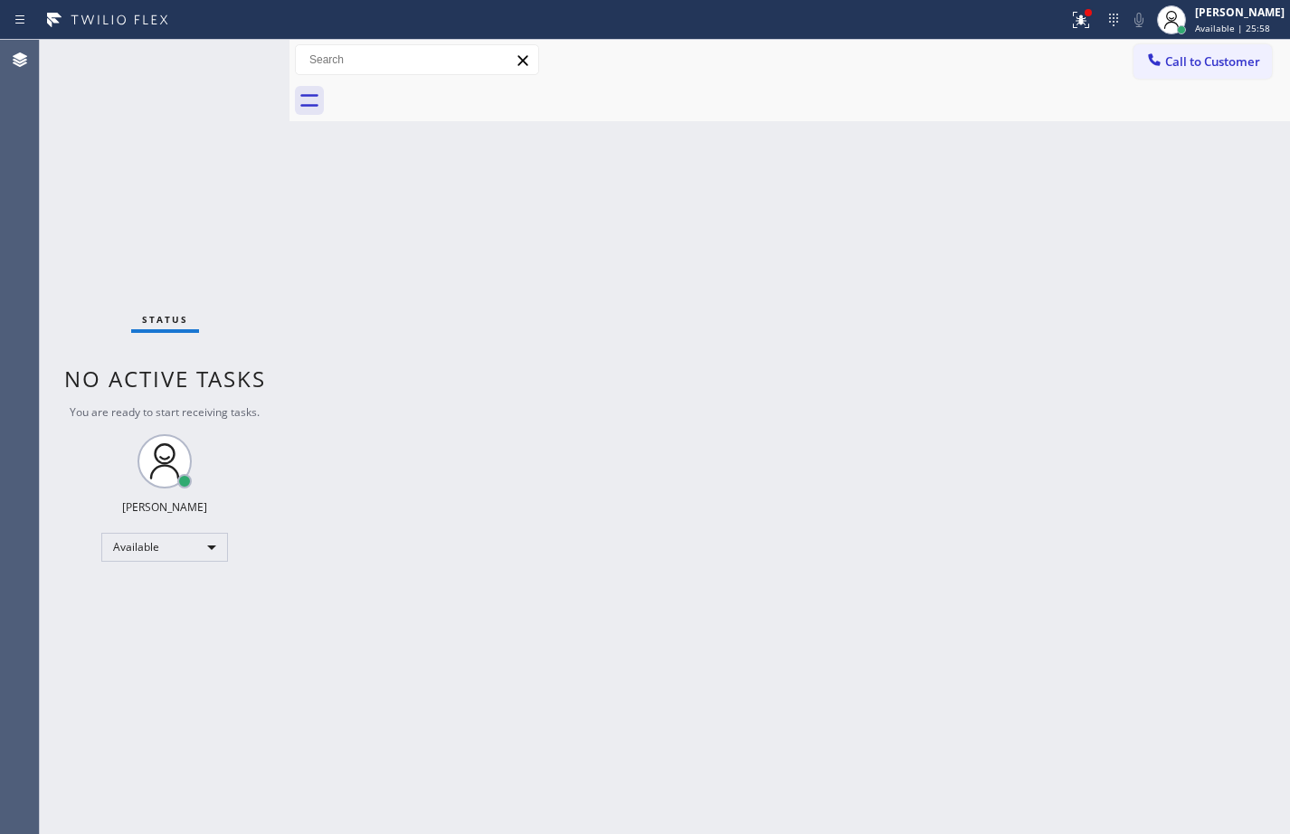
click at [351, 233] on div "Back to Dashboard Change Sender ID Customers Technicians Select a contact Outbo…" at bounding box center [789, 437] width 1000 height 794
click at [1070, 24] on icon at bounding box center [1081, 20] width 22 height 22
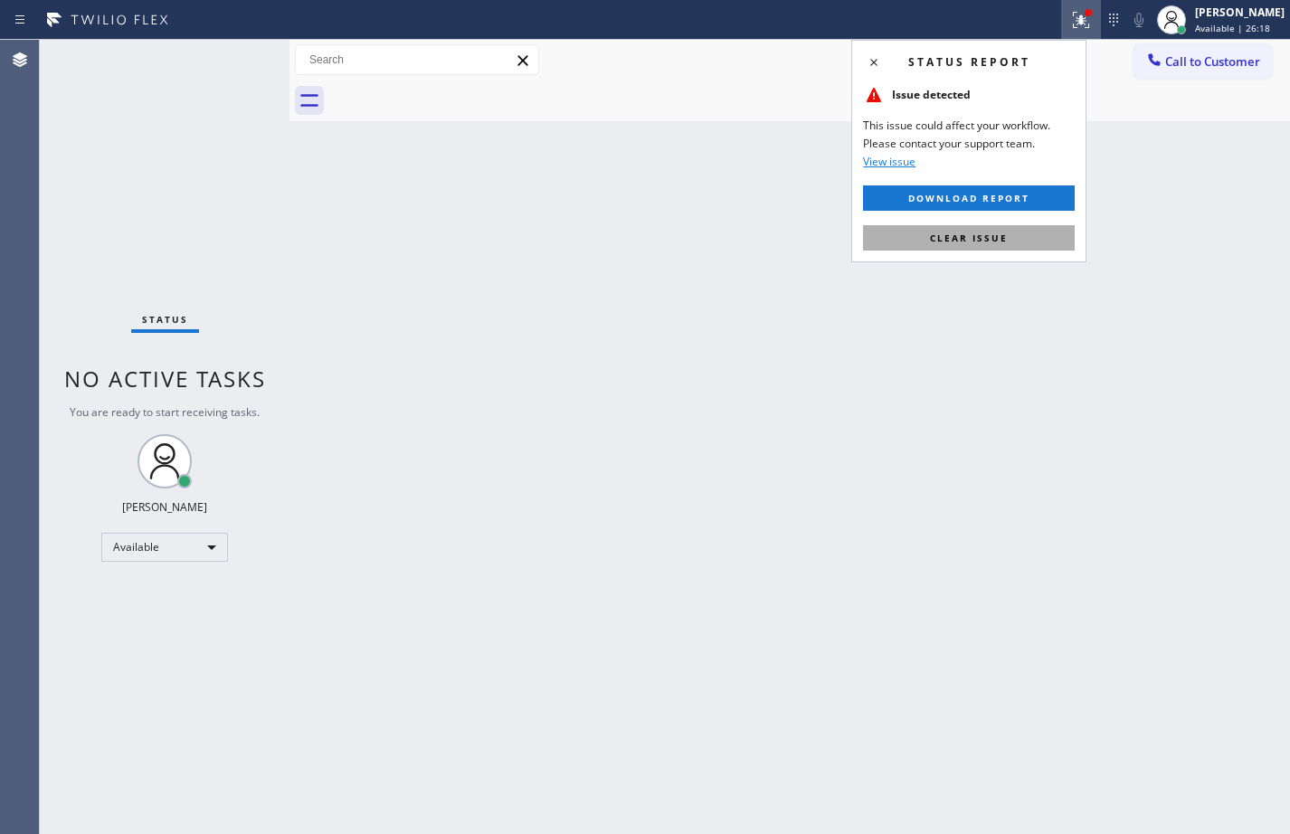
click at [985, 234] on span "Clear issue" at bounding box center [969, 238] width 78 height 13
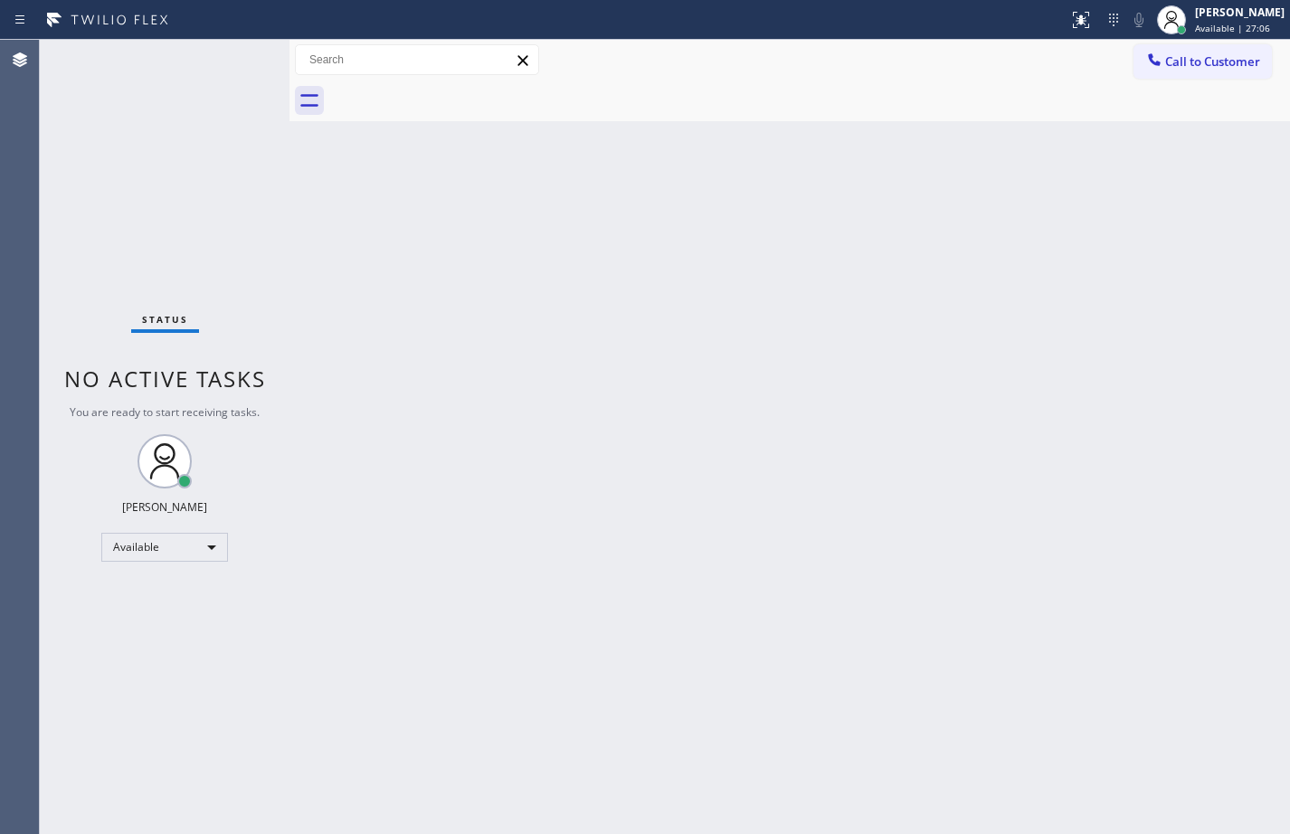
click at [289, 281] on div at bounding box center [289, 437] width 0 height 794
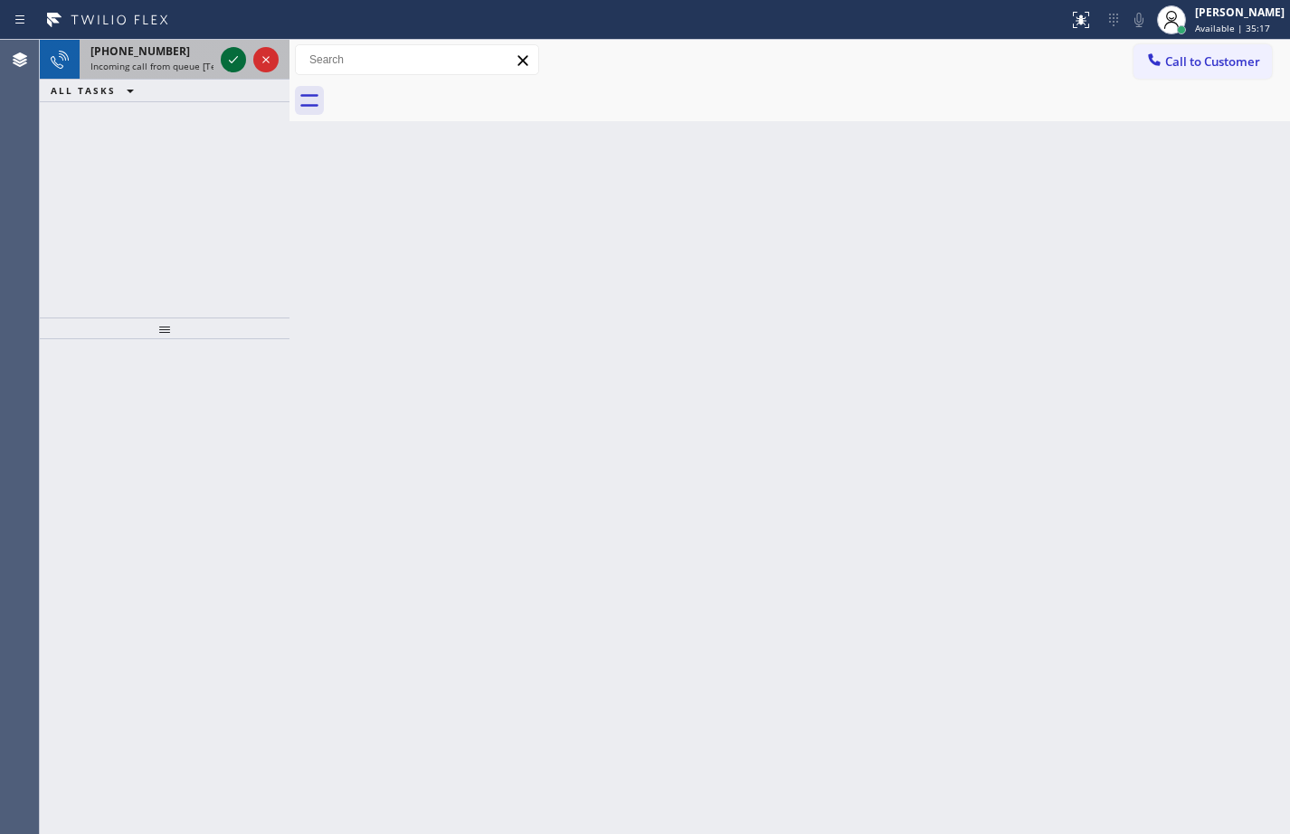
click at [223, 63] on icon at bounding box center [233, 60] width 22 height 22
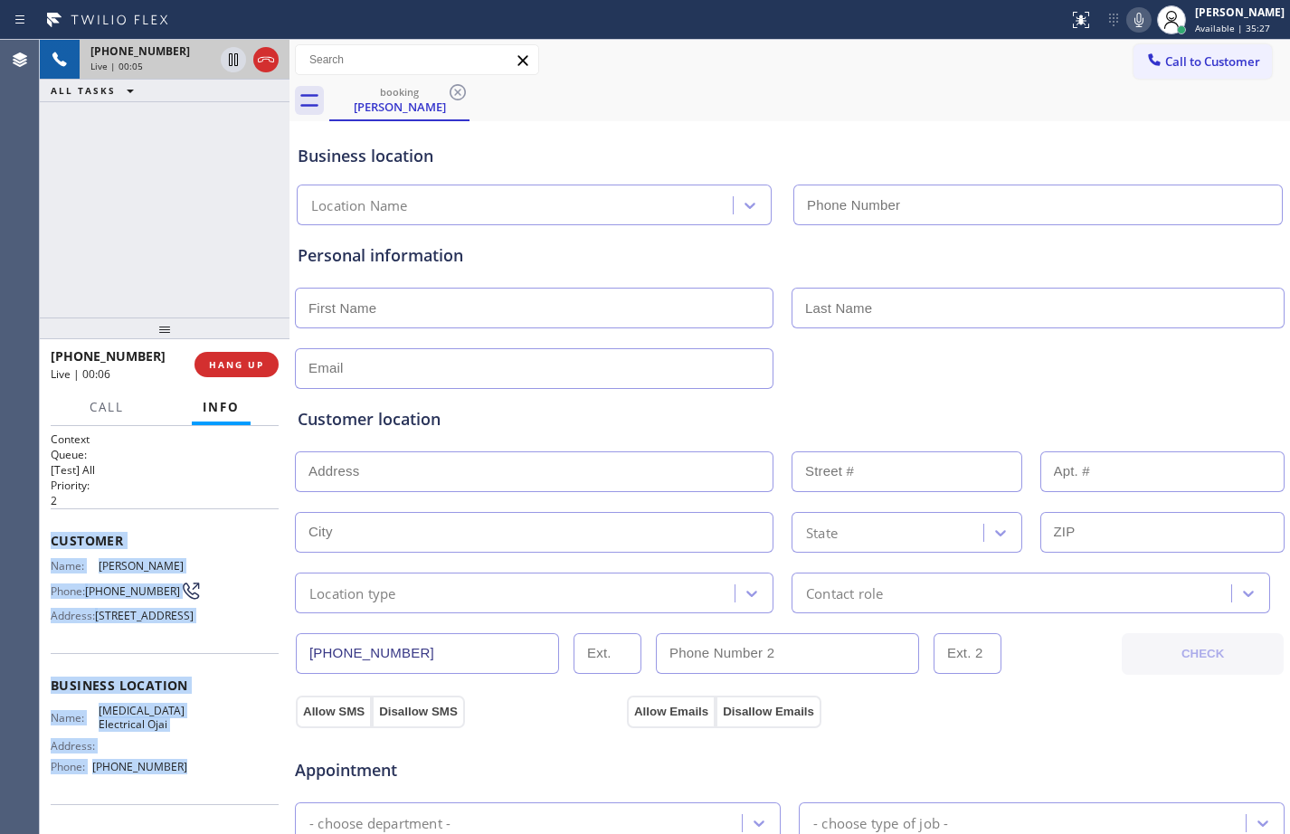
drag, startPoint x: 52, startPoint y: 535, endPoint x: 197, endPoint y: 788, distance: 290.9
click at [197, 788] on div "Context Queue: [Test] All Priority: 2 Customer Name: [PERSON_NAME] Phone: [PHON…" at bounding box center [165, 693] width 228 height 524
copy div "Customer Name: [PERSON_NAME] Phone: [PHONE_NUMBER] Address: [STREET_ADDRESS] Bu…"
click at [104, 594] on span "[PHONE_NUMBER]" at bounding box center [132, 591] width 95 height 14
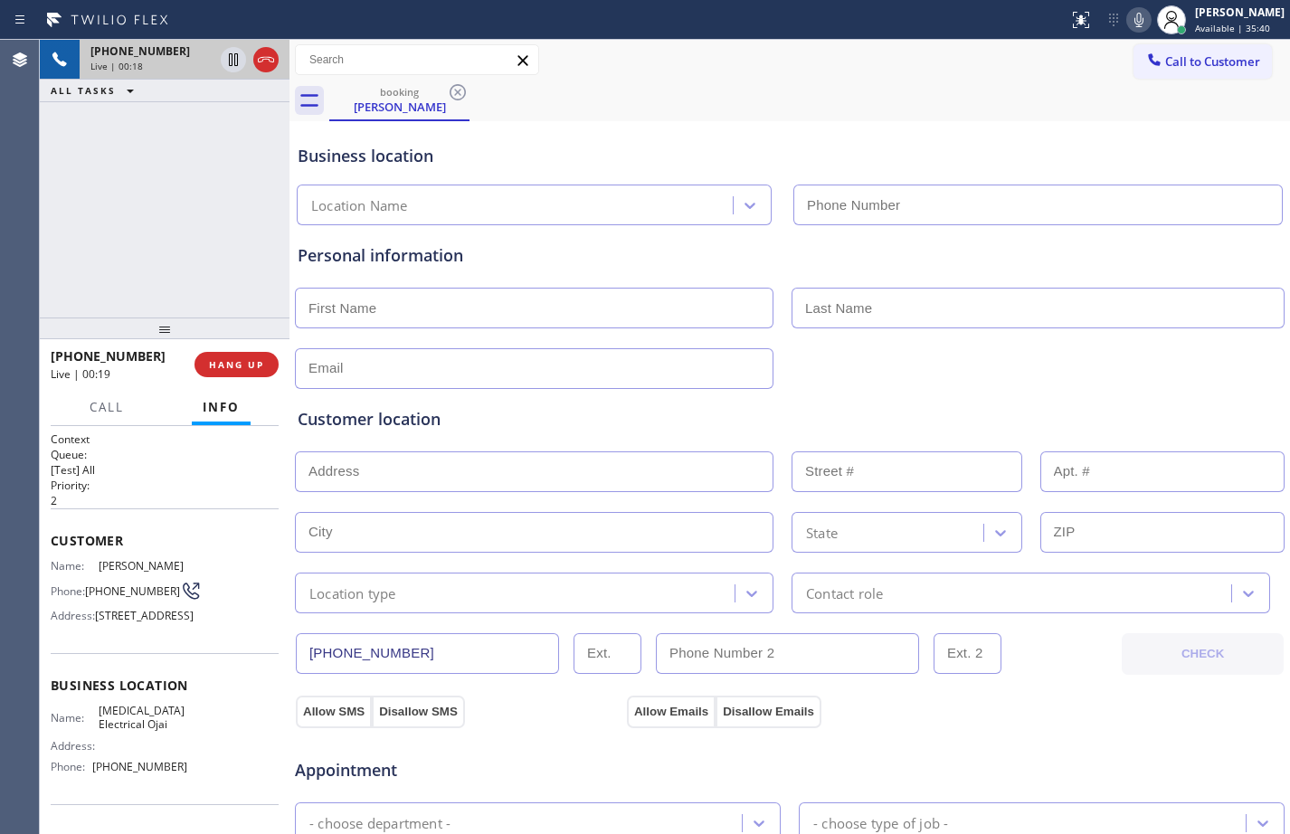
click at [88, 585] on span "[PHONE_NUMBER]" at bounding box center [132, 591] width 95 height 14
drag, startPoint x: 88, startPoint y: 585, endPoint x: 116, endPoint y: 601, distance: 32.0
click at [116, 598] on span "[PHONE_NUMBER]" at bounding box center [132, 591] width 95 height 14
copy div "[PHONE_NUMBER]"
click at [193, 237] on div "[PHONE_NUMBER] Live | 00:31 ALL TASKS ALL TASKS ACTIVE TASKS TASKS IN WRAP UP" at bounding box center [165, 179] width 250 height 278
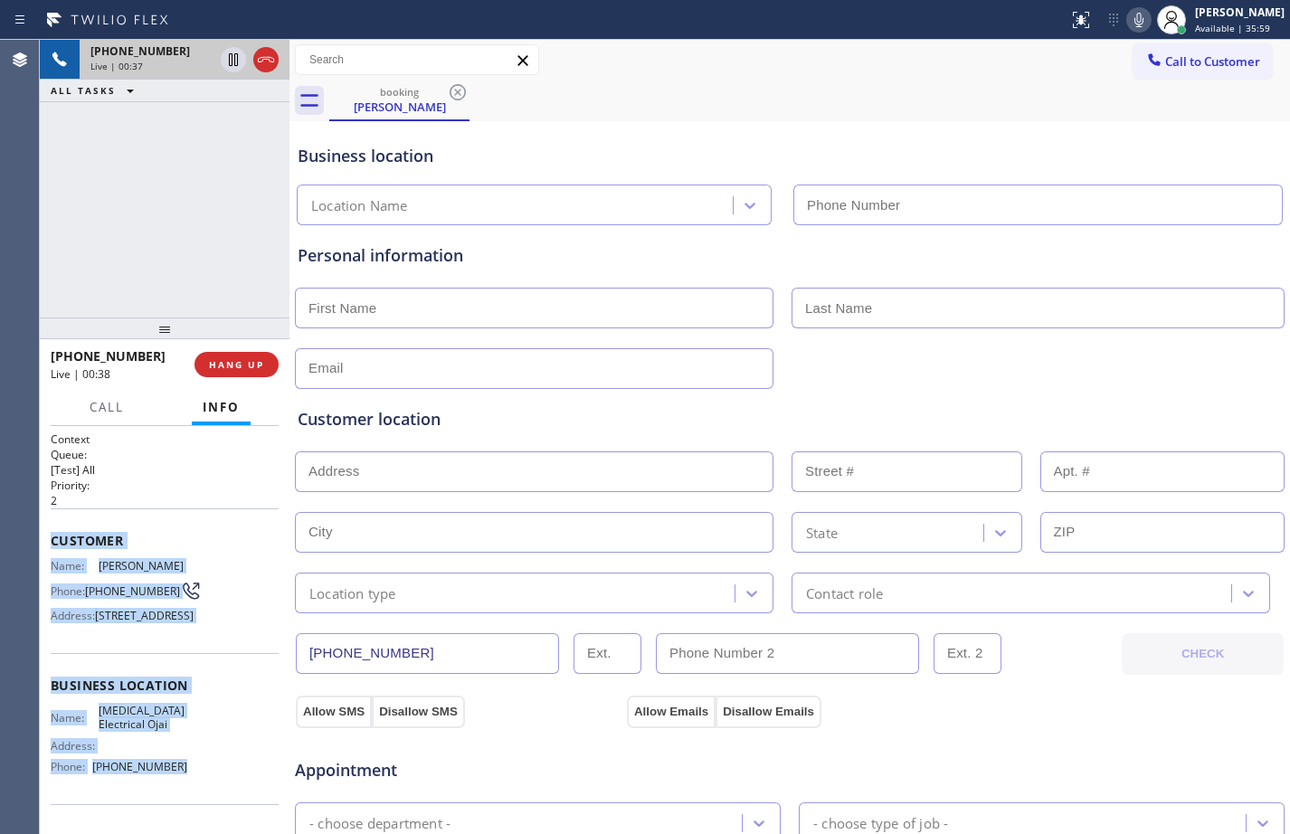
drag, startPoint x: 50, startPoint y: 534, endPoint x: 225, endPoint y: 798, distance: 316.3
click at [225, 798] on div "Context Queue: [Test] All Priority: 2 Customer Name: [PERSON_NAME] Phone: [PHON…" at bounding box center [165, 630] width 250 height 408
copy div "Customer Name: [PERSON_NAME] Phone: [PHONE_NUMBER] Address: [STREET_ADDRESS] Bu…"
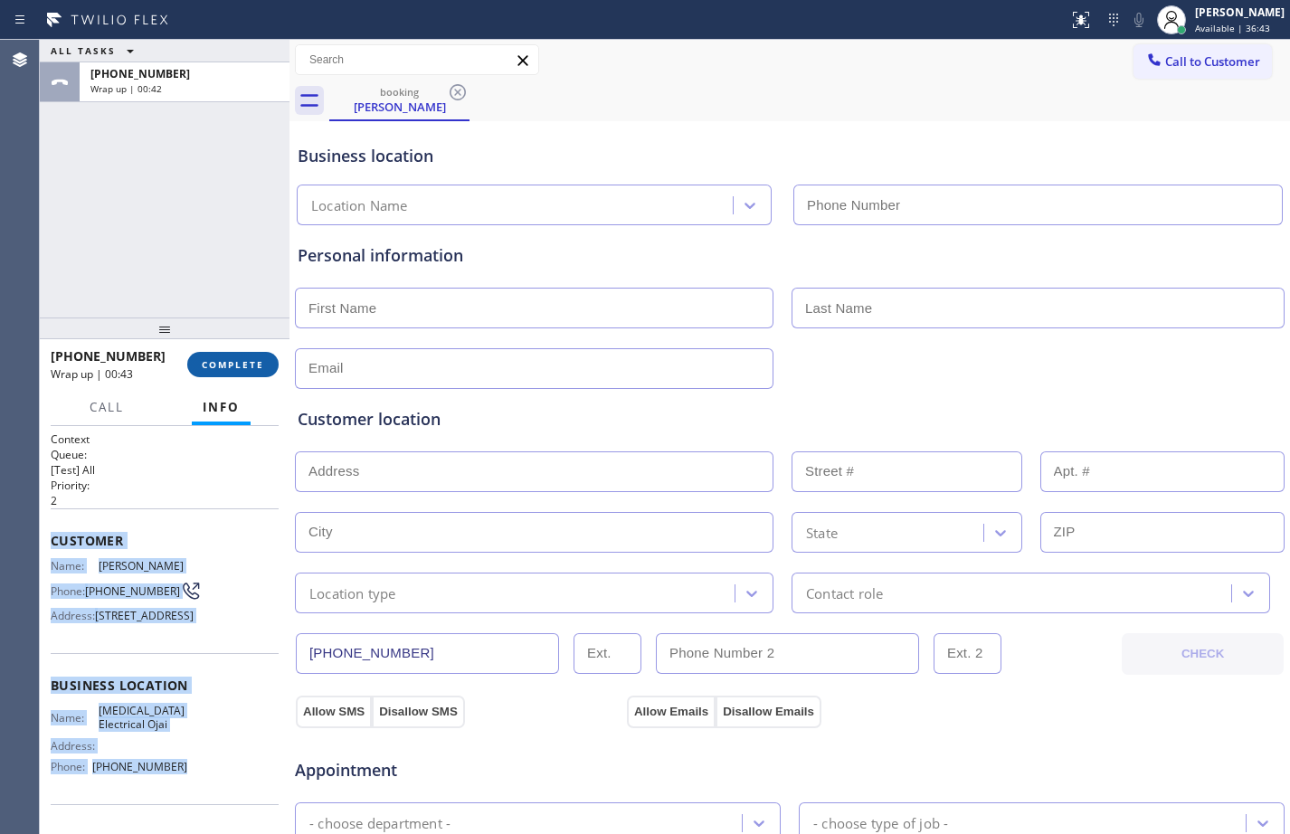
click at [236, 361] on span "COMPLETE" at bounding box center [233, 364] width 62 height 13
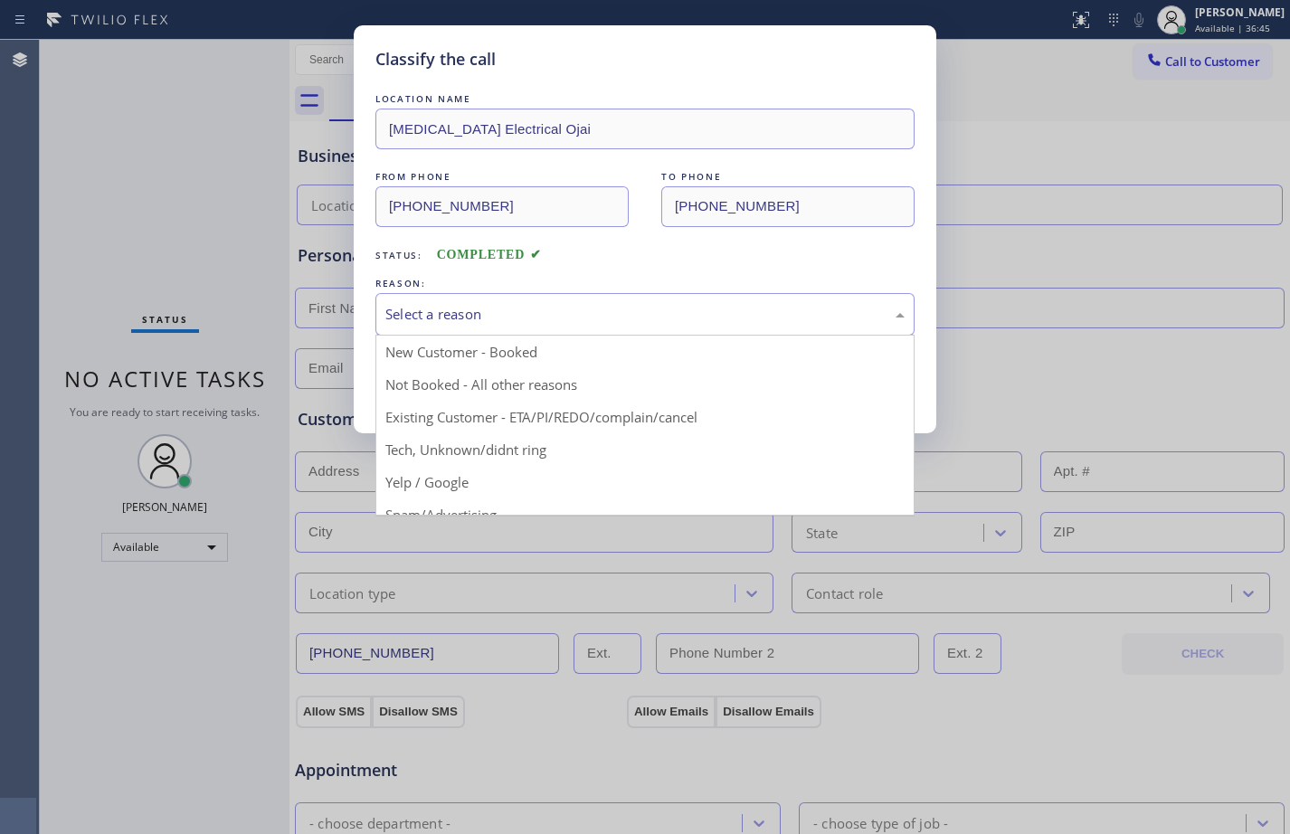
click at [511, 306] on div "Select a reason" at bounding box center [644, 314] width 519 height 21
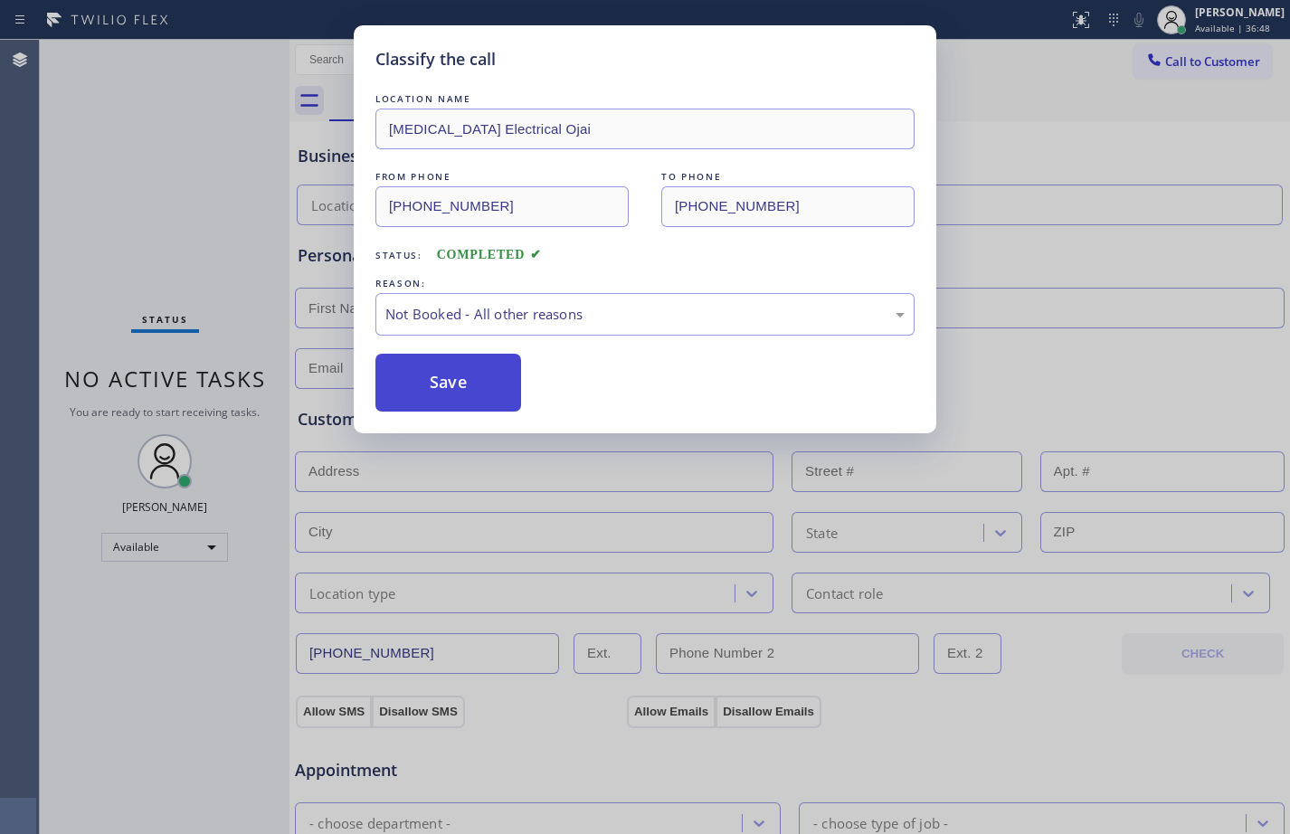
click at [459, 393] on button "Save" at bounding box center [448, 383] width 146 height 58
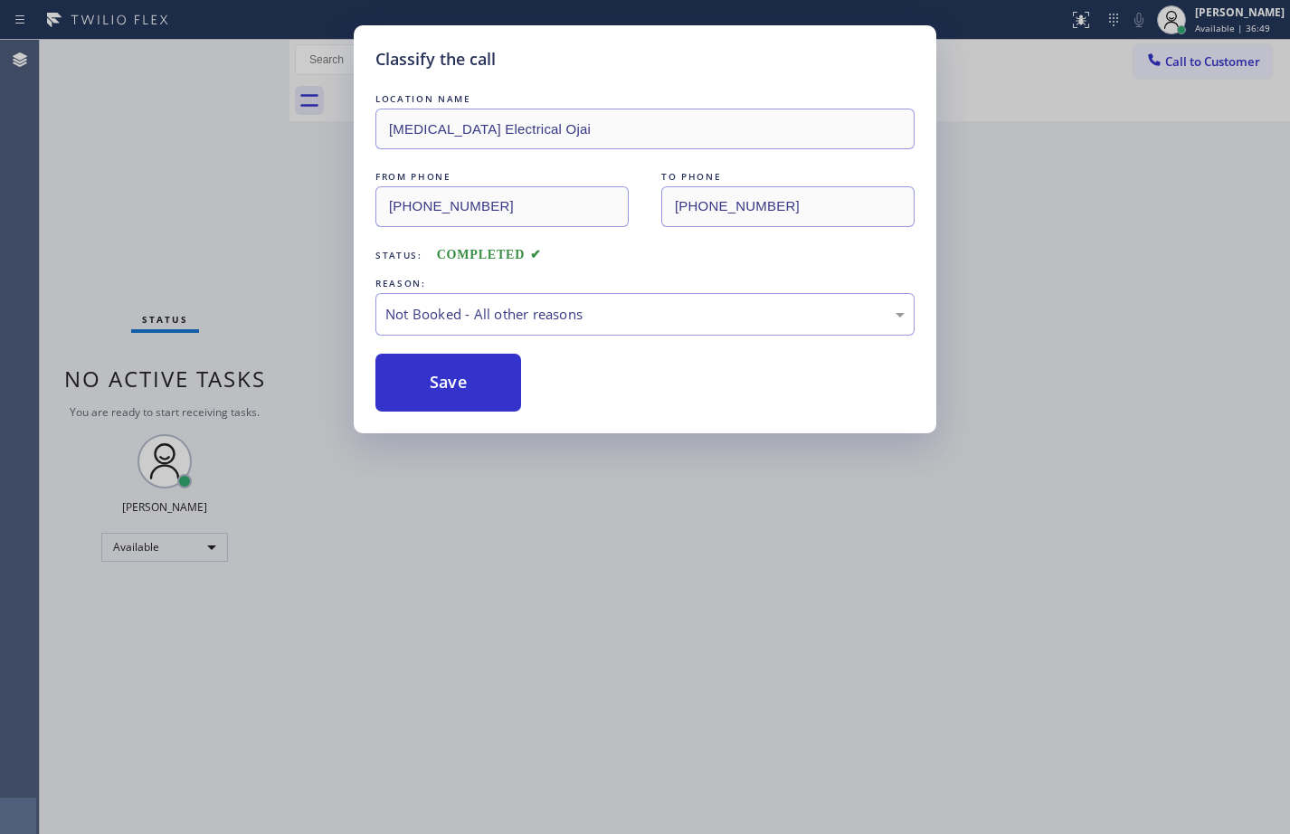
click at [1284, 504] on div "Classify the call LOCATION NAME [MEDICAL_DATA] Electrical Ojai FROM PHONE [PHON…" at bounding box center [645, 417] width 1290 height 834
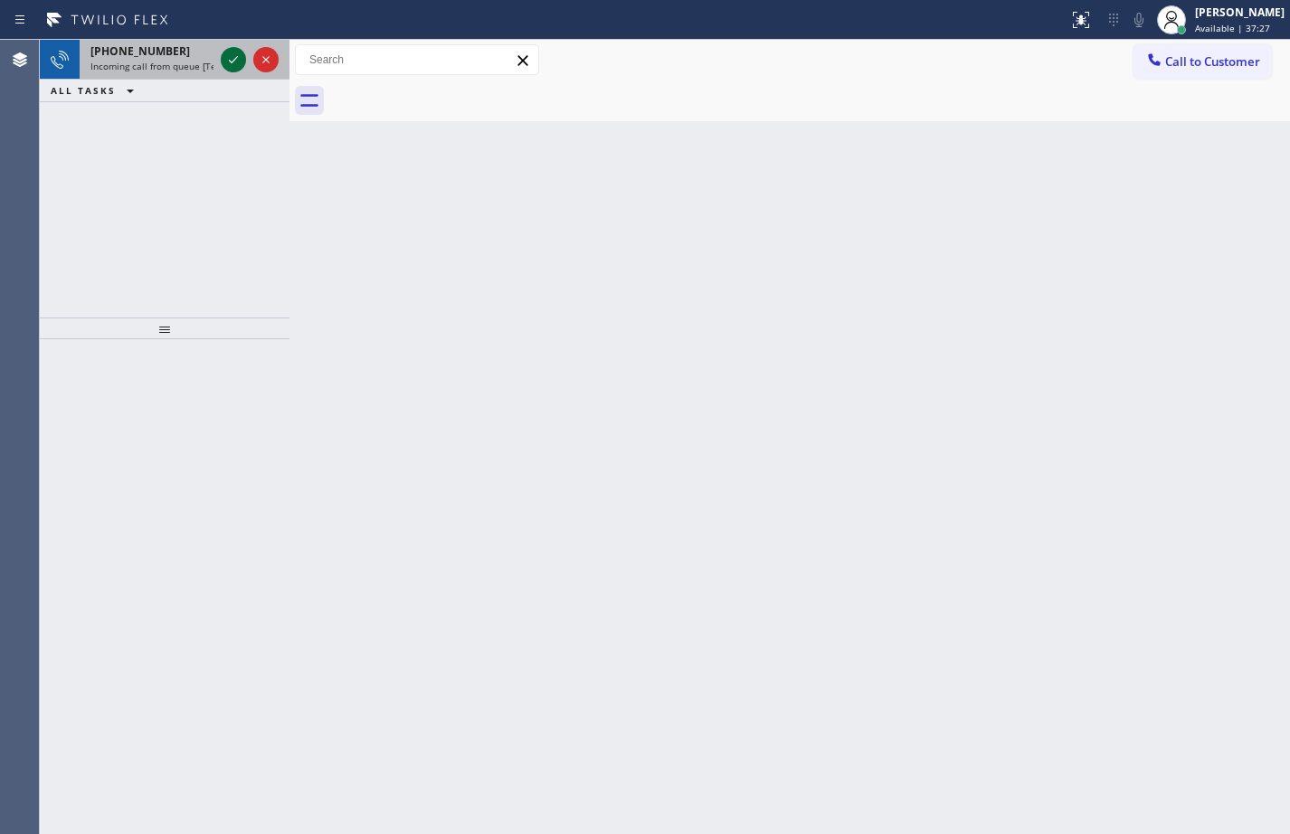
click at [226, 65] on icon at bounding box center [233, 60] width 22 height 22
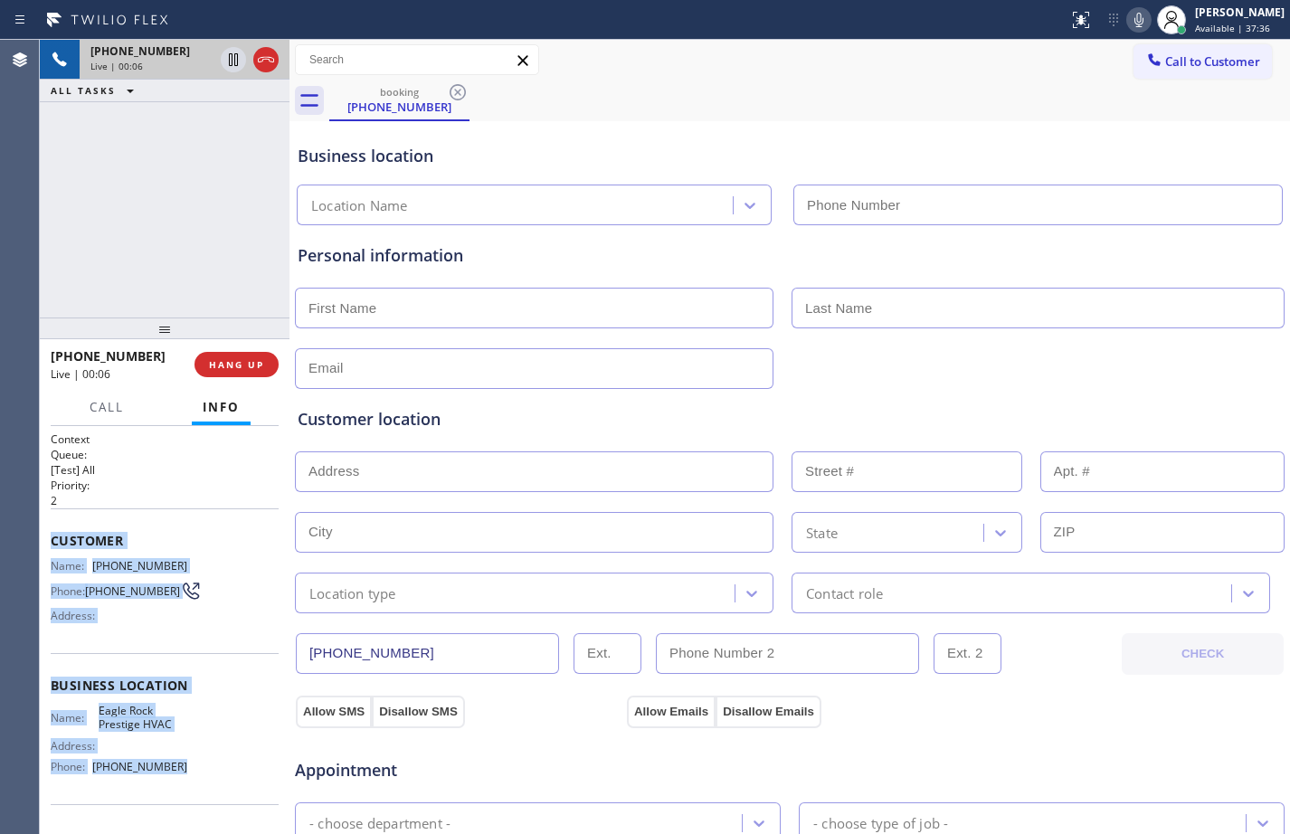
drag, startPoint x: 52, startPoint y: 547, endPoint x: 201, endPoint y: 794, distance: 288.0
click at [201, 794] on div "Context Queue: [Test] All Priority: 2 Customer Name: [PHONE_NUMBER] Phone: [PHO…" at bounding box center [165, 685] width 228 height 509
copy div "Customer Name: [PHONE_NUMBER] Phone: [PHONE_NUMBER] Address: Business location …"
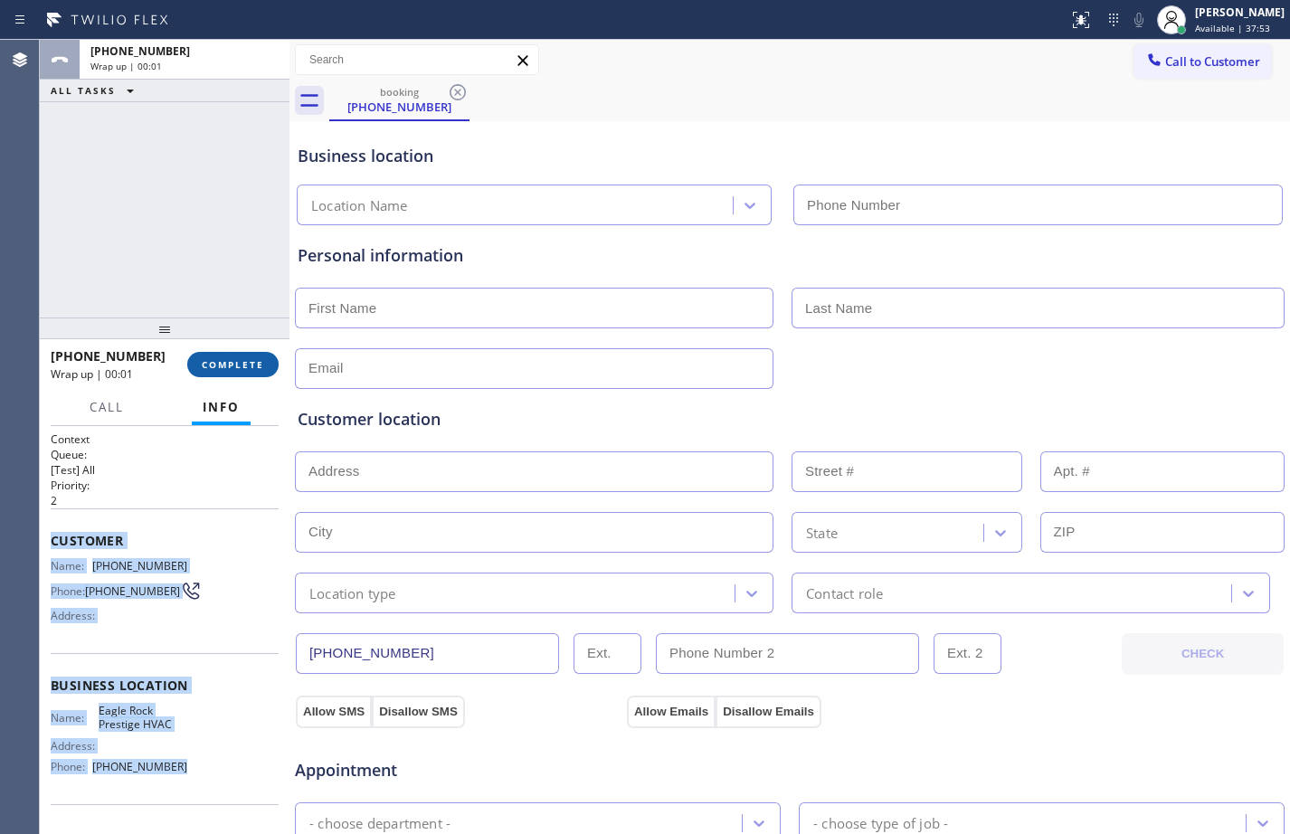
click at [229, 367] on span "COMPLETE" at bounding box center [233, 364] width 62 height 13
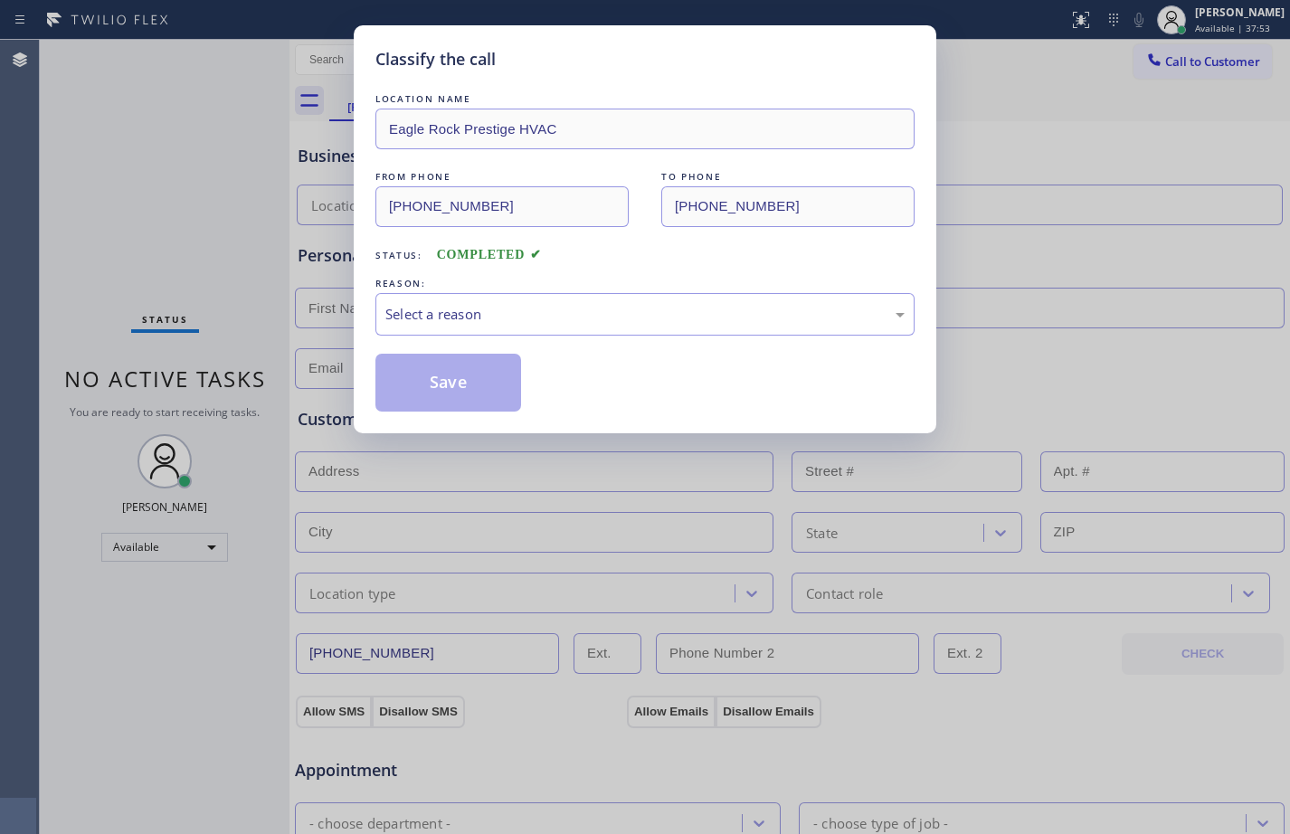
click at [544, 342] on div "LOCATION NAME [GEOGRAPHIC_DATA] Prestige HVAC FROM PHONE [PHONE_NUMBER] TO PHON…" at bounding box center [644, 251] width 539 height 322
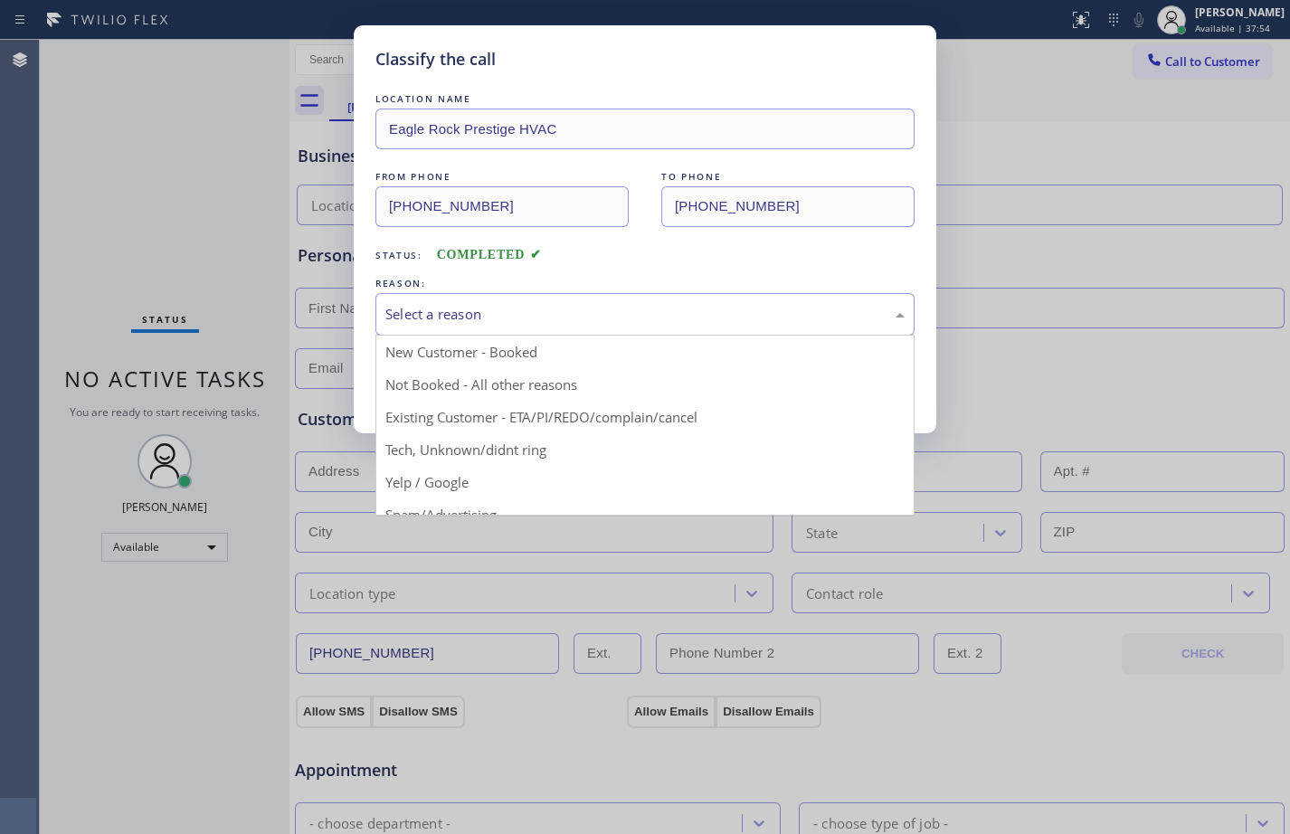
click at [555, 326] on div "Select a reason" at bounding box center [644, 314] width 539 height 43
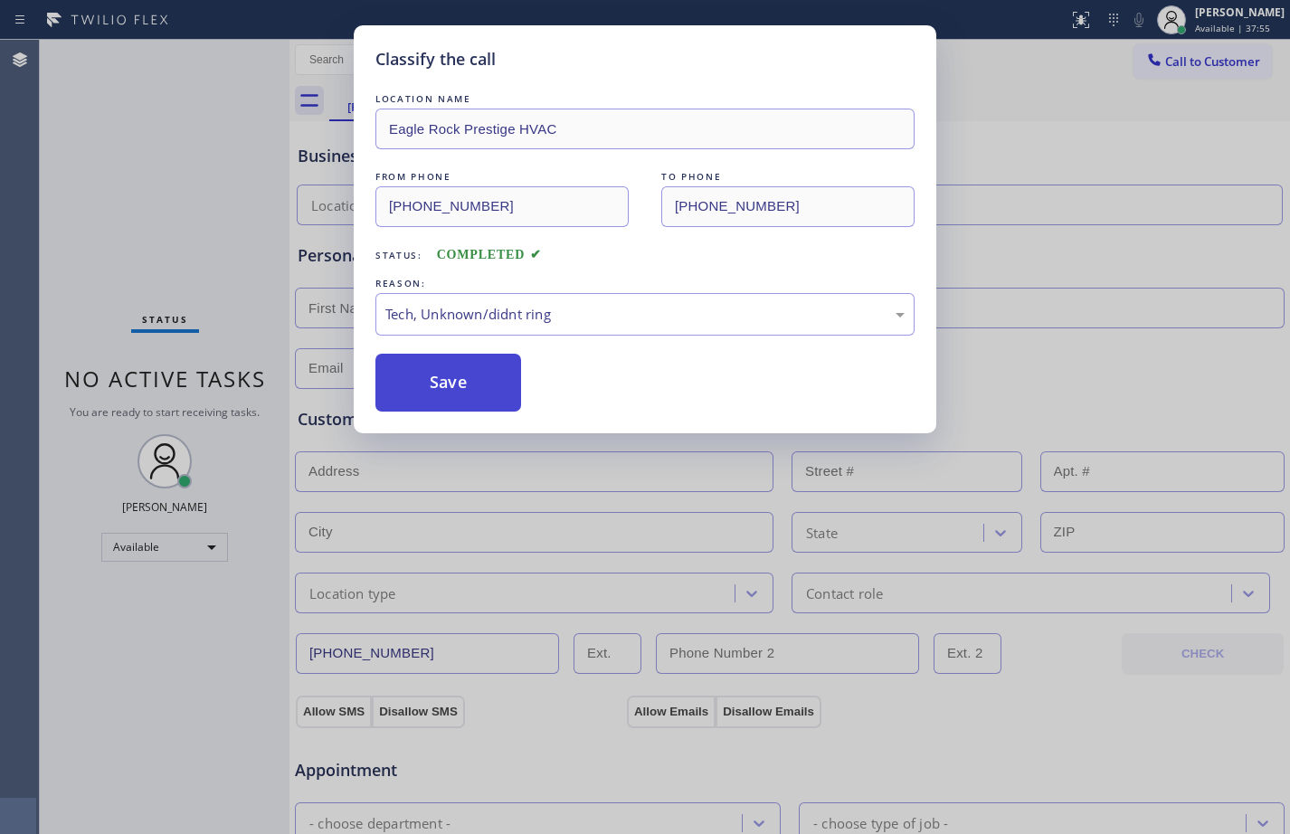
click at [461, 399] on button "Save" at bounding box center [448, 383] width 146 height 58
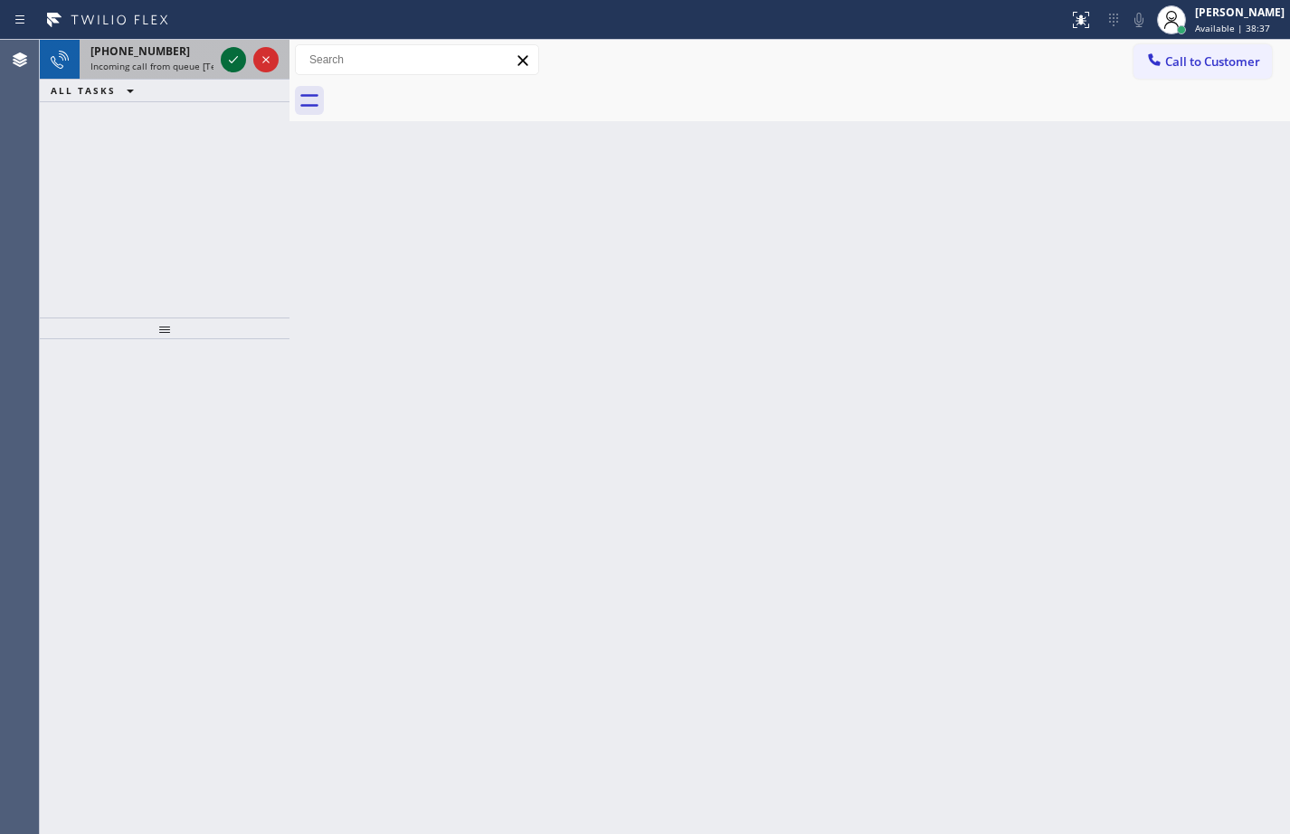
click at [227, 57] on icon at bounding box center [233, 60] width 22 height 22
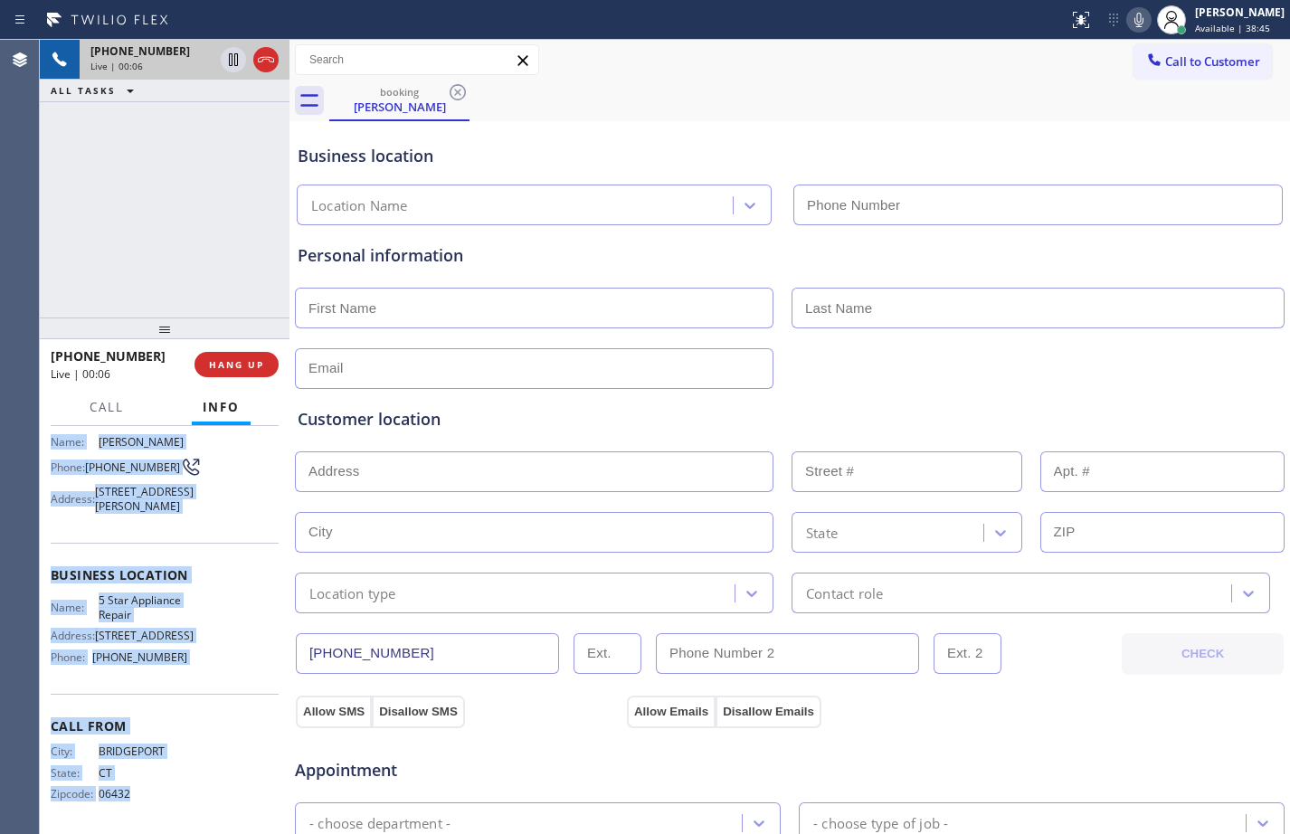
scroll to position [161, 0]
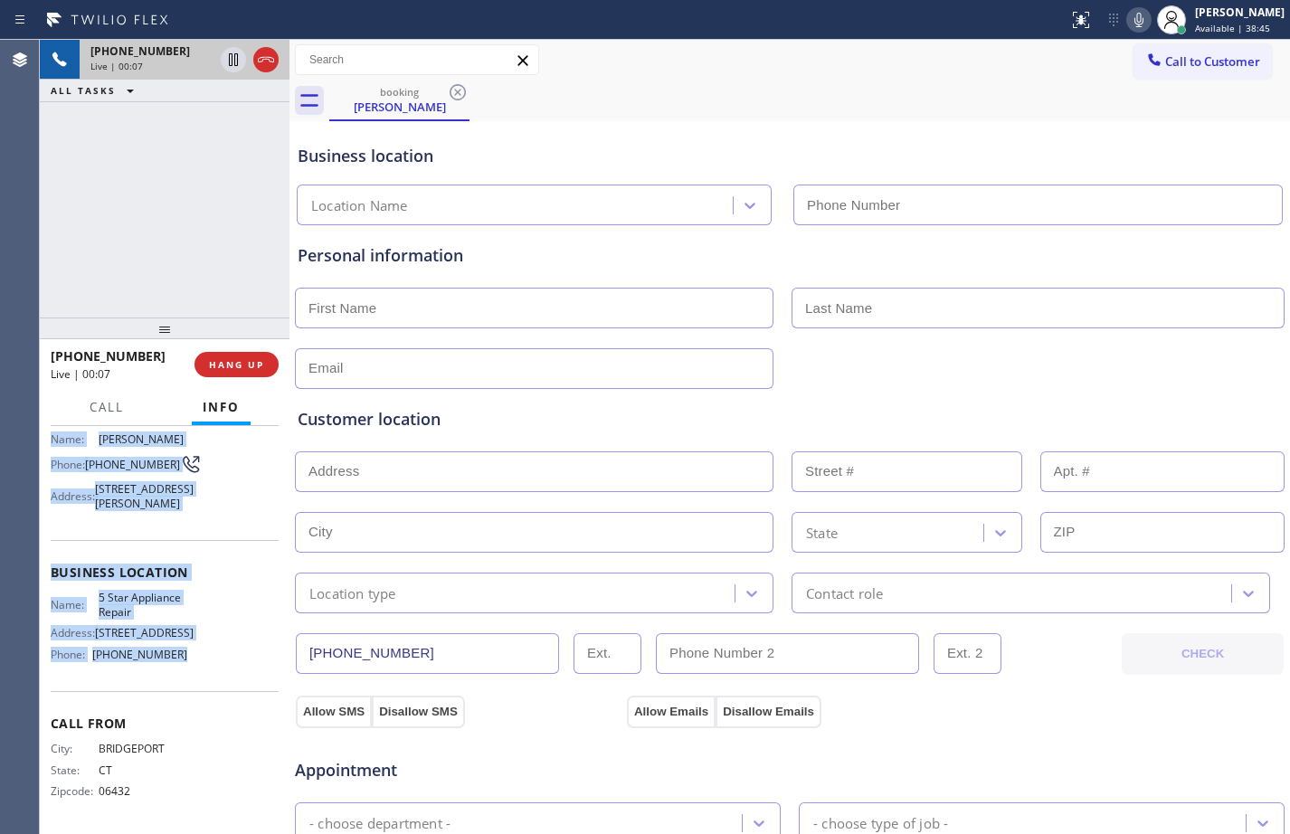
drag, startPoint x: 47, startPoint y: 539, endPoint x: 202, endPoint y: 657, distance: 194.8
click at [202, 657] on div "Context Queue: [Test] All Priority: 4 Customer Name: [PERSON_NAME] Phone: [PHON…" at bounding box center [165, 630] width 250 height 408
copy div "Customer Name: [PERSON_NAME] Phone: [PHONE_NUMBER] Address: [STREET_ADDRESS][PE…"
drag, startPoint x: 233, startPoint y: 63, endPoint x: 459, endPoint y: 7, distance: 232.9
click at [233, 63] on icon at bounding box center [233, 60] width 22 height 22
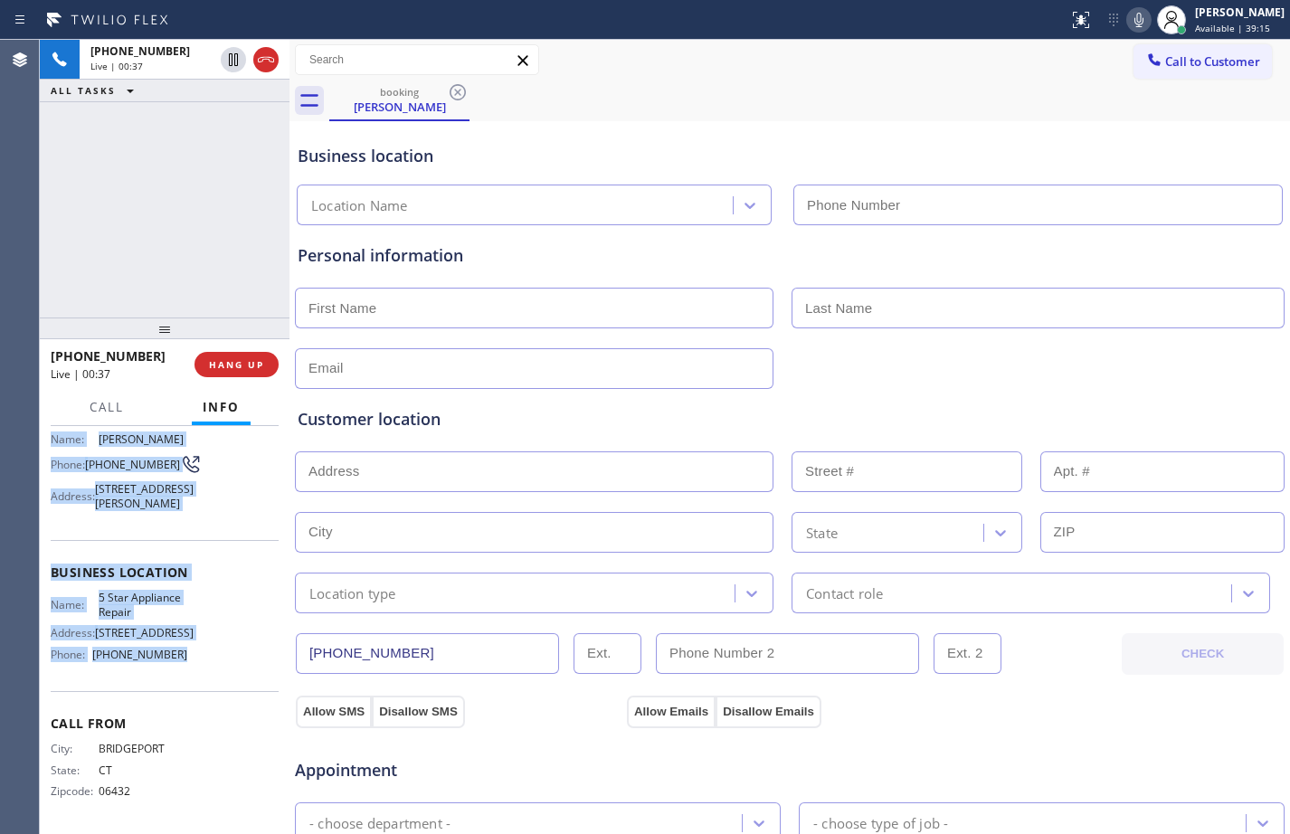
click at [1132, 18] on icon at bounding box center [1139, 20] width 22 height 22
click at [232, 64] on icon at bounding box center [233, 59] width 13 height 13
click at [1128, 23] on icon at bounding box center [1139, 20] width 22 height 22
drag, startPoint x: 223, startPoint y: 58, endPoint x: 968, endPoint y: 56, distance: 744.3
click at [223, 58] on icon at bounding box center [233, 60] width 22 height 22
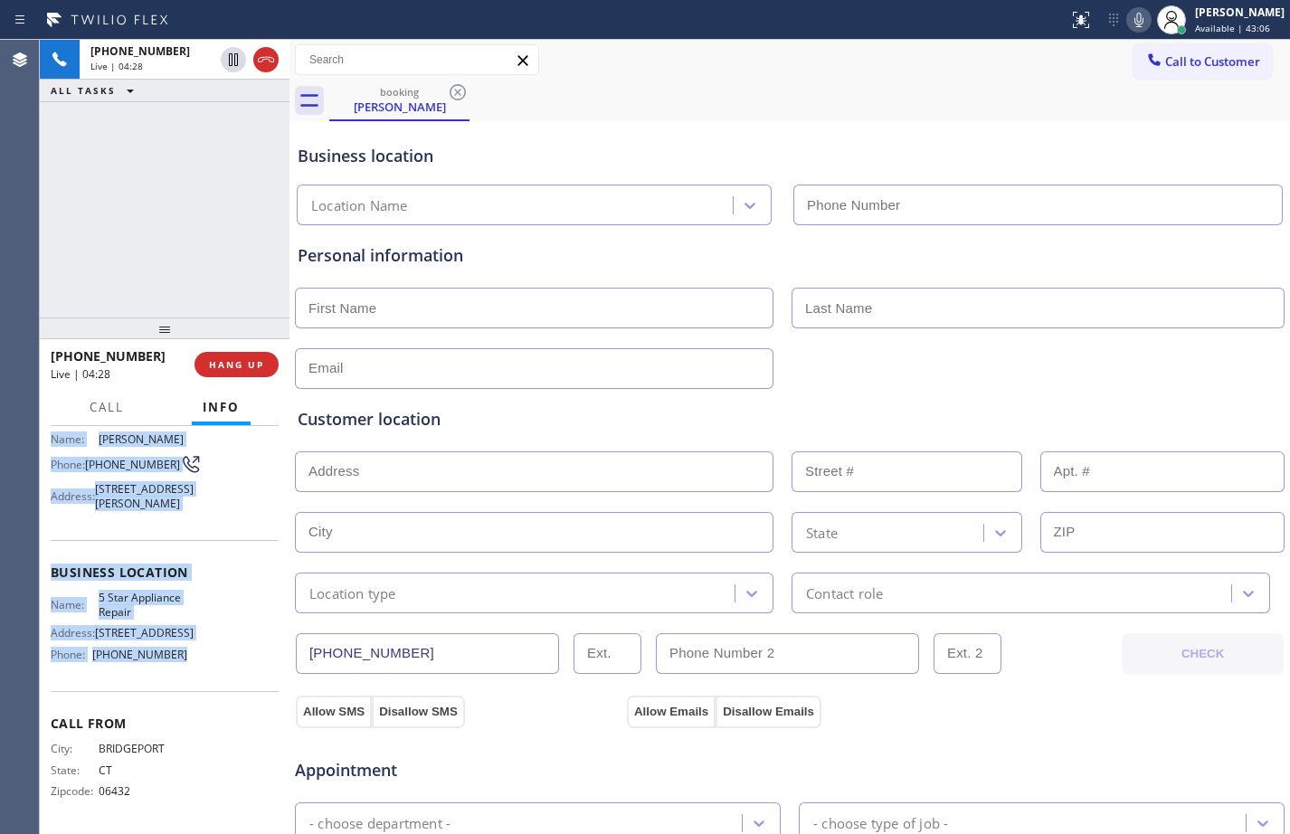
click at [1128, 27] on icon at bounding box center [1139, 20] width 22 height 22
drag, startPoint x: 237, startPoint y: 64, endPoint x: 420, endPoint y: 48, distance: 183.4
click at [237, 64] on icon at bounding box center [233, 59] width 13 height 13
click at [1132, 23] on icon at bounding box center [1139, 20] width 22 height 22
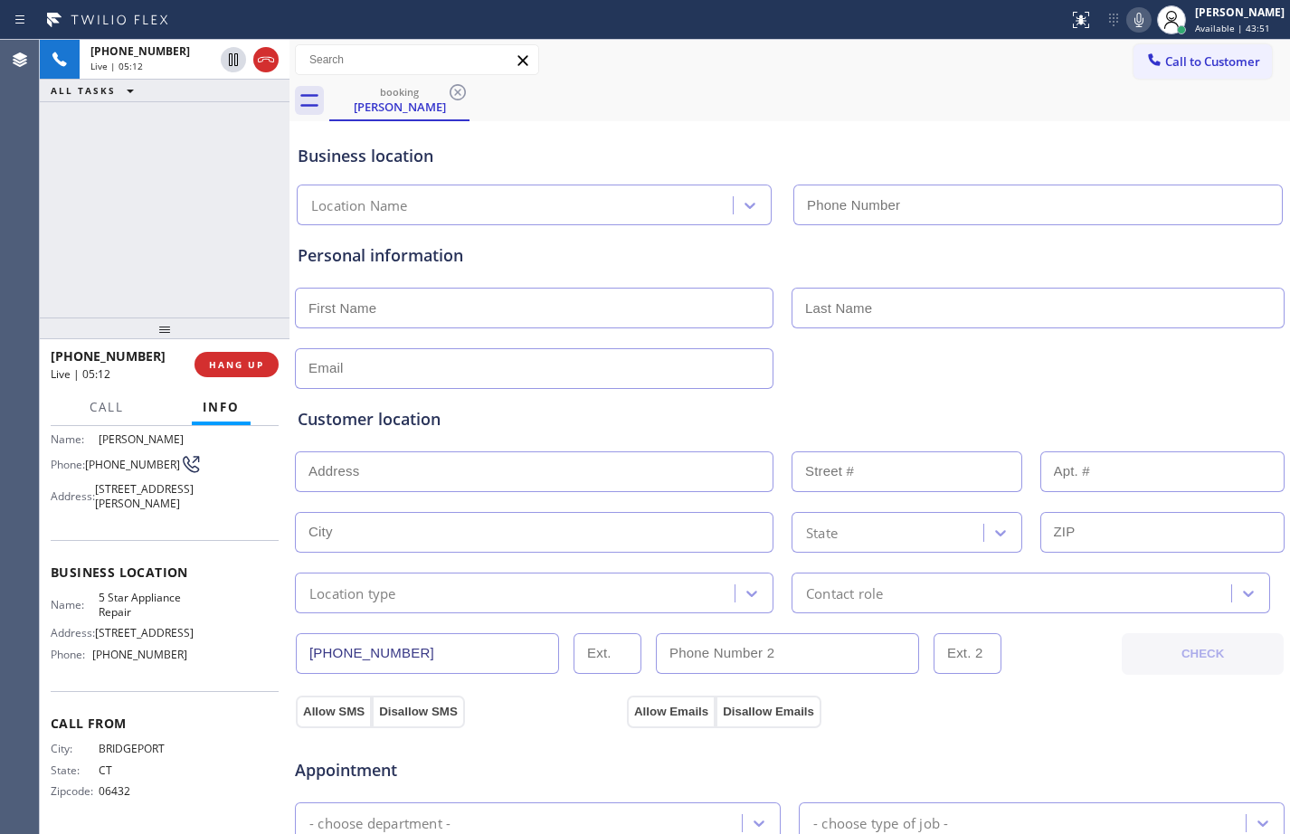
click at [158, 228] on div "[PHONE_NUMBER] Live | 05:12 ALL TASKS ALL TASKS ACTIVE TASKS TASKS IN WRAP UP" at bounding box center [165, 179] width 250 height 278
click at [233, 56] on icon at bounding box center [233, 60] width 22 height 22
click at [1114, 31] on div "Status report No issues detected If you experience an issue, please download th…" at bounding box center [1175, 20] width 229 height 40
click at [1128, 20] on icon at bounding box center [1139, 20] width 22 height 22
click at [233, 116] on div "[PHONE_NUMBER] Live | 10:01 ALL TASKS ALL TASKS ACTIVE TASKS TASKS IN WRAP UP" at bounding box center [165, 179] width 250 height 278
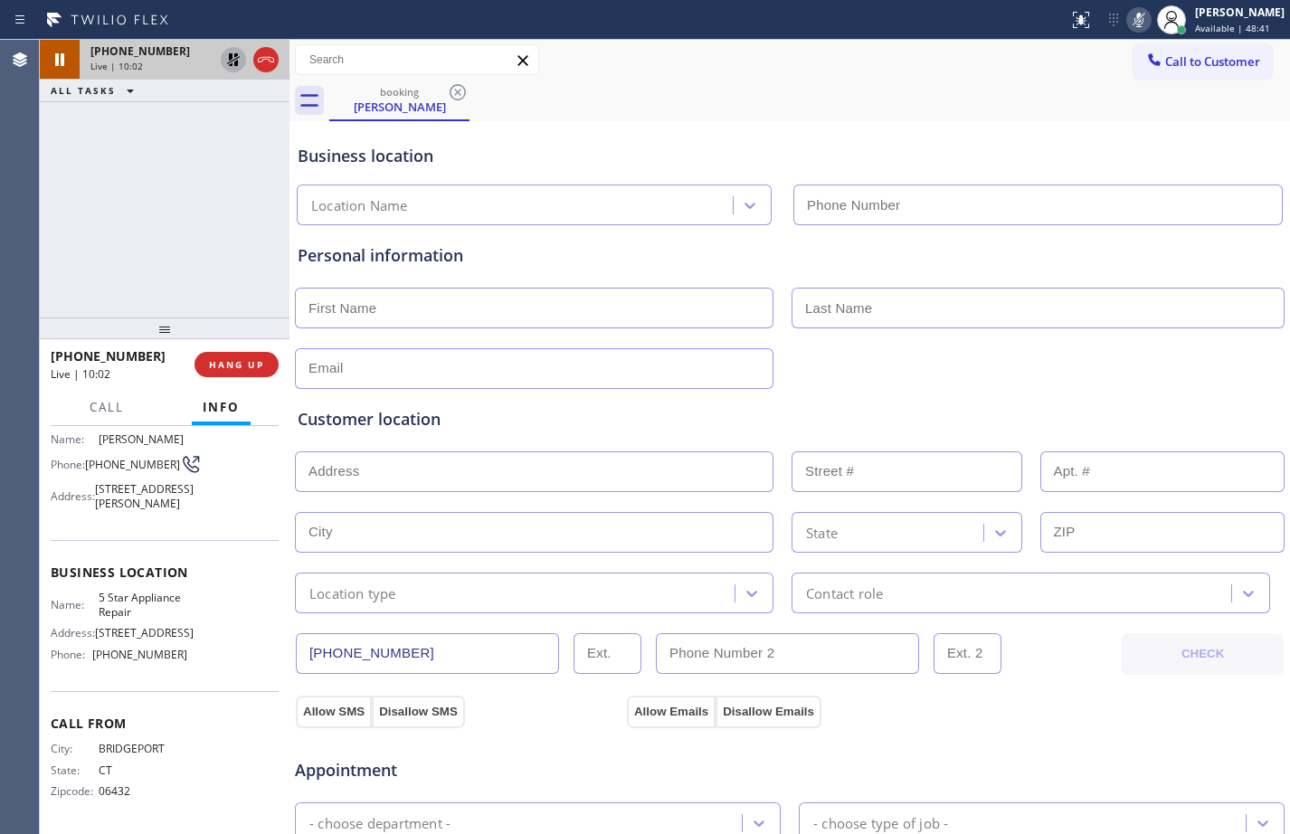
click at [224, 67] on icon at bounding box center [233, 60] width 22 height 22
click at [1130, 27] on icon at bounding box center [1139, 20] width 22 height 22
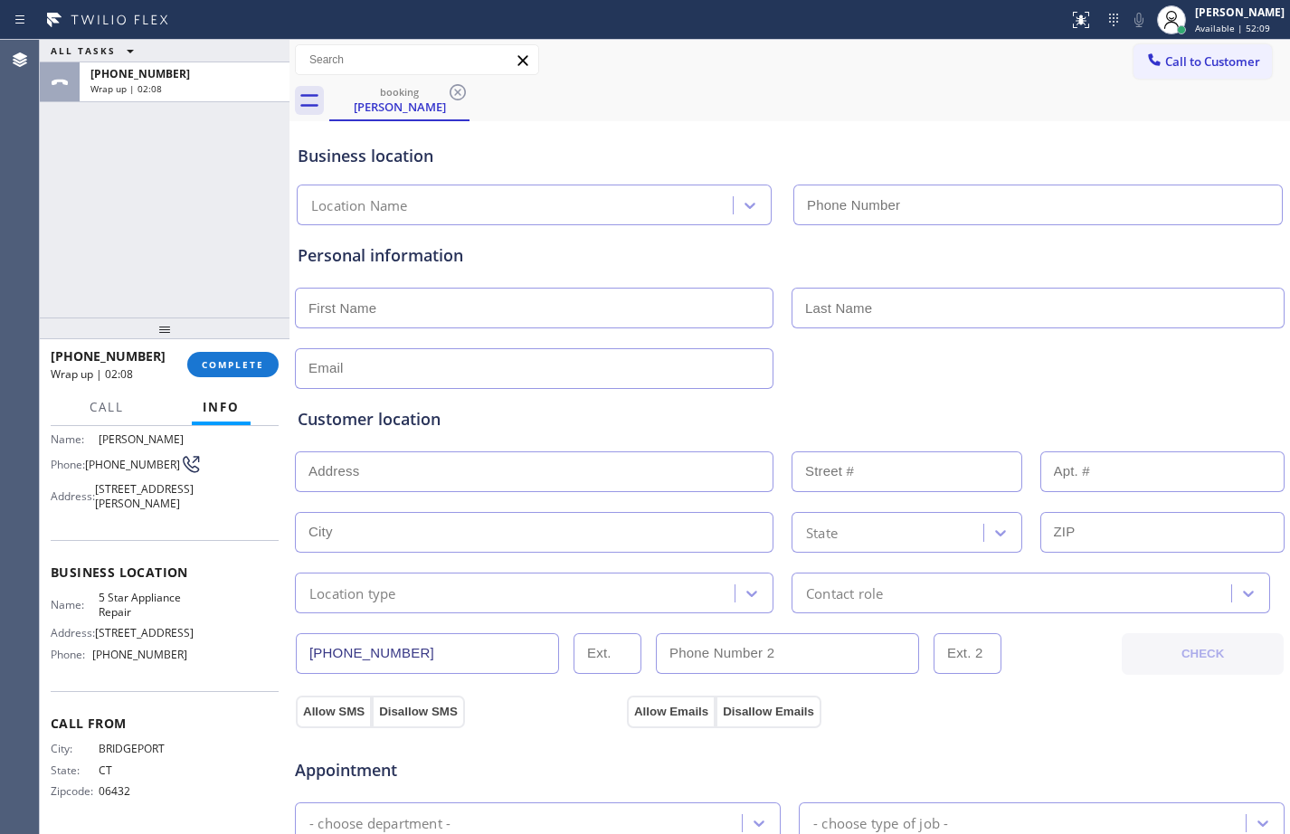
click at [146, 200] on div "ALL TASKS ALL TASKS ACTIVE TASKS TASKS IN WRAP UP [PHONE_NUMBER] Wrap up | 02:08" at bounding box center [165, 179] width 250 height 278
click at [257, 365] on span "COMPLETE" at bounding box center [233, 364] width 62 height 13
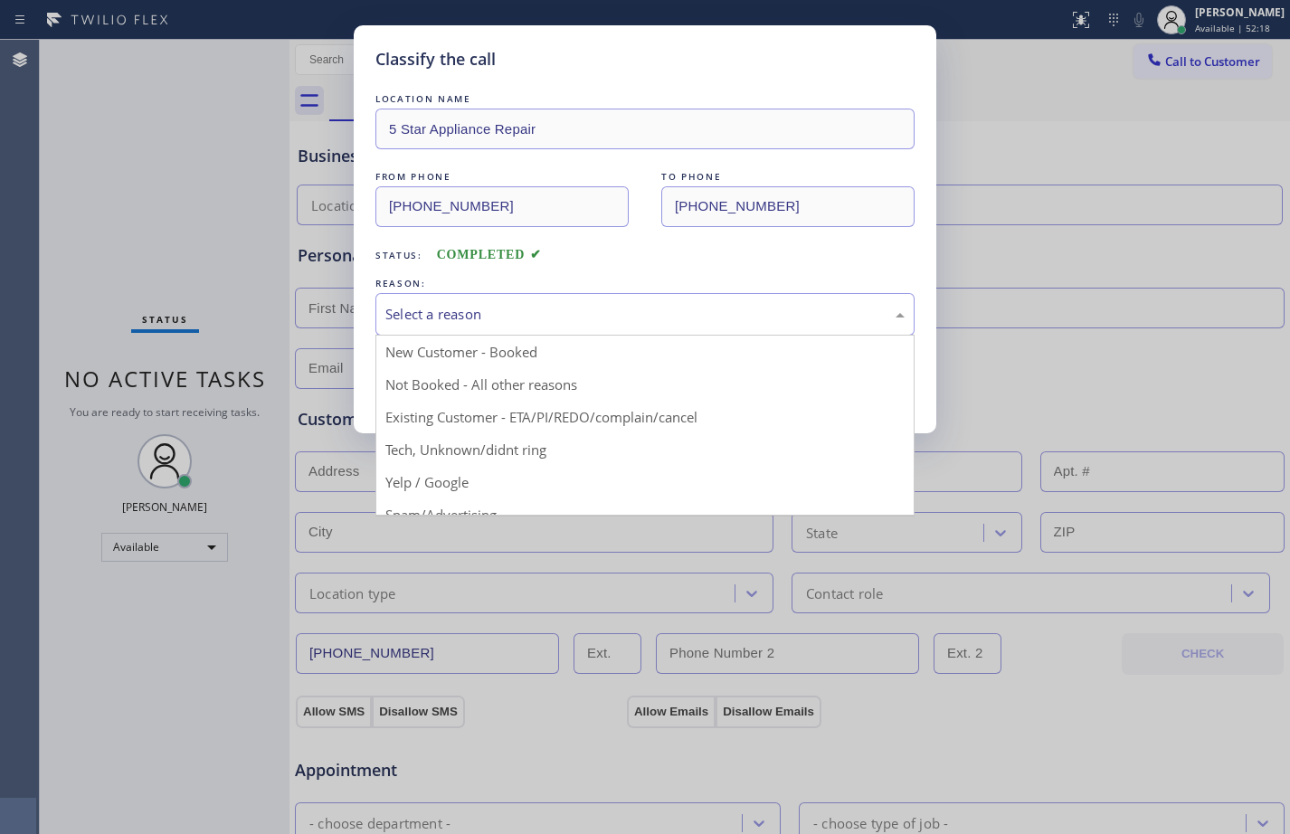
click at [569, 319] on div "Select a reason" at bounding box center [644, 314] width 519 height 21
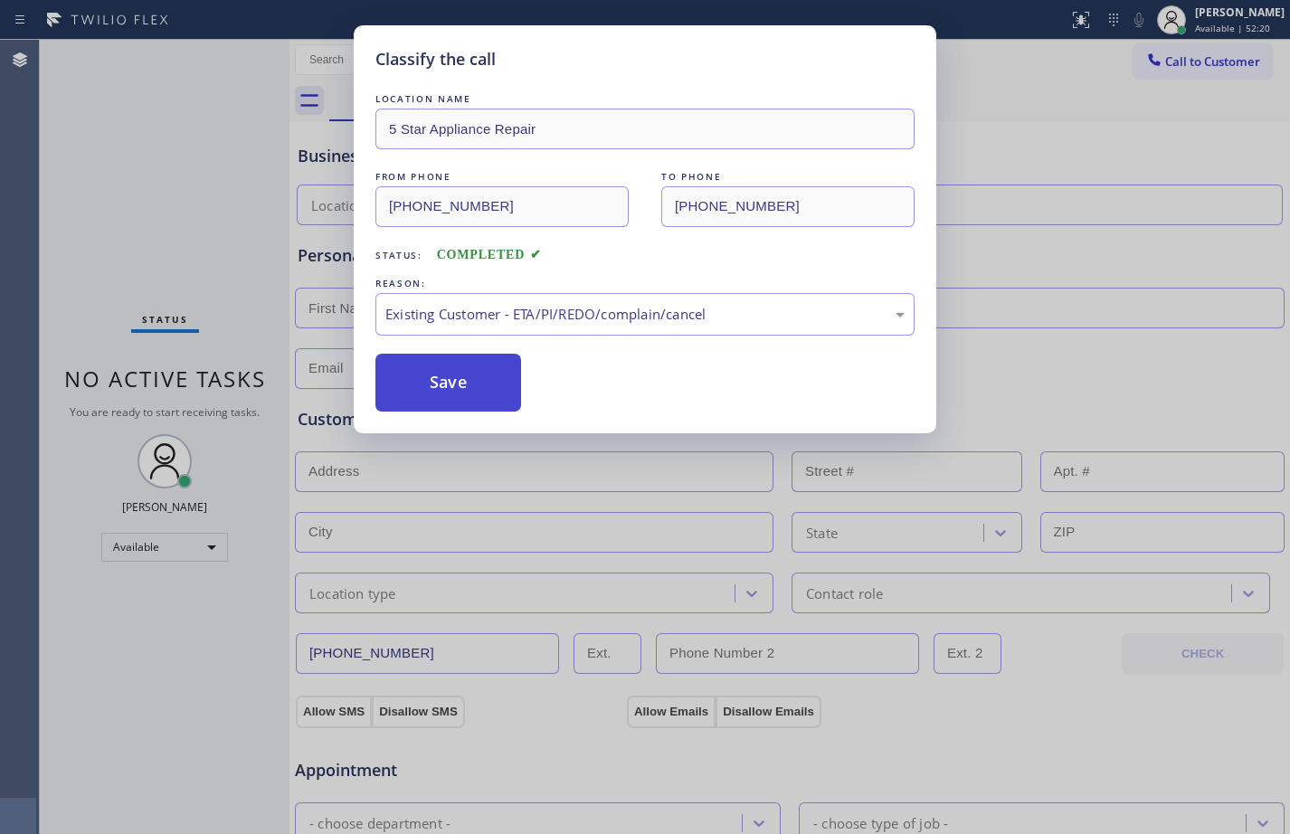
click at [463, 377] on button "Save" at bounding box center [448, 383] width 146 height 58
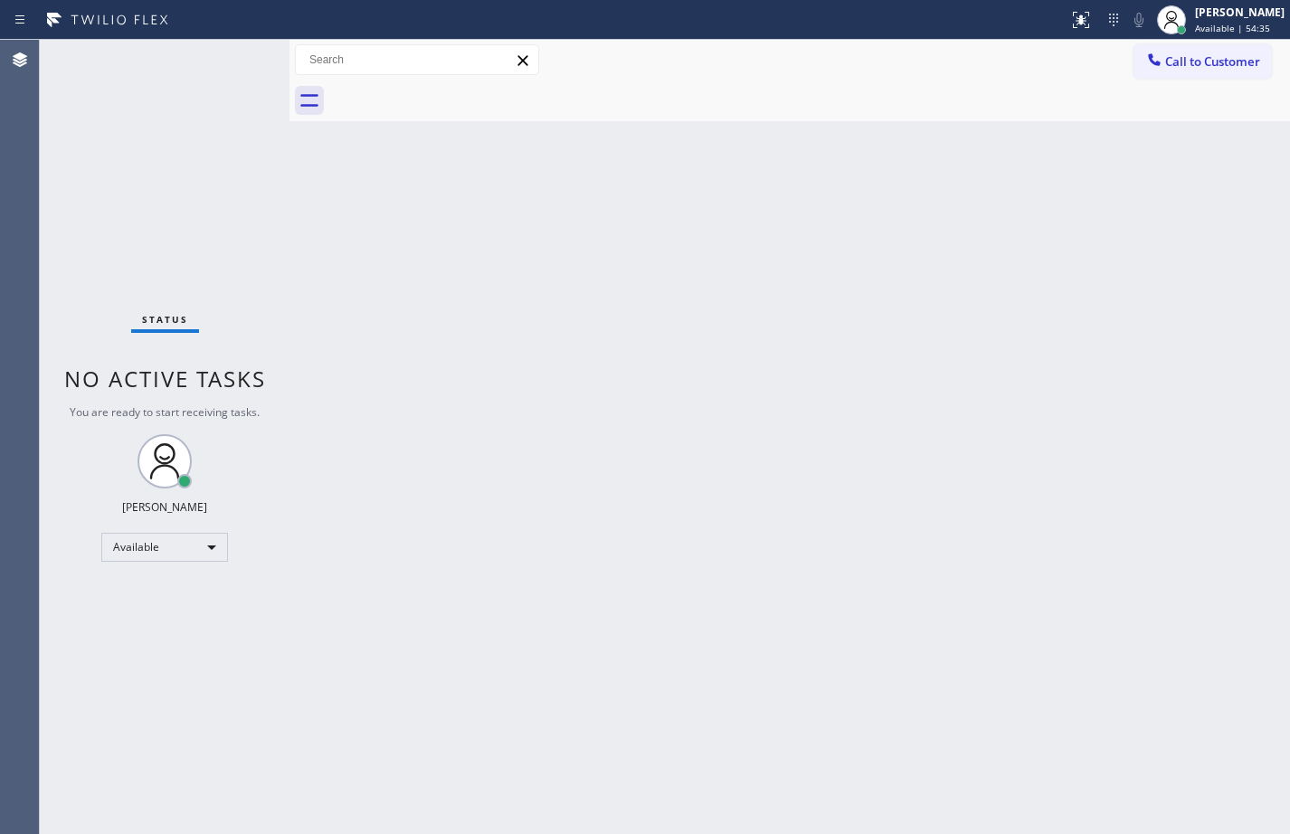
click at [194, 192] on div "Status No active tasks You are ready to start receiving tasks. [PERSON_NAME] Av…" at bounding box center [165, 437] width 250 height 794
click at [352, 357] on div "Back to Dashboard Change Sender ID Customers Technicians Select a contact Outbo…" at bounding box center [789, 437] width 1000 height 794
click at [1042, 798] on div "Back to Dashboard Change Sender ID Customers Technicians Select a contact Outbo…" at bounding box center [789, 437] width 1000 height 794
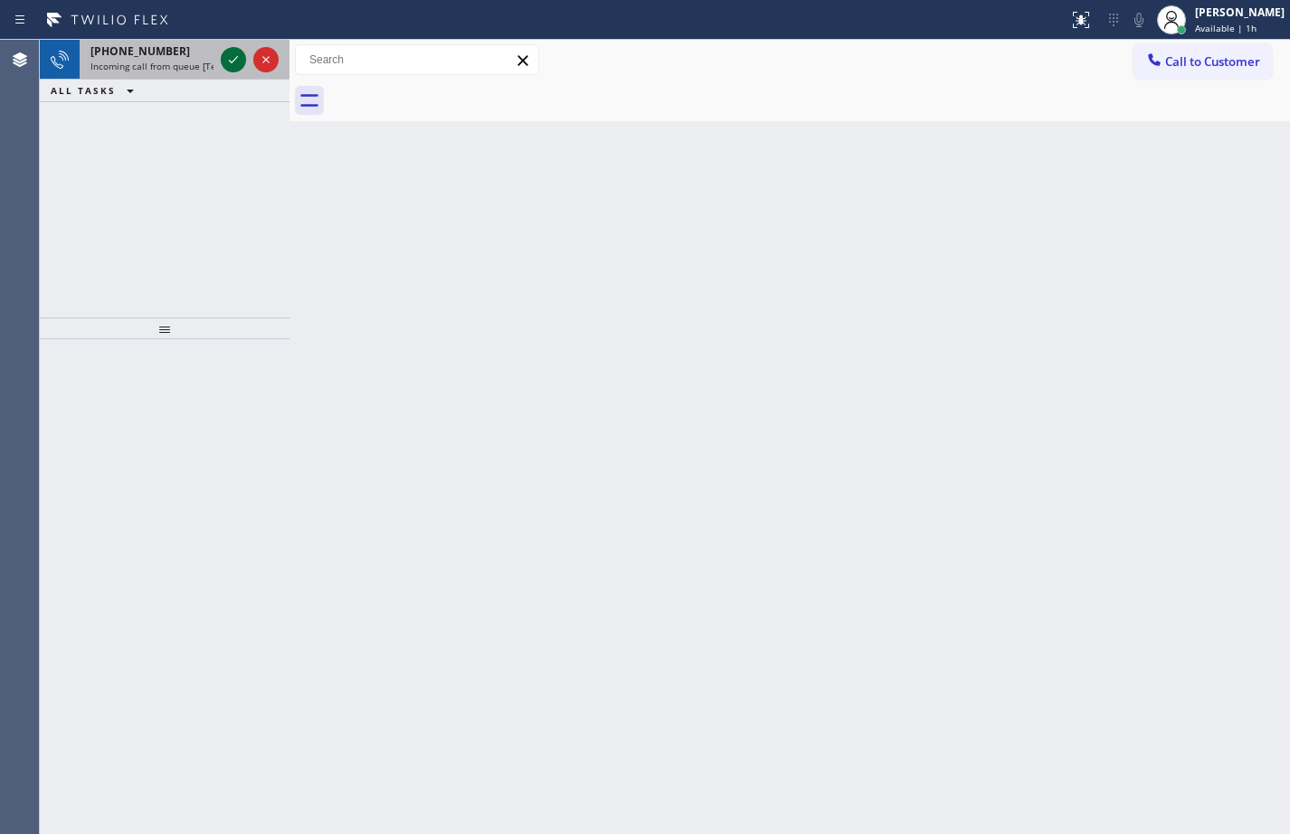
click at [232, 52] on icon at bounding box center [233, 60] width 22 height 22
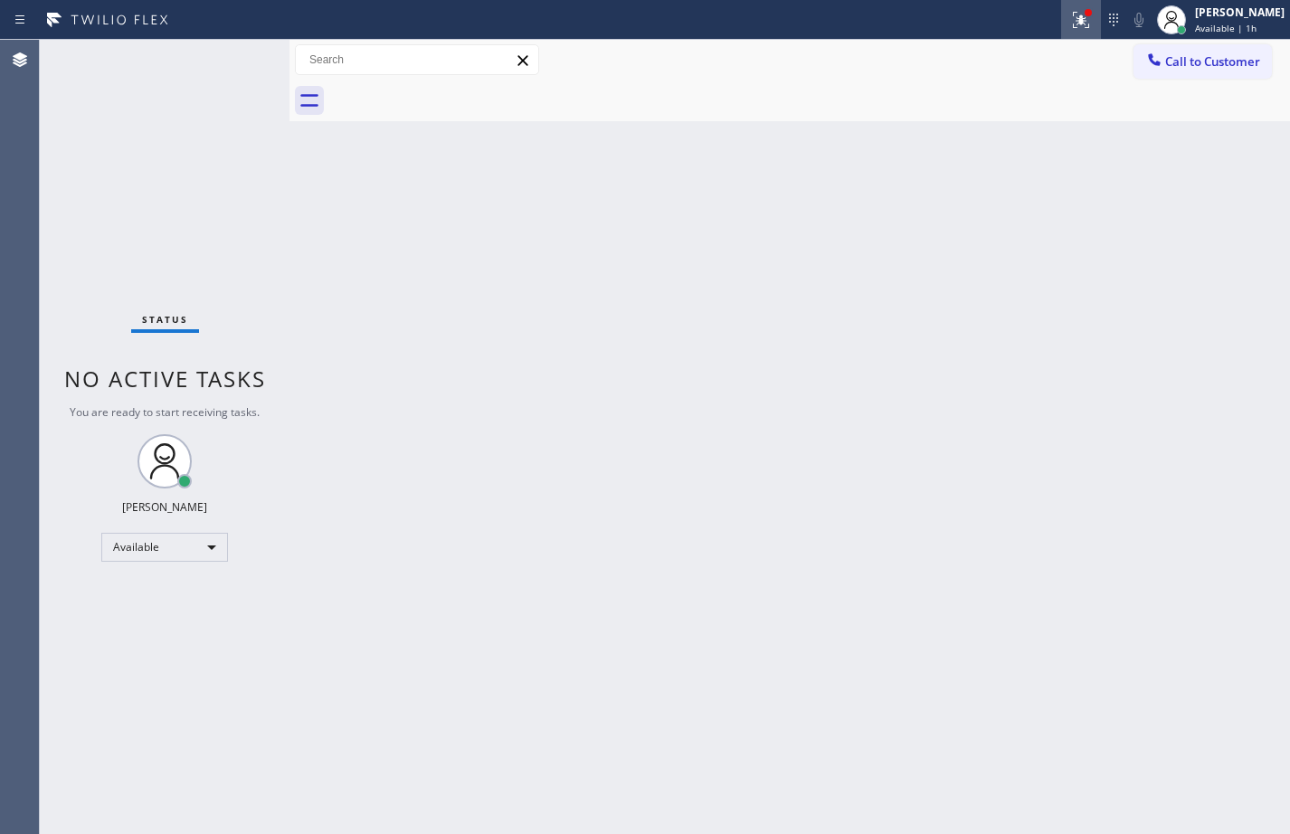
click at [1074, 4] on button at bounding box center [1081, 20] width 40 height 40
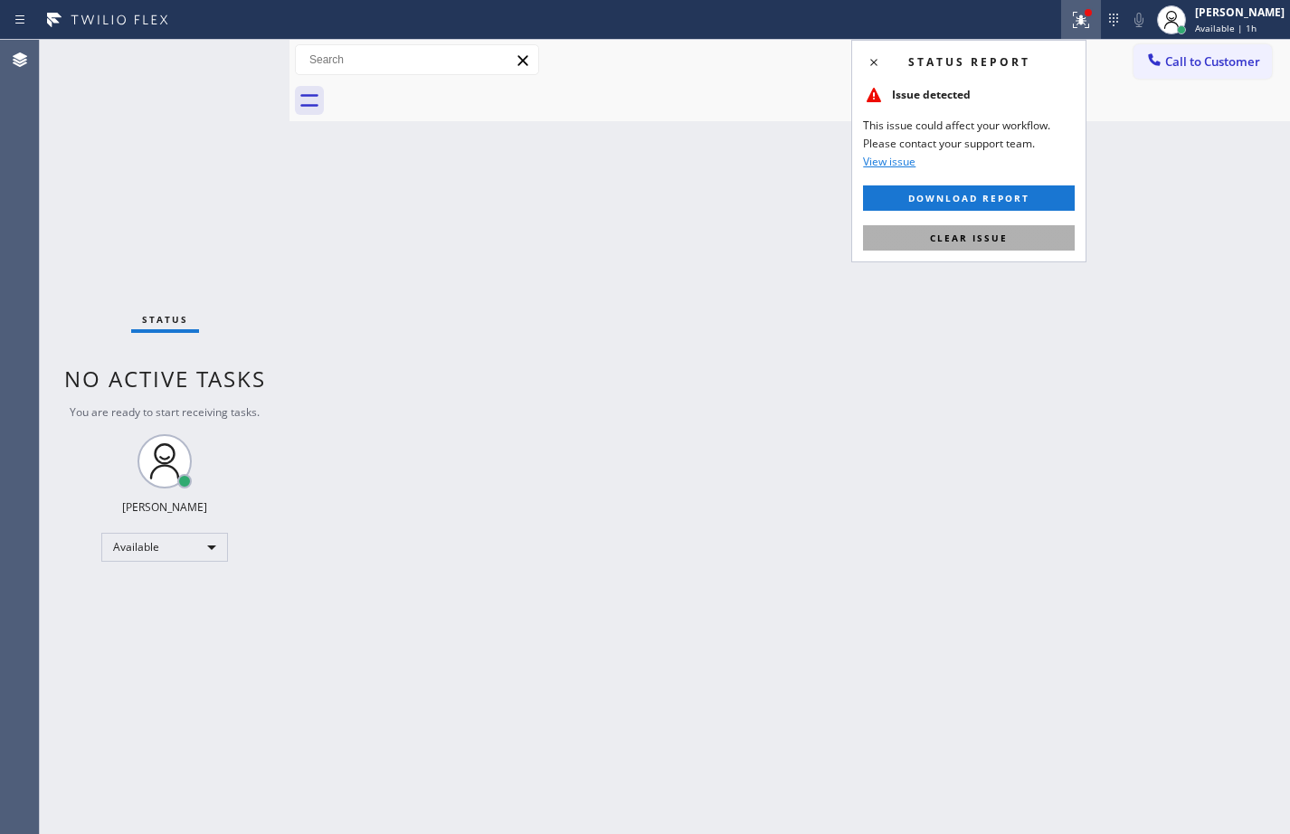
click at [990, 238] on span "Clear issue" at bounding box center [969, 238] width 78 height 13
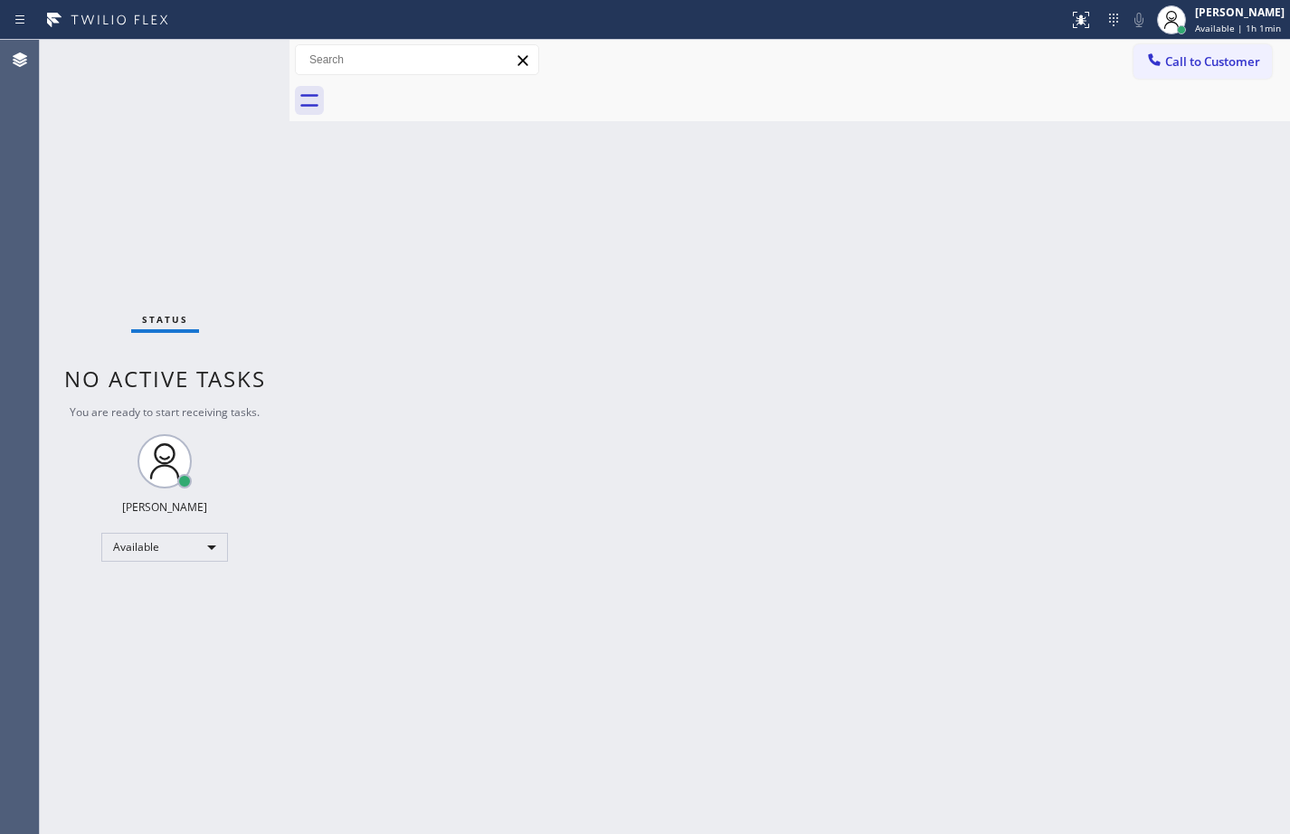
click at [888, 401] on div "Back to Dashboard Change Sender ID Customers Technicians Select a contact Outbo…" at bounding box center [789, 437] width 1000 height 794
click at [241, 59] on div "Status No active tasks You are ready to start receiving tasks. [PERSON_NAME] Av…" at bounding box center [165, 437] width 250 height 794
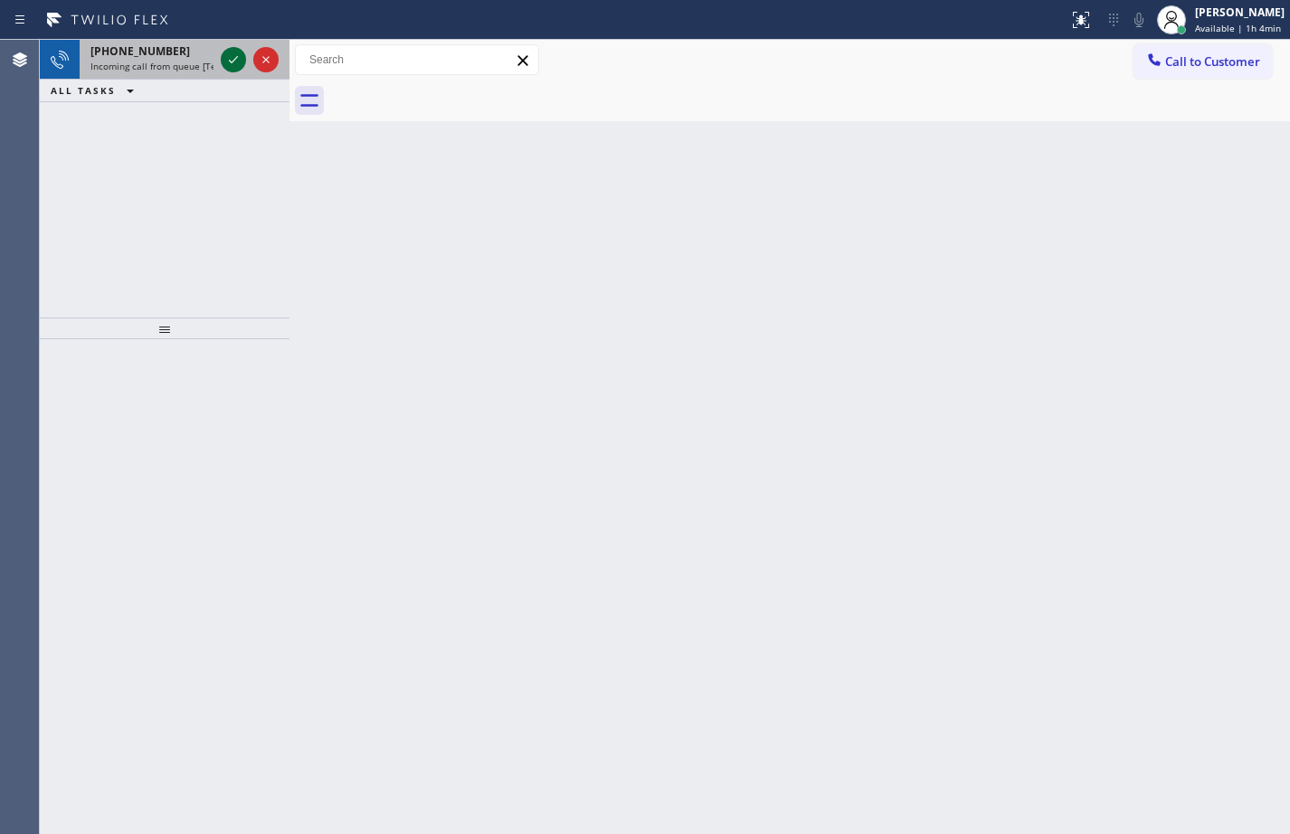
click at [244, 66] on div at bounding box center [233, 60] width 25 height 22
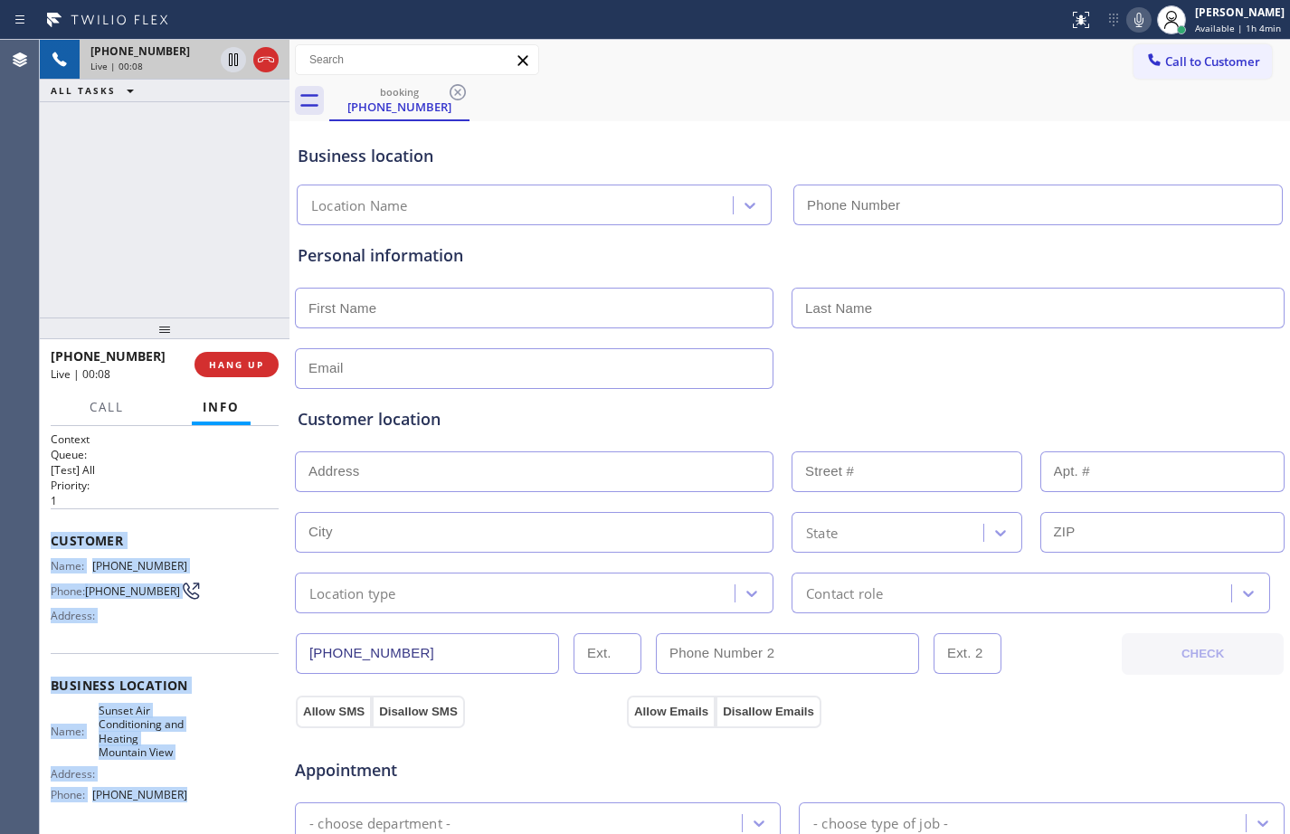
drag, startPoint x: 49, startPoint y: 545, endPoint x: 191, endPoint y: 804, distance: 295.1
click at [191, 804] on div "Context Queue: [Test] All Priority: 1 Customer Name: [PHONE_NUMBER] Phone: [PHO…" at bounding box center [165, 630] width 250 height 408
copy div "Customer Name: [PHONE_NUMBER] Phone: [PHONE_NUMBER] Address: Business location …"
click at [119, 622] on div "Address:" at bounding box center [119, 616] width 137 height 14
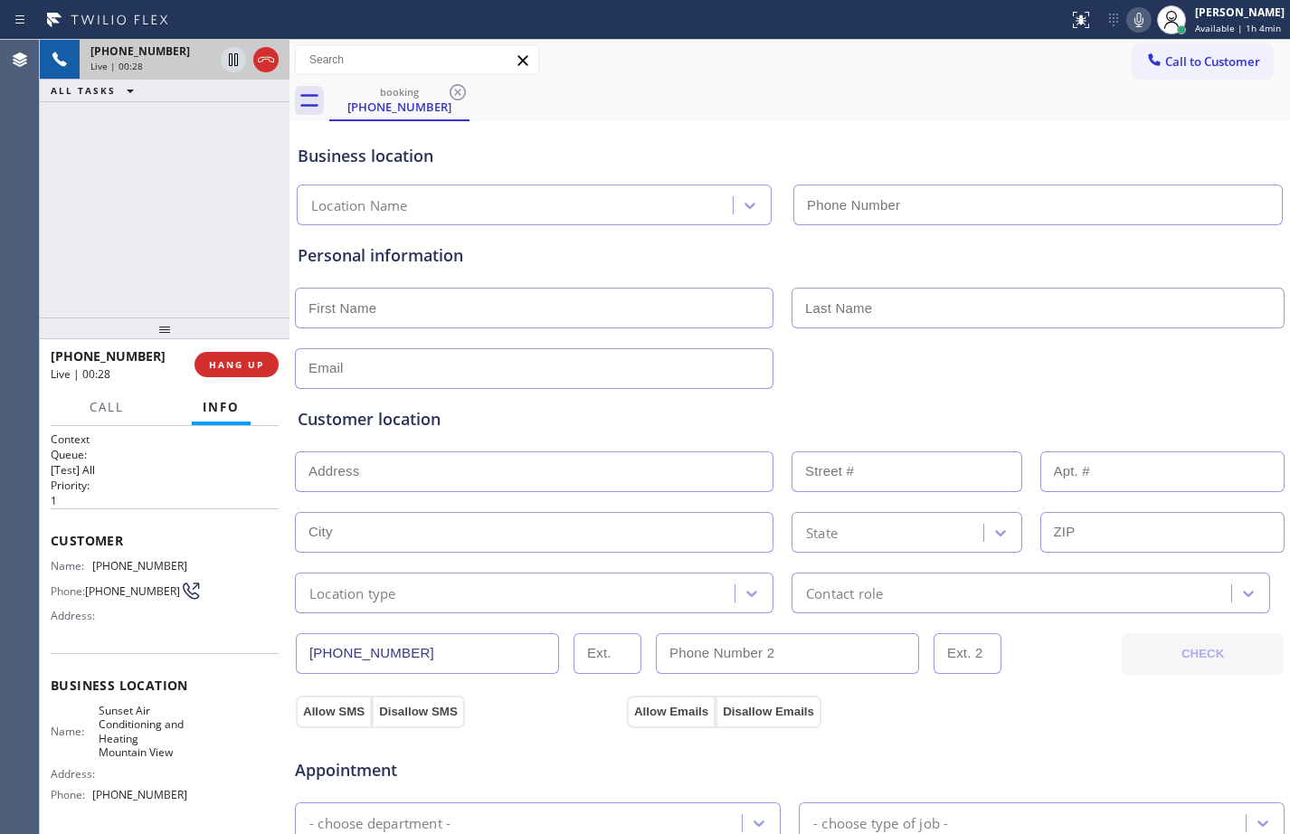
click at [113, 638] on div "Customer Name: [PHONE_NUMBER] Phone: [PHONE_NUMBER] Address:" at bounding box center [165, 580] width 228 height 145
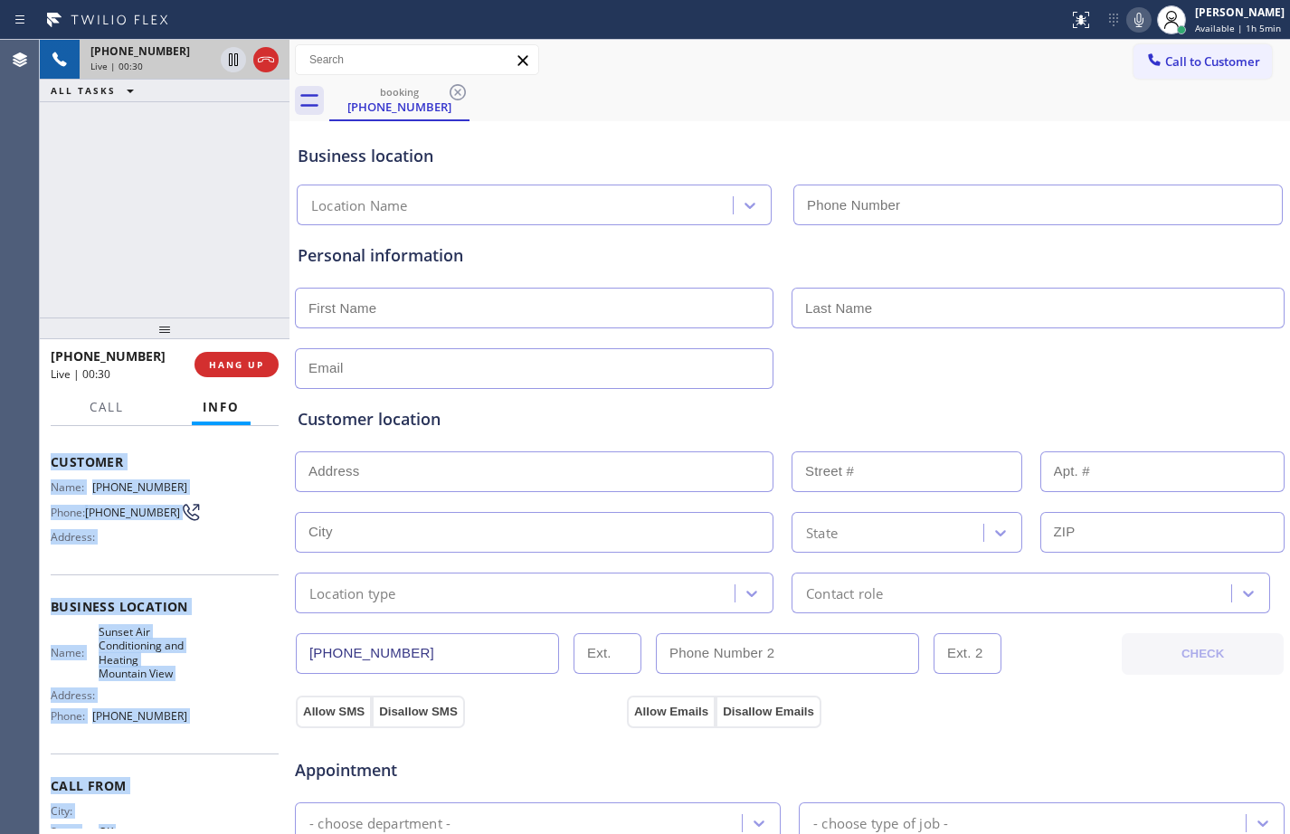
scroll to position [147, 0]
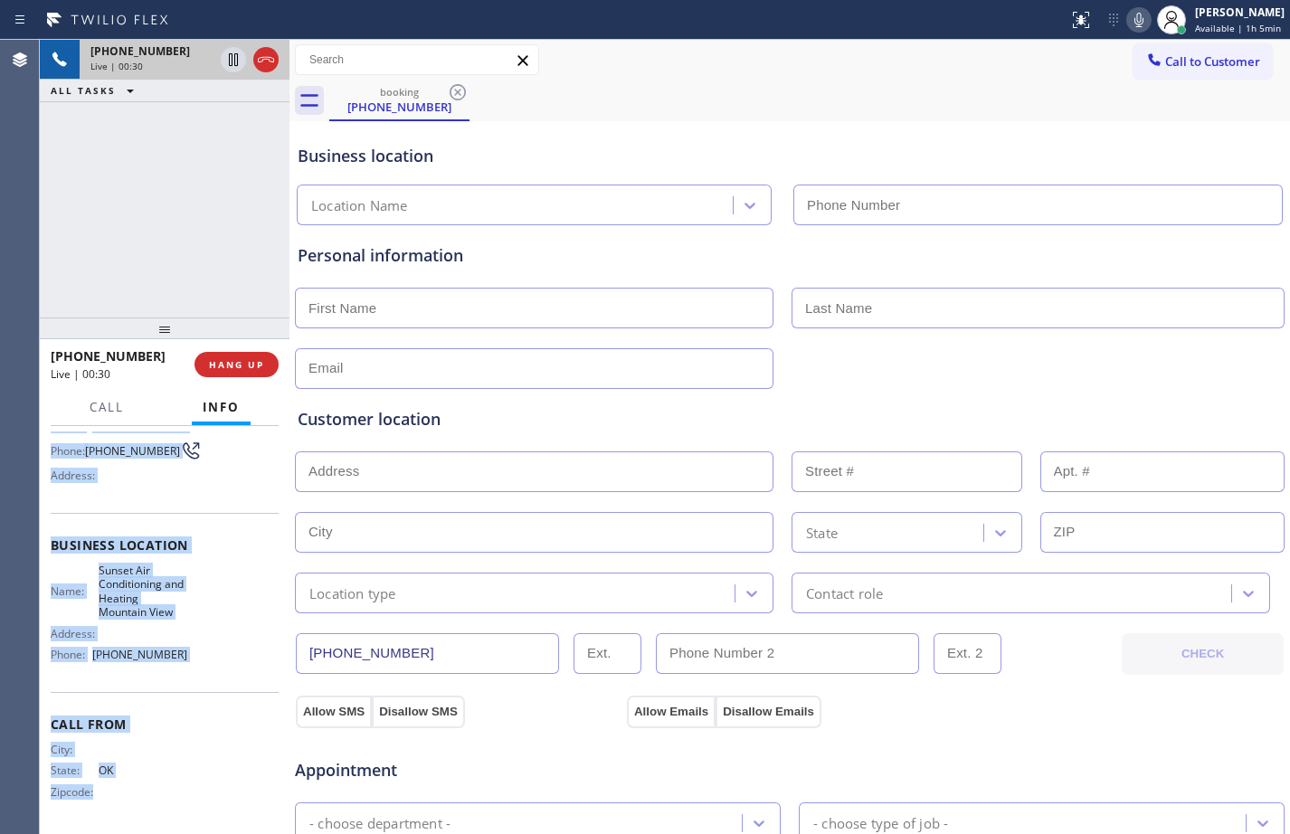
drag, startPoint x: 52, startPoint y: 537, endPoint x: 194, endPoint y: 833, distance: 328.1
click at [194, 833] on div "Context Queue: [Test] All Priority: 1 Customer Name: [PHONE_NUMBER] Phone: [PHO…" at bounding box center [165, 630] width 250 height 408
click at [181, 644] on div "Name: Sunset Air Conditioning and Heating Mountain View Address: Phone: [PHONE_…" at bounding box center [165, 616] width 228 height 106
click at [187, 673] on div "Business location Name: Sunset Air Conditioning and Heating Mountain View Addre…" at bounding box center [165, 602] width 228 height 179
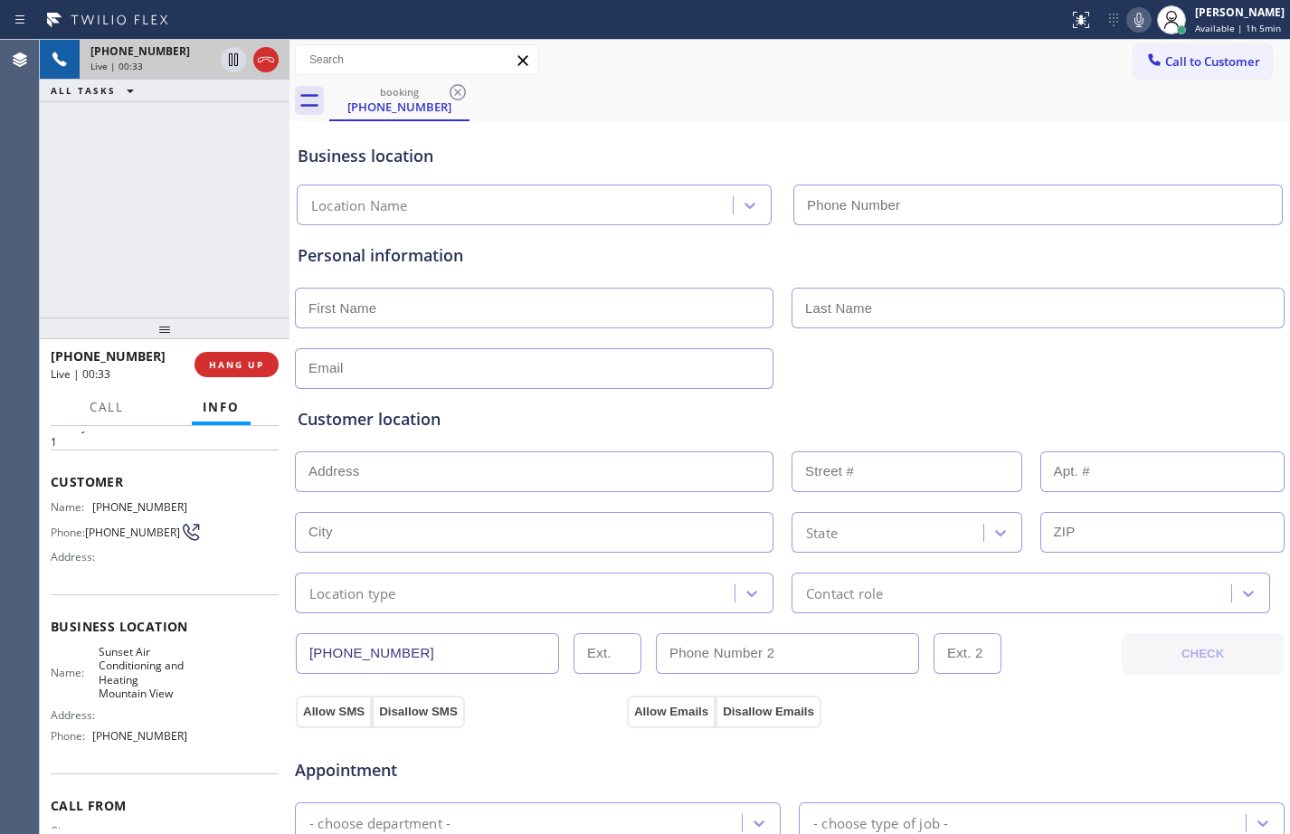
scroll to position [0, 0]
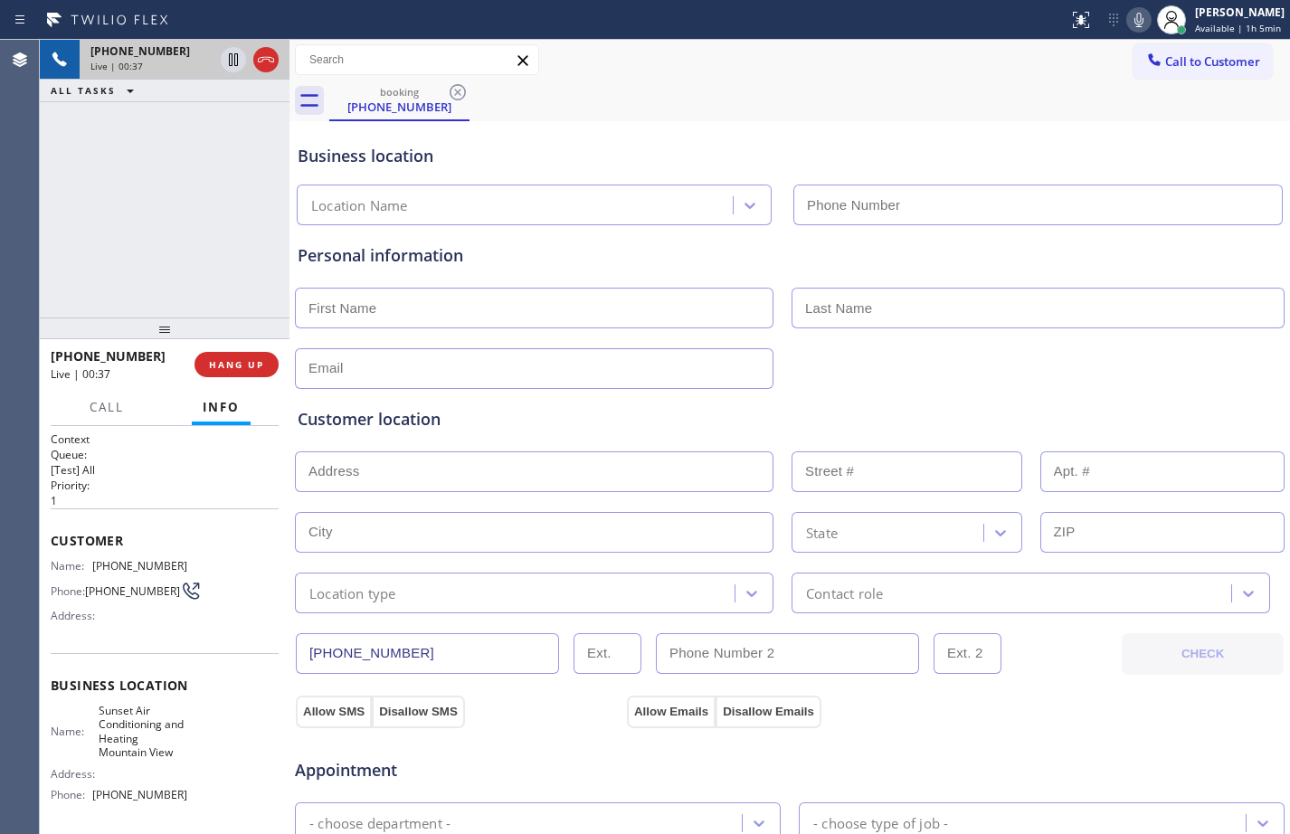
click at [51, 541] on span "Customer" at bounding box center [165, 540] width 228 height 17
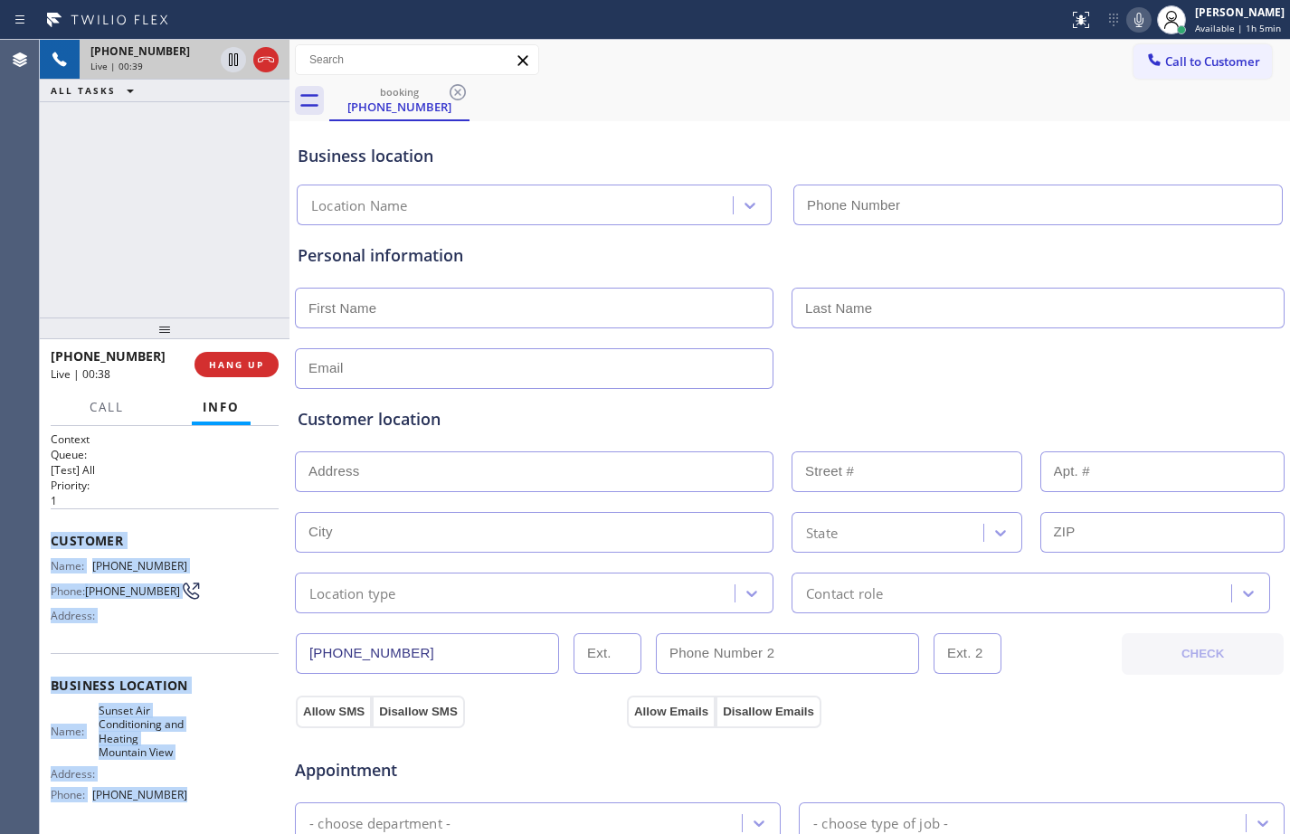
scroll to position [147, 0]
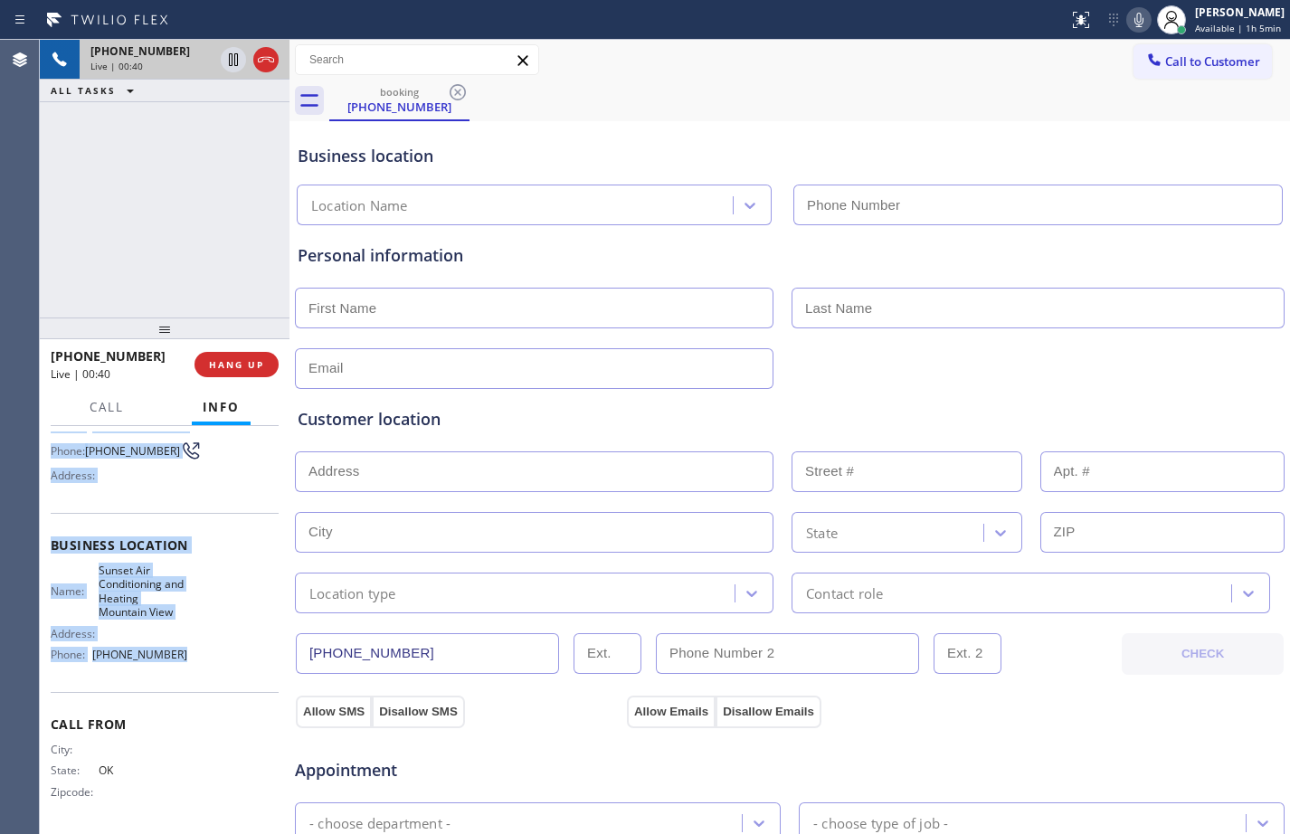
drag, startPoint x: 51, startPoint y: 541, endPoint x: 189, endPoint y: 676, distance: 193.8
click at [189, 676] on div "Context Queue: [Test] All Priority: 1 Customer Name: [PHONE_NUMBER] Phone: [PHO…" at bounding box center [165, 559] width 228 height 537
click at [198, 615] on div "Name: Sunset Air Conditioning and Heating Mountain View Address: Phone: [PHONE_…" at bounding box center [165, 616] width 228 height 106
drag, startPoint x: 50, startPoint y: 536, endPoint x: 204, endPoint y: 653, distance: 193.7
click at [204, 653] on div "Context Queue: [Test] All Priority: 1 Customer Name: [PHONE_NUMBER] Phone: [PHO…" at bounding box center [165, 630] width 250 height 408
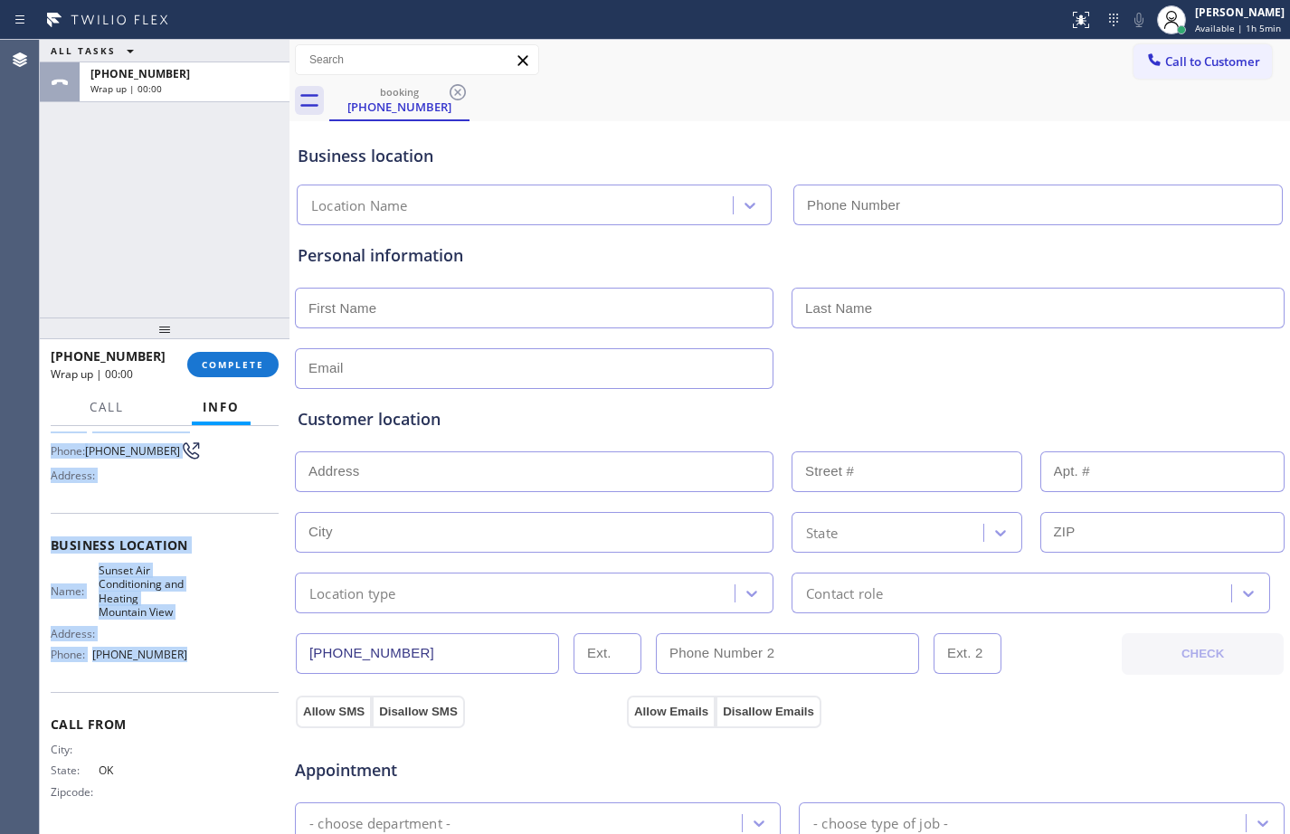
click at [184, 613] on div "Name: Sunset Air Conditioning and Heating Mountain View Address: Phone: [PHONE_…" at bounding box center [165, 616] width 228 height 106
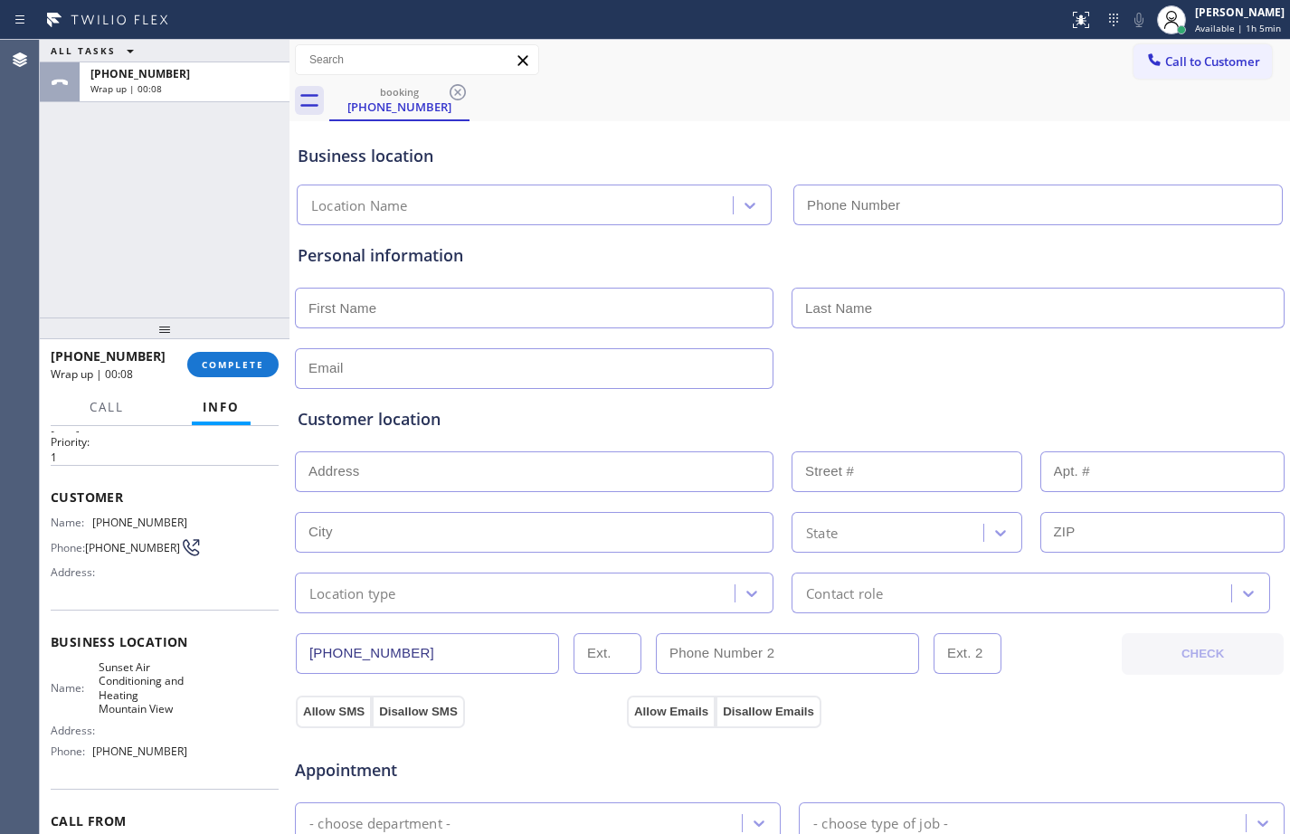
scroll to position [0, 0]
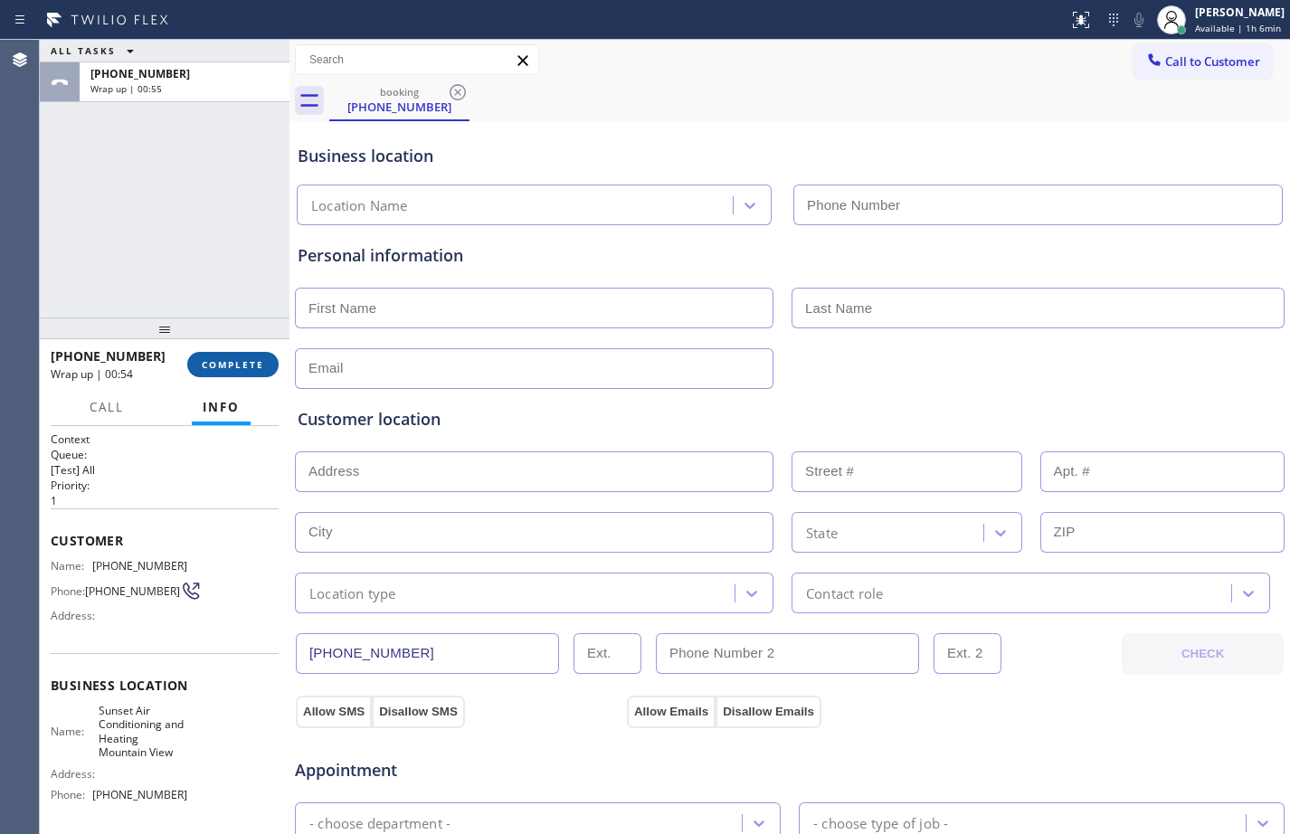
click at [248, 360] on span "COMPLETE" at bounding box center [233, 364] width 62 height 13
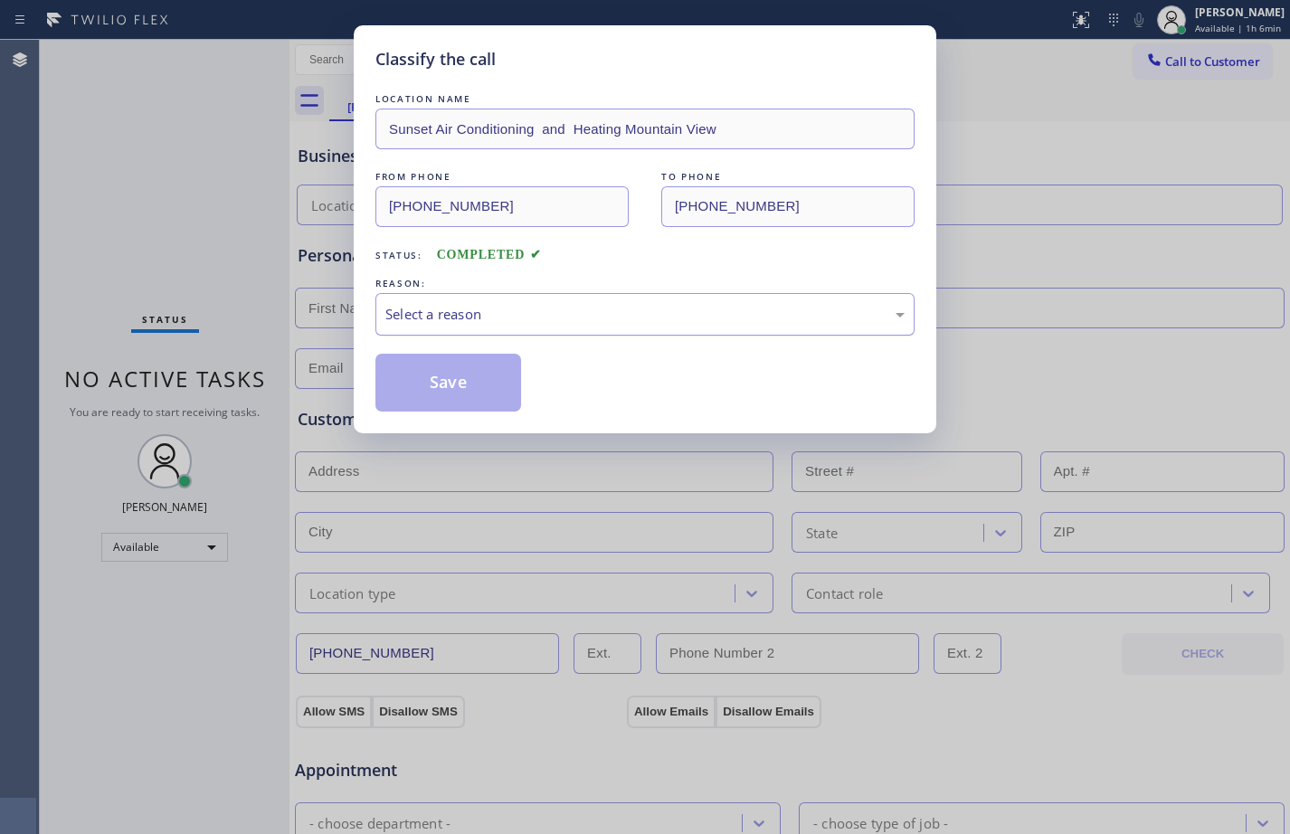
click at [525, 326] on div "Select a reason" at bounding box center [644, 314] width 539 height 43
click at [448, 376] on button "Save" at bounding box center [448, 383] width 146 height 58
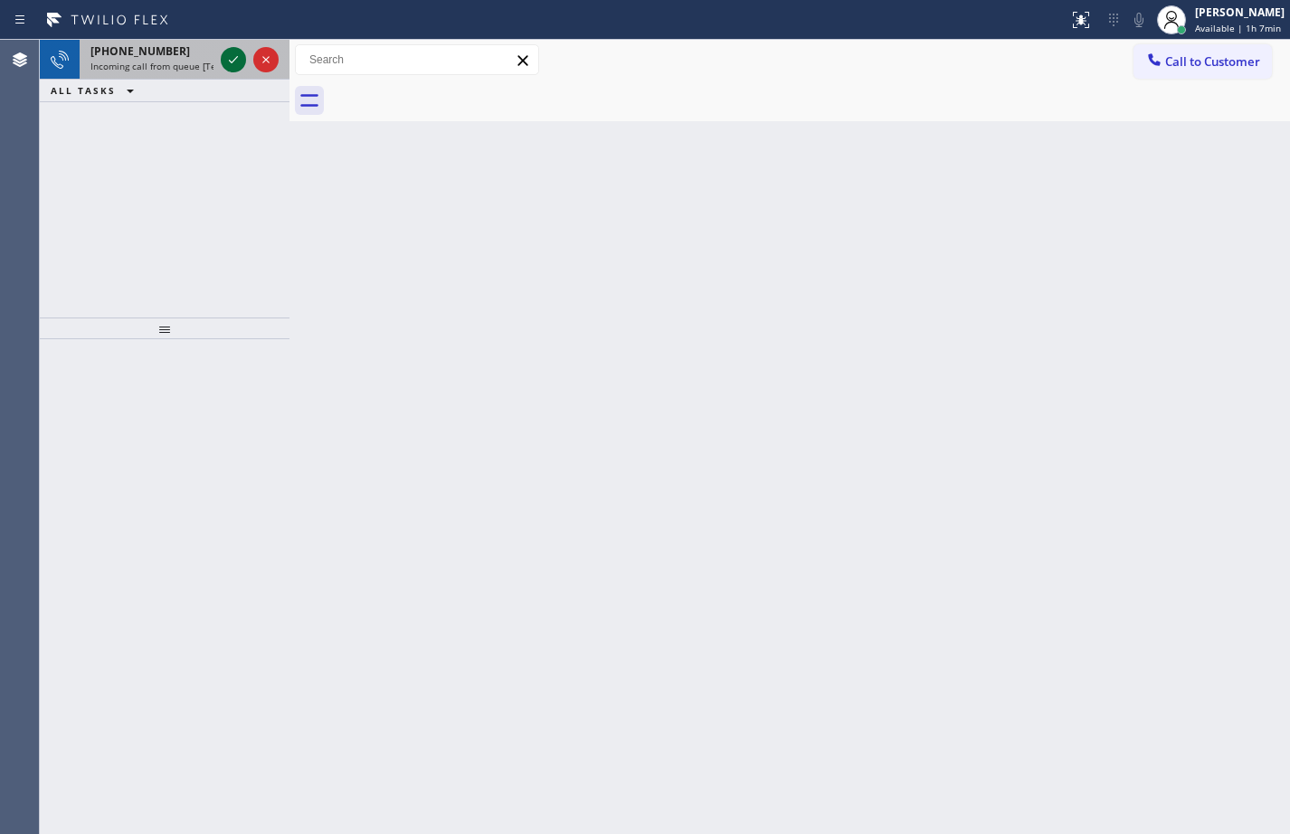
click at [244, 61] on div at bounding box center [233, 60] width 25 height 22
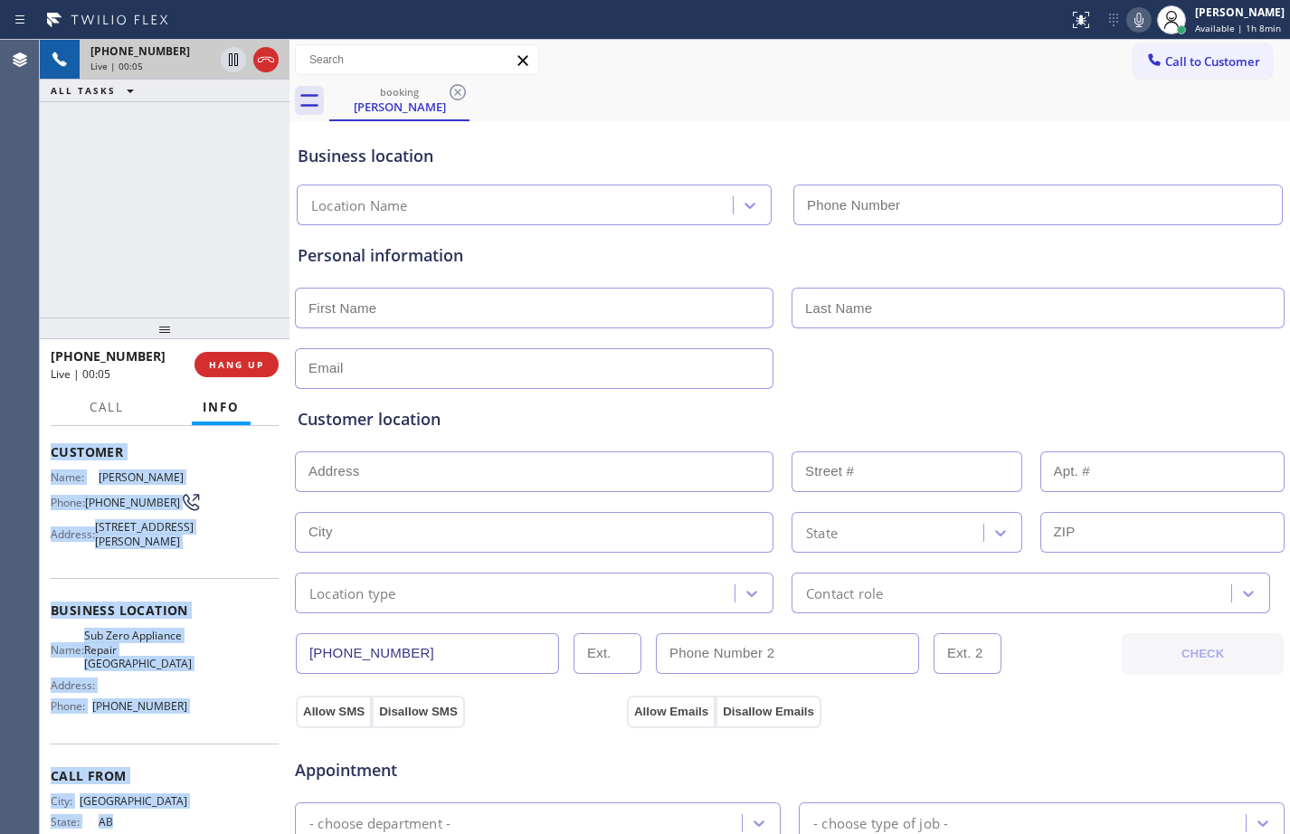
scroll to position [189, 0]
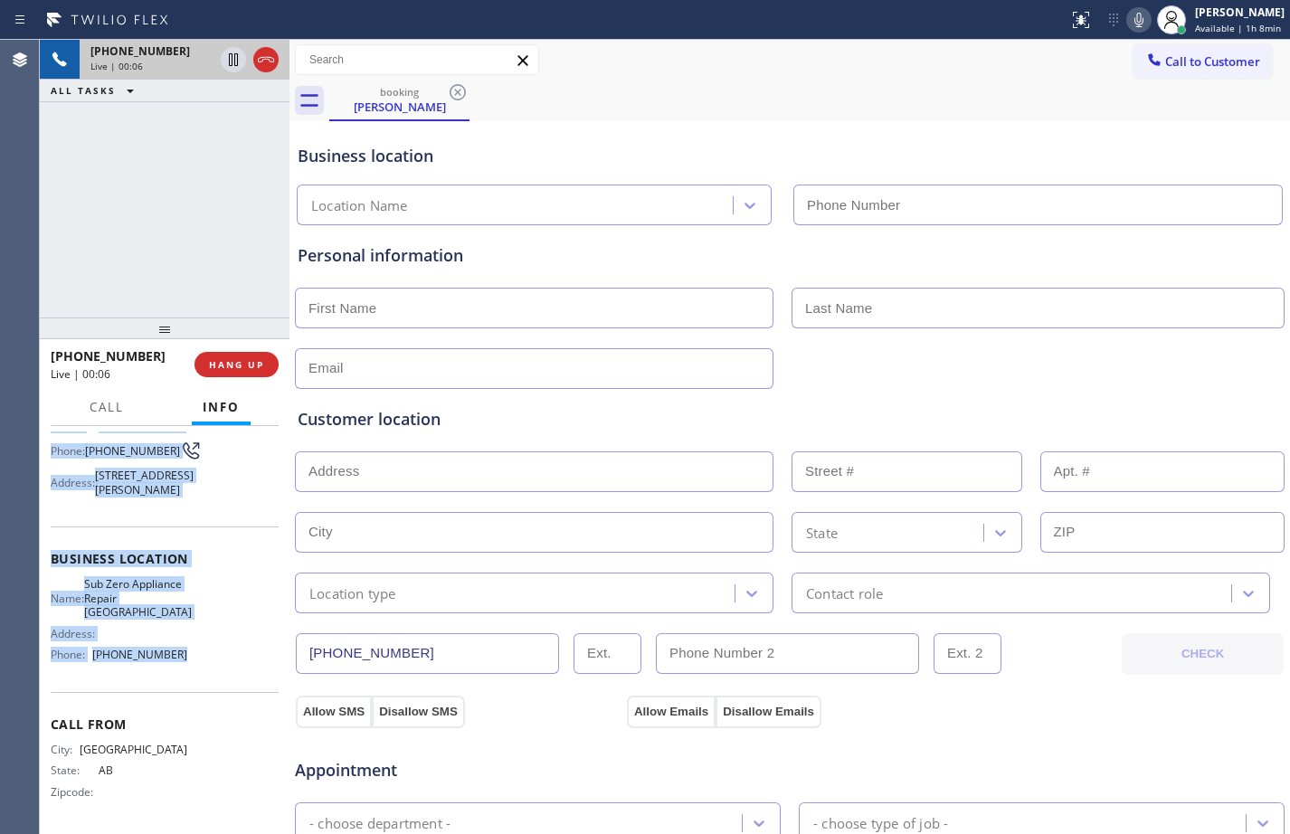
drag, startPoint x: 50, startPoint y: 534, endPoint x: 208, endPoint y: 667, distance: 206.7
click at [208, 667] on div "Context Queue: [Test] All Priority: 1 Customer Name: [PERSON_NAME] Phone: [PHON…" at bounding box center [165, 630] width 250 height 408
copy div "Customer Name: [PERSON_NAME] Phone: [PHONE_NUMBER] Address: [STREET_ADDRESS][PE…"
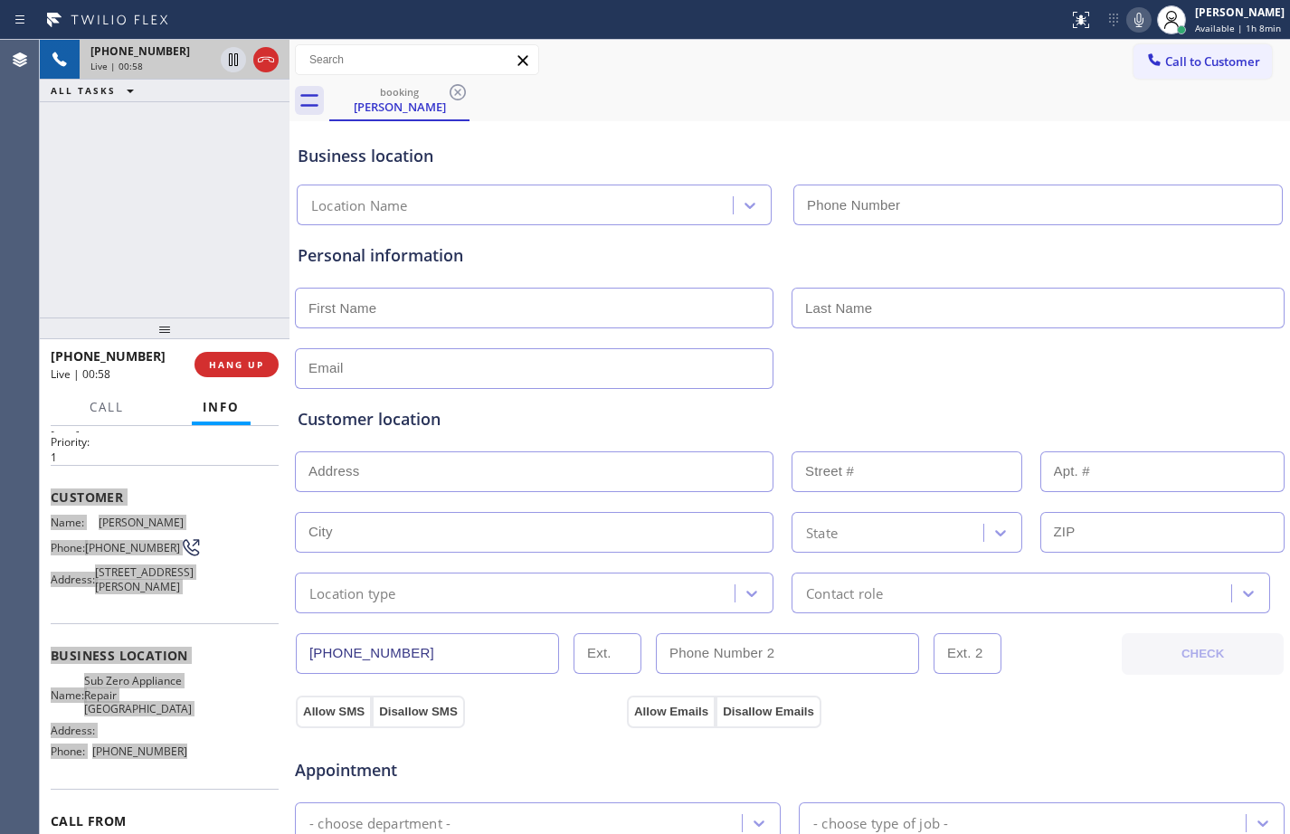
scroll to position [0, 0]
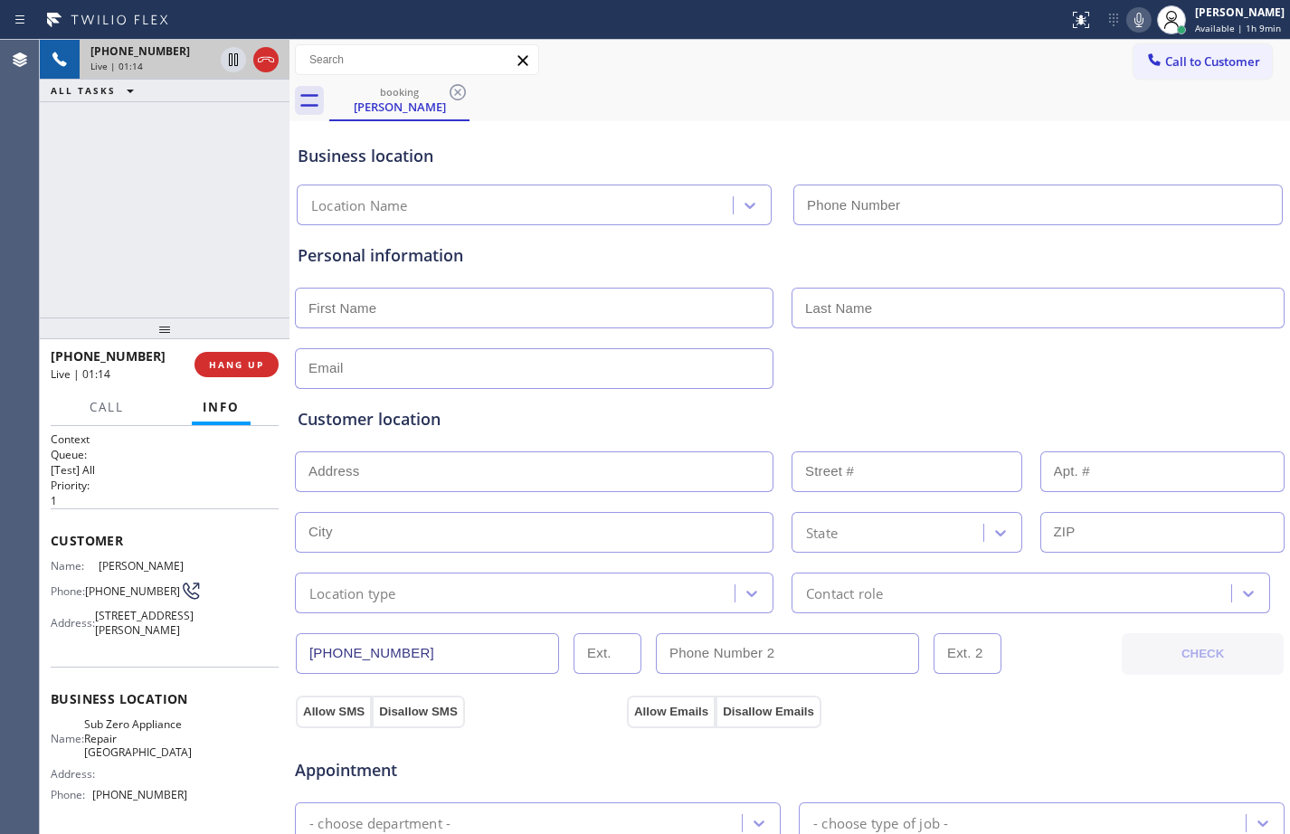
click at [174, 229] on div "[PHONE_NUMBER] Live | 01:14 ALL TASKS ALL TASKS ACTIVE TASKS TASKS IN WRAP UP" at bounding box center [165, 179] width 250 height 278
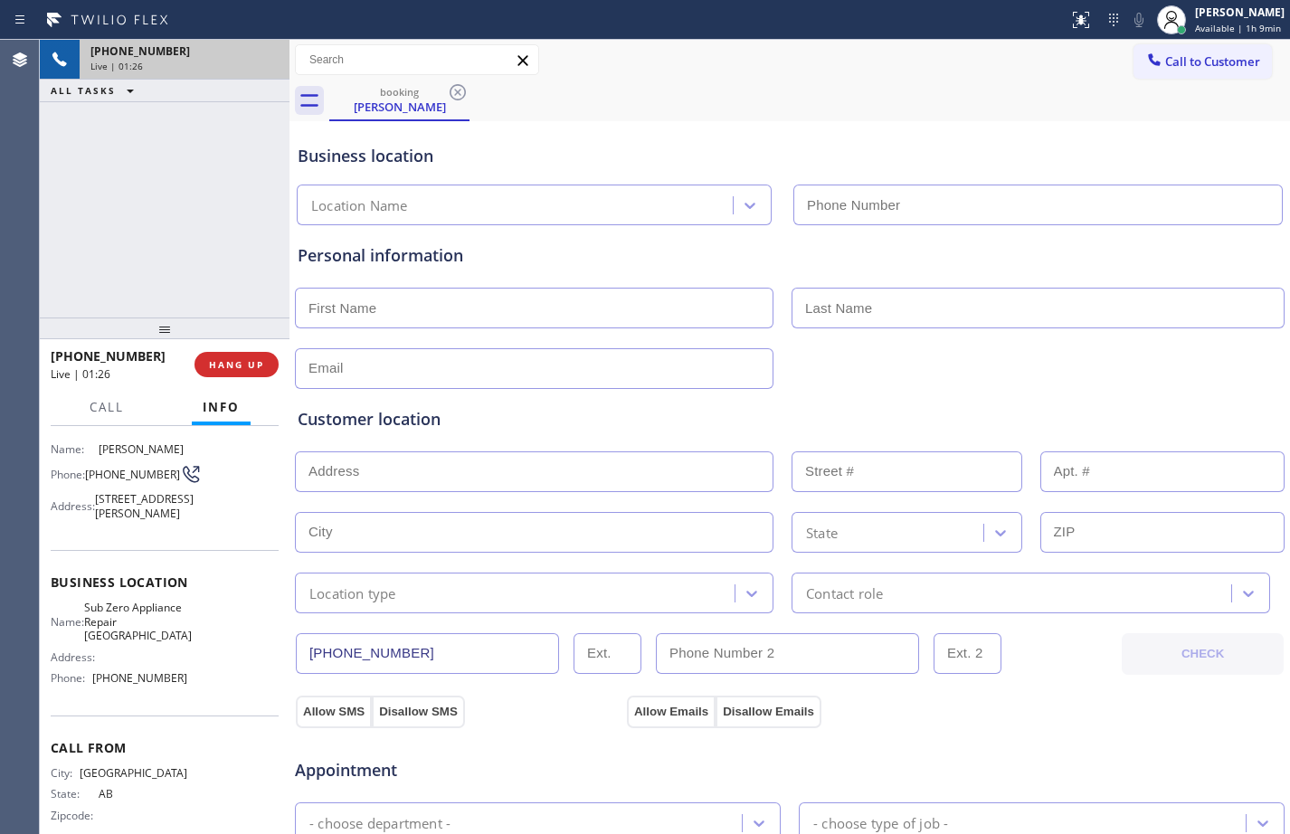
scroll to position [188, 0]
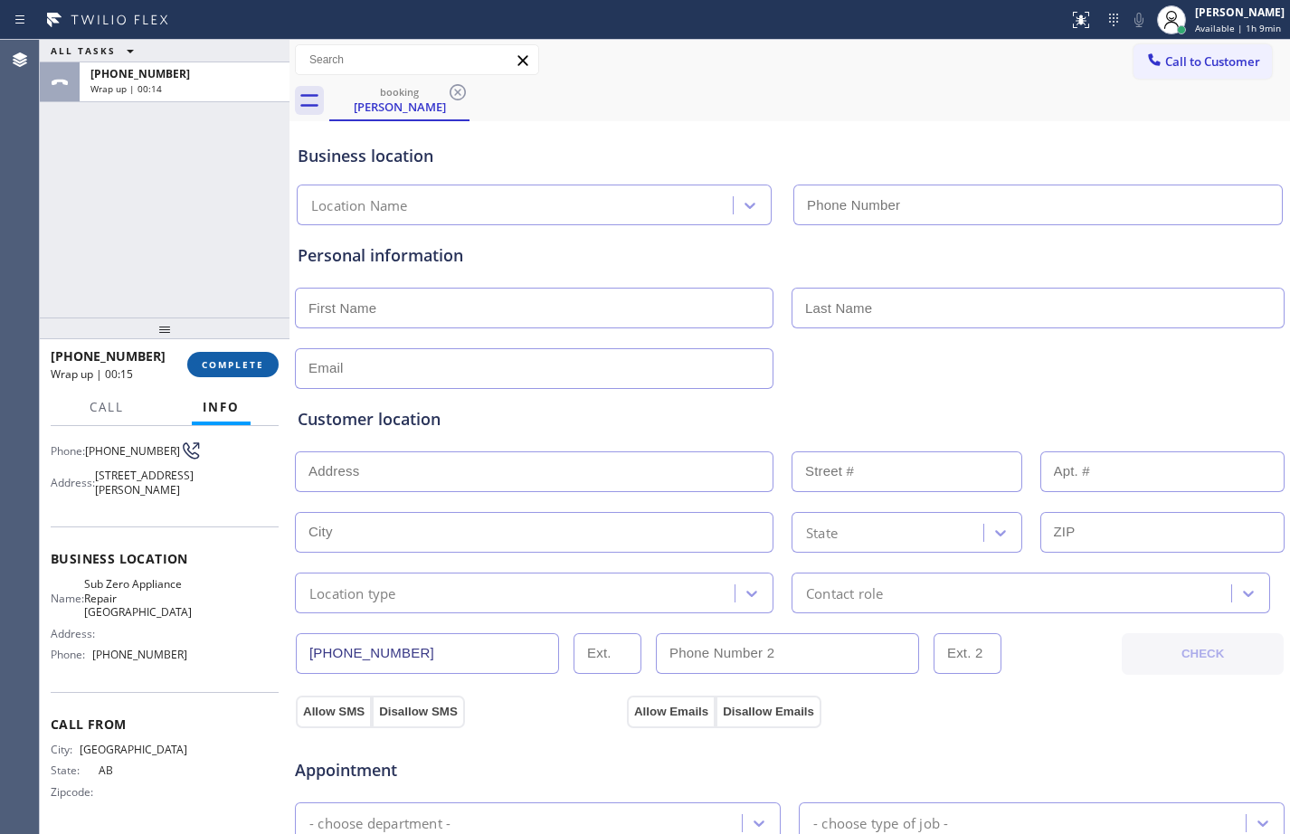
click at [260, 359] on span "COMPLETE" at bounding box center [233, 364] width 62 height 13
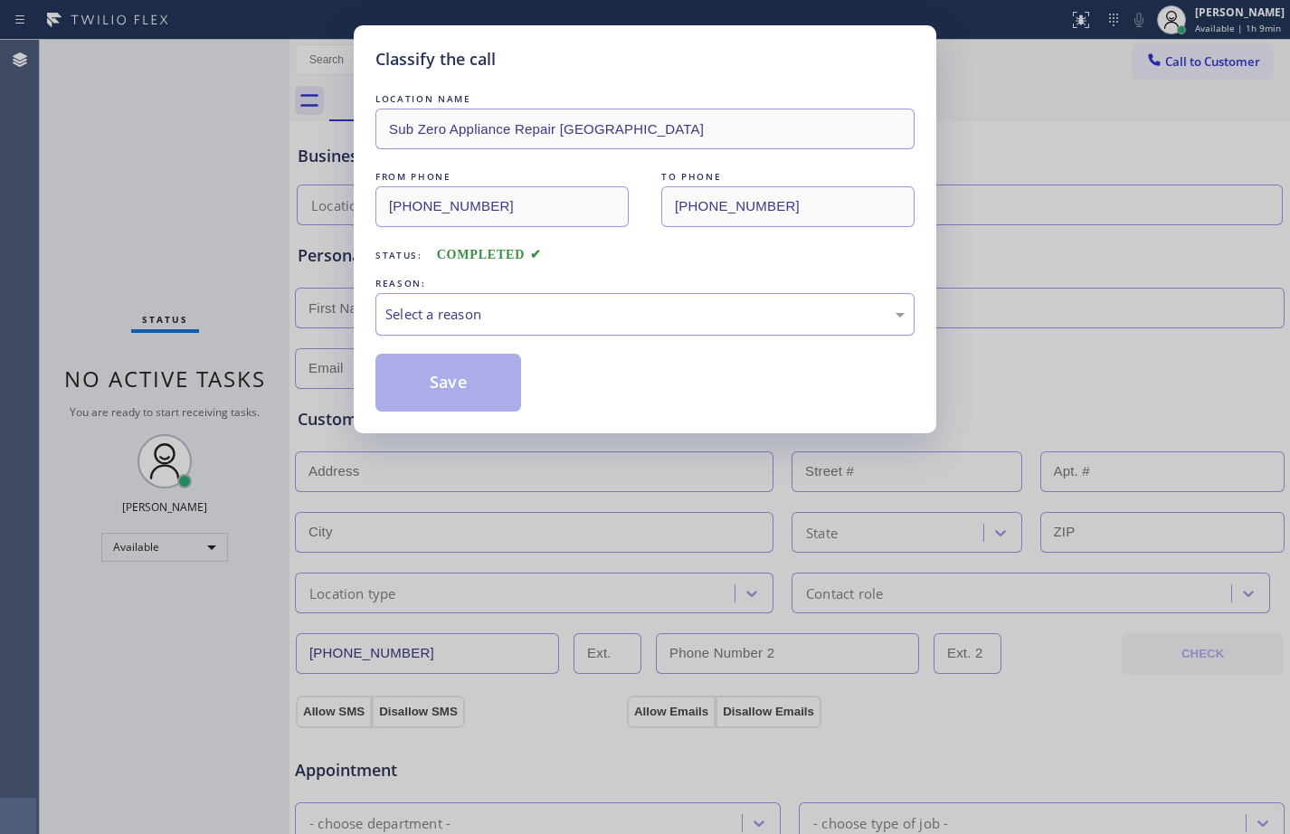
click at [628, 328] on div "Select a reason" at bounding box center [644, 314] width 539 height 43
click at [456, 402] on button "Save" at bounding box center [448, 383] width 146 height 58
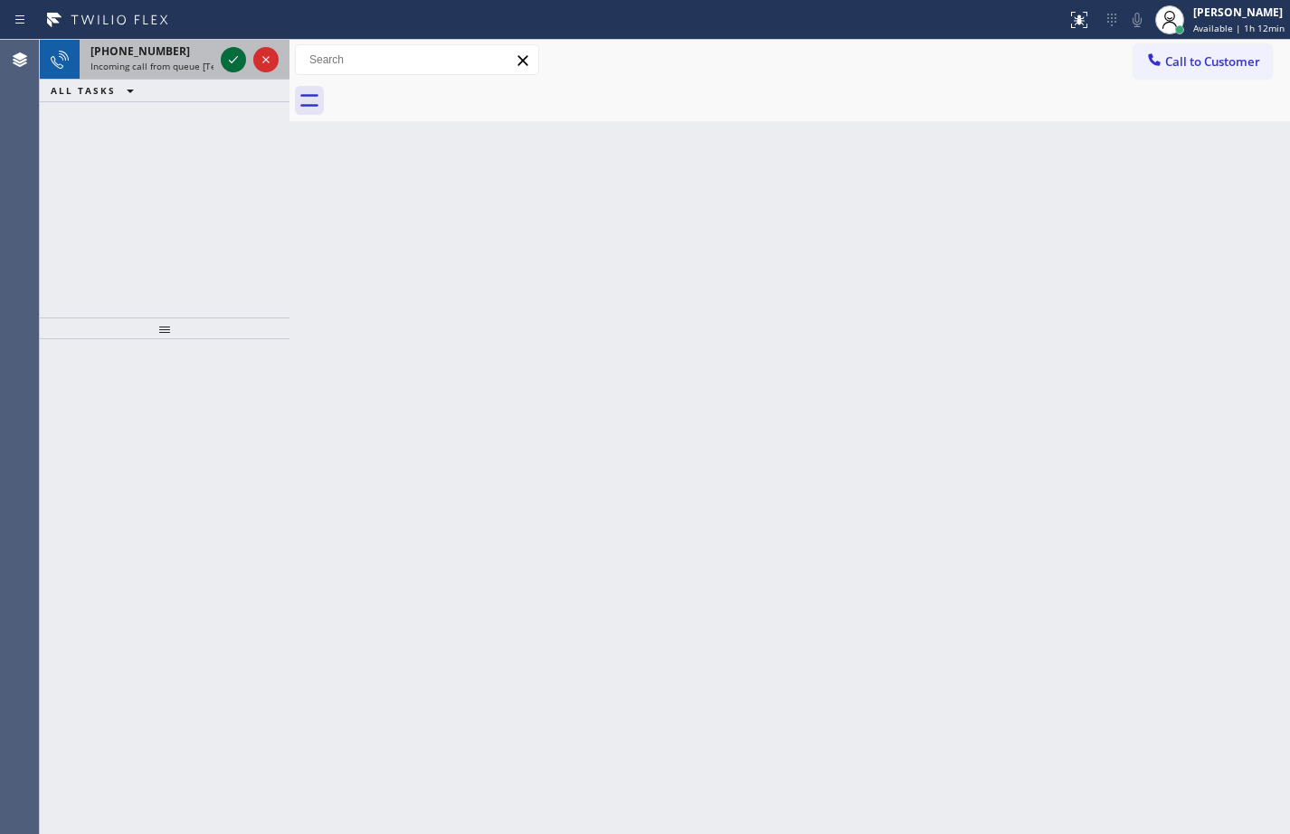
click at [226, 55] on icon at bounding box center [233, 60] width 22 height 22
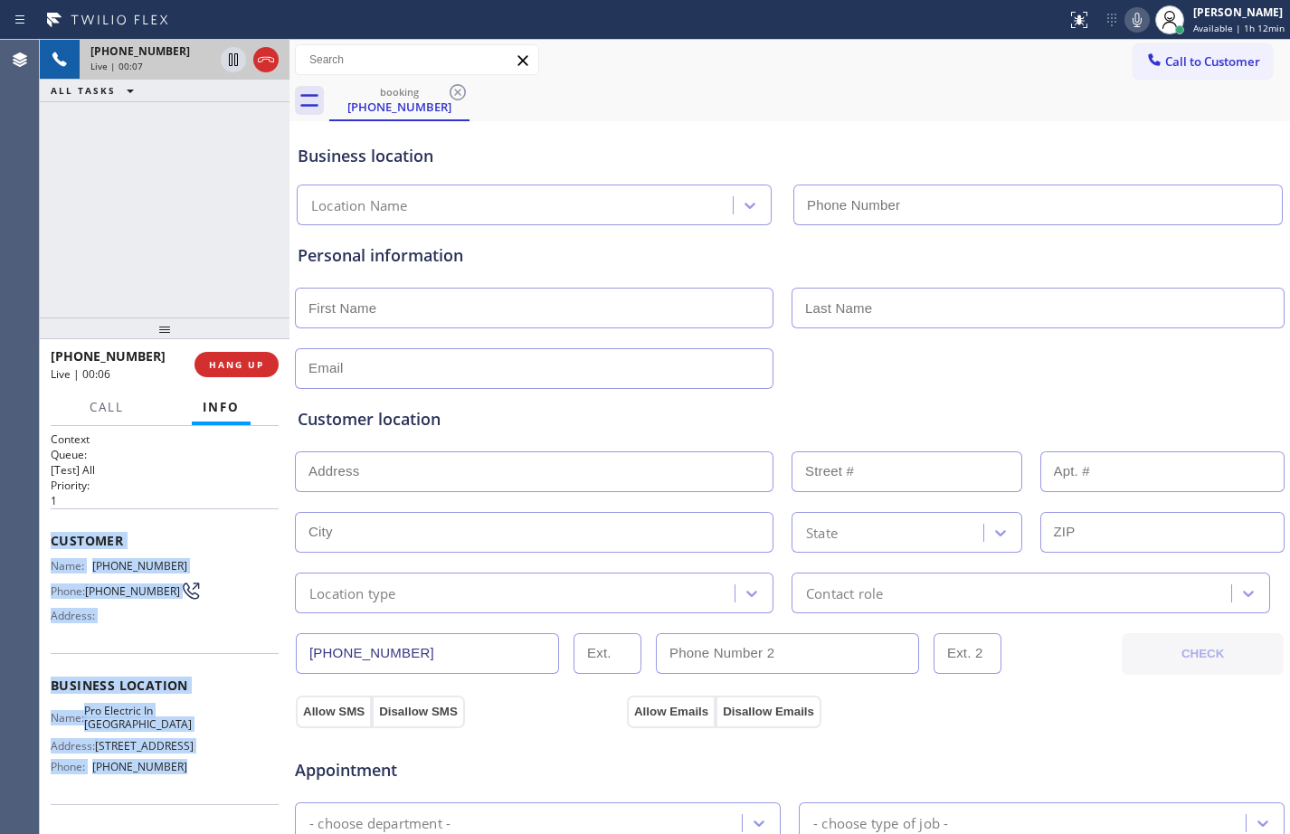
drag, startPoint x: 48, startPoint y: 534, endPoint x: 211, endPoint y: 790, distance: 303.3
click at [211, 790] on div "Context Queue: [Test] All Priority: 1 Customer Name: [PHONE_NUMBER] Phone: [PHO…" at bounding box center [165, 630] width 250 height 408
click at [236, 67] on icon at bounding box center [233, 60] width 22 height 22
click at [1132, 24] on icon at bounding box center [1136, 20] width 9 height 14
drag, startPoint x: 236, startPoint y: 62, endPoint x: 629, endPoint y: 107, distance: 395.0
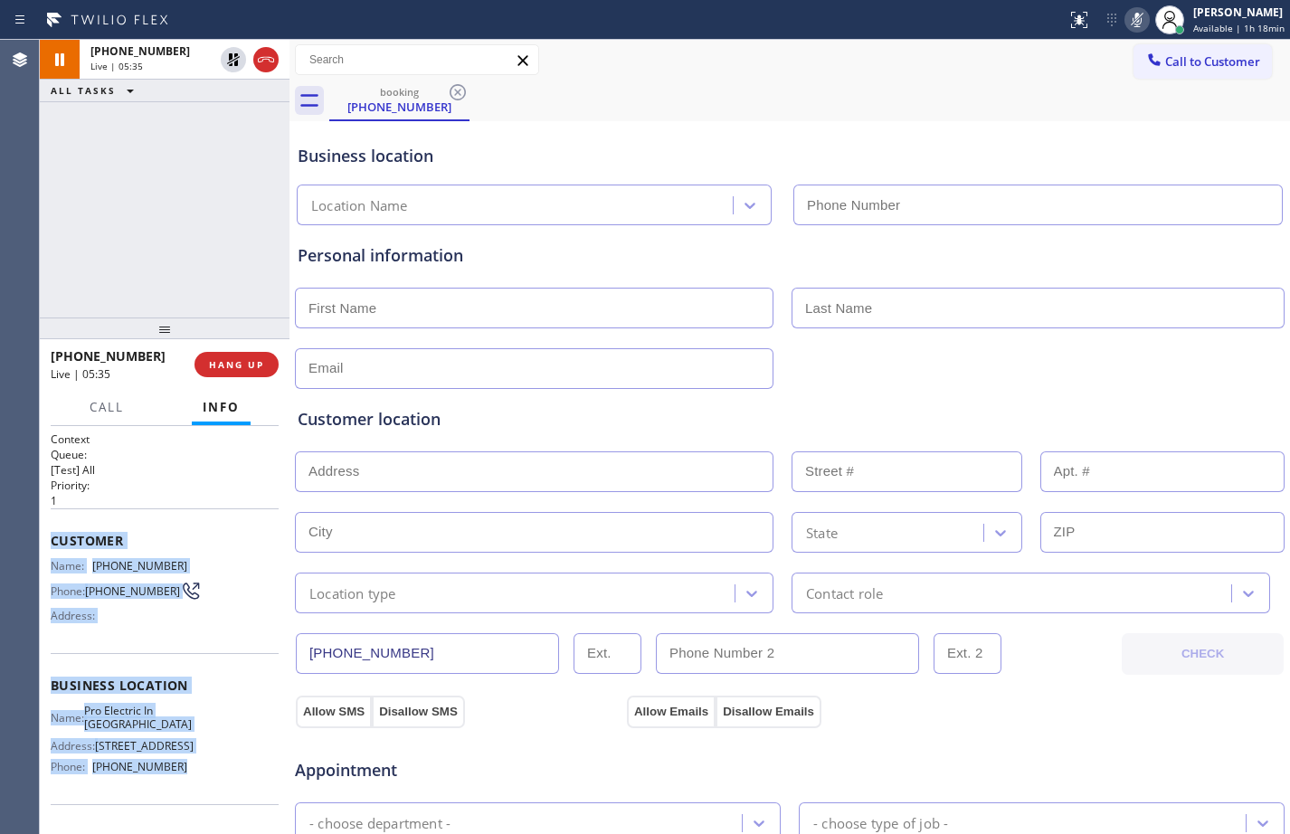
click at [236, 62] on icon at bounding box center [233, 59] width 13 height 13
click at [1131, 26] on icon at bounding box center [1137, 20] width 22 height 22
click at [232, 61] on icon at bounding box center [233, 59] width 9 height 13
click at [1126, 25] on icon at bounding box center [1137, 20] width 22 height 22
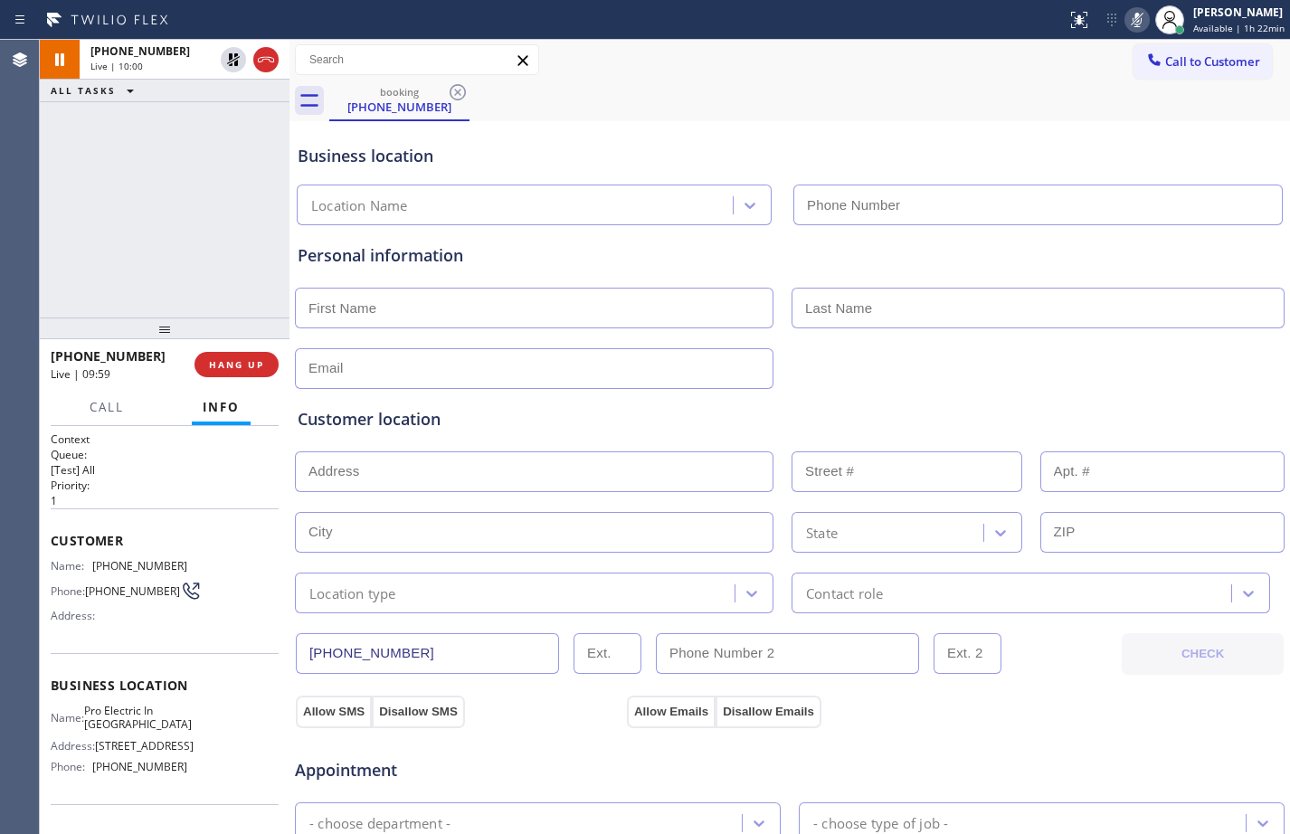
drag, startPoint x: 214, startPoint y: 158, endPoint x: 264, endPoint y: 115, distance: 66.0
click at [214, 158] on div "[PHONE_NUMBER] Live | 10:00 ALL TASKS ALL TASKS ACTIVE TASKS TASKS IN WRAP UP" at bounding box center [165, 179] width 250 height 278
click at [239, 63] on icon at bounding box center [233, 60] width 22 height 22
click at [1126, 24] on icon at bounding box center [1137, 20] width 22 height 22
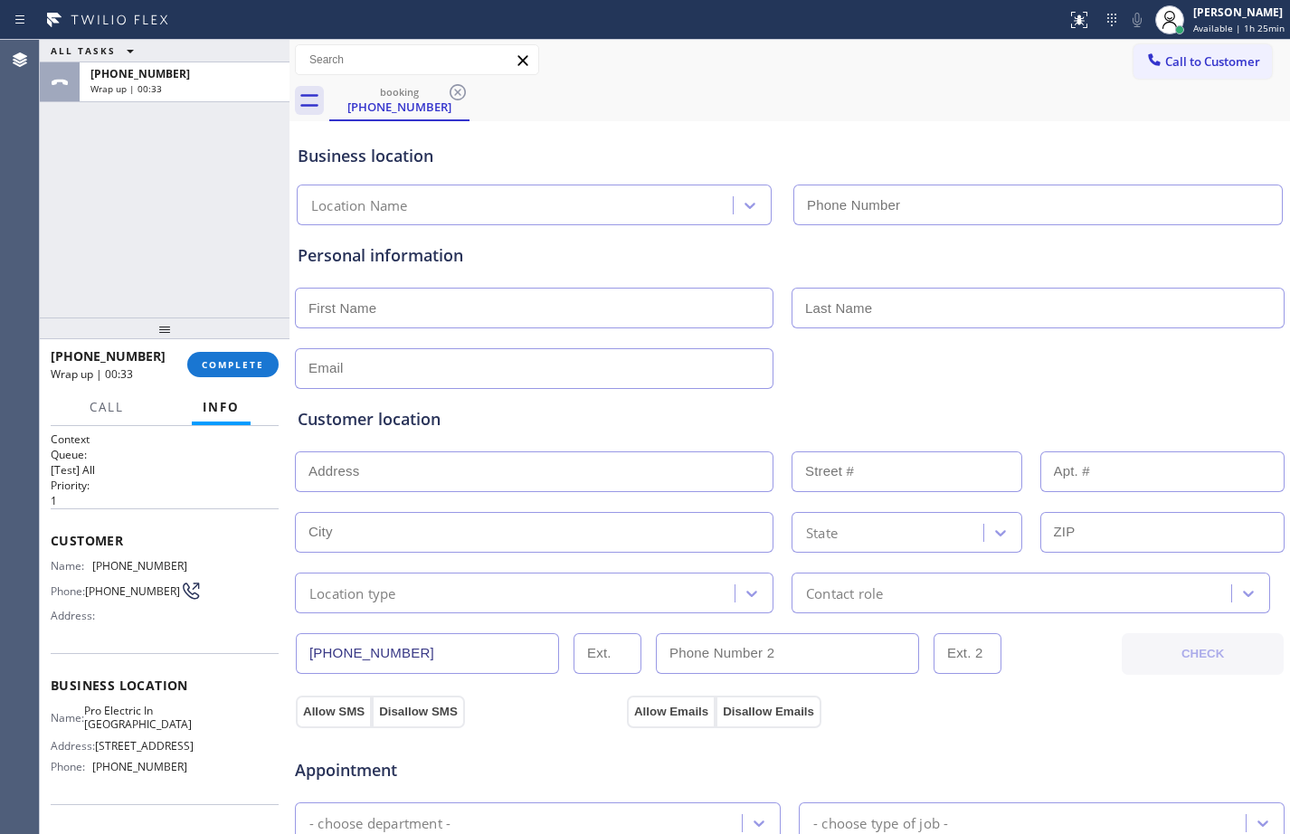
click at [200, 273] on div "ALL TASKS ALL TASKS ACTIVE TASKS TASKS IN WRAP UP [PHONE_NUMBER] Wrap up | 00:33" at bounding box center [165, 179] width 250 height 278
click at [234, 365] on span "COMPLETE" at bounding box center [233, 364] width 62 height 13
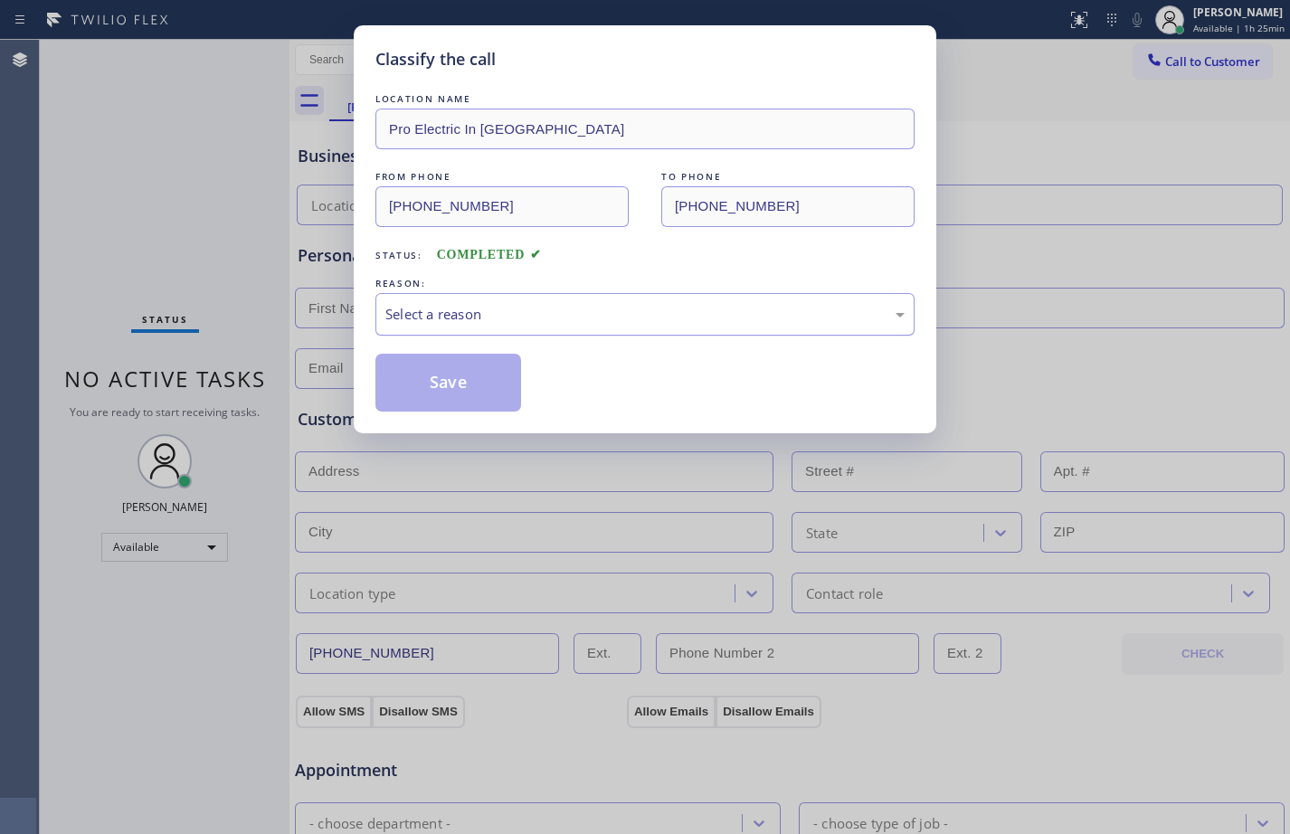
click at [615, 310] on div "Select a reason" at bounding box center [644, 314] width 519 height 21
click at [443, 378] on button "Save" at bounding box center [448, 383] width 146 height 58
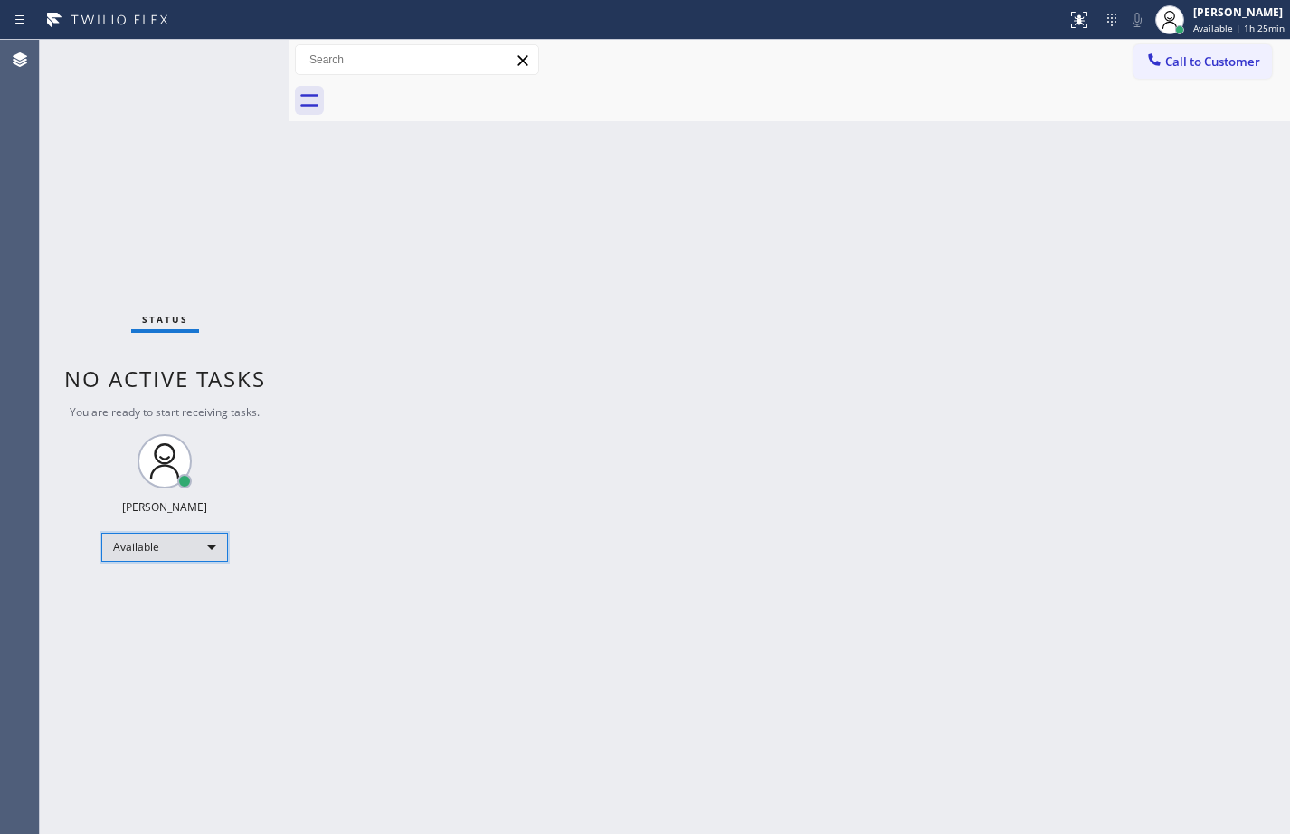
click at [184, 544] on div "Available" at bounding box center [164, 547] width 127 height 29
click at [148, 615] on li "Unavailable" at bounding box center [163, 618] width 123 height 22
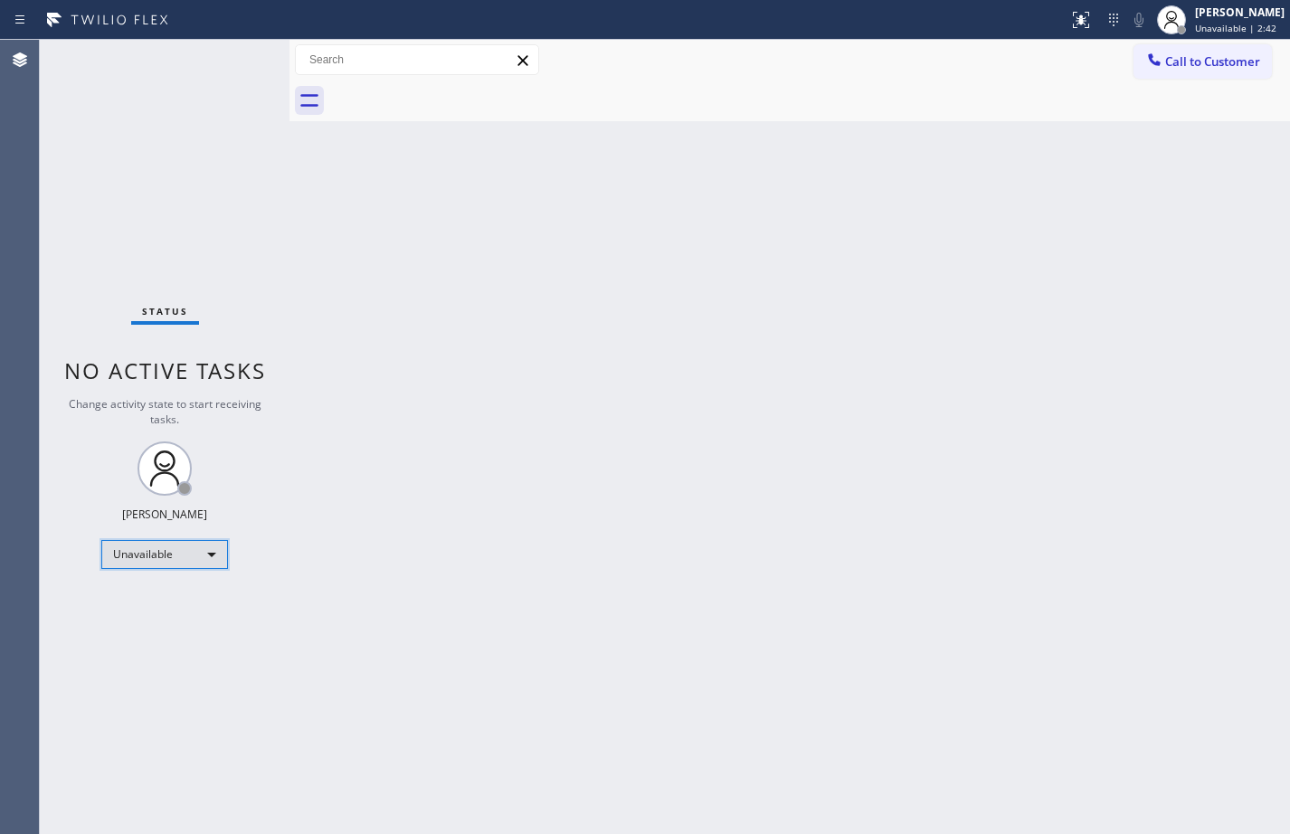
click at [184, 558] on div "Unavailable" at bounding box center [164, 554] width 127 height 29
click at [161, 657] on li "Break" at bounding box center [163, 648] width 123 height 22
click at [206, 561] on div "Break" at bounding box center [164, 554] width 127 height 29
click at [163, 609] on li "Available" at bounding box center [163, 602] width 123 height 22
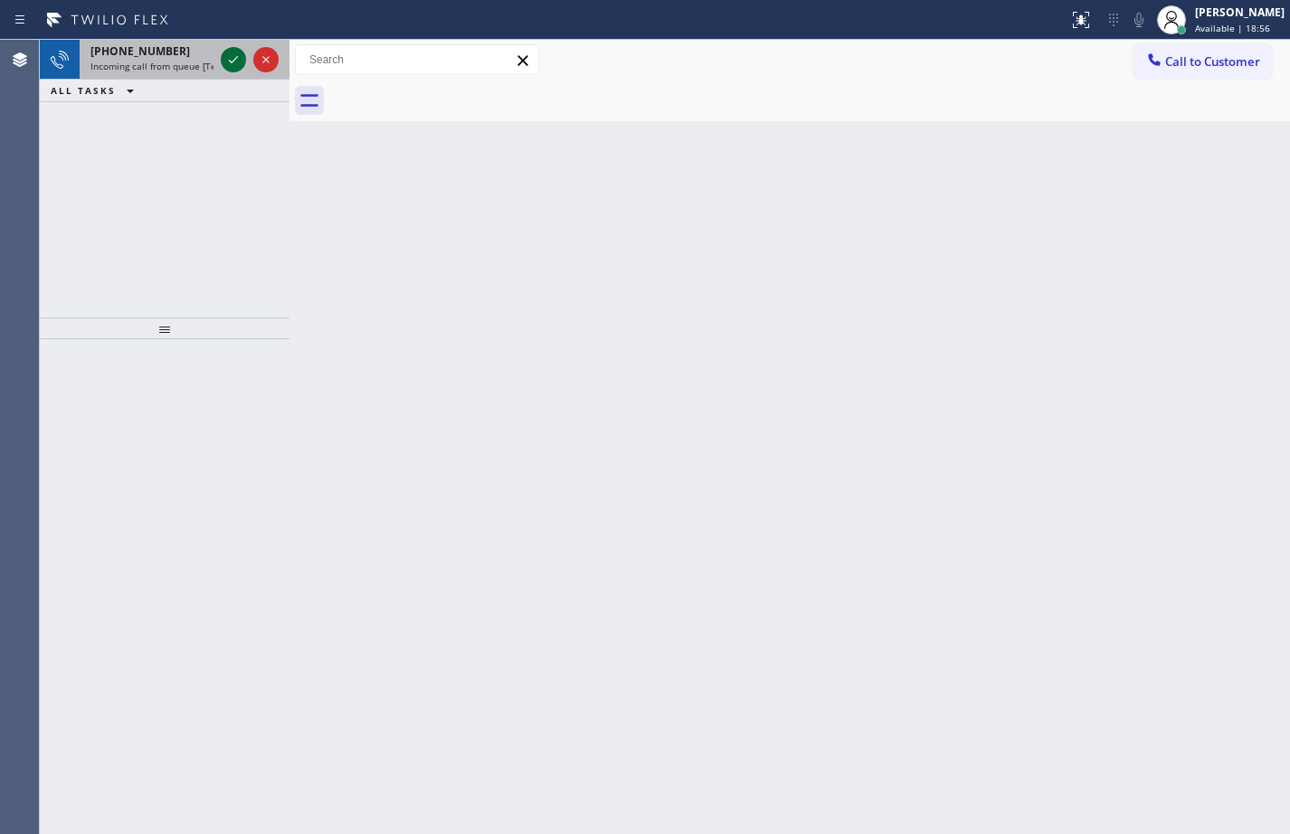
click at [233, 53] on icon at bounding box center [233, 60] width 22 height 22
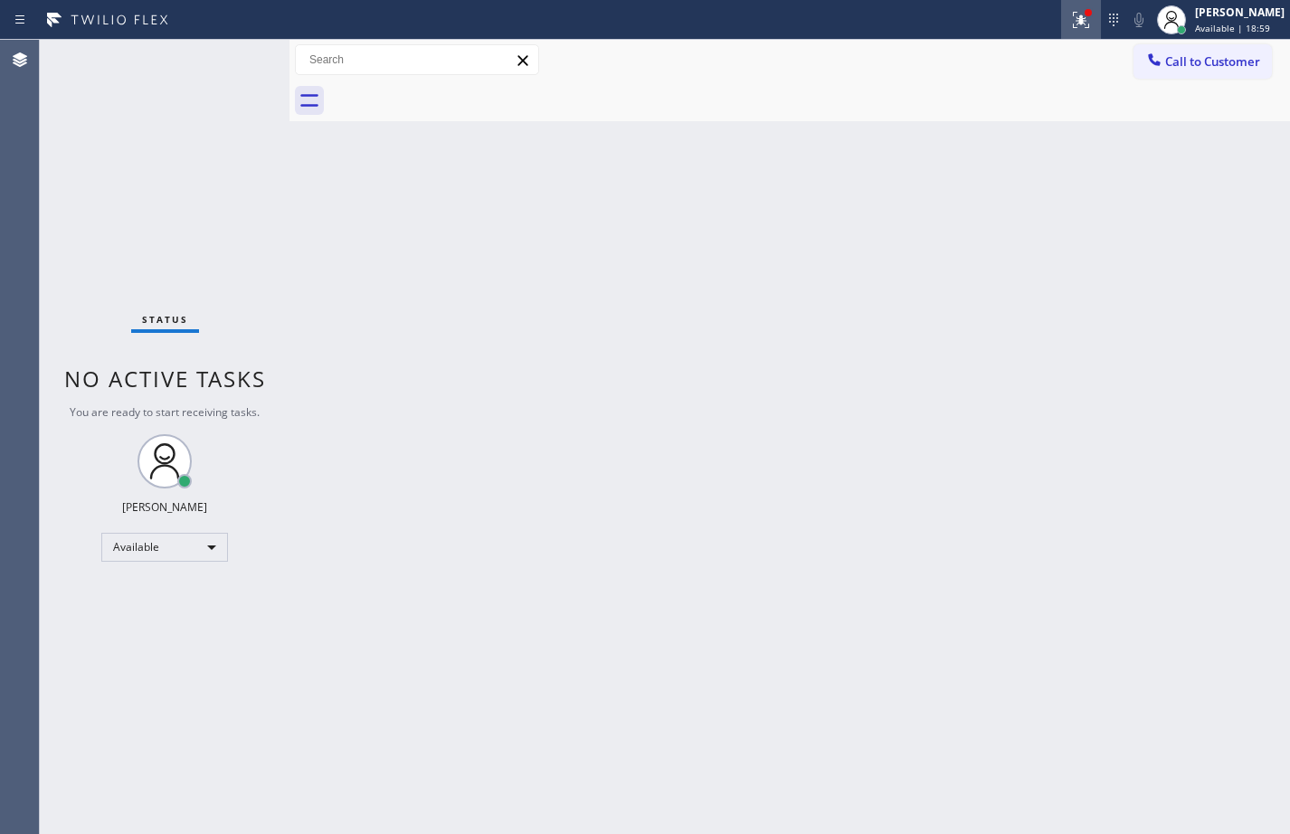
click at [1070, 26] on icon at bounding box center [1081, 20] width 22 height 22
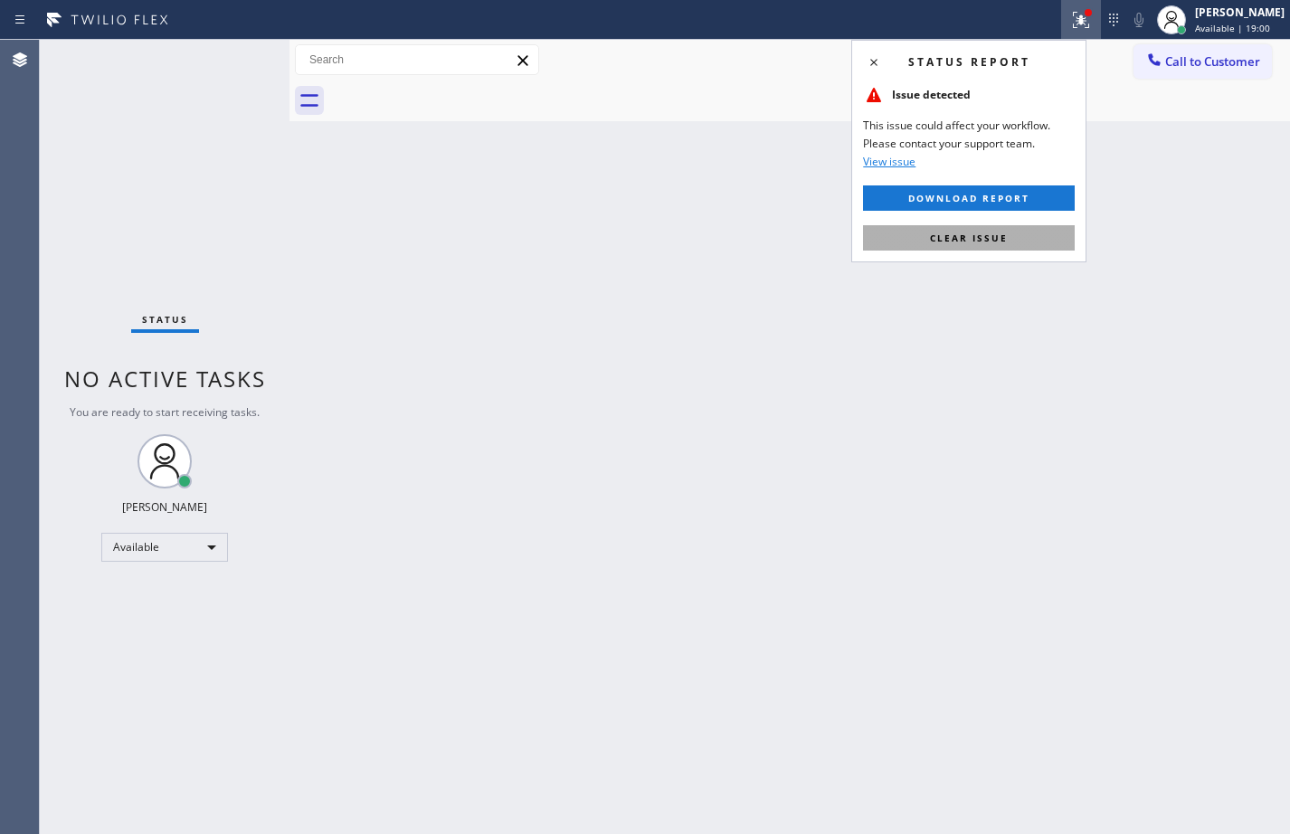
click at [993, 244] on button "Clear issue" at bounding box center [969, 237] width 212 height 25
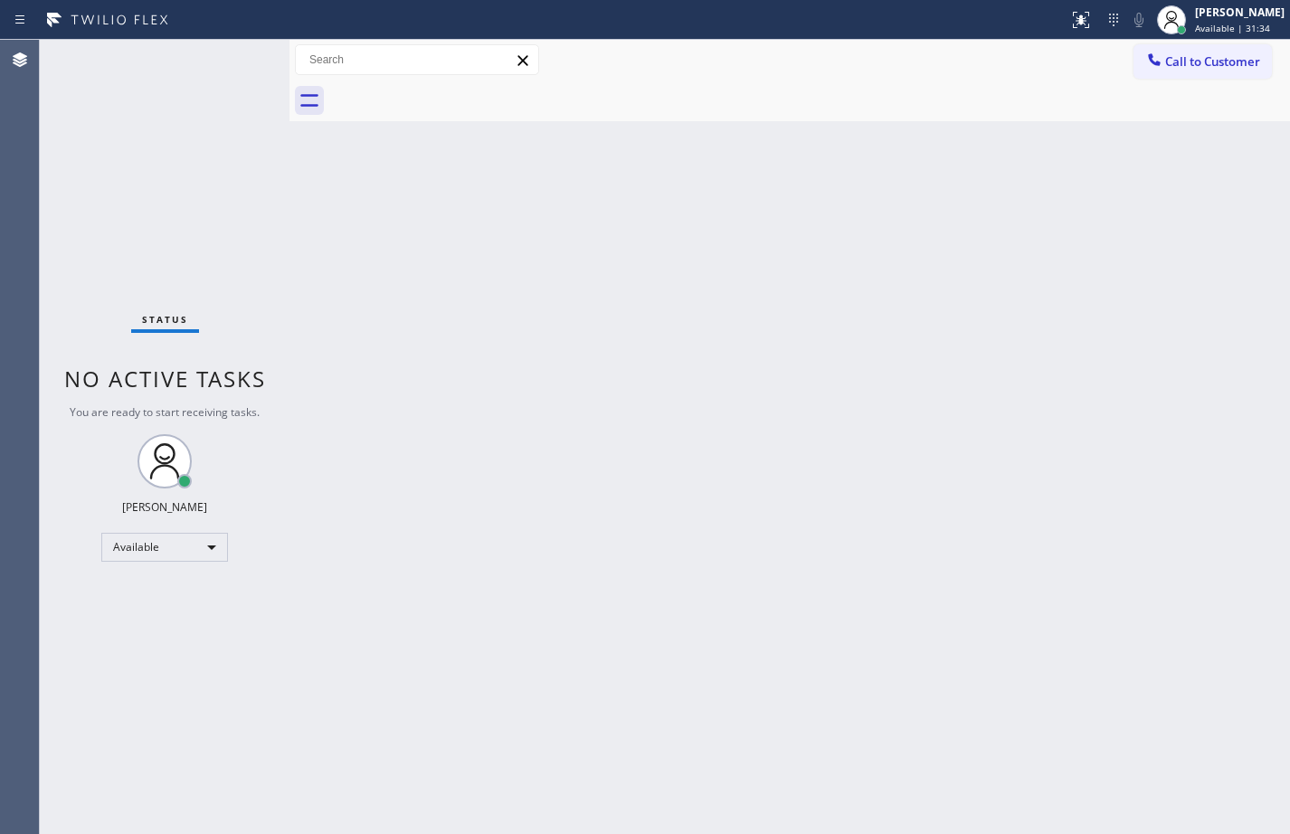
click at [629, 293] on div "Back to Dashboard Change Sender ID Customers Technicians Select a contact Outbo…" at bounding box center [789, 437] width 1000 height 794
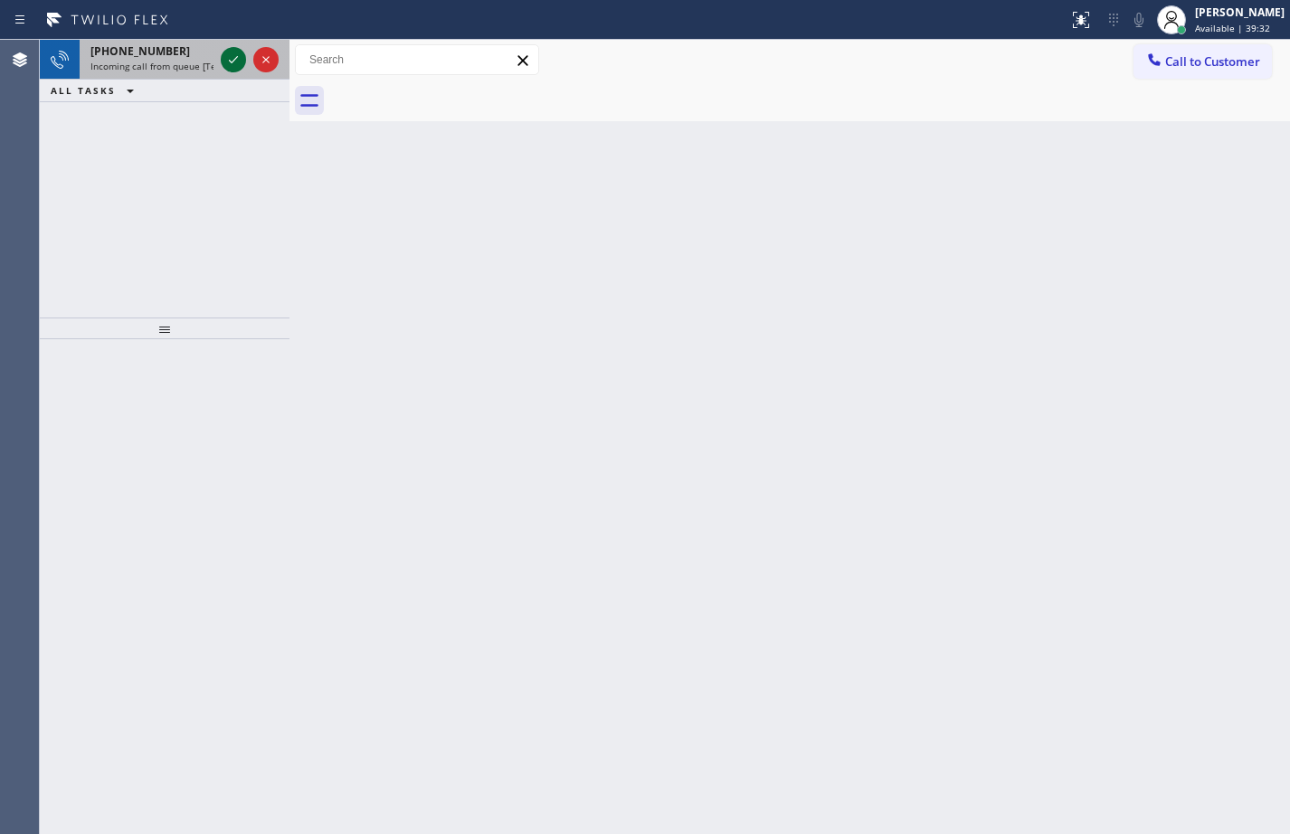
click at [235, 61] on icon at bounding box center [233, 60] width 22 height 22
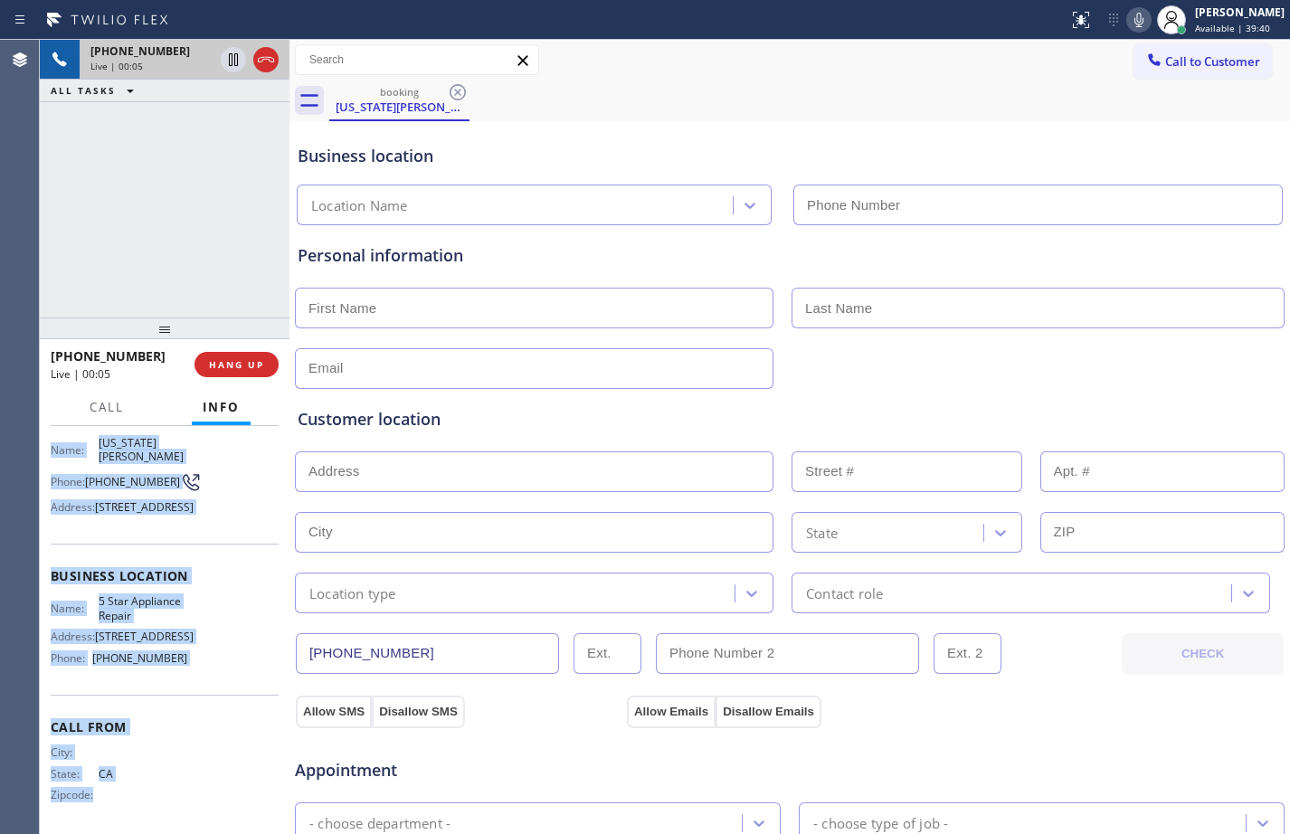
scroll to position [161, 0]
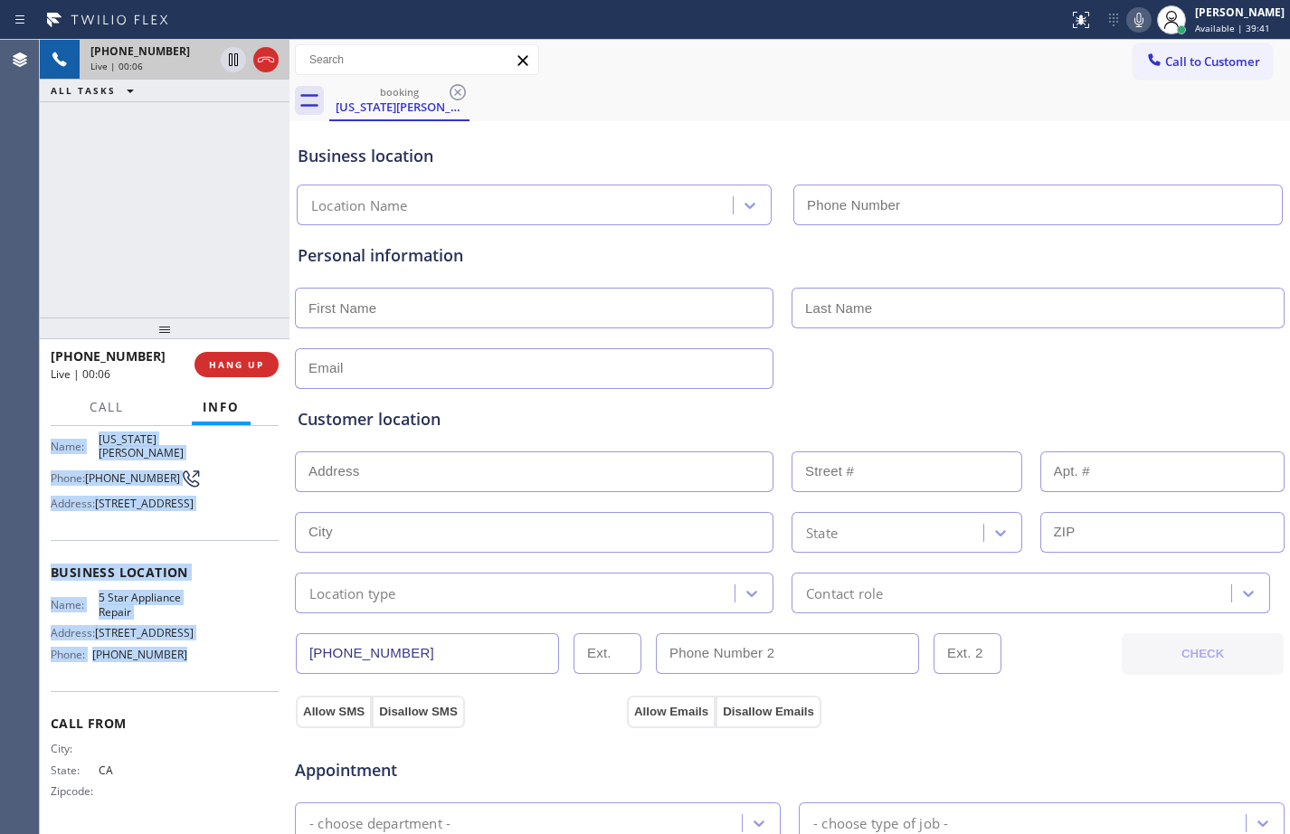
drag, startPoint x: 52, startPoint y: 546, endPoint x: 288, endPoint y: 685, distance: 272.8
click at [205, 658] on div "Context Queue: [Test] All Priority: 4 Customer Name: [US_STATE][PERSON_NAME] Ph…" at bounding box center [165, 567] width 228 height 524
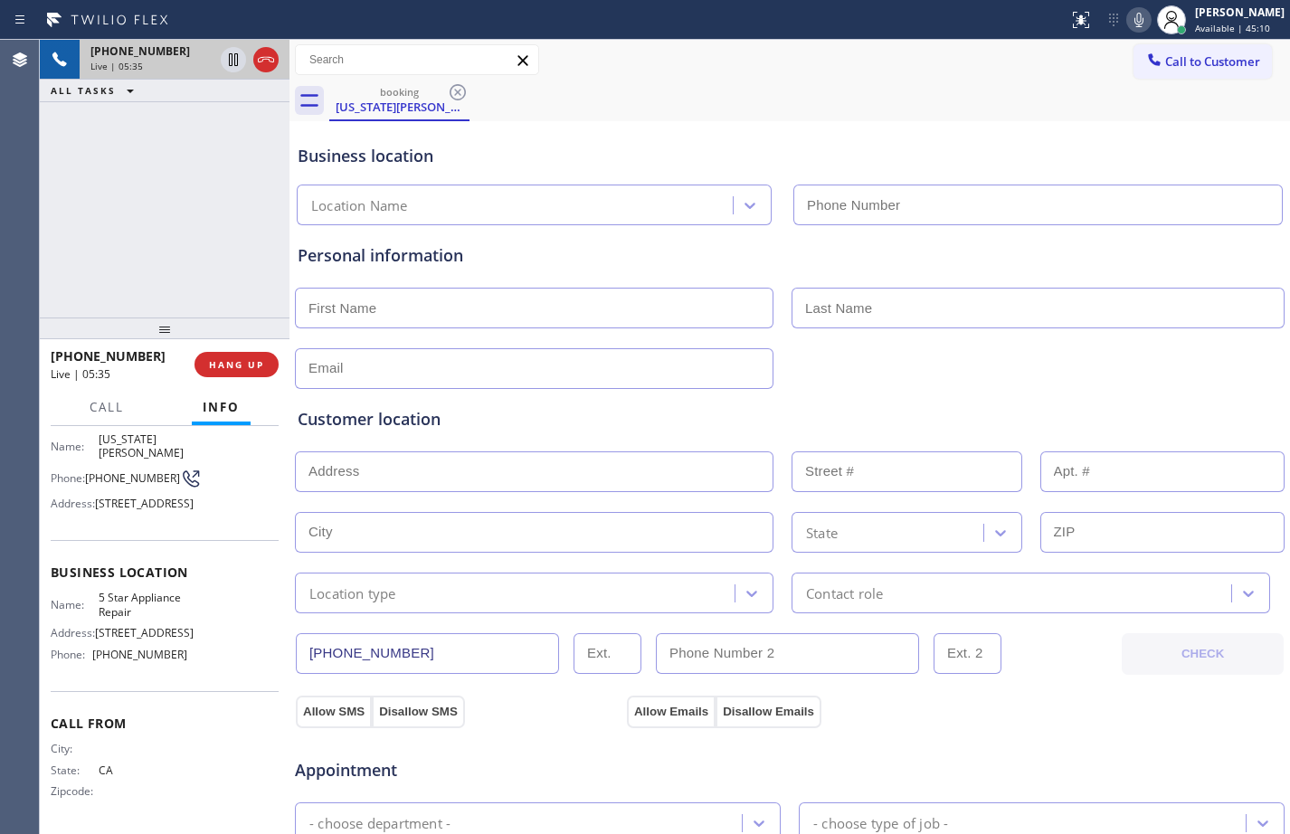
click at [1072, 714] on div "Allow SMS Disallow SMS Allow Emails Disallow Emails" at bounding box center [789, 709] width 993 height 36
click at [894, 717] on div "Allow Emails Disallow Emails" at bounding box center [789, 711] width 331 height 33
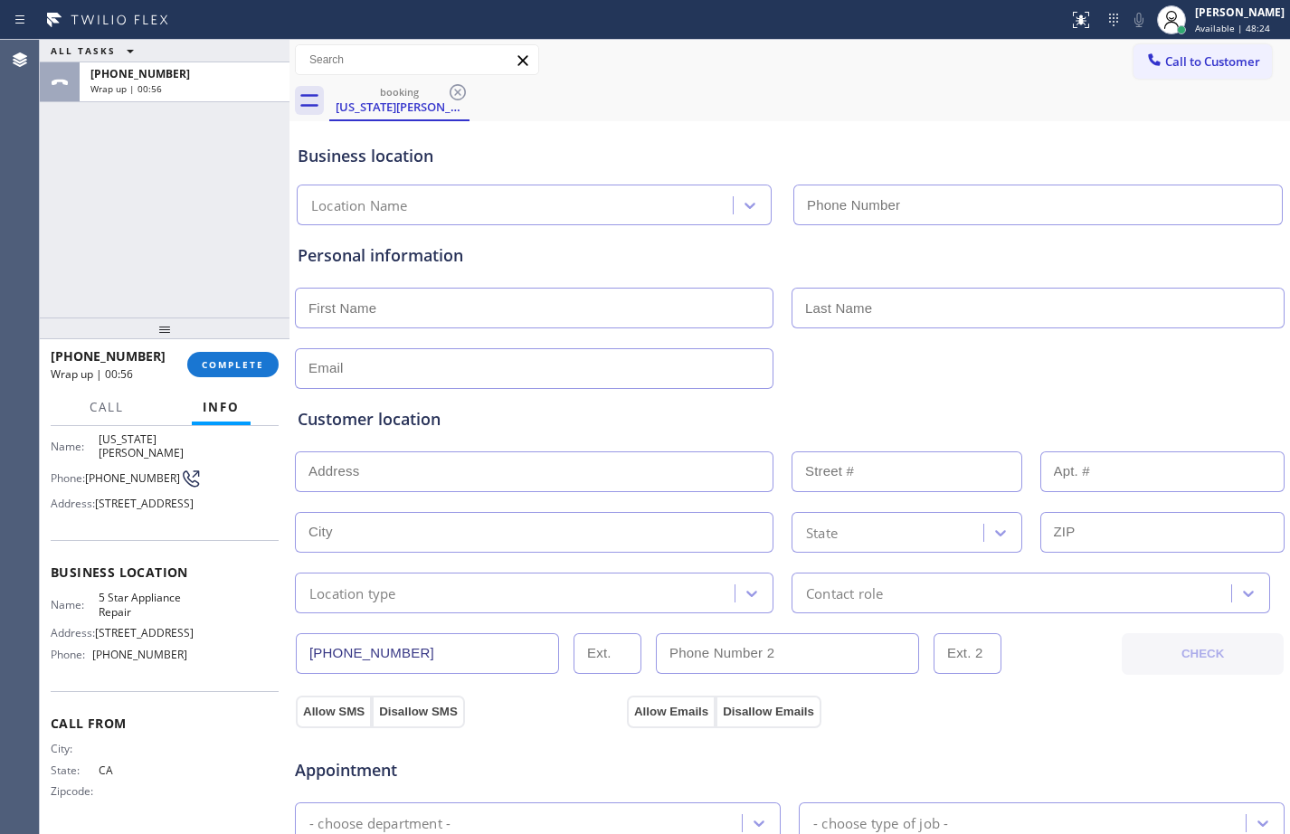
click at [568, 294] on input "text" at bounding box center [534, 308] width 478 height 41
type input "Ms."
type input "[US_STATE]"
click at [506, 376] on input "text" at bounding box center [534, 368] width 478 height 41
click at [372, 377] on input "[EMAIL_ADDRESS][DOMAIN_NAME]" at bounding box center [534, 368] width 478 height 41
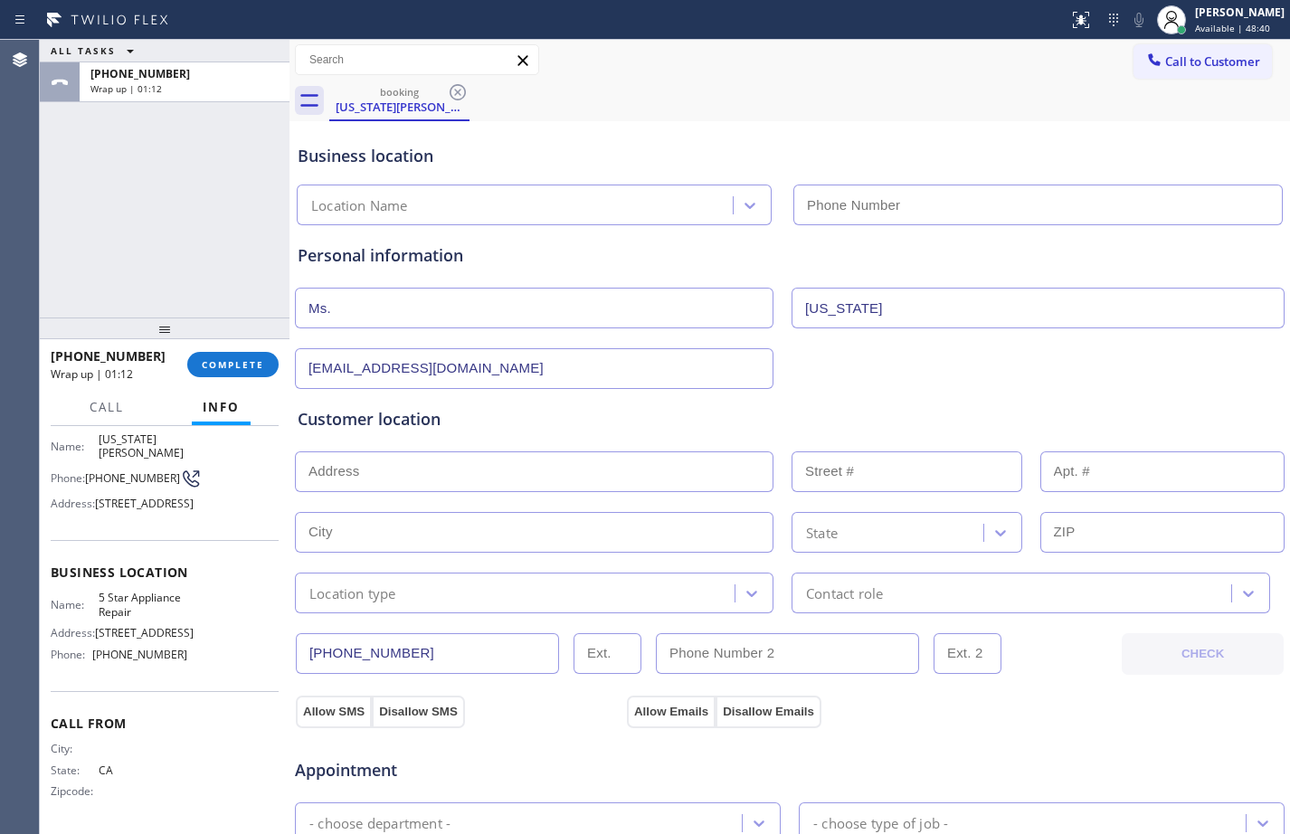
type input "[EMAIL_ADDRESS][DOMAIN_NAME]"
click at [507, 483] on input "text" at bounding box center [534, 471] width 478 height 41
click at [470, 484] on input "text" at bounding box center [534, 471] width 478 height 41
paste input "[GEOGRAPHIC_DATA]"
type input "[GEOGRAPHIC_DATA], [GEOGRAPHIC_DATA]"
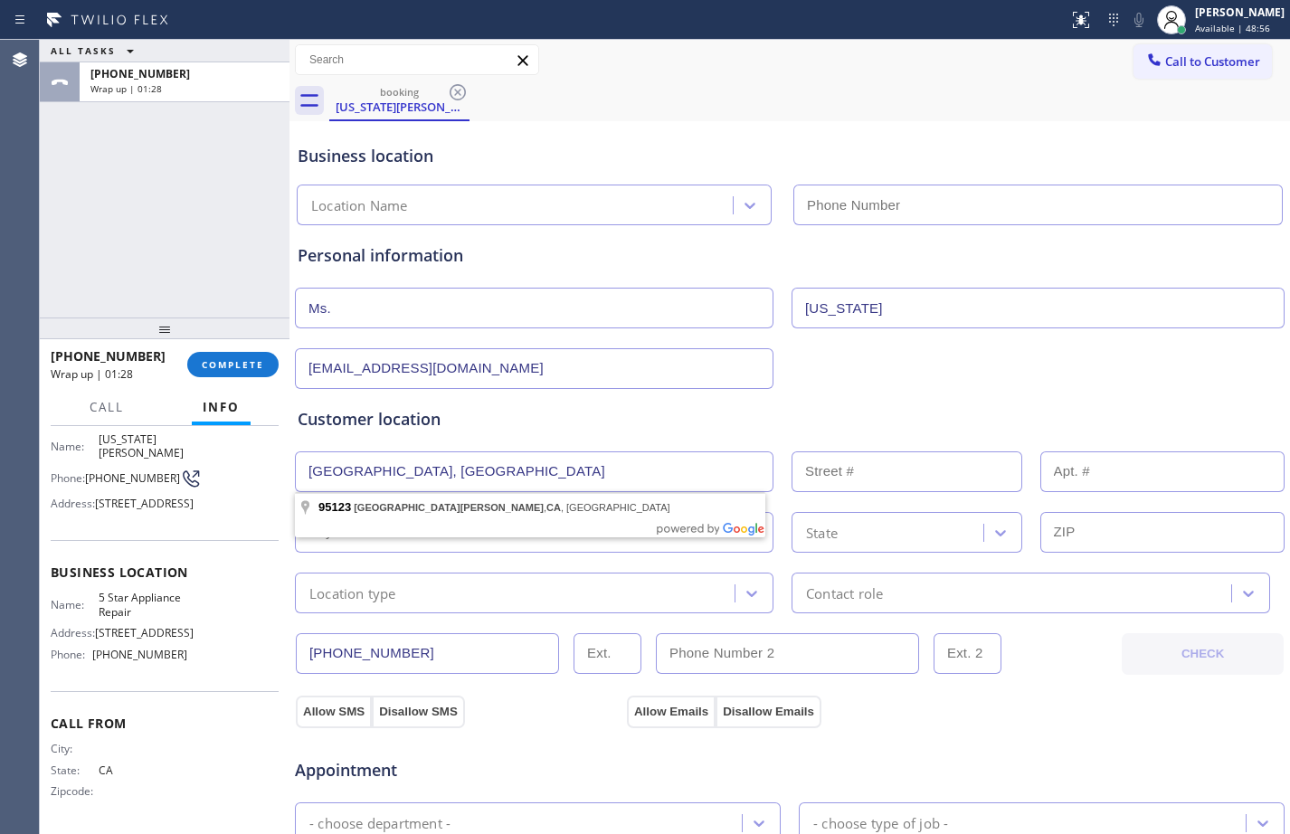
drag, startPoint x: 449, startPoint y: 519, endPoint x: 458, endPoint y: 531, distance: 14.8
type input "[GEOGRAPHIC_DATA][PERSON_NAME]"
type input "95123"
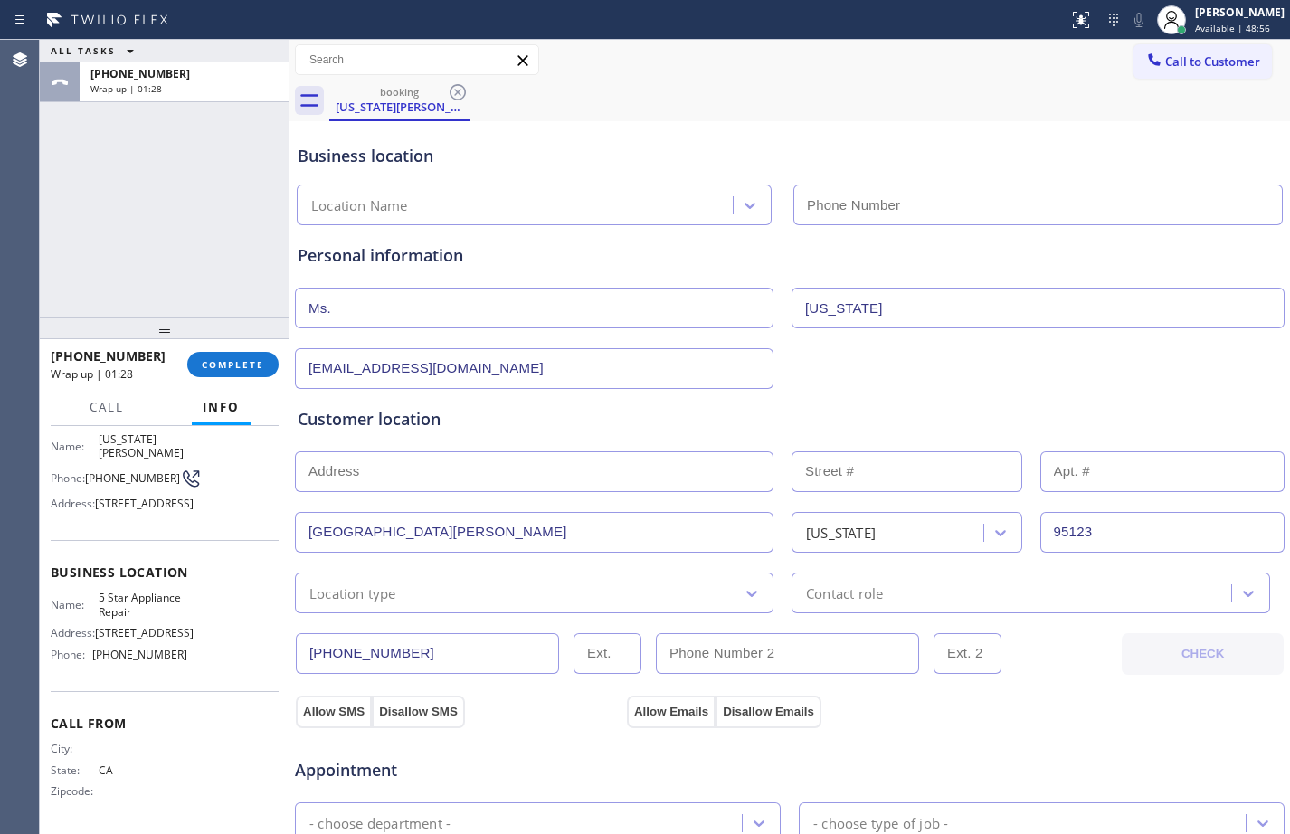
click at [417, 610] on div "Location type" at bounding box center [534, 592] width 478 height 41
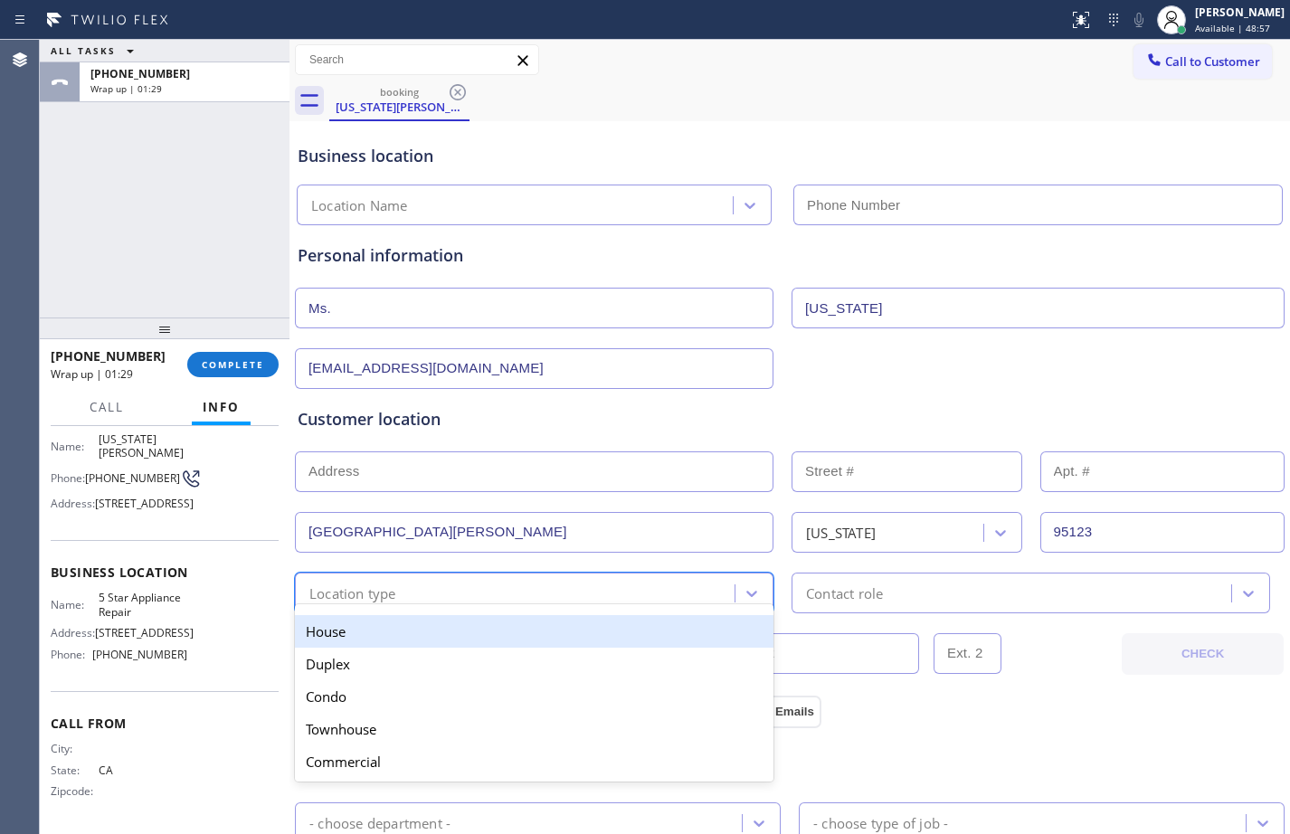
click at [376, 627] on div "House" at bounding box center [534, 631] width 478 height 33
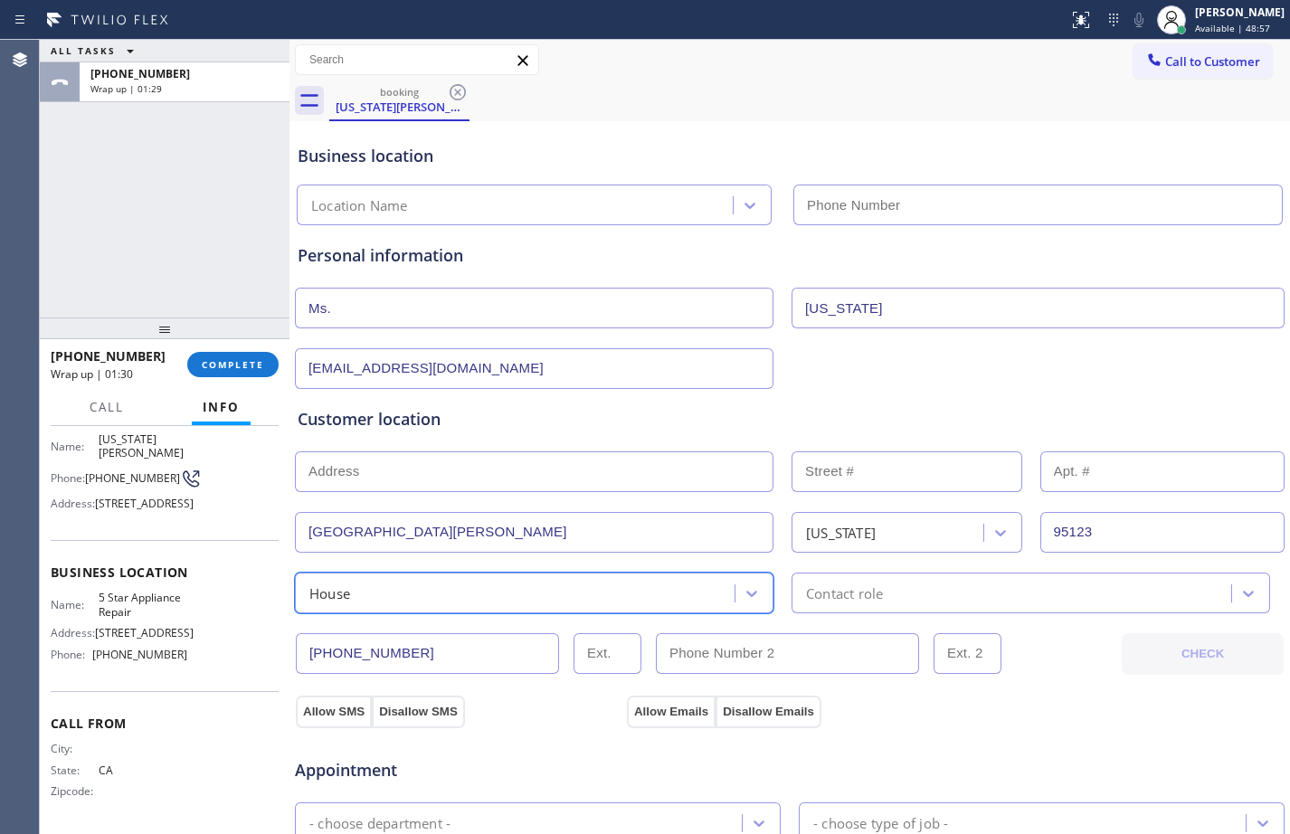
click at [968, 583] on div "Contact role" at bounding box center [1014, 593] width 434 height 32
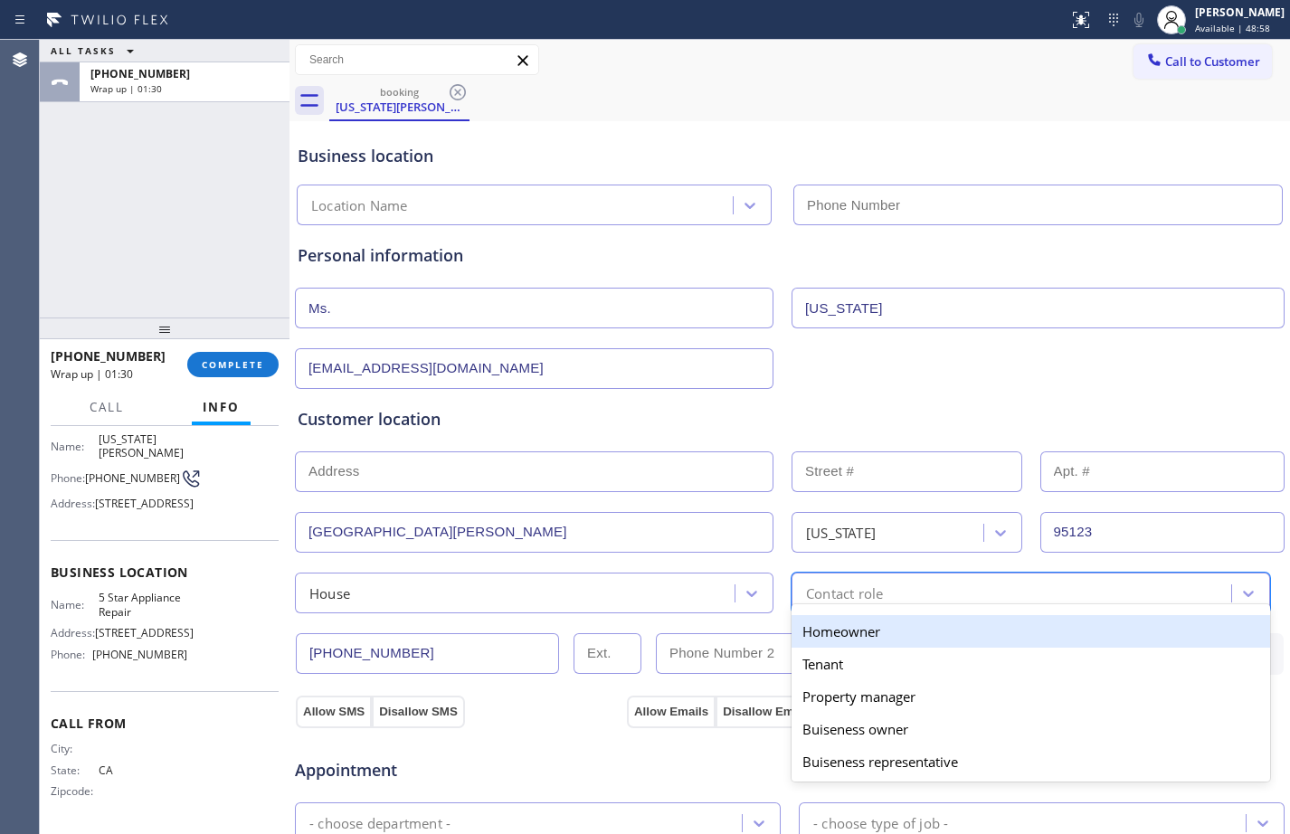
click at [866, 625] on div "Homeowner" at bounding box center [1030, 631] width 478 height 33
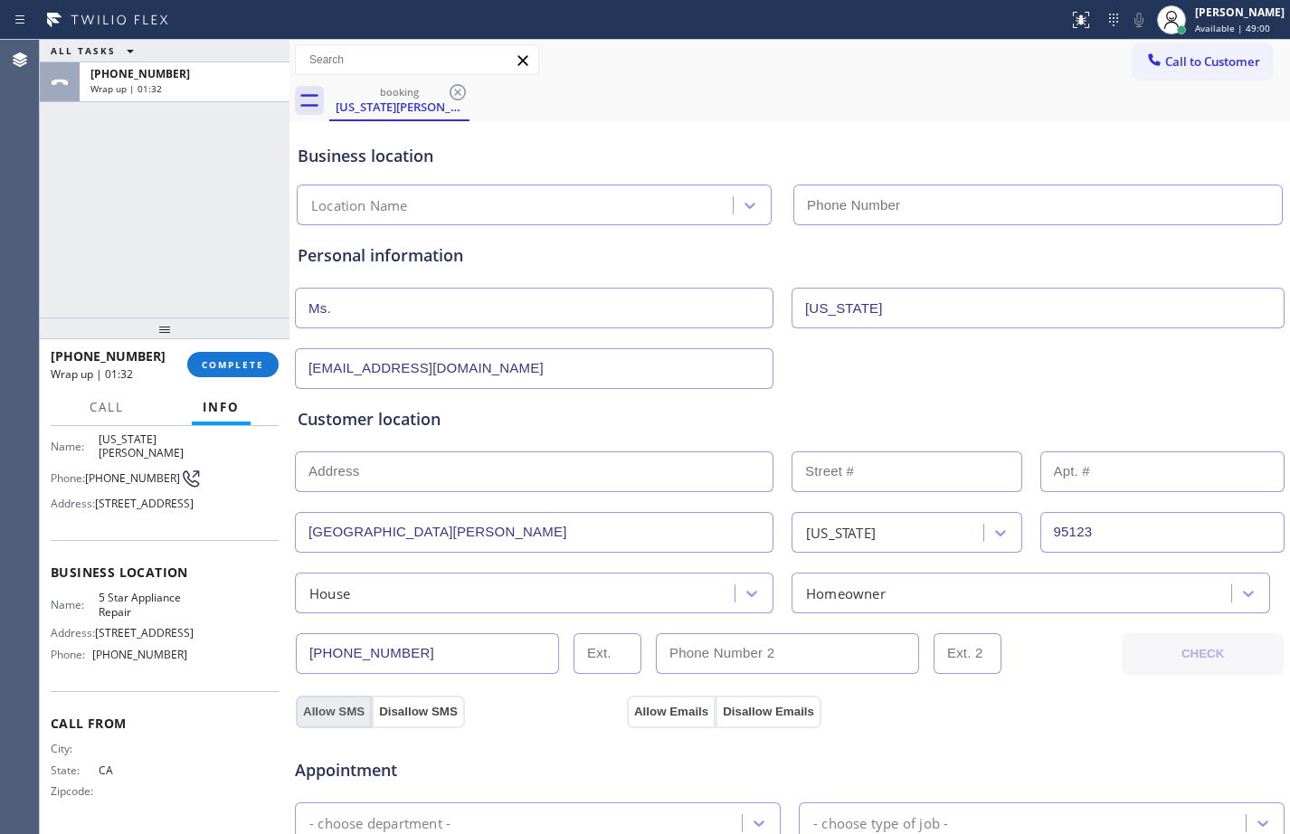
click at [320, 712] on button "Allow SMS" at bounding box center [334, 711] width 76 height 33
click at [655, 716] on button "Allow Emails" at bounding box center [671, 711] width 89 height 33
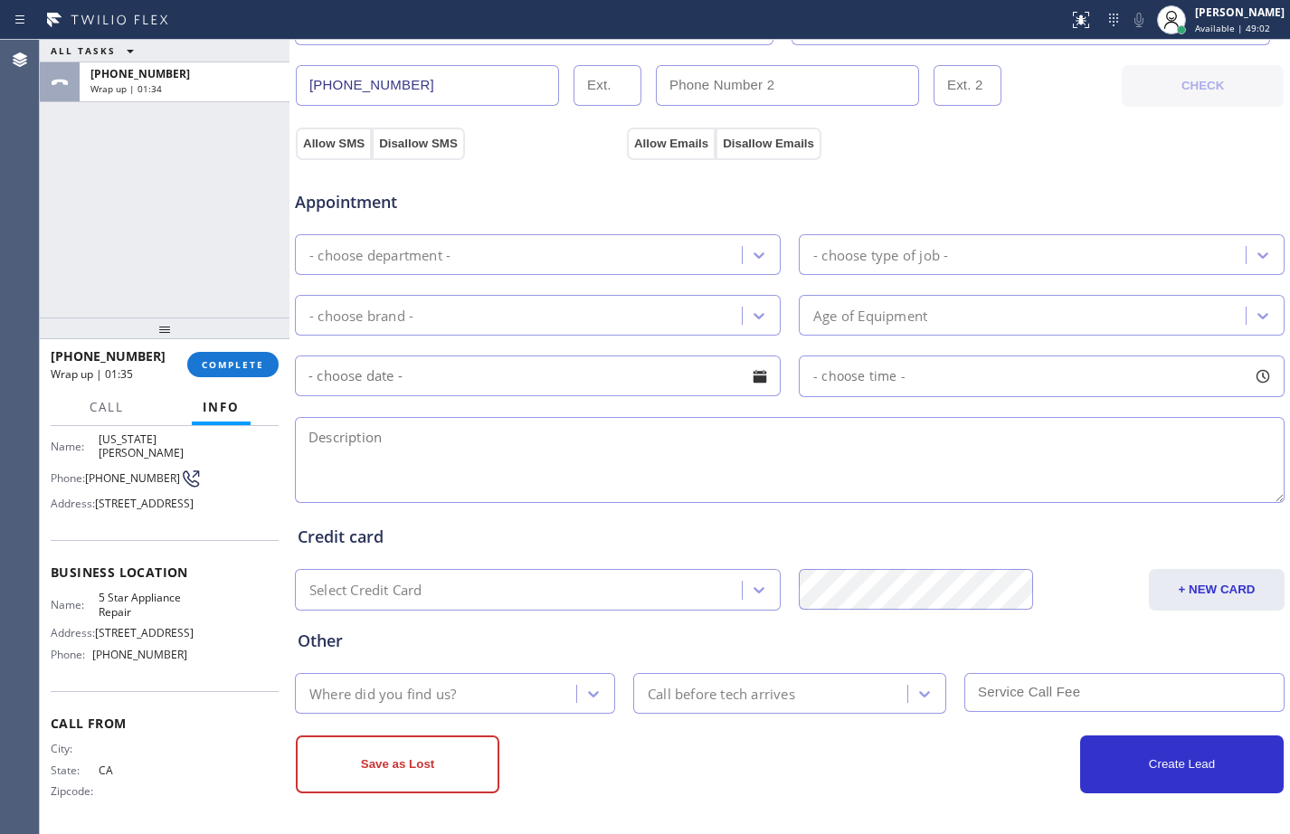
click at [528, 259] on div "- choose department -" at bounding box center [520, 255] width 441 height 32
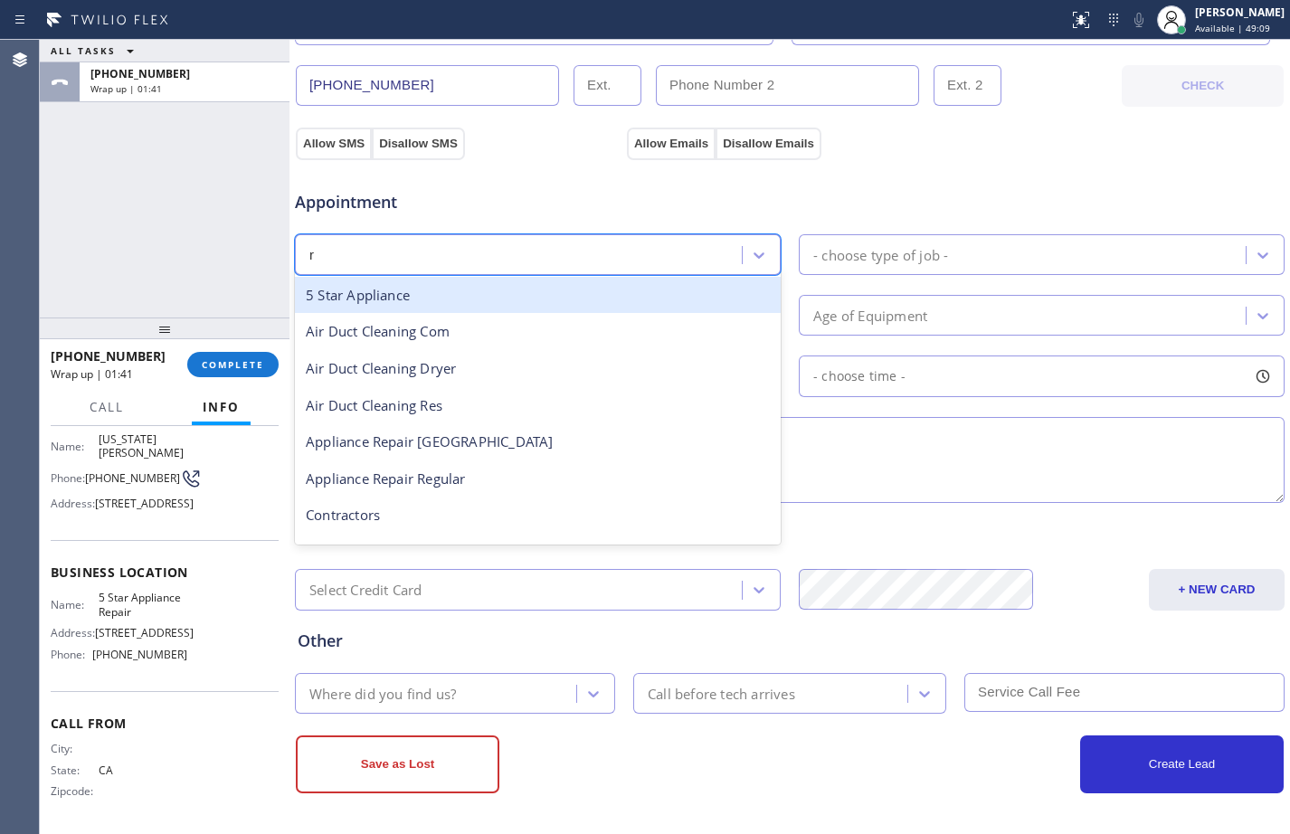
type input "re"
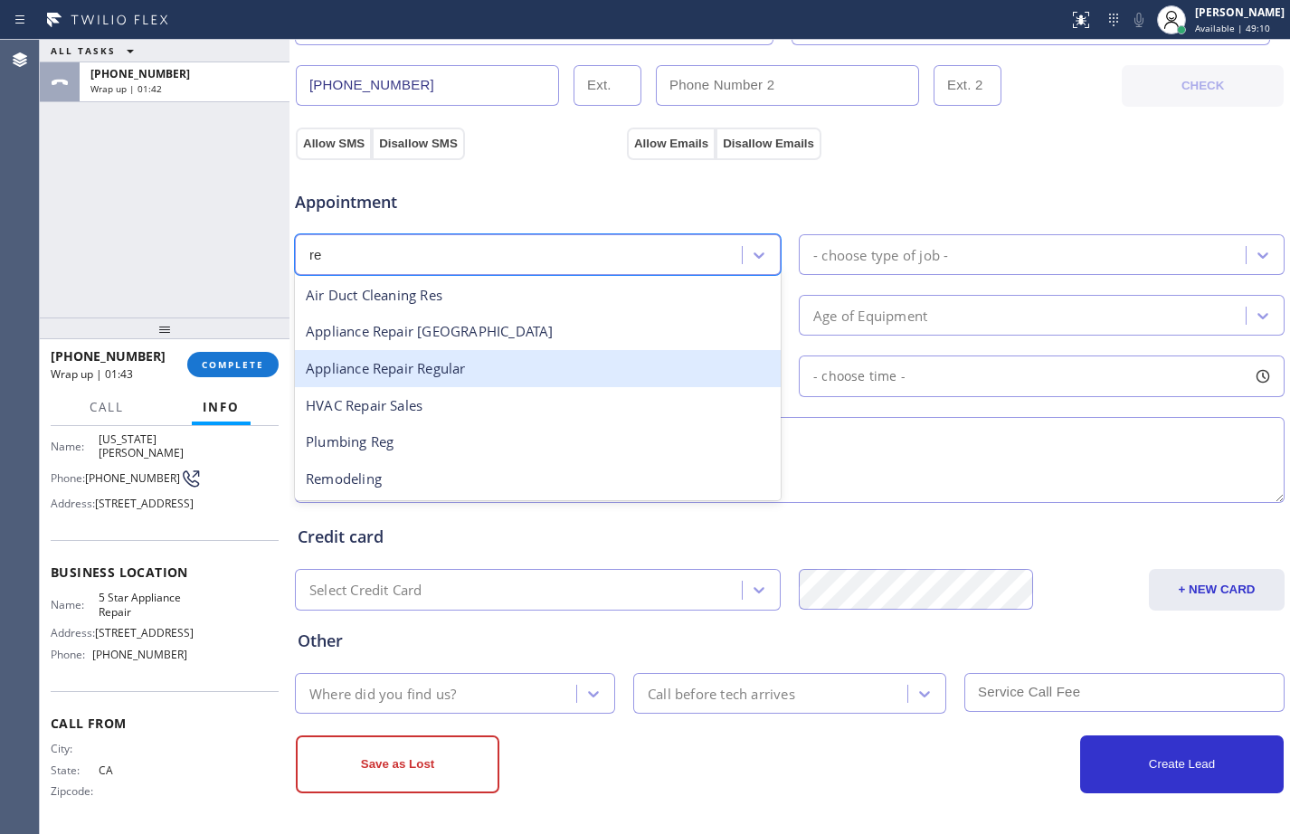
click at [443, 381] on div "Appliance Repair Regular" at bounding box center [538, 368] width 486 height 37
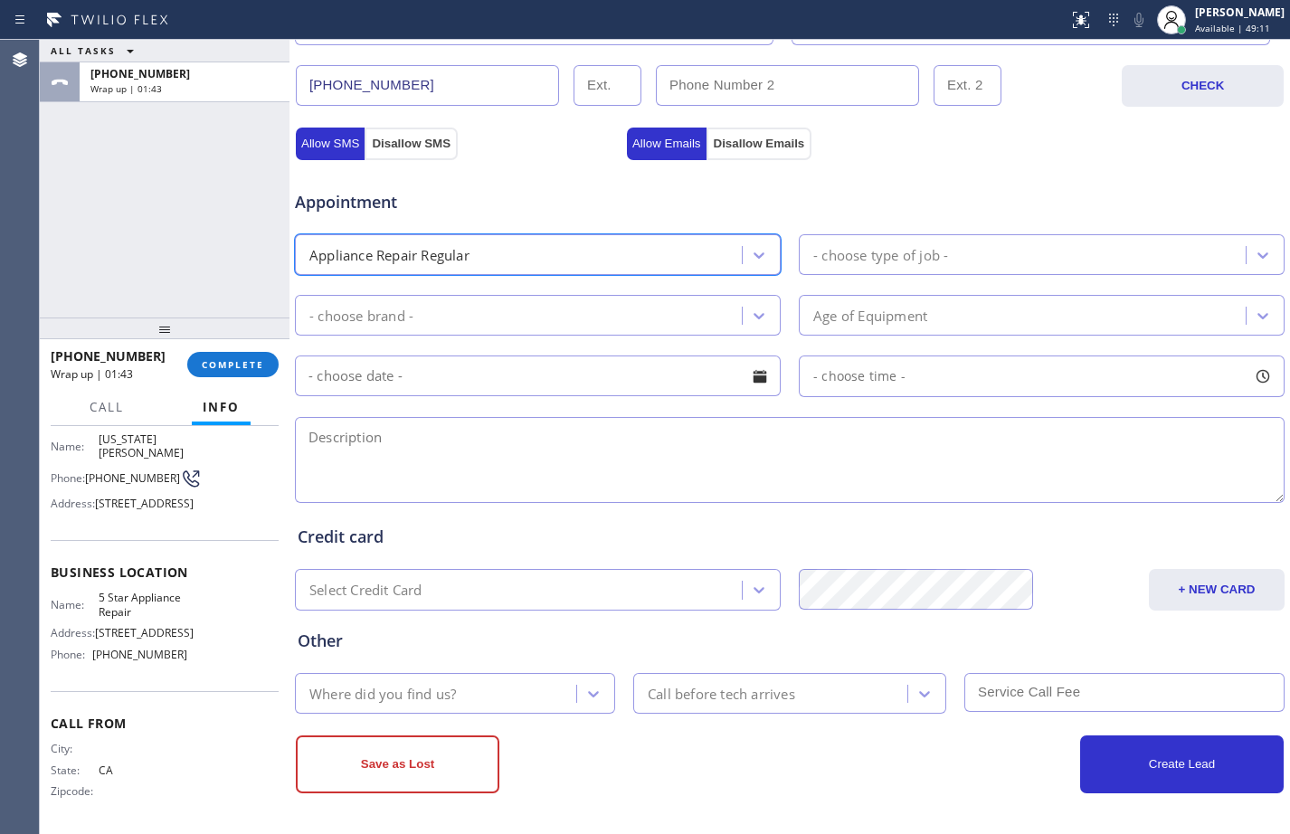
click at [439, 314] on div "- choose brand -" at bounding box center [520, 315] width 441 height 32
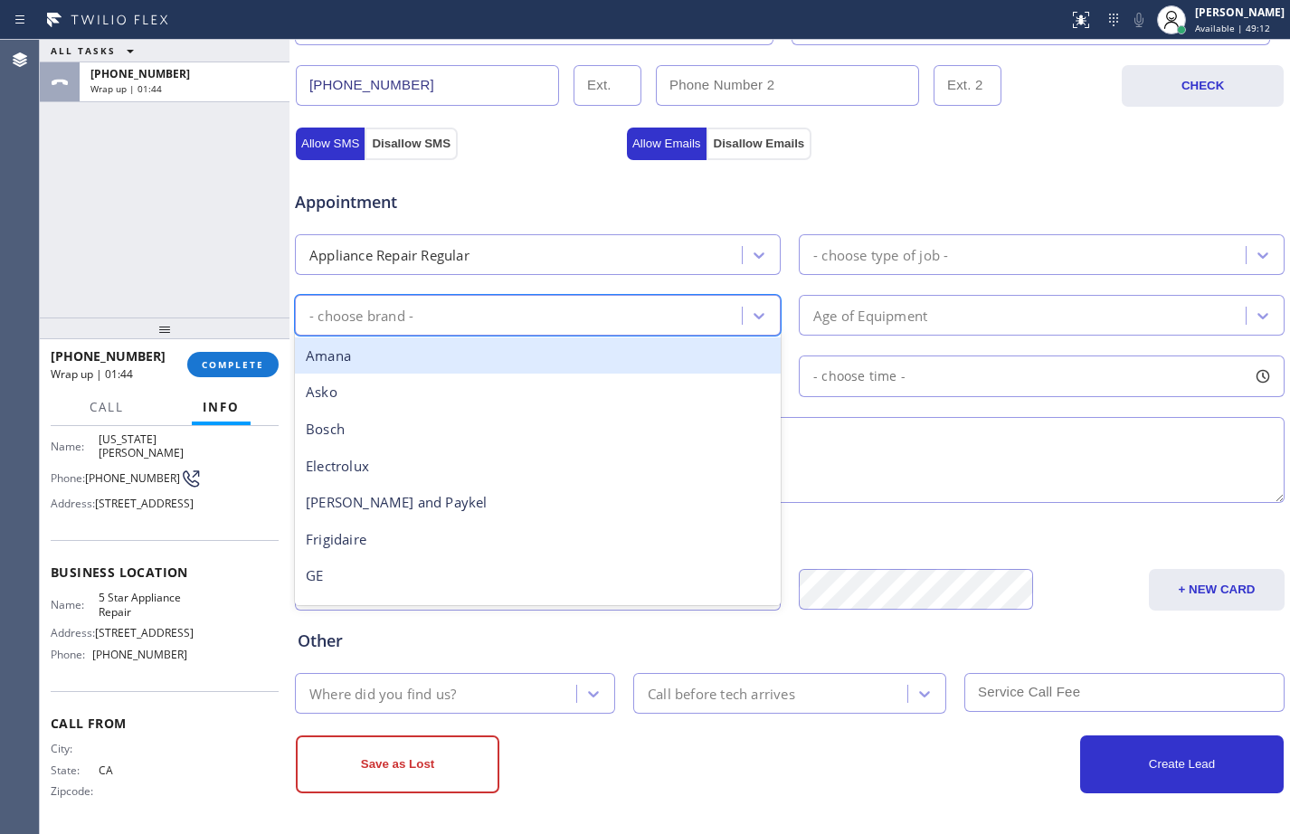
type input "k"
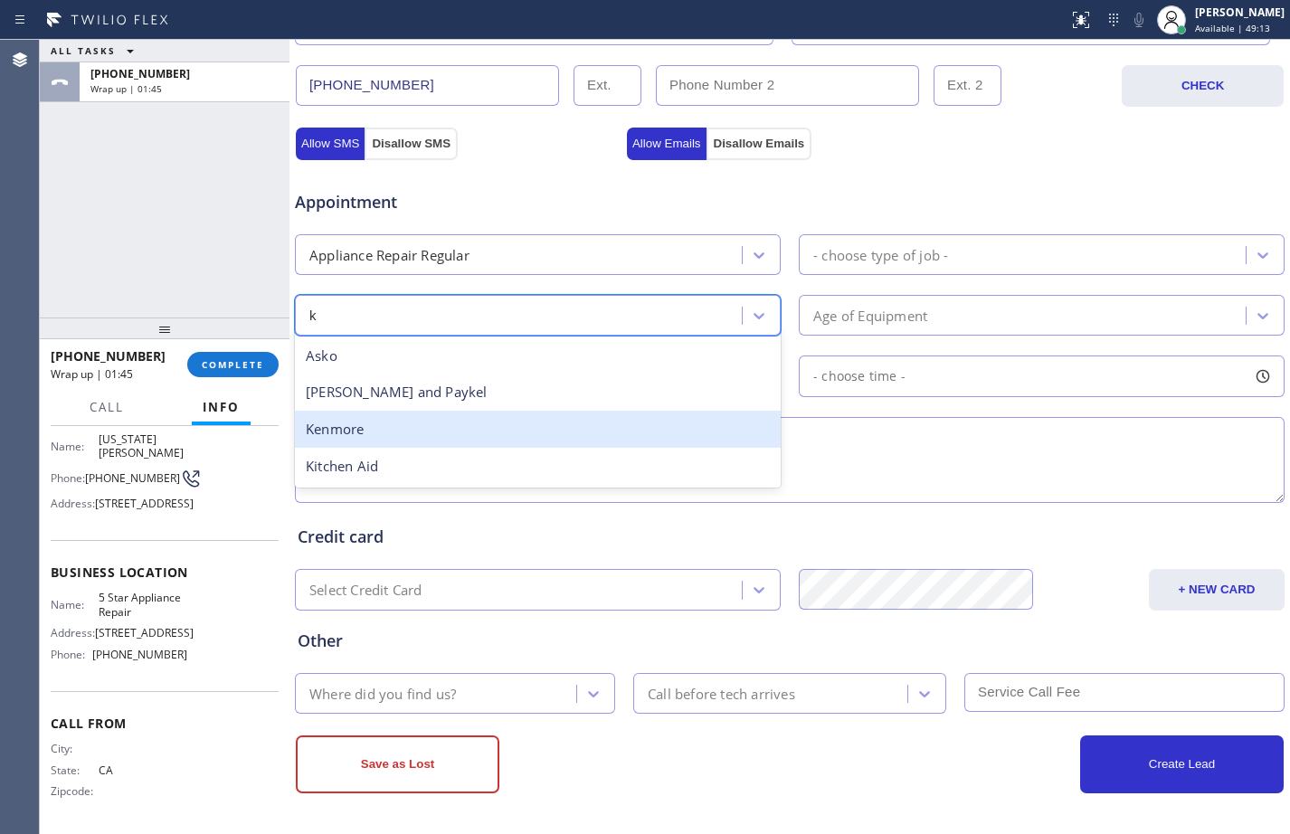
click at [376, 430] on div "Kenmore" at bounding box center [538, 429] width 486 height 37
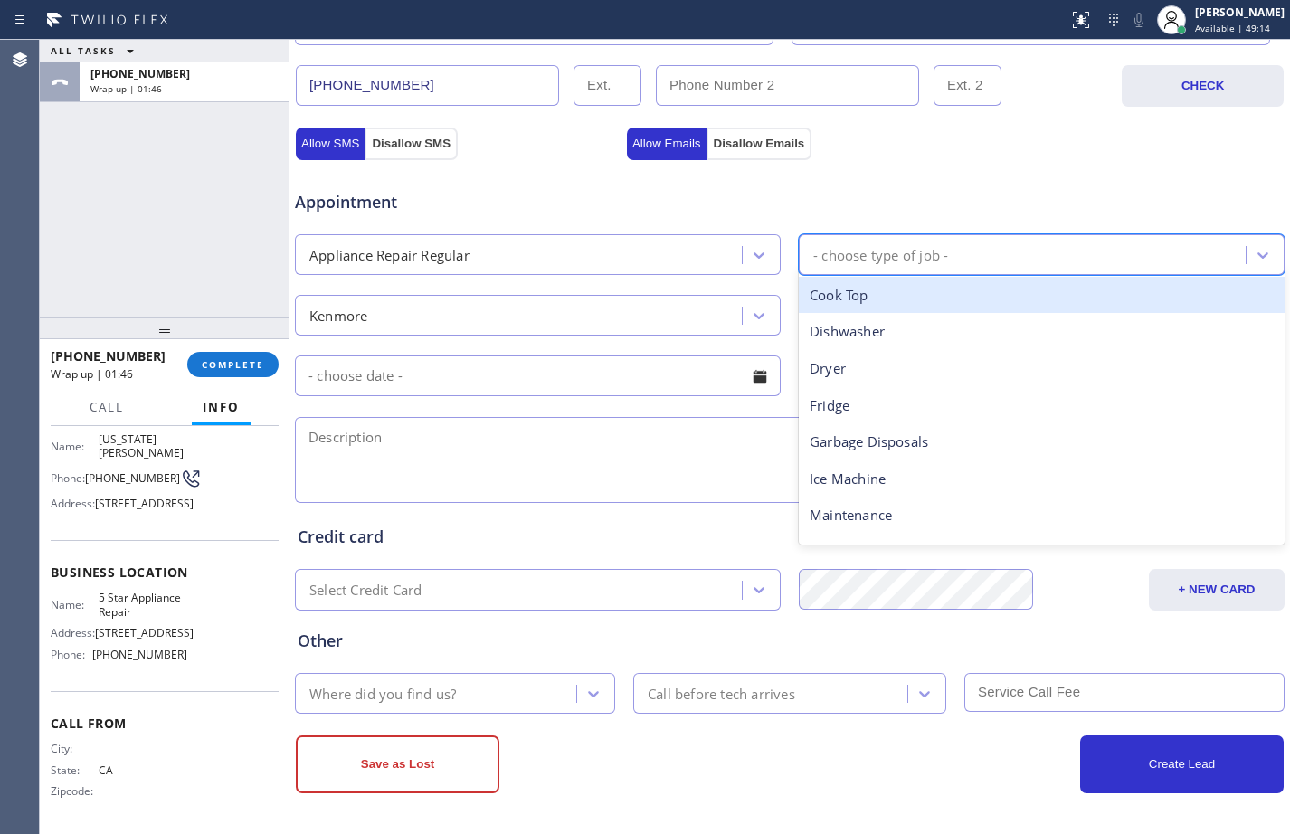
click at [919, 253] on div "- choose type of job -" at bounding box center [880, 254] width 135 height 21
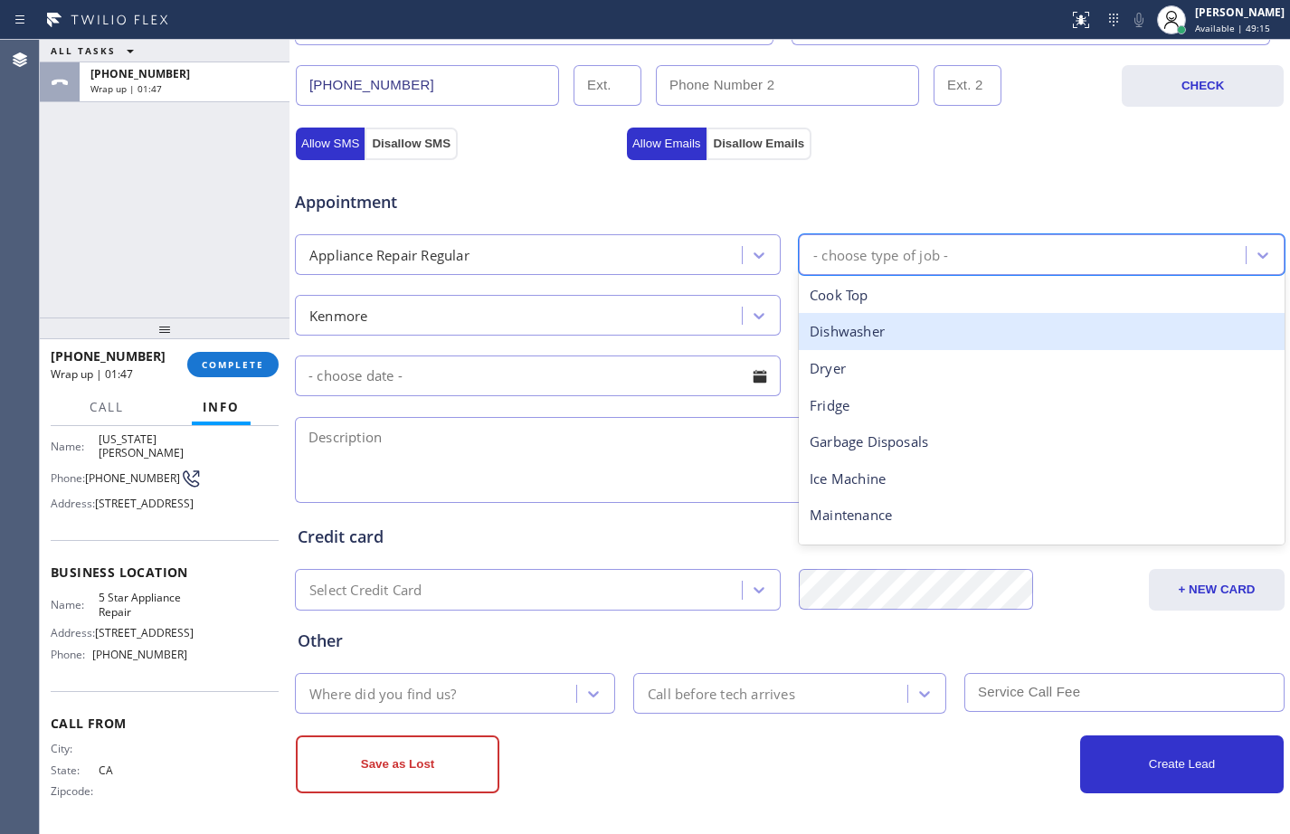
click at [902, 336] on div "Dishwasher" at bounding box center [1042, 331] width 486 height 37
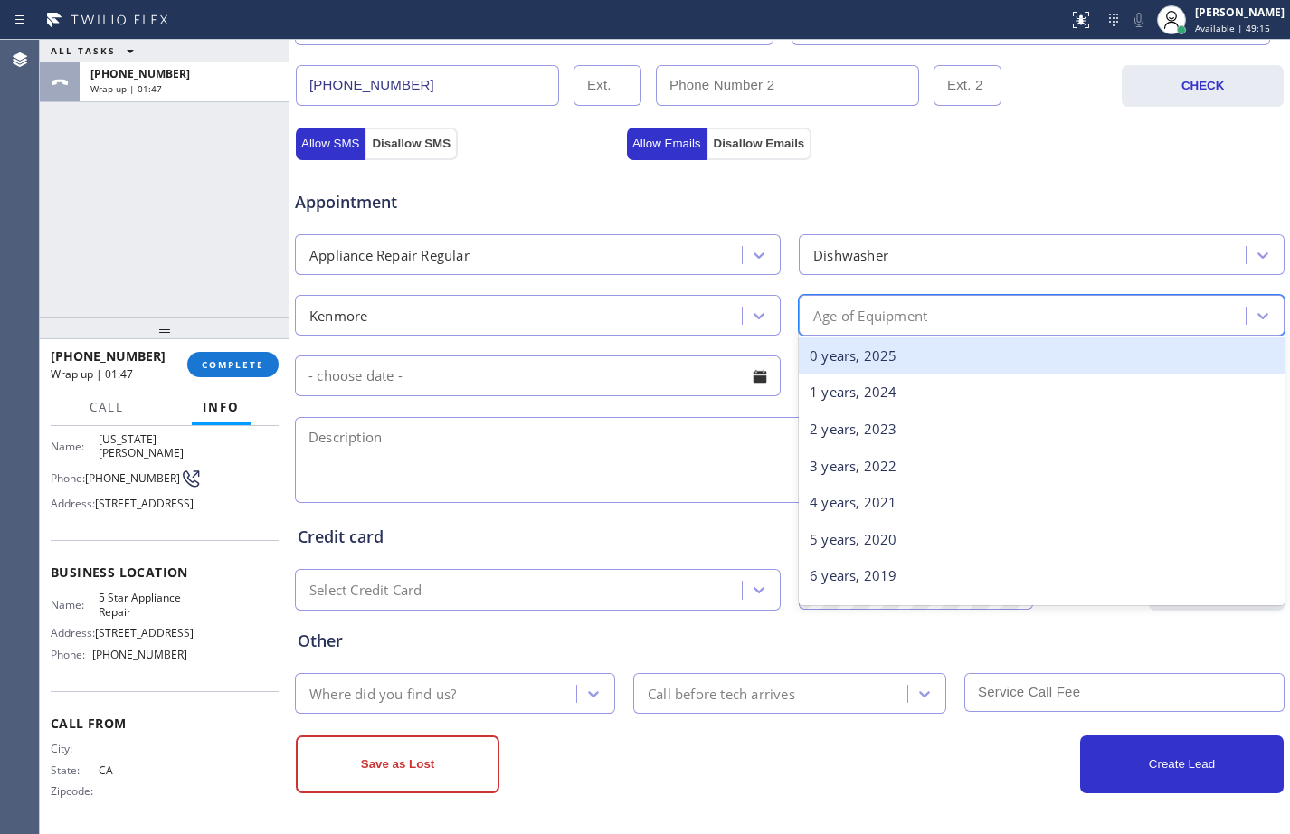
click at [893, 316] on div "Age of Equipment" at bounding box center [870, 315] width 114 height 21
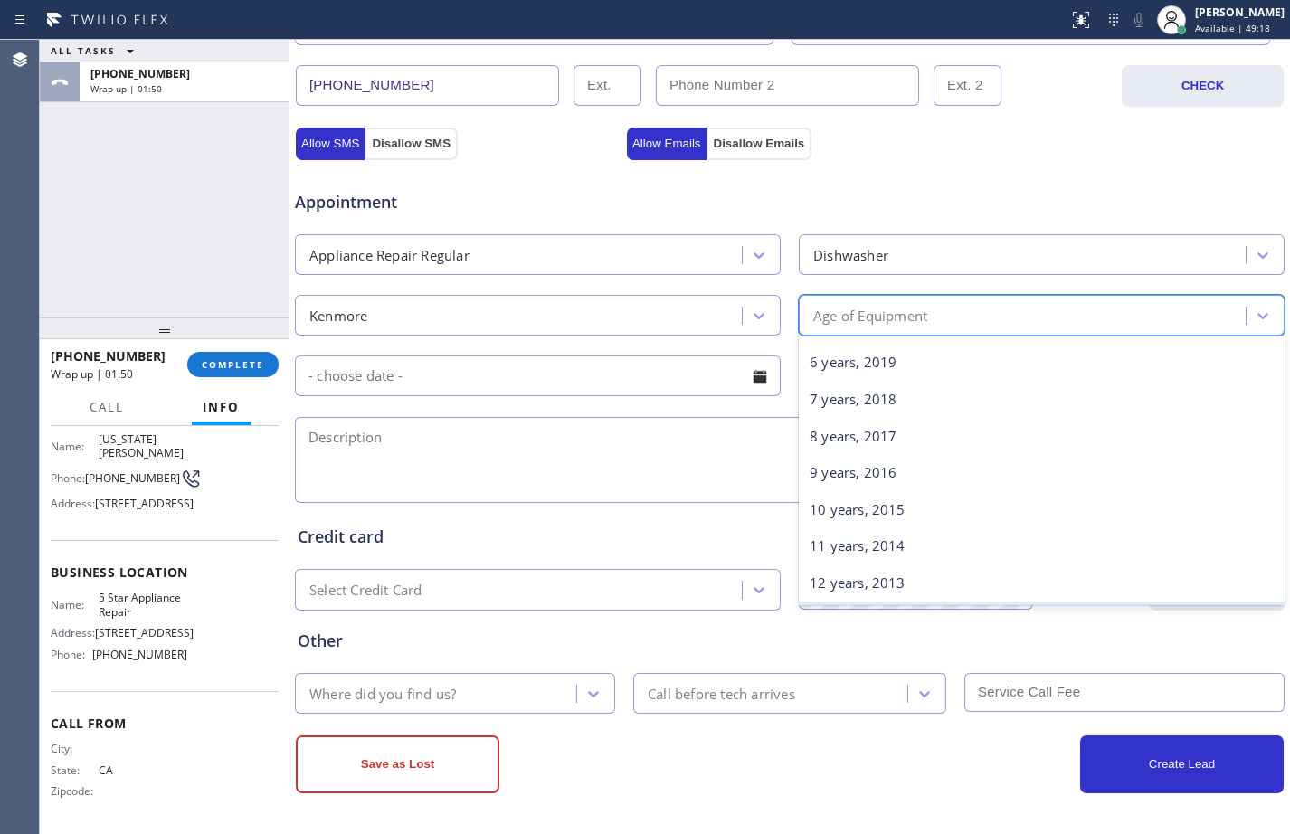
scroll to position [238, 0]
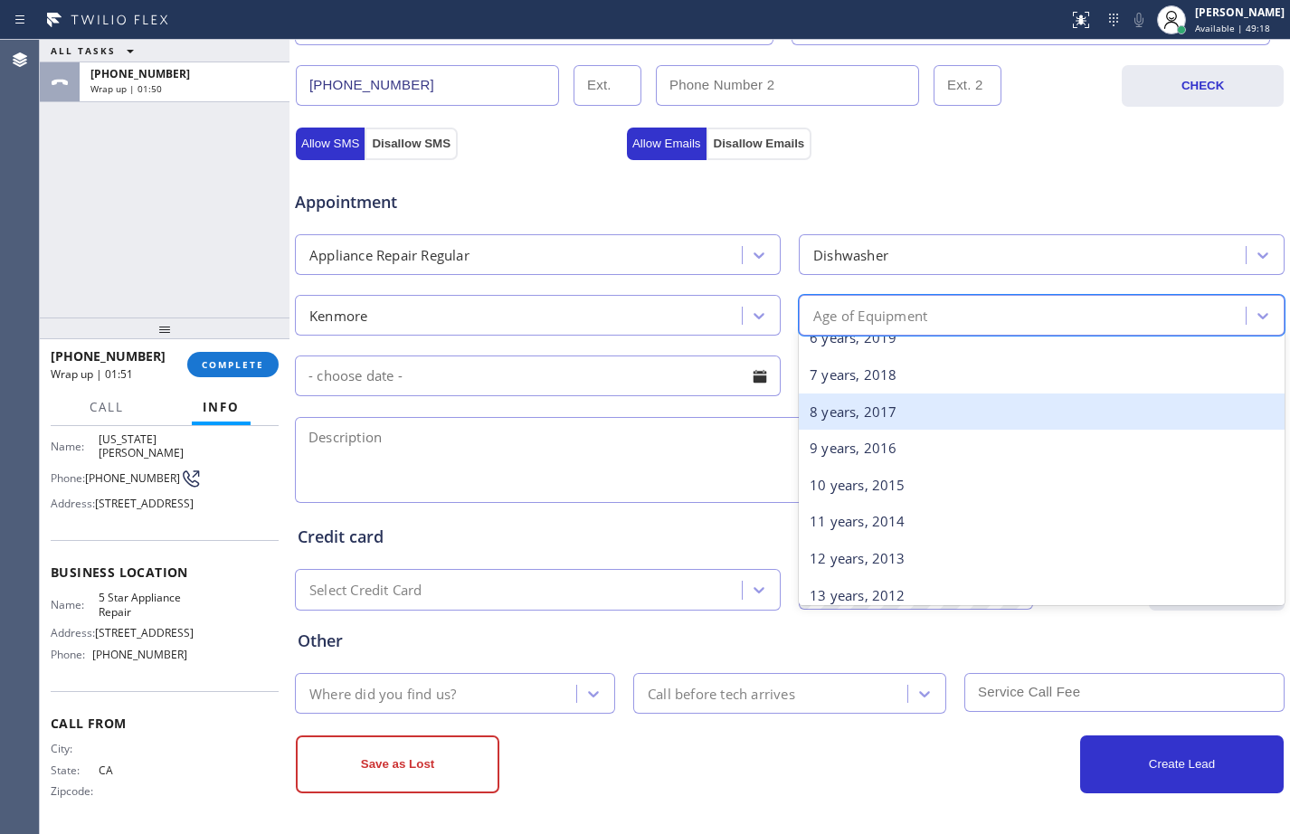
click at [830, 422] on div "8 years, 2017" at bounding box center [1042, 411] width 486 height 37
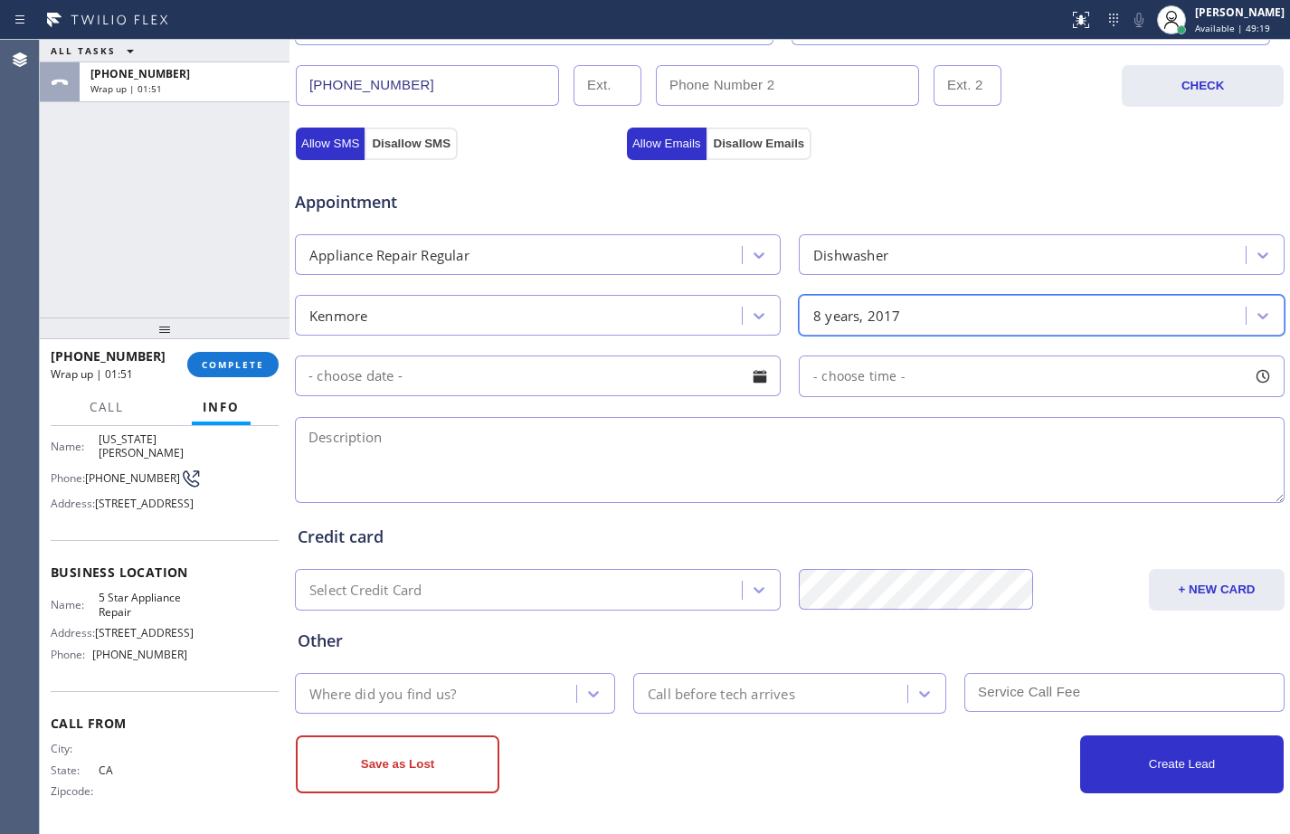
click at [610, 483] on textarea at bounding box center [789, 460] width 989 height 86
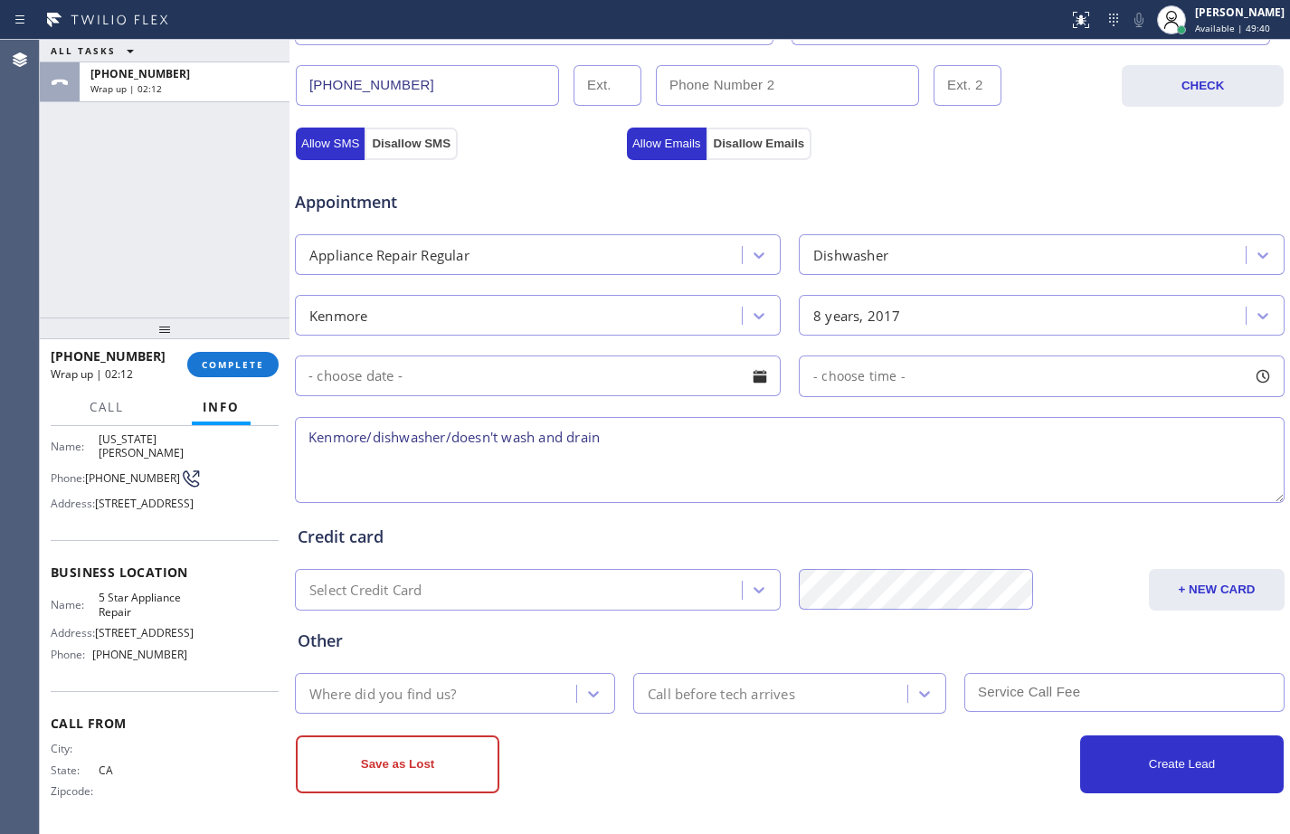
click at [649, 440] on textarea "Kenmore/dishwasher/doesn't wash and drain" at bounding box center [789, 460] width 989 height 86
paste textarea "[GEOGRAPHIC_DATA]"
click at [948, 429] on textarea "Kenmore/dishwasher/doesn't wash and drain/about [DEMOGRAPHIC_DATA]/[GEOGRAPHIC_…" at bounding box center [789, 460] width 989 height 86
paste textarea "5 Star Appliance Repair"
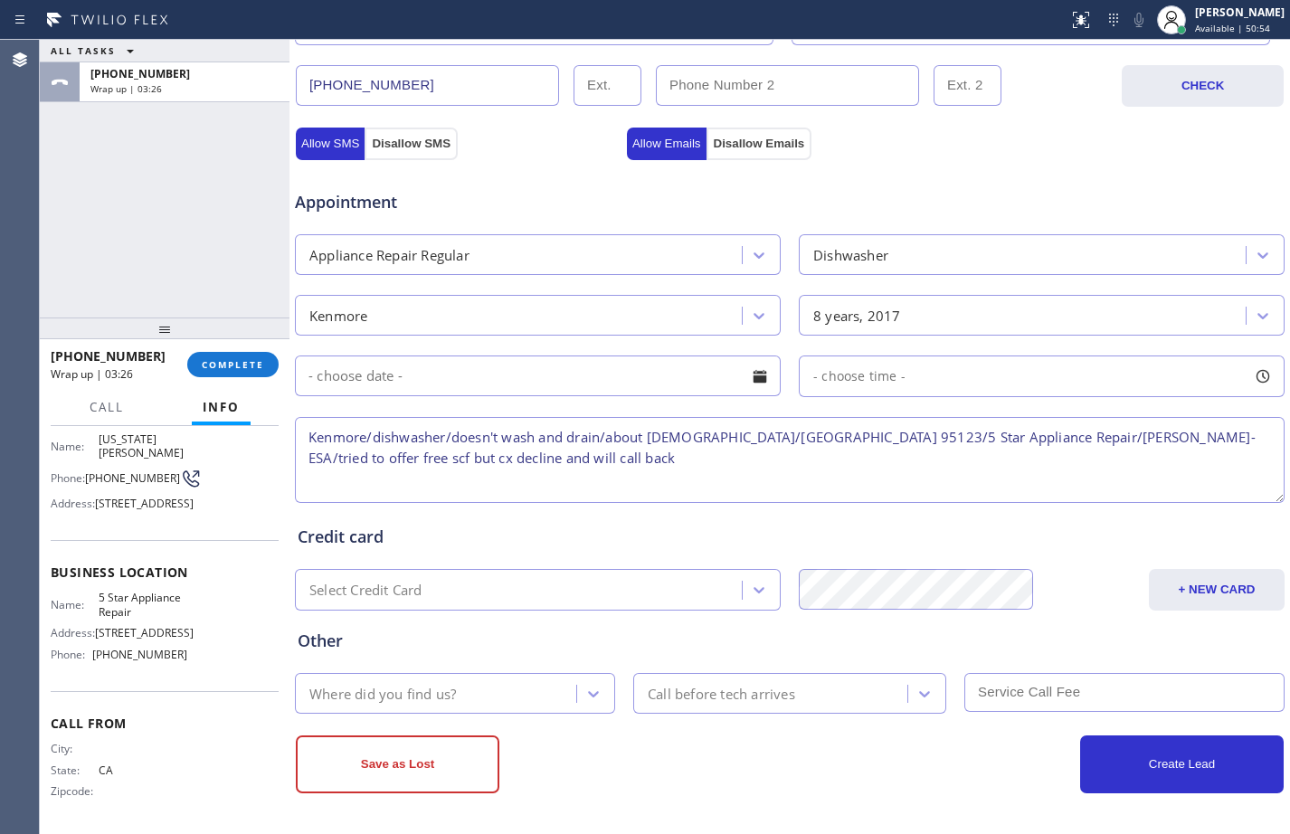
type textarea "Kenmore/dishwasher/doesn't wash and drain/about [DEMOGRAPHIC_DATA]/[GEOGRAPHIC_…"
click at [431, 684] on div "Where did you find us?" at bounding box center [382, 693] width 147 height 21
type input "goog"
click at [493, 445] on textarea "Kenmore/dishwasher/doesn't wash and drain/about [DEMOGRAPHIC_DATA]/[GEOGRAPHIC_…" at bounding box center [789, 460] width 989 height 86
drag, startPoint x: 486, startPoint y: 463, endPoint x: 306, endPoint y: 431, distance: 182.7
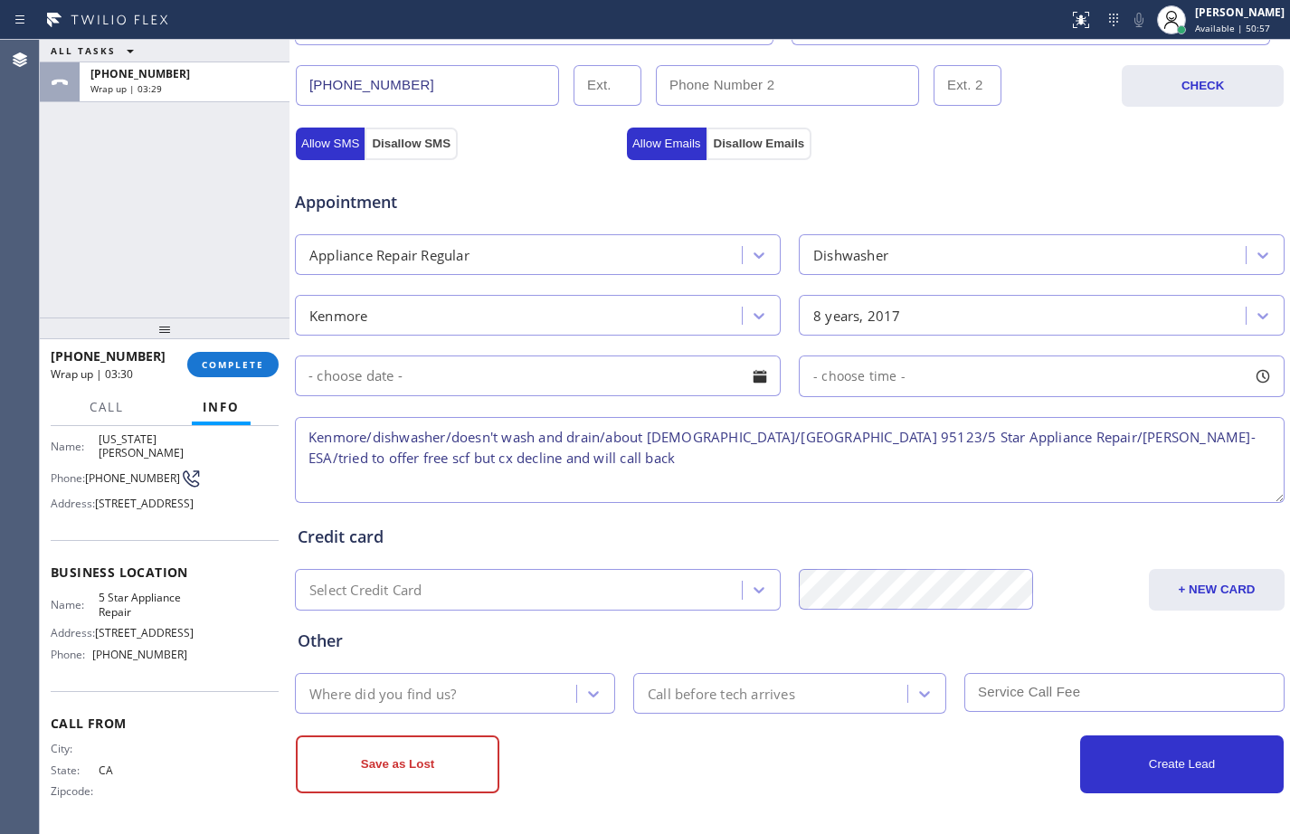
click at [306, 431] on textarea "Kenmore/dishwasher/doesn't wash and drain/about [DEMOGRAPHIC_DATA]/[GEOGRAPHIC_…" at bounding box center [789, 460] width 989 height 86
click at [221, 371] on span "COMPLETE" at bounding box center [233, 364] width 62 height 13
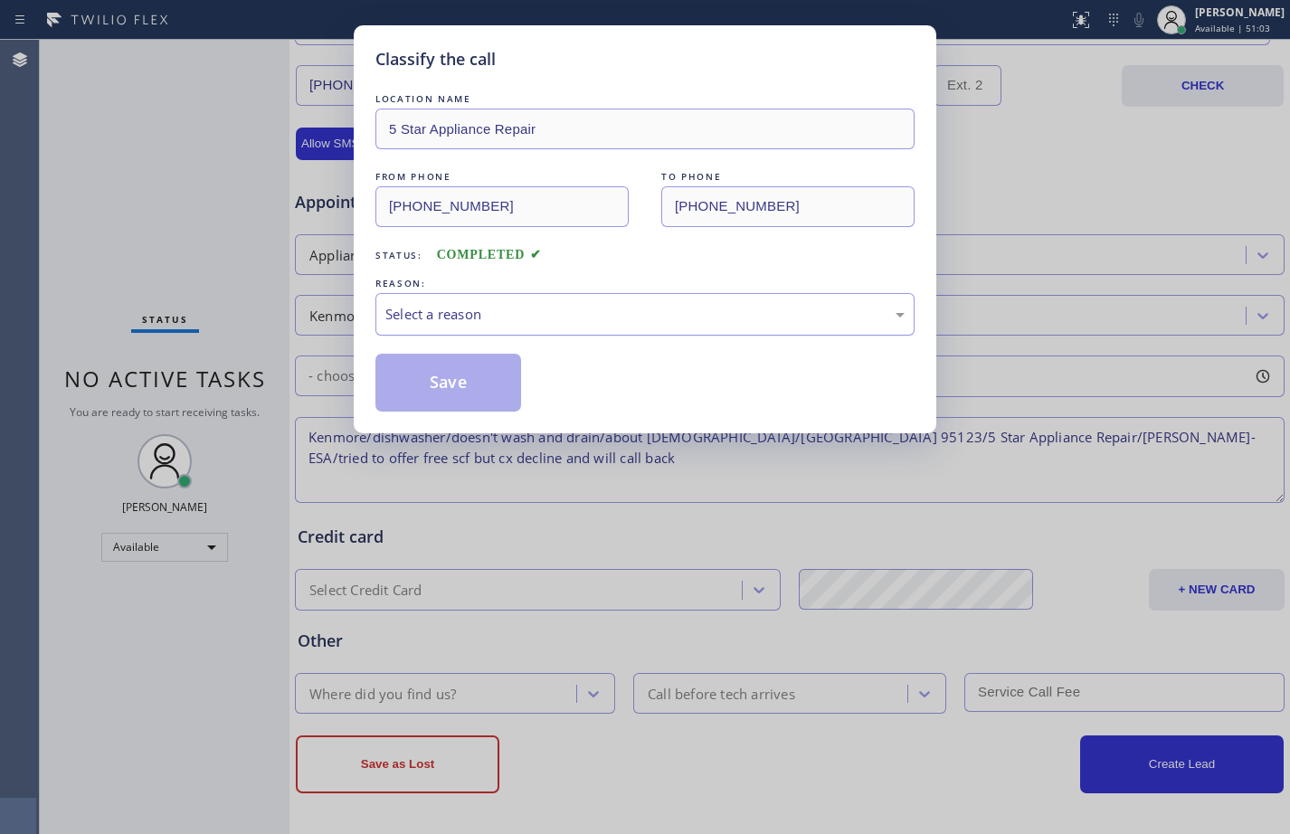
click at [527, 299] on div "Select a reason" at bounding box center [644, 314] width 539 height 43
click at [444, 375] on button "Save" at bounding box center [448, 383] width 146 height 58
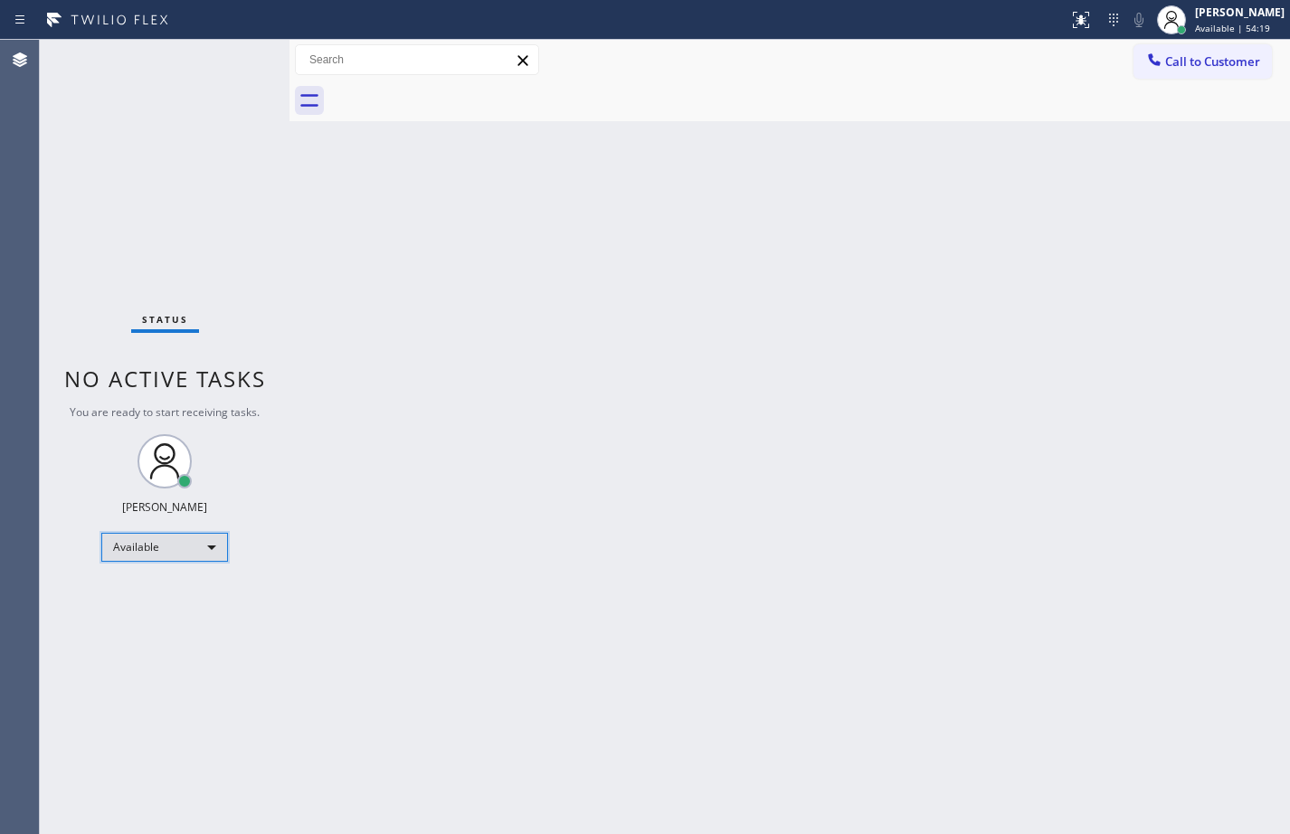
click at [175, 561] on div "Available" at bounding box center [164, 547] width 127 height 29
click at [177, 639] on li "Break" at bounding box center [163, 640] width 123 height 22
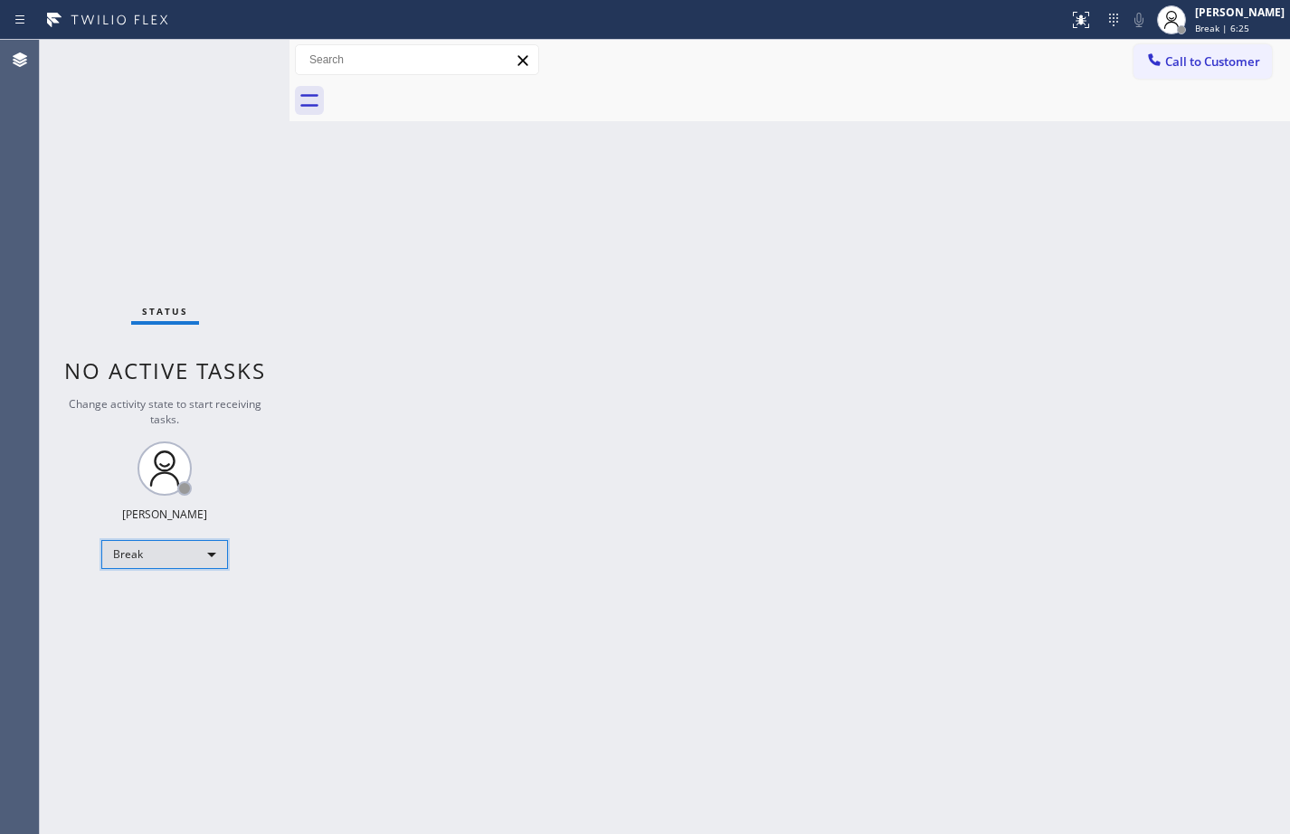
click at [176, 566] on div "Break" at bounding box center [164, 554] width 127 height 29
click at [170, 600] on li "Available" at bounding box center [163, 602] width 123 height 22
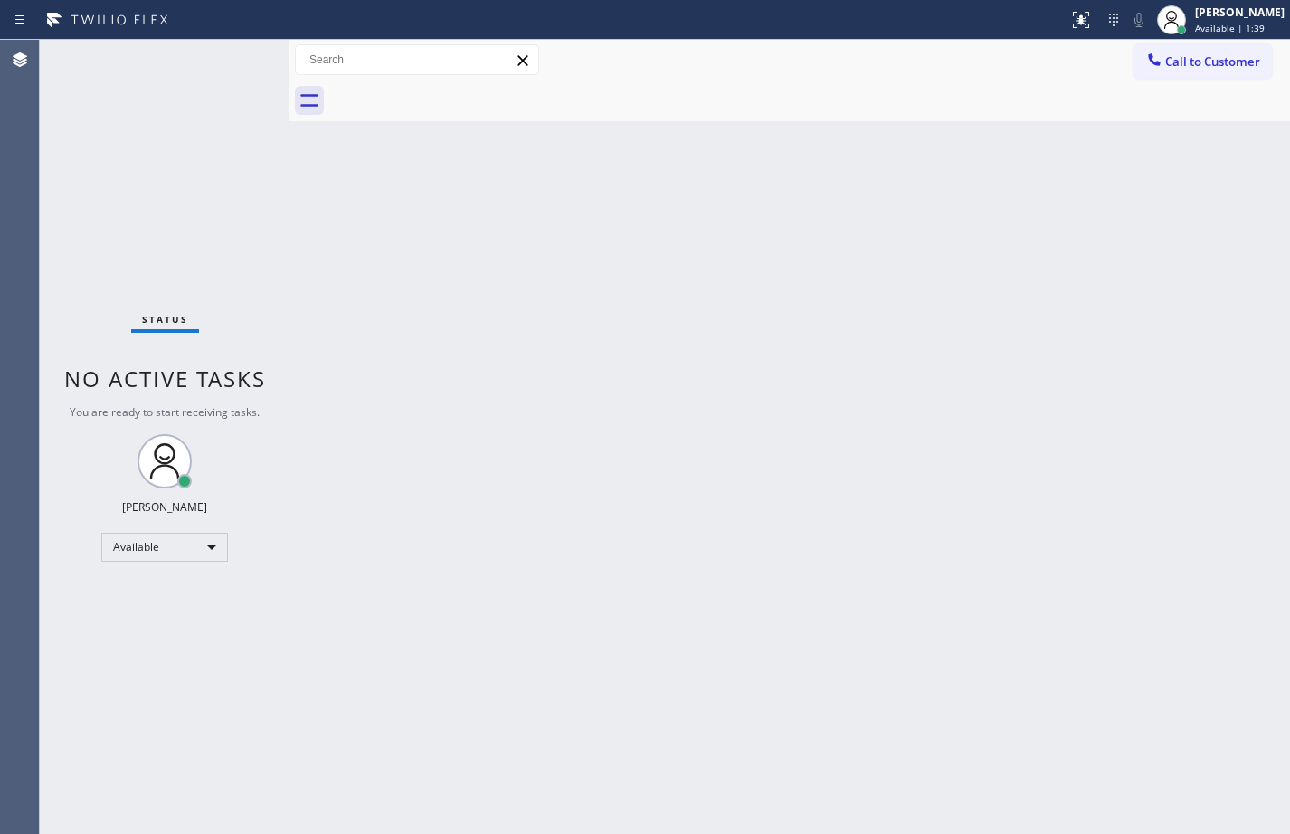
click at [147, 187] on div "Status No active tasks You are ready to start receiving tasks. [PERSON_NAME] Av…" at bounding box center [165, 437] width 250 height 794
click at [184, 136] on div "Status No active tasks You are ready to start receiving tasks. [PERSON_NAME] Av…" at bounding box center [165, 437] width 250 height 794
drag, startPoint x: 290, startPoint y: 74, endPoint x: 233, endPoint y: 68, distance: 57.3
click at [233, 68] on div "Status No active tasks You are ready to start receiving tasks. [PERSON_NAME] Av…" at bounding box center [665, 437] width 1250 height 794
drag, startPoint x: 287, startPoint y: 78, endPoint x: 216, endPoint y: 61, distance: 72.6
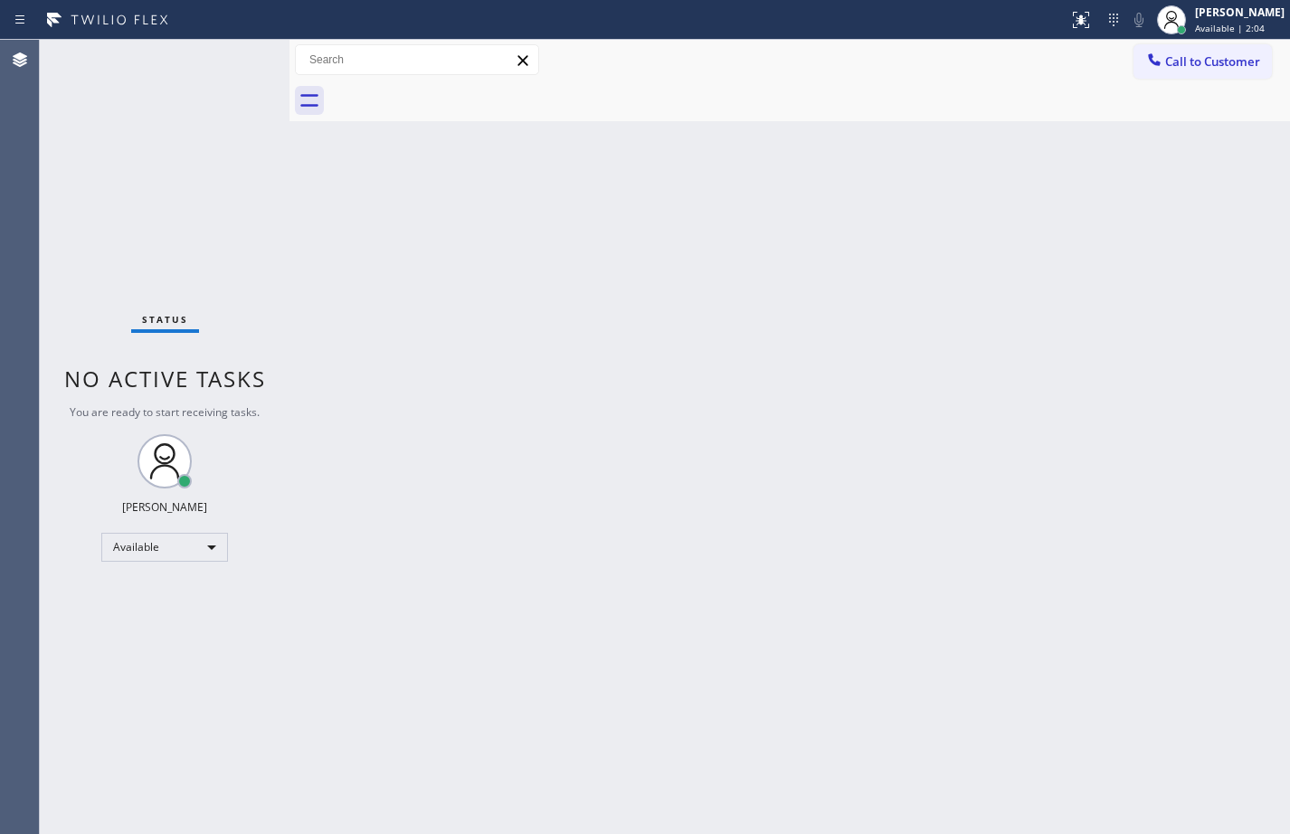
click at [216, 61] on div "Status No active tasks You are ready to start receiving tasks. [PERSON_NAME] Av…" at bounding box center [665, 437] width 1250 height 794
click at [275, 203] on div "Status No active tasks You are ready to start receiving tasks. [PERSON_NAME] Av…" at bounding box center [165, 437] width 250 height 794
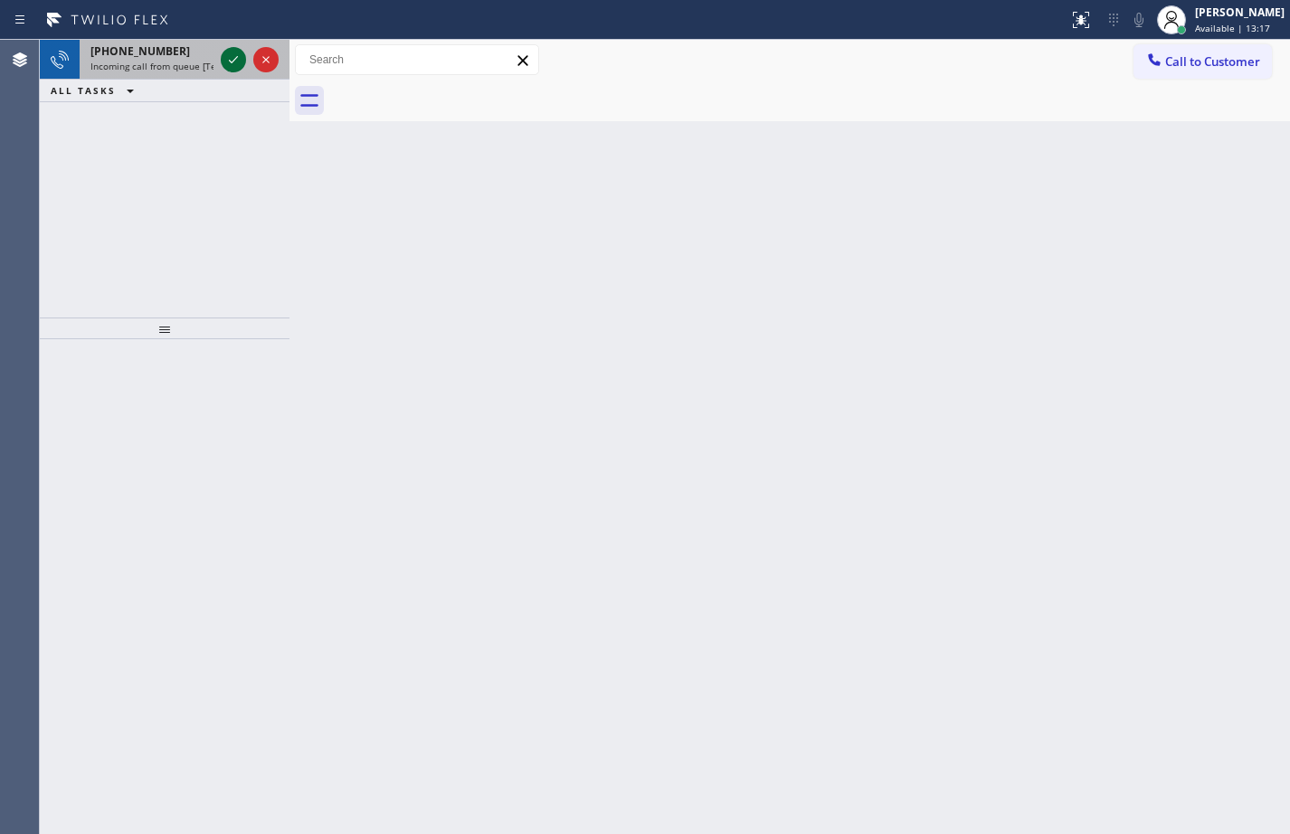
click at [235, 67] on icon at bounding box center [233, 60] width 22 height 22
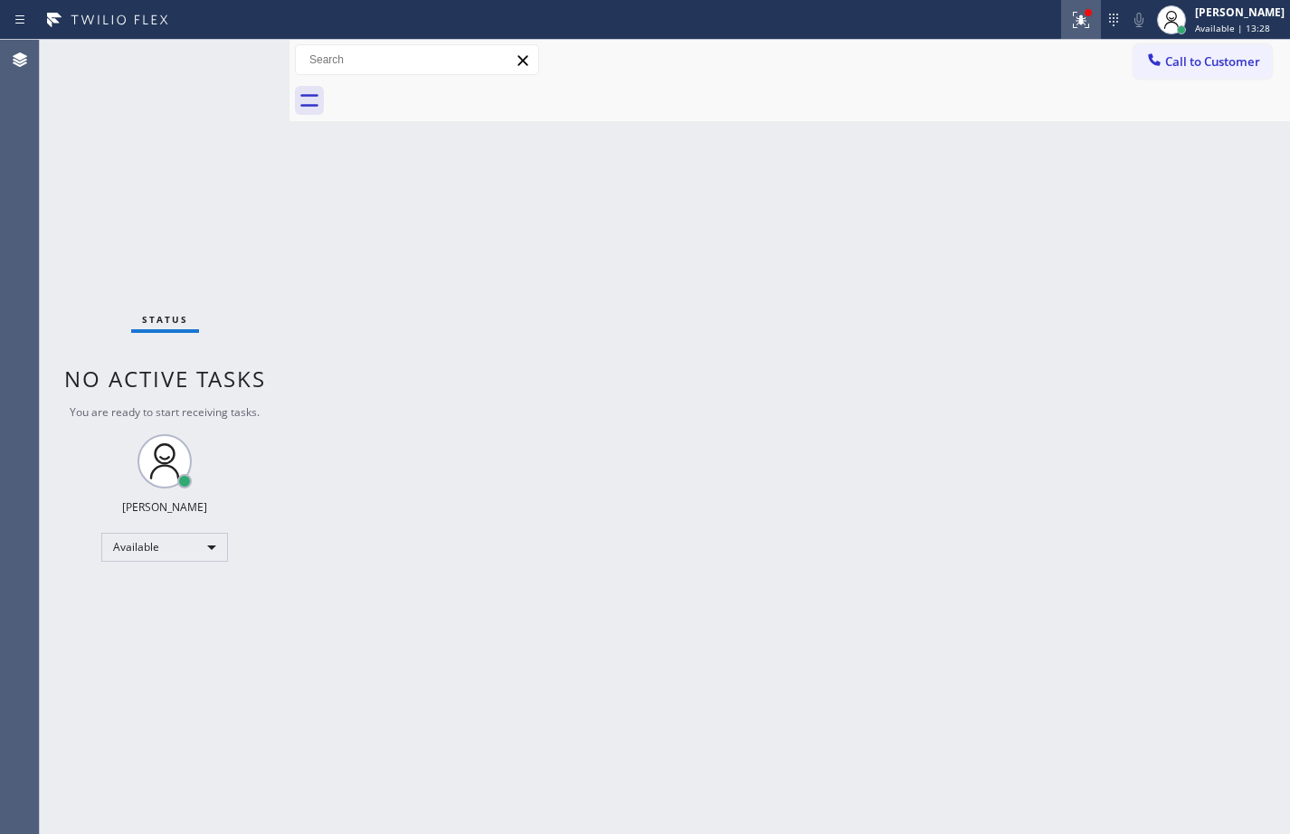
click at [1080, 24] on div at bounding box center [1081, 20] width 40 height 22
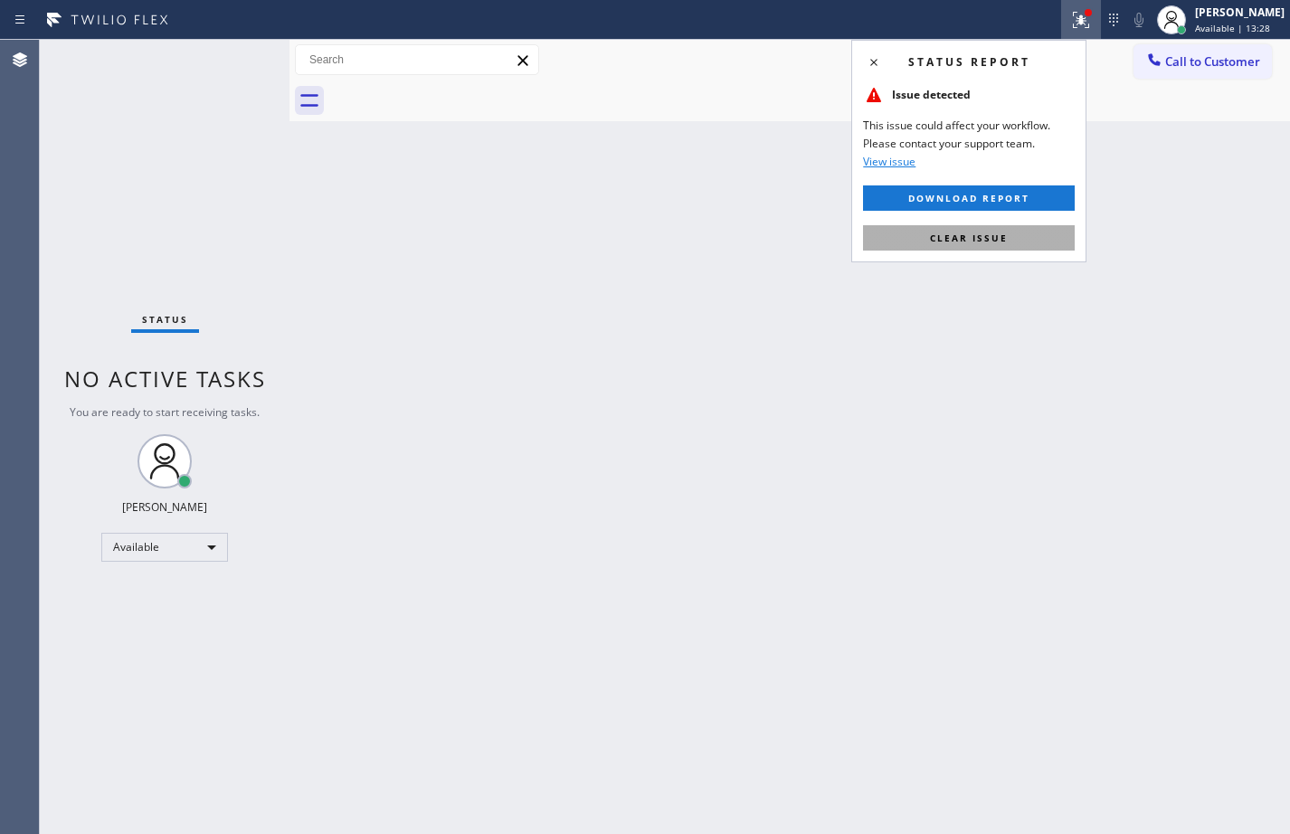
click at [1027, 242] on button "Clear issue" at bounding box center [969, 237] width 212 height 25
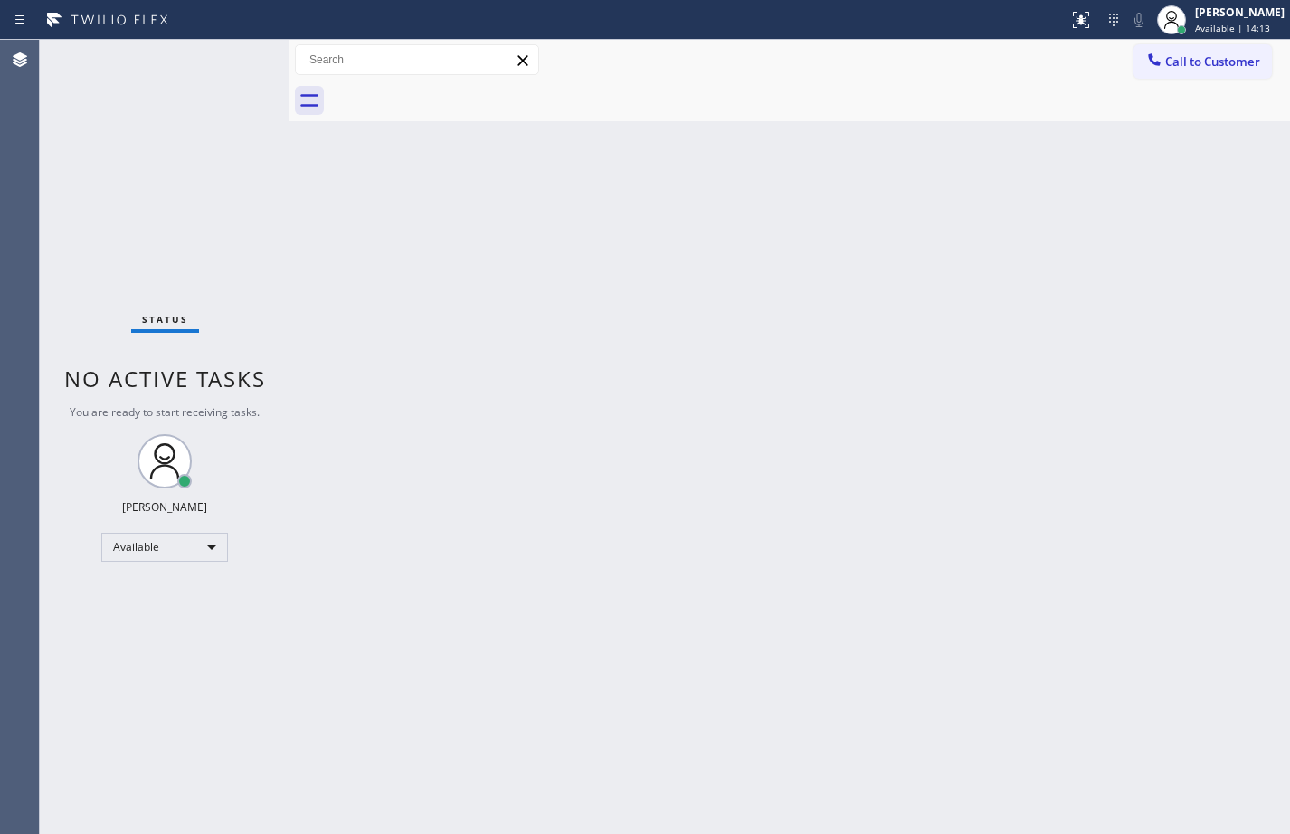
click at [330, 393] on div "Back to Dashboard Change Sender ID Customers Technicians Select a contact Outbo…" at bounding box center [789, 437] width 1000 height 794
click at [178, 557] on div "Available" at bounding box center [164, 547] width 127 height 29
click at [194, 573] on li "Offline" at bounding box center [163, 573] width 123 height 22
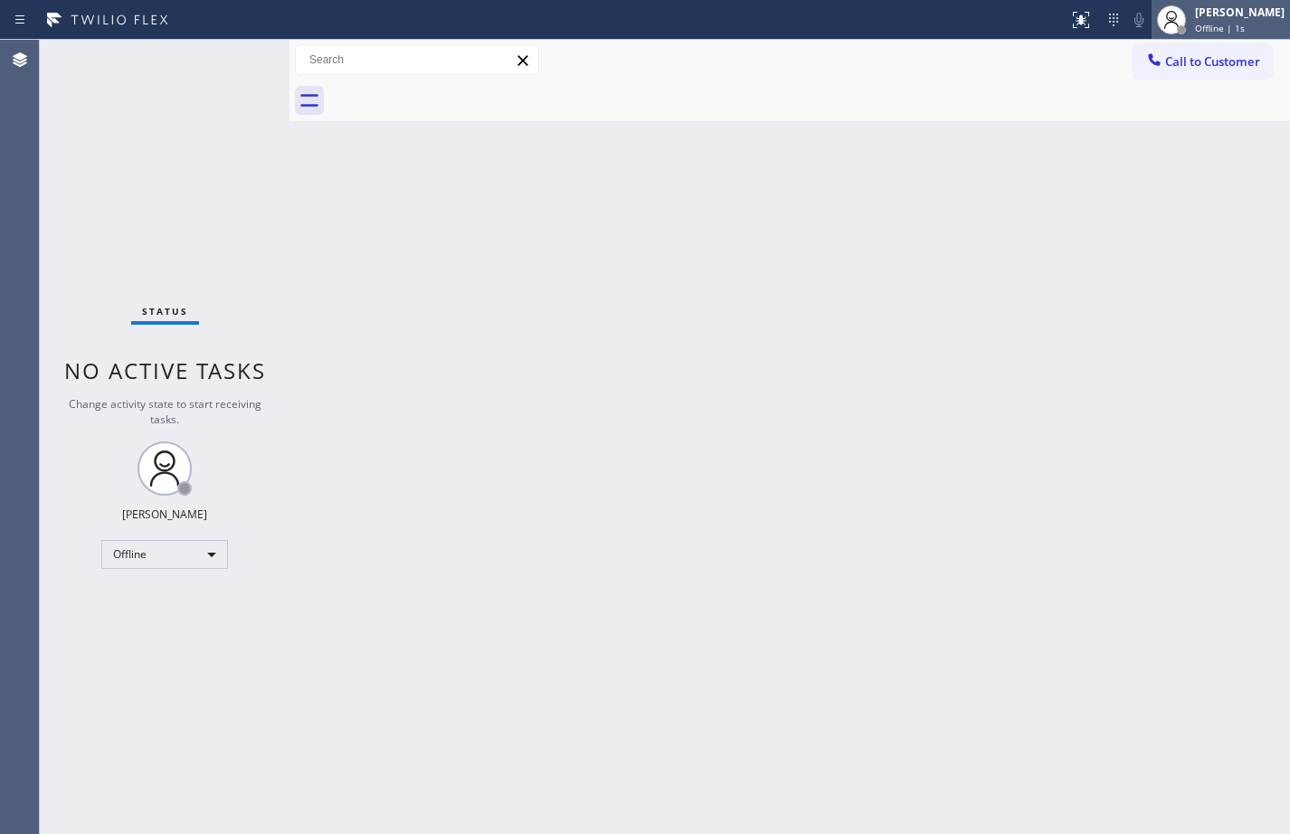
click at [1199, 23] on span "Offline | 1s" at bounding box center [1220, 28] width 50 height 13
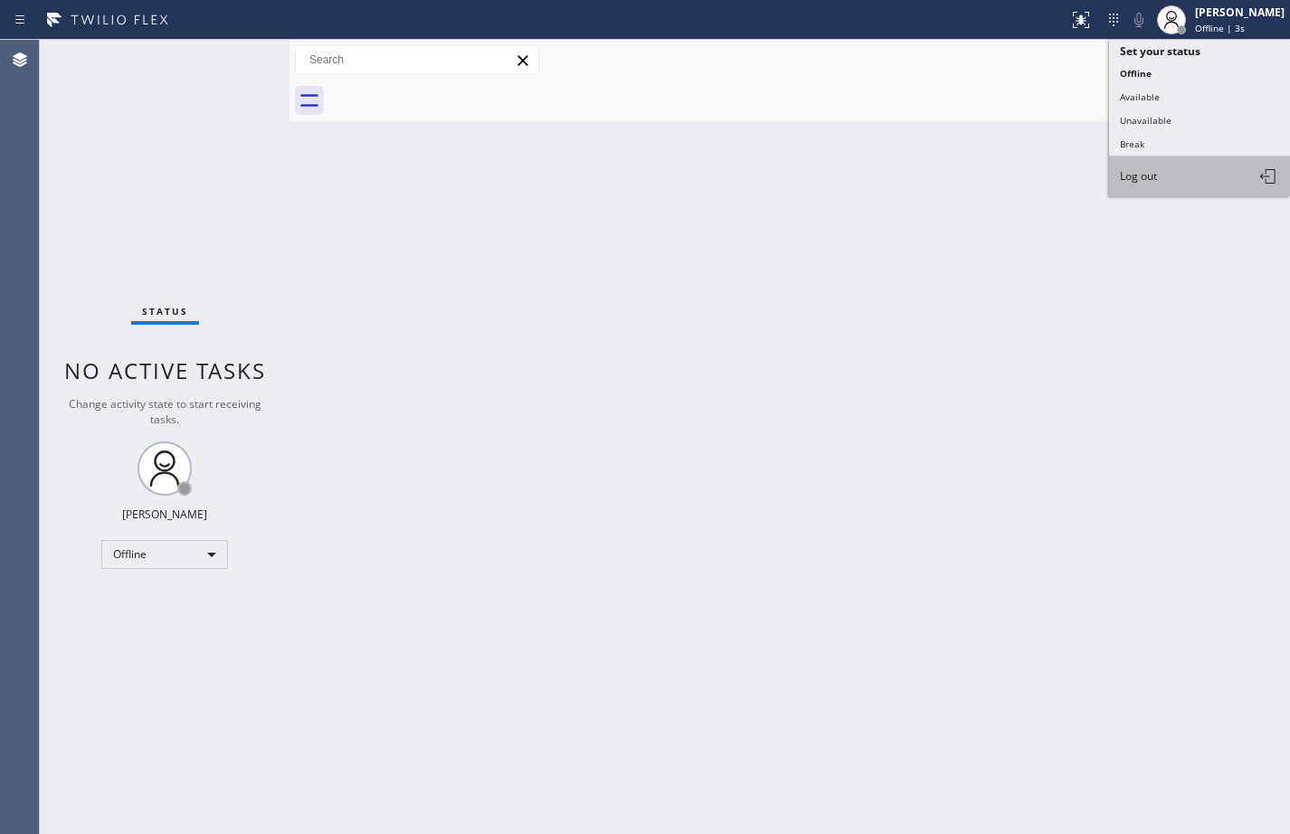
click at [1198, 166] on button "Log out" at bounding box center [1199, 176] width 181 height 40
